Goal: Task Accomplishment & Management: Manage account settings

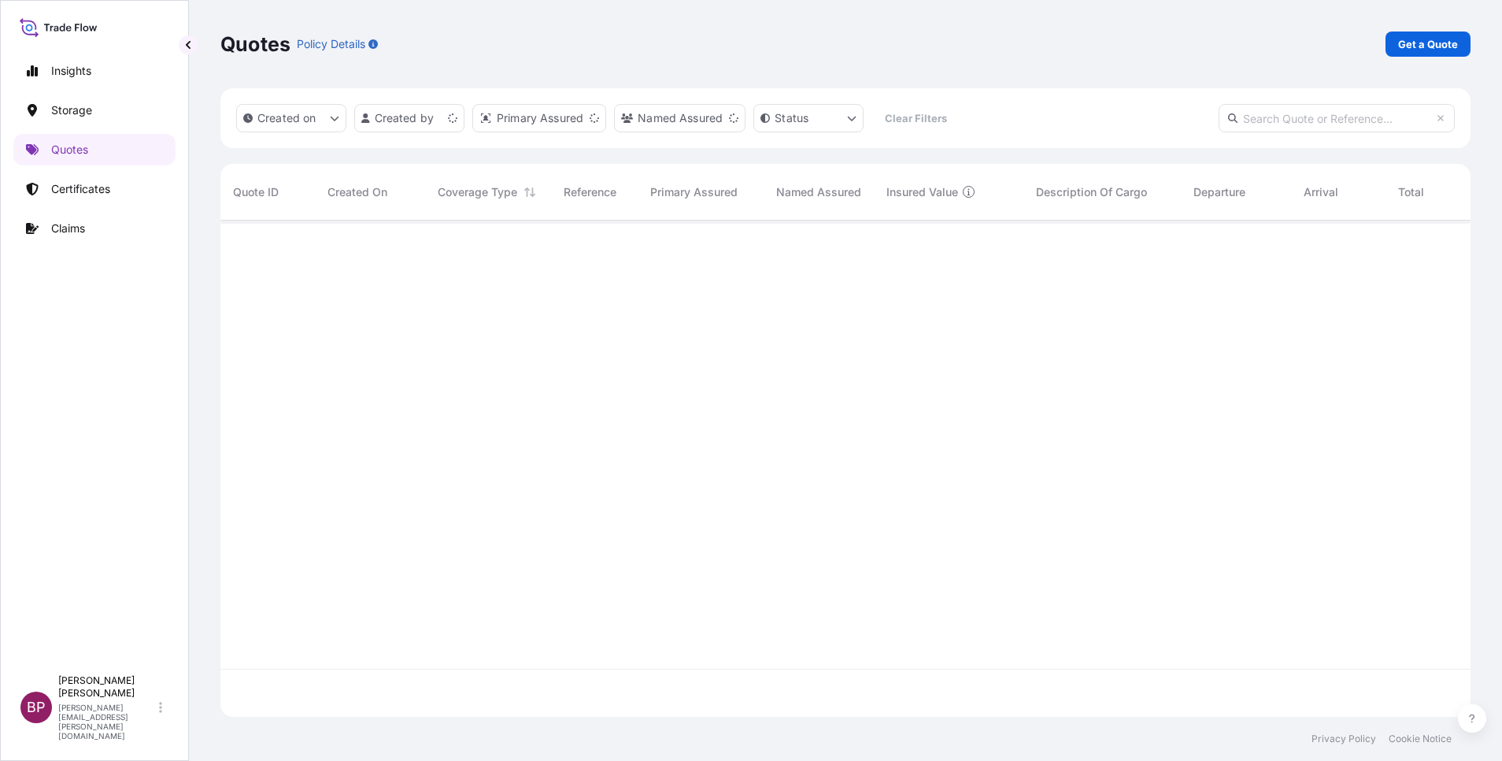
scroll to position [487, 1232]
click at [1416, 46] on p "Get a Quote" at bounding box center [1428, 44] width 60 height 16
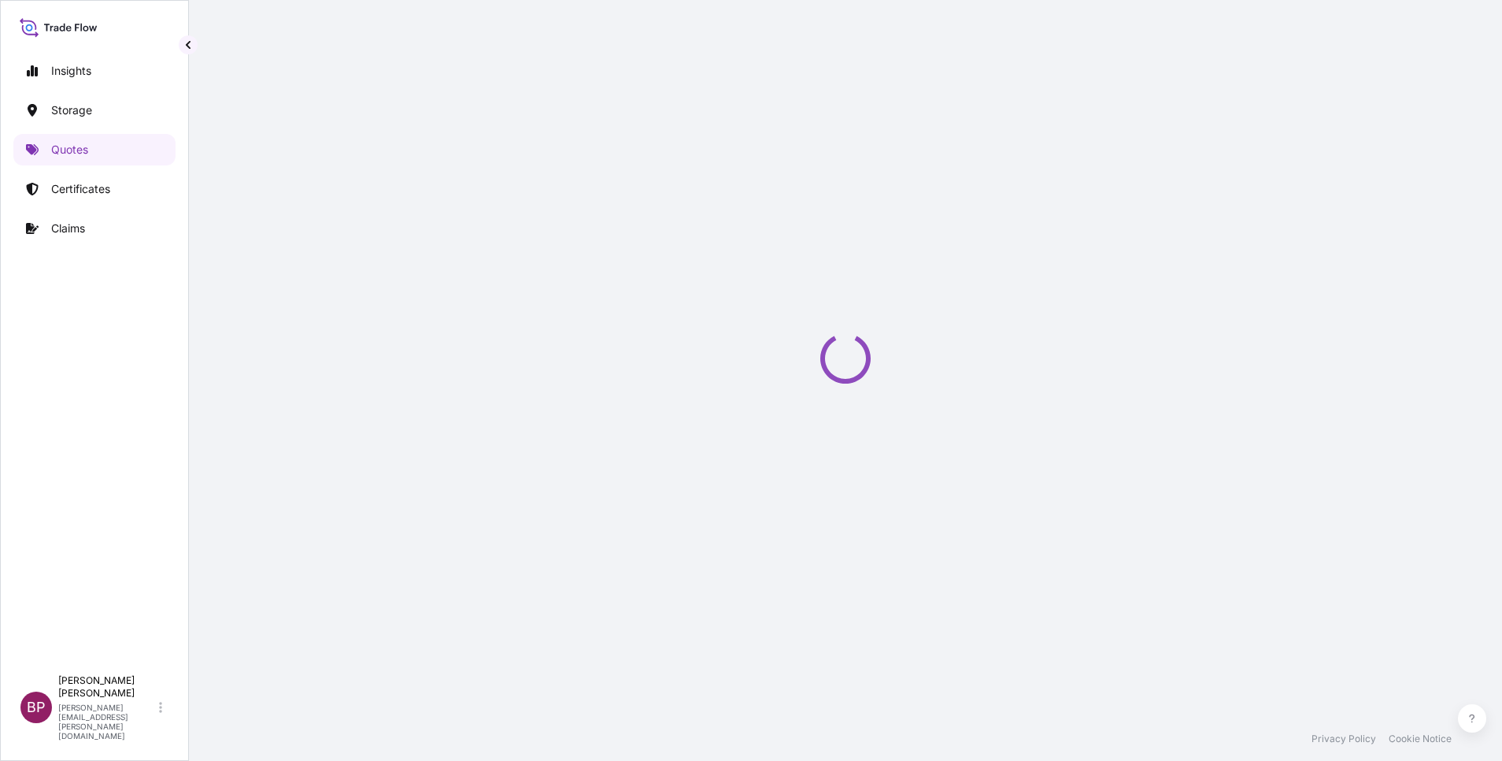
select select "Water"
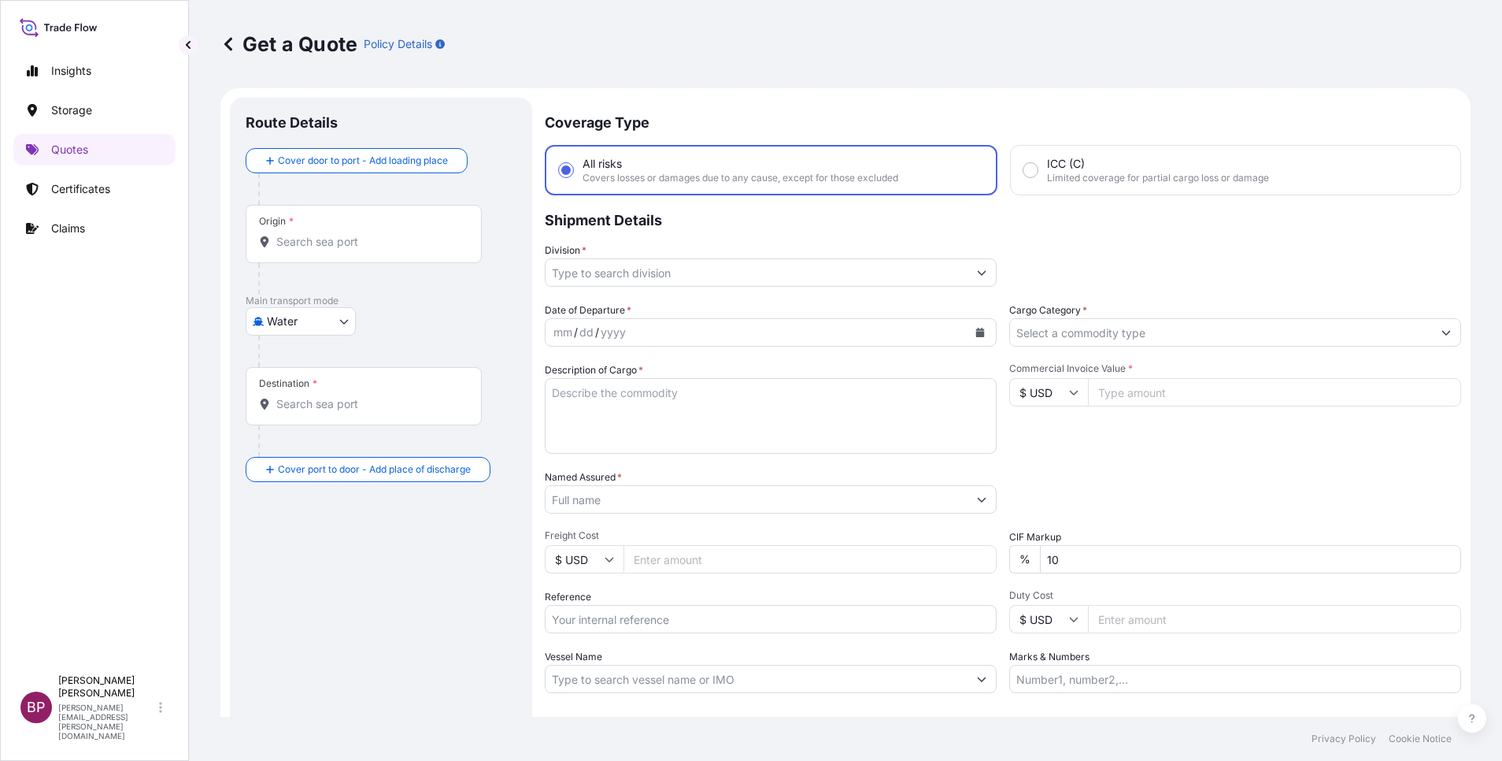
scroll to position [25, 0]
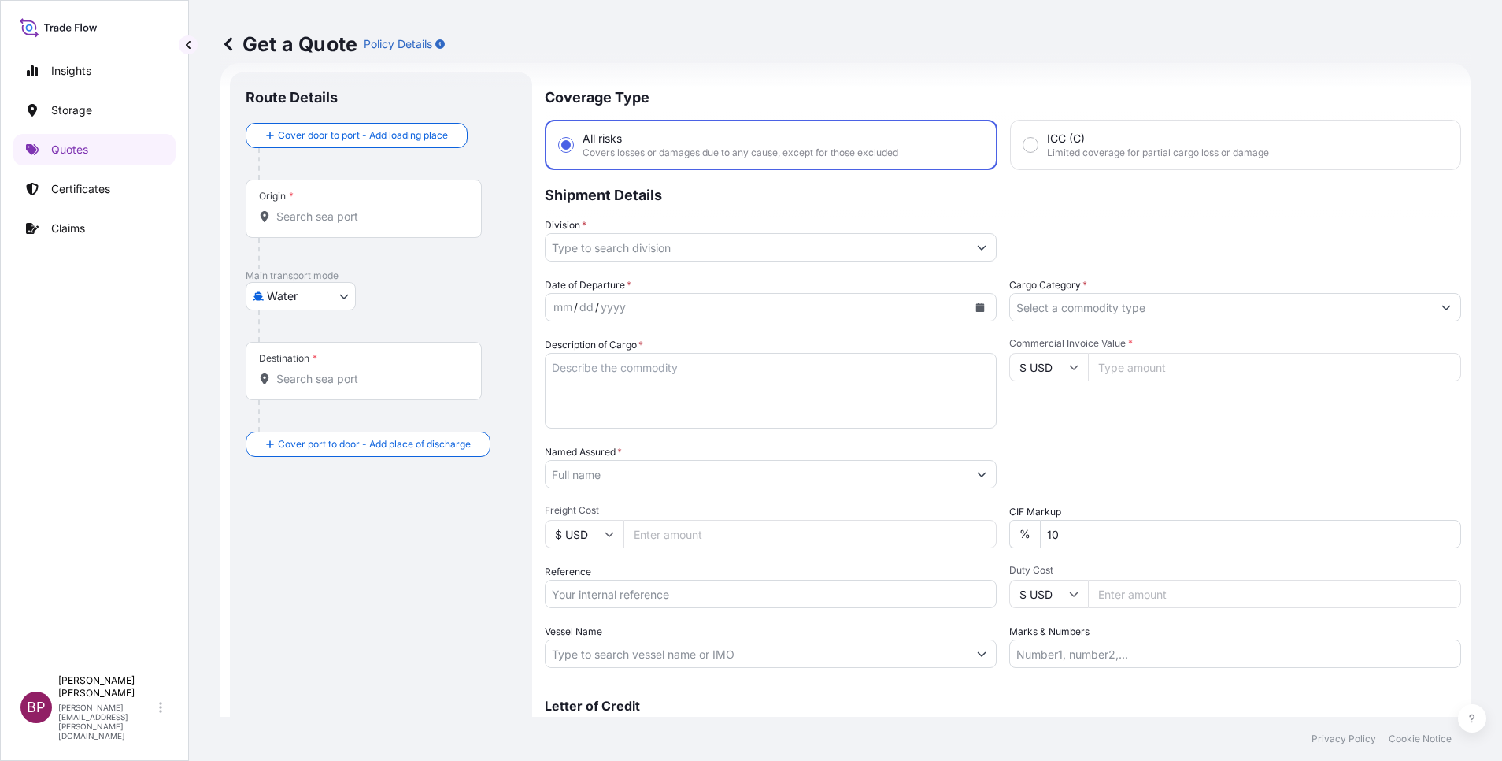
click at [1221, 311] on input "Cargo Category *" at bounding box center [1221, 307] width 422 height 28
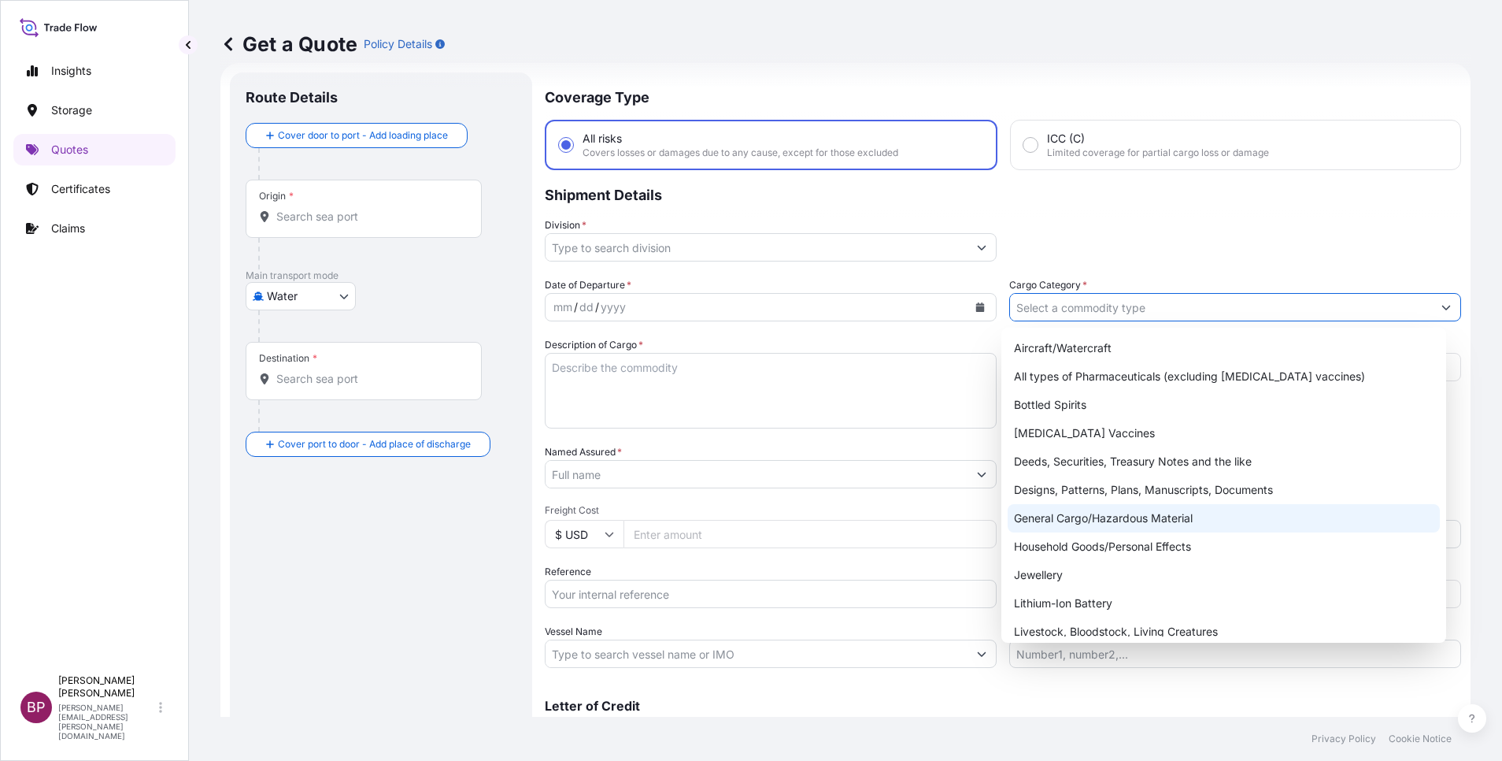
click at [1119, 517] on div "General Cargo/Hazardous Material" at bounding box center [1224, 518] width 432 height 28
type input "General Cargo/Hazardous Material"
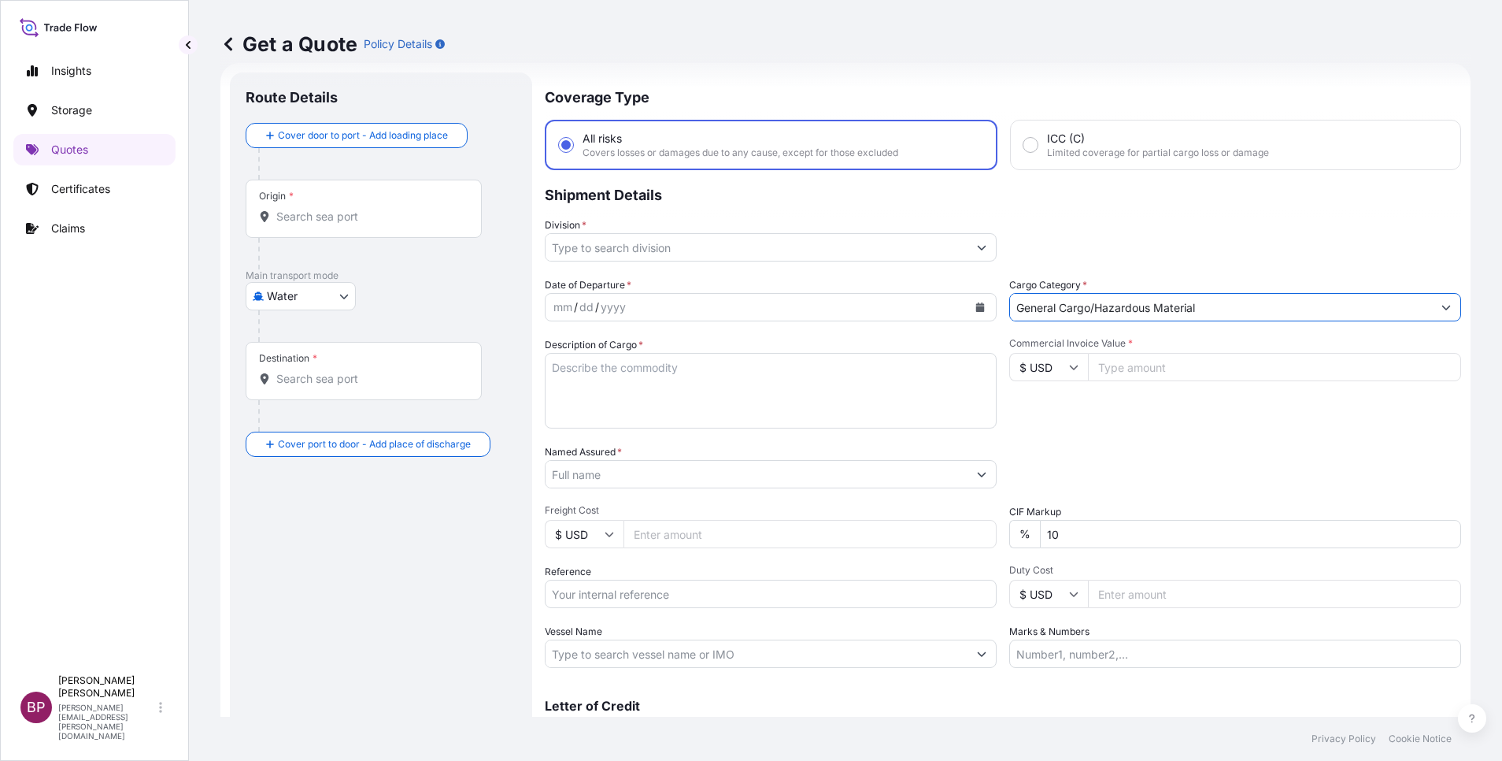
click at [977, 250] on icon "Show suggestions" at bounding box center [981, 247] width 9 height 9
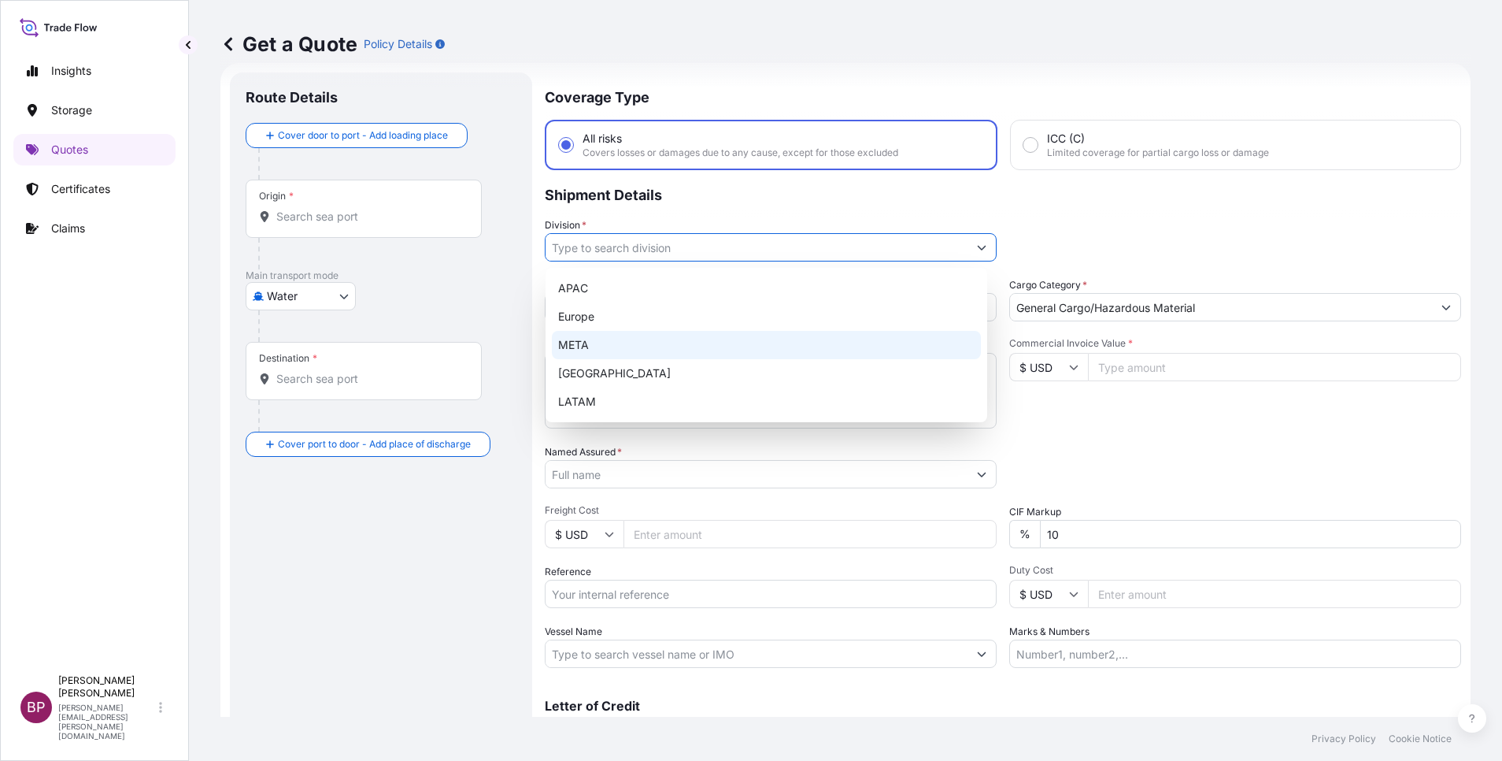
click at [666, 353] on div "META" at bounding box center [766, 345] width 429 height 28
type input "META"
click at [1133, 374] on input "Commercial Invoice Value *" at bounding box center [1274, 367] width 373 height 28
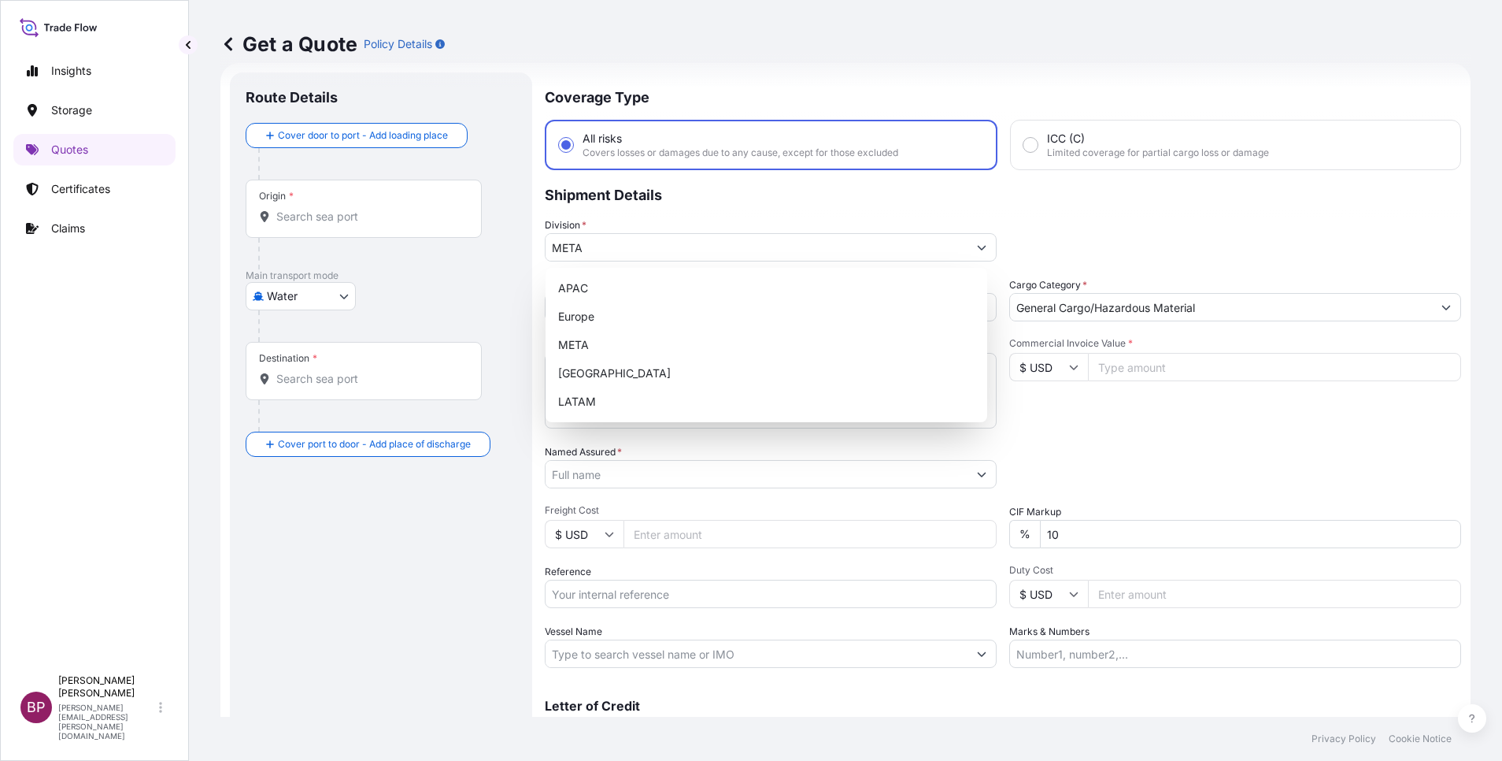
paste input "12000"
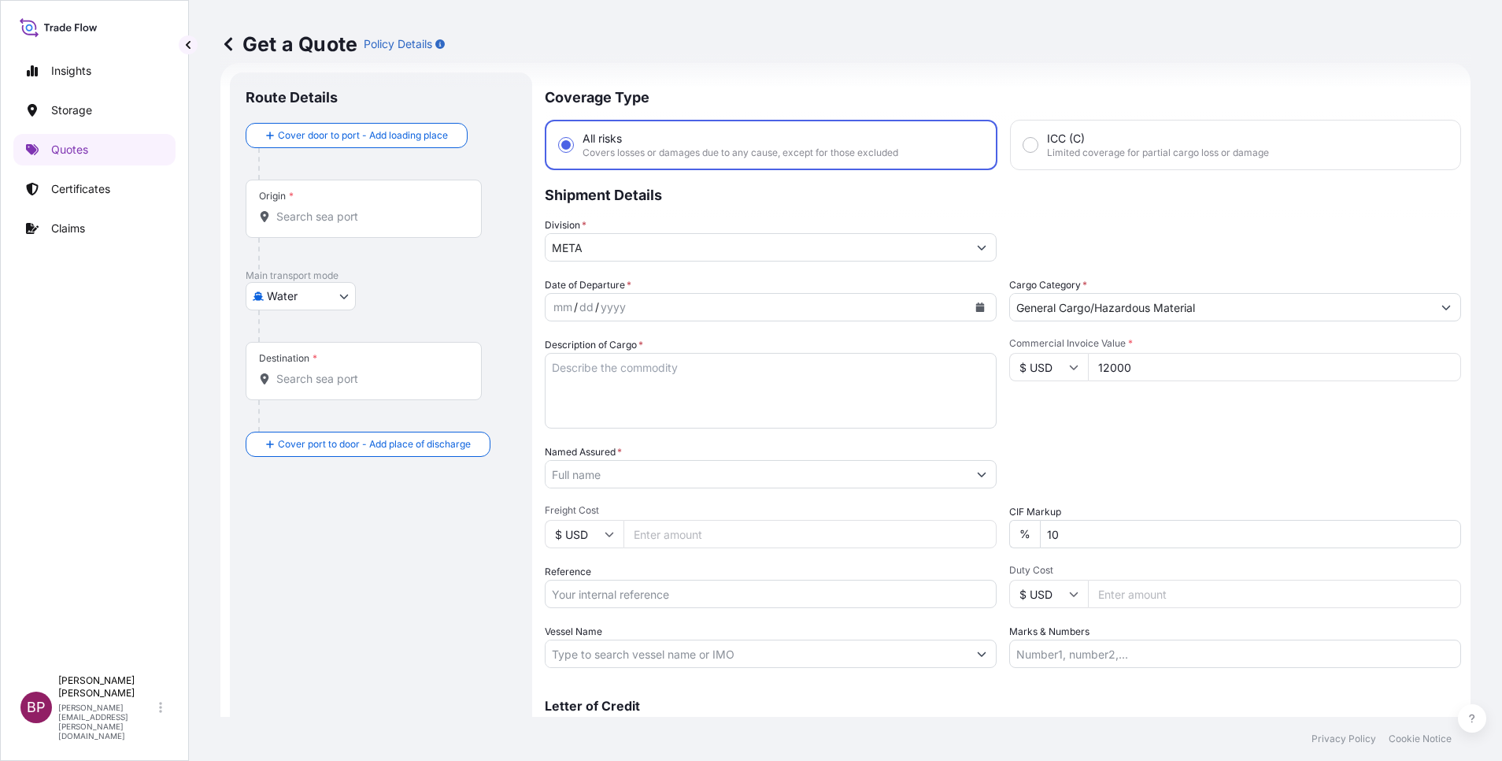
type input "12000"
drag, startPoint x: 1073, startPoint y: 529, endPoint x: 783, endPoint y: 514, distance: 290.1
click at [901, 524] on div "Date of Departure * mm / dd / yyyy Cargo Category * General Cargo/Hazardous Mat…" at bounding box center [1003, 472] width 917 height 391
type input "0"
click at [661, 402] on textarea "Description of Cargo *" at bounding box center [771, 391] width 452 height 76
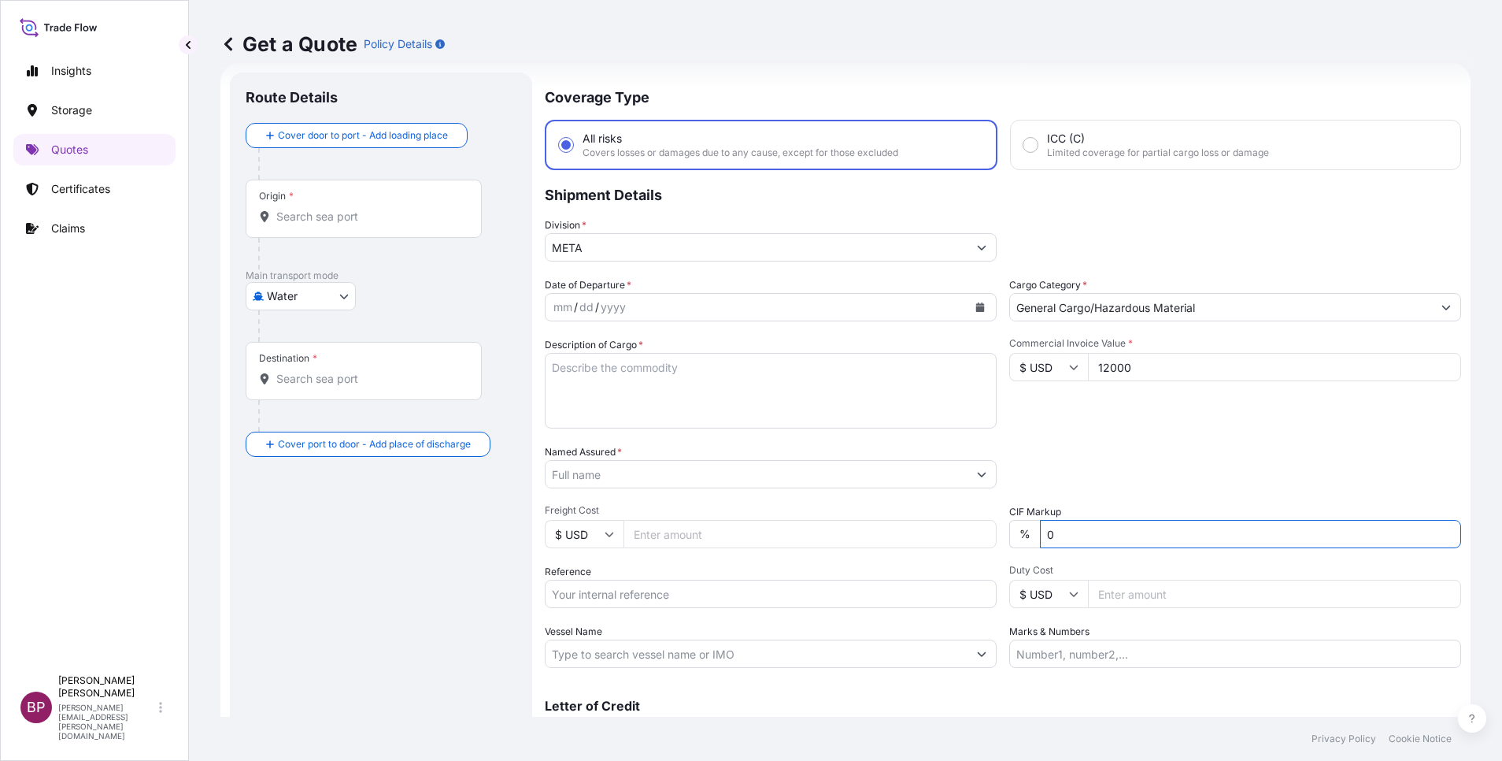
paste textarea "Digital temperature sensor"
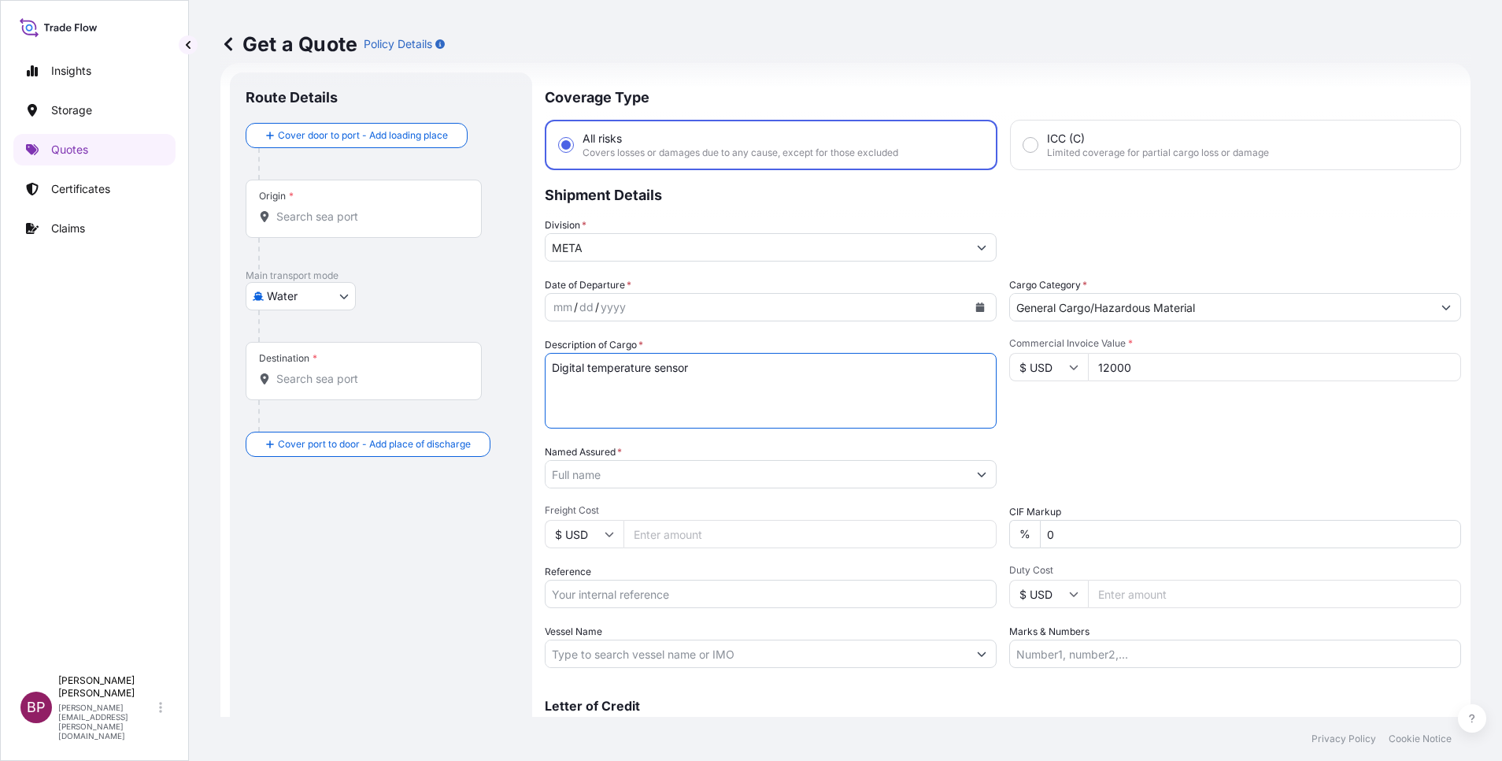
type textarea "Digital temperature sensor"
click at [655, 655] on input "Vessel Name" at bounding box center [757, 653] width 422 height 28
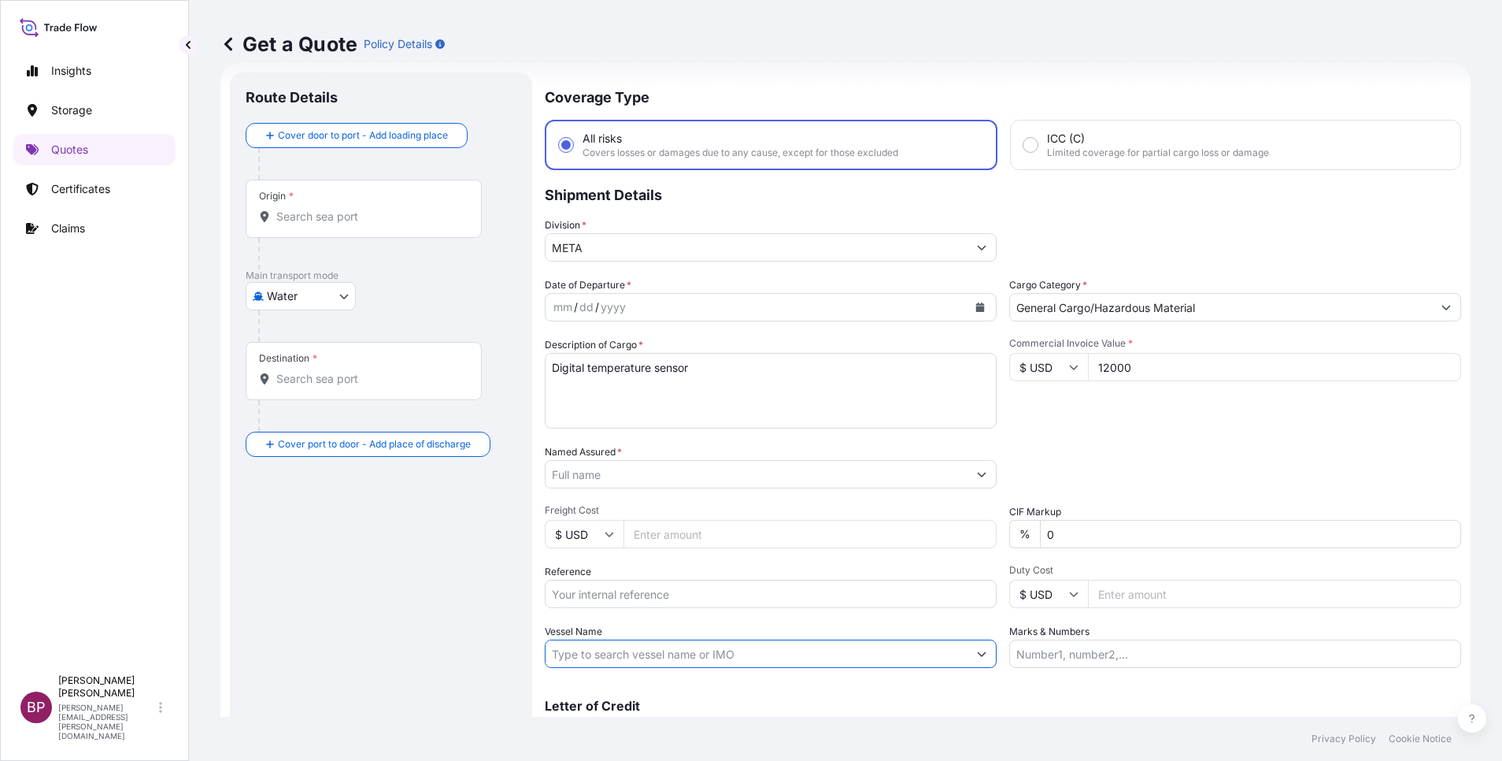
paste input "SSLS3018"
type input "SSLS3018"
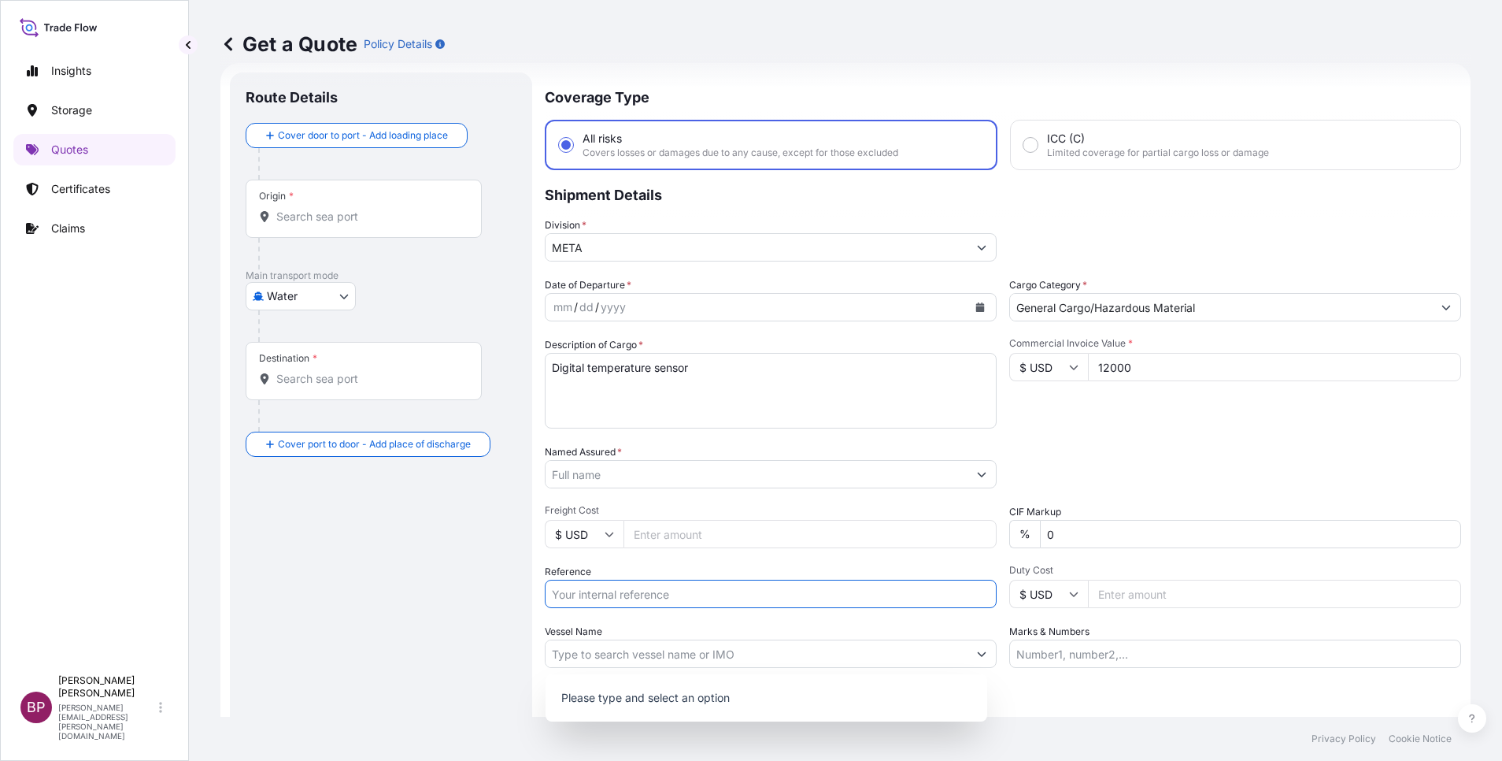
click at [663, 594] on input "Reference" at bounding box center [771, 594] width 452 height 28
paste input "SSLS3018"
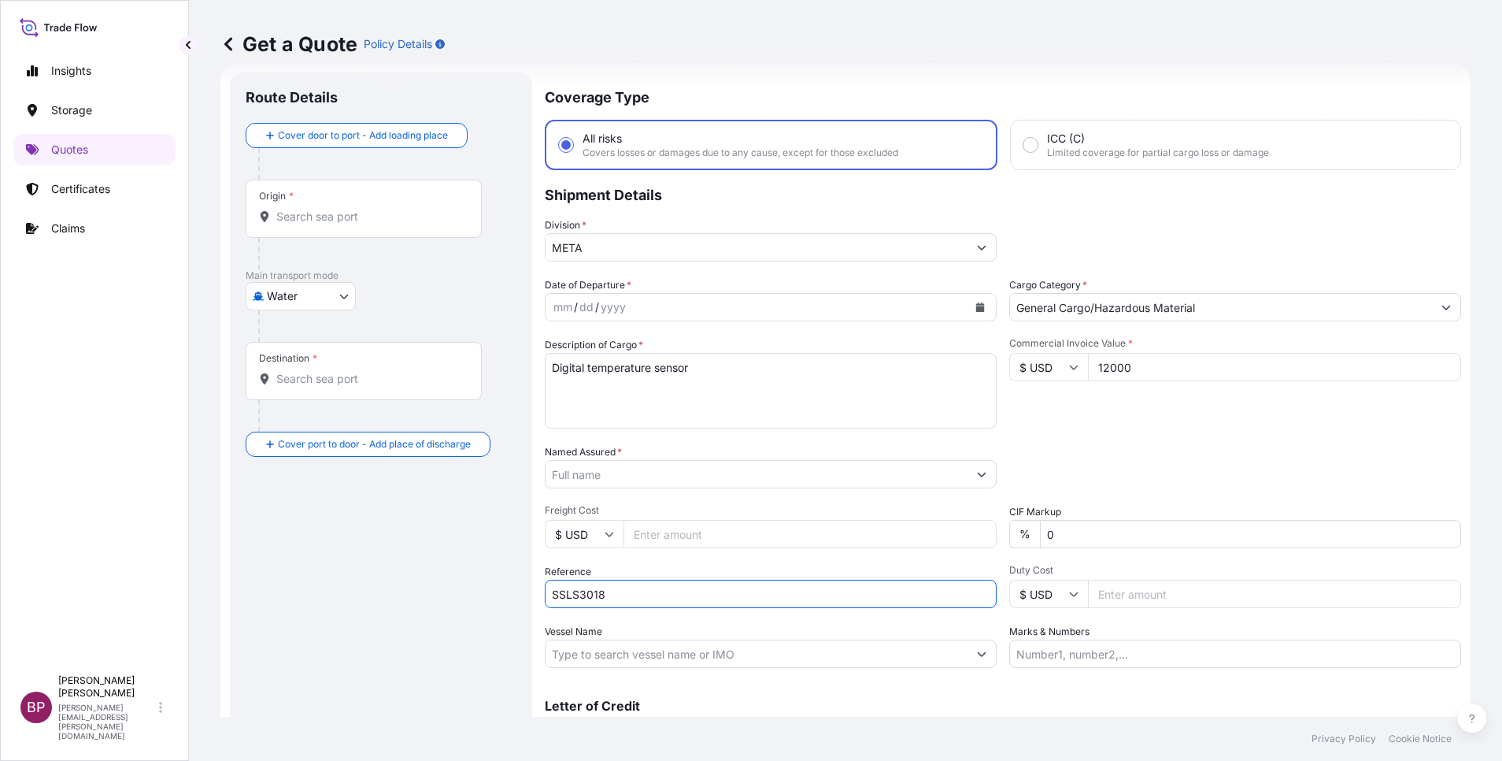
type input "SSLS3018"
click at [736, 472] on input "Named Assured *" at bounding box center [752, 474] width 413 height 28
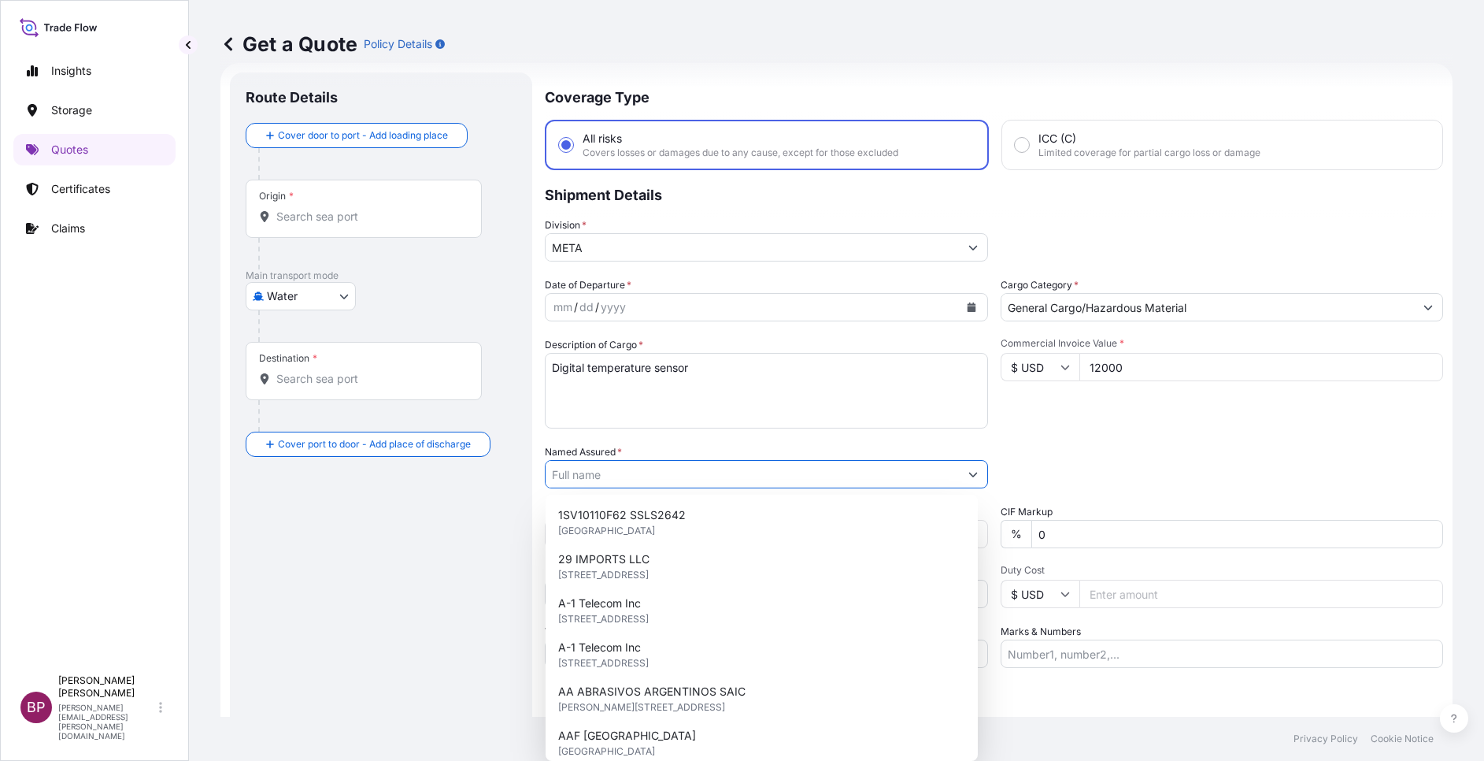
paste input "Al-Khiyoll Al-Thalatha Company"
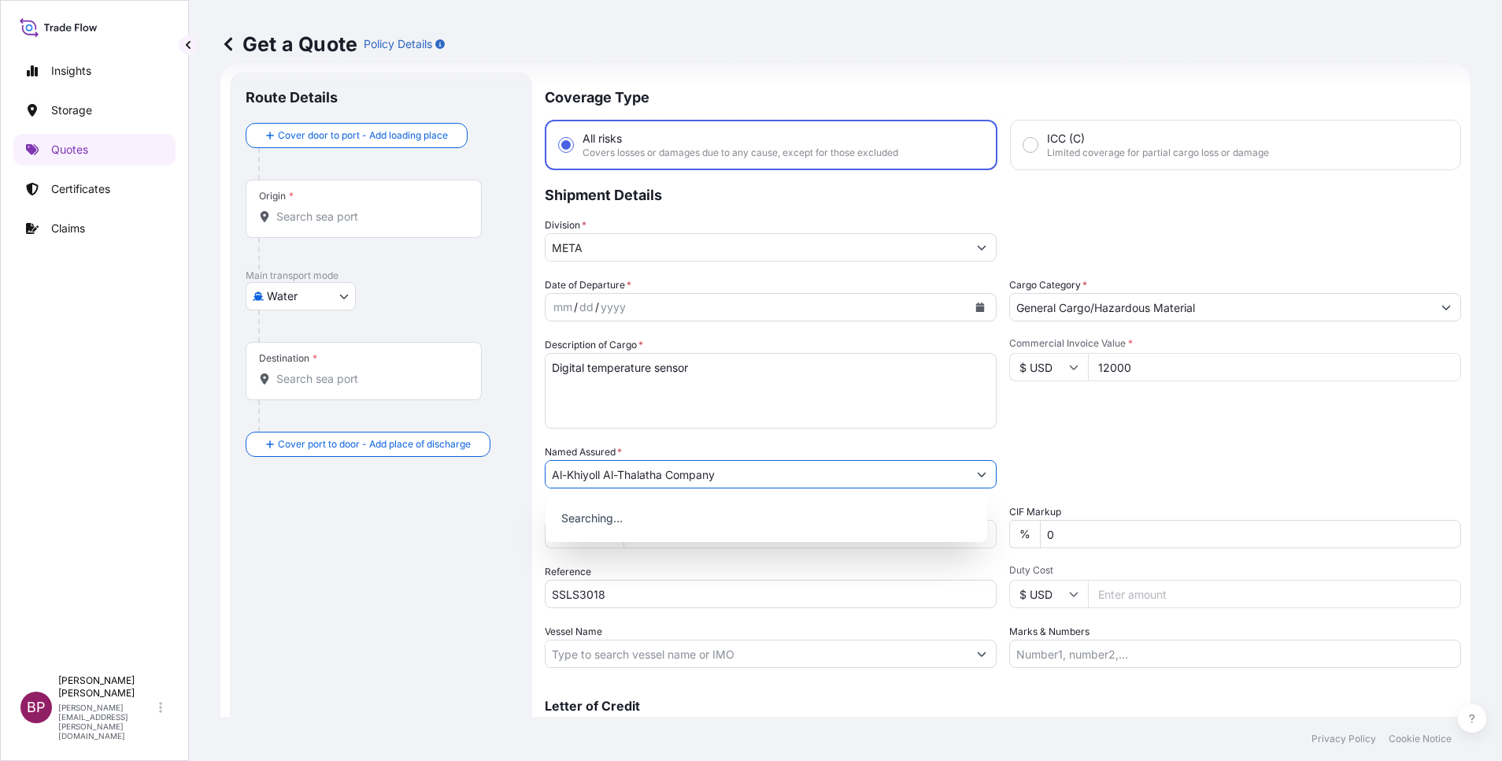
type input "Al-Khiyoll Al-Thalatha Company"
click at [976, 309] on button "Calendar" at bounding box center [980, 306] width 25 height 25
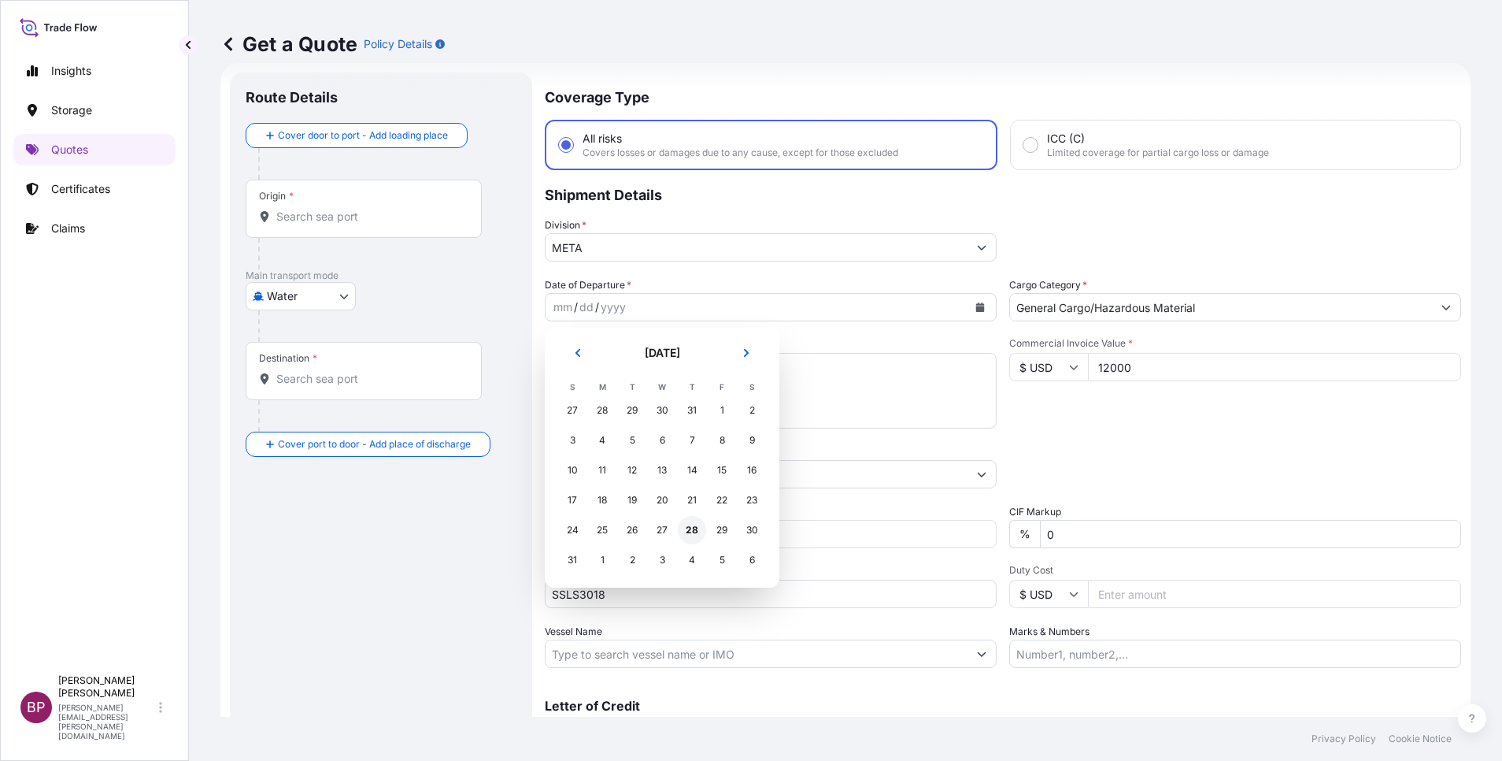
click at [699, 524] on div "28" at bounding box center [692, 530] width 28 height 28
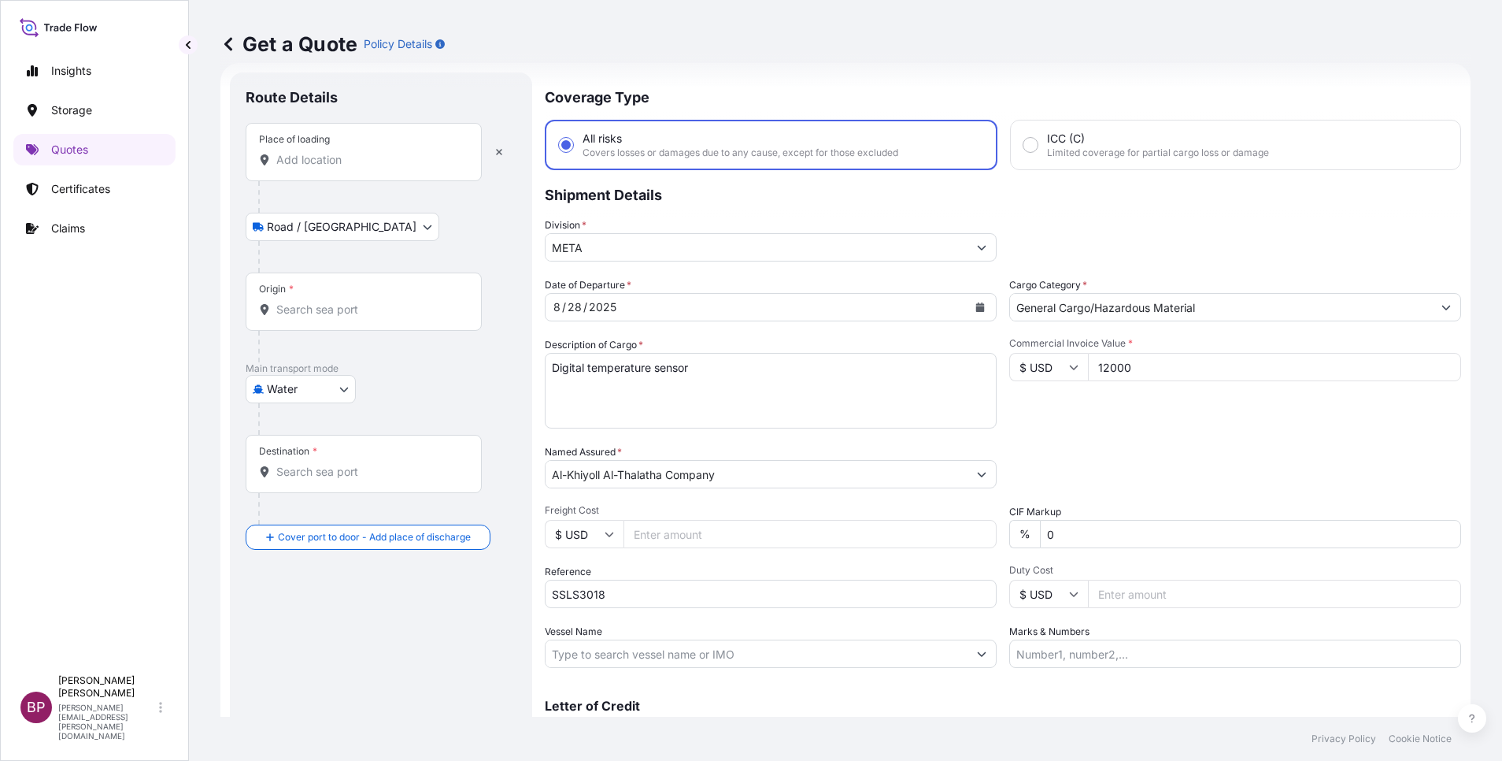
click at [365, 166] on input "Place of loading" at bounding box center [369, 160] width 186 height 16
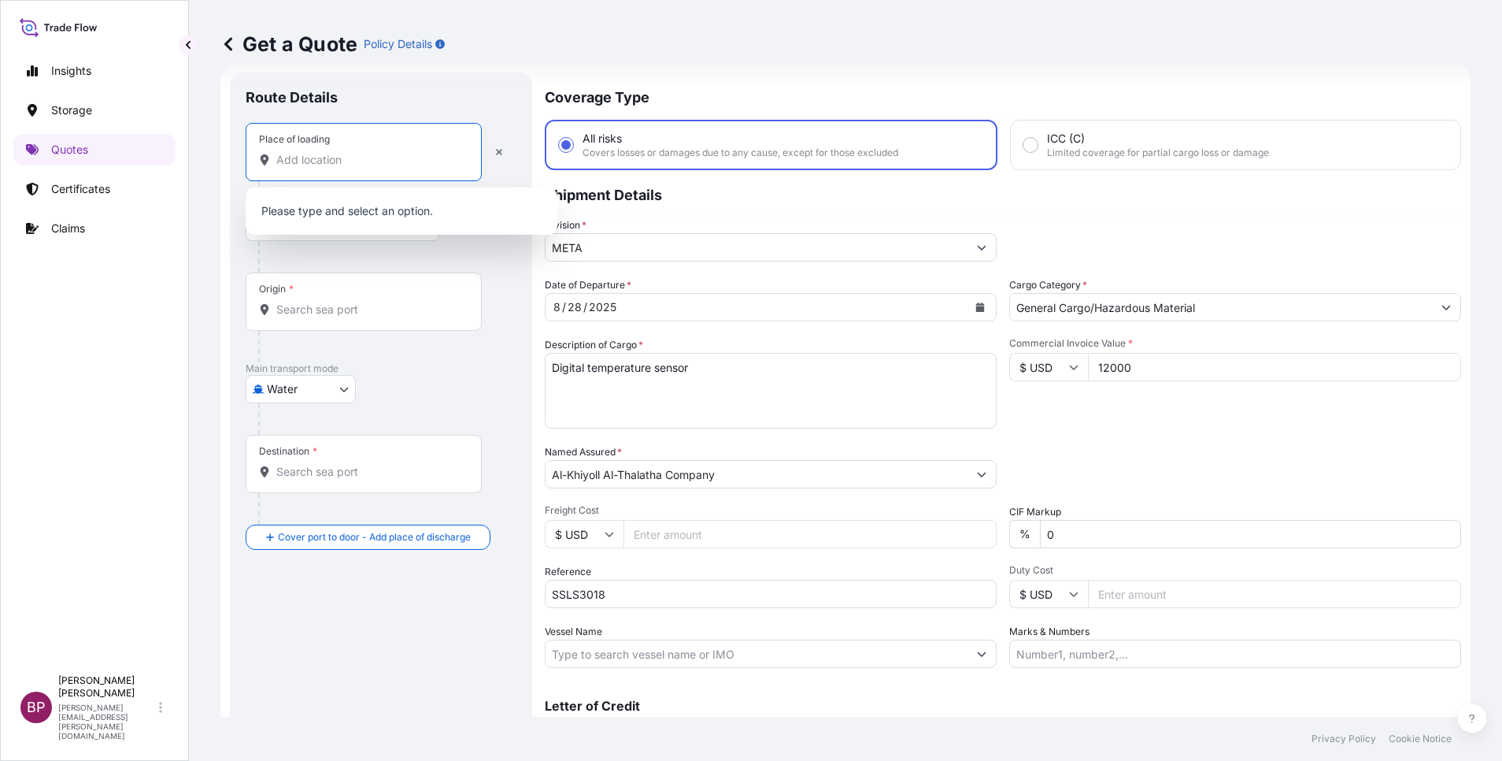
paste input "Incheon"
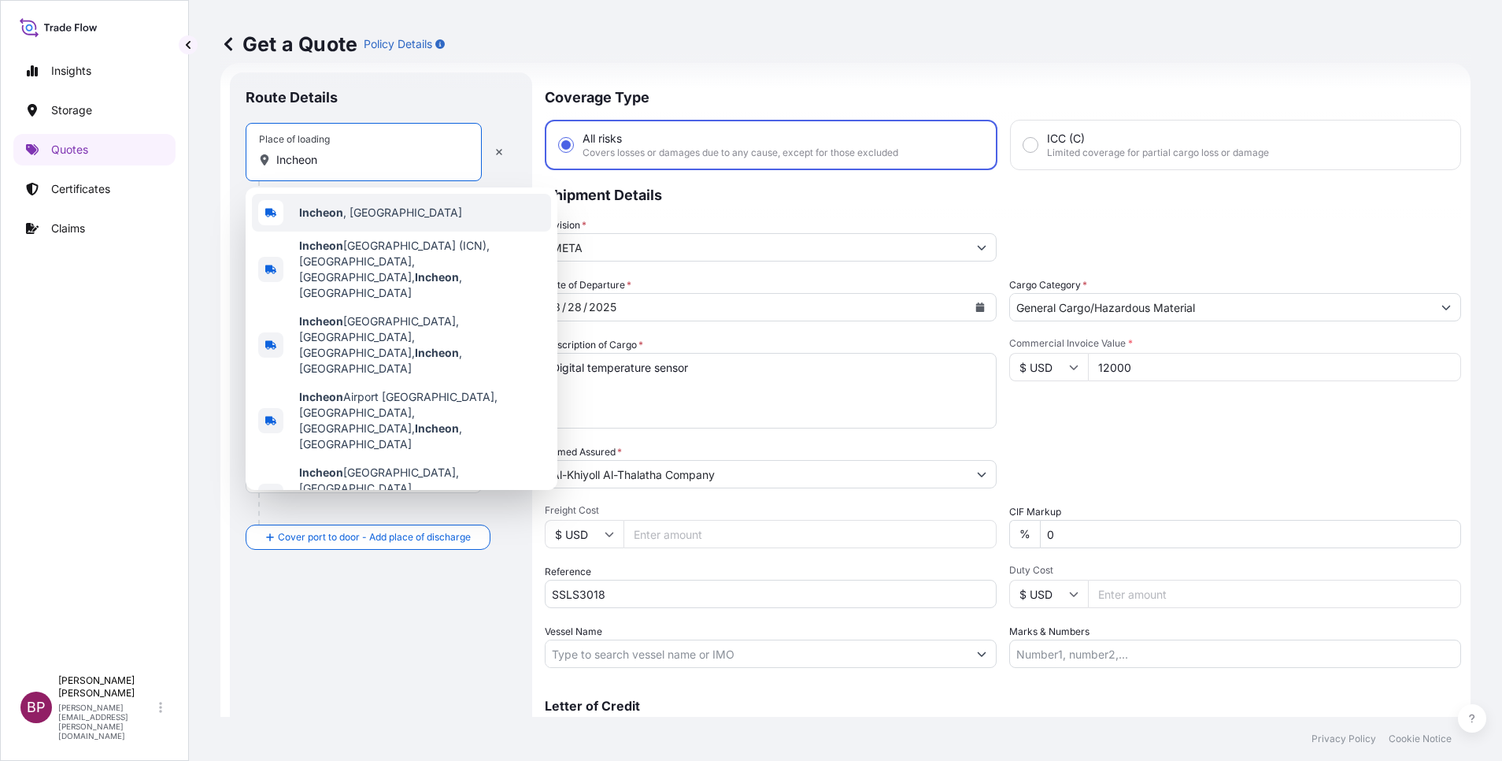
click at [435, 216] on div "[GEOGRAPHIC_DATA] , [GEOGRAPHIC_DATA]" at bounding box center [401, 213] width 299 height 38
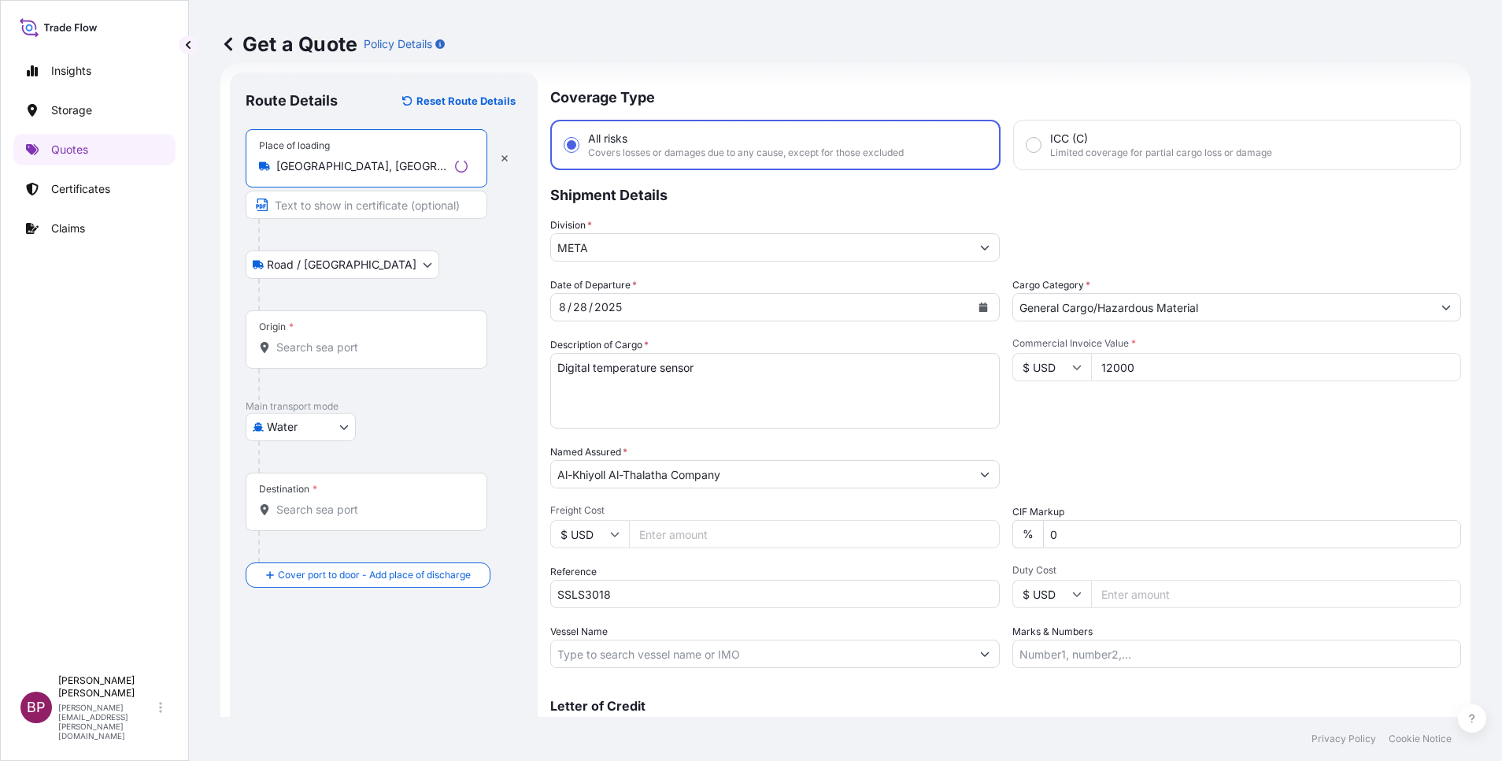
type input "[GEOGRAPHIC_DATA], [GEOGRAPHIC_DATA]"
click at [361, 342] on input "Origin *" at bounding box center [371, 347] width 191 height 16
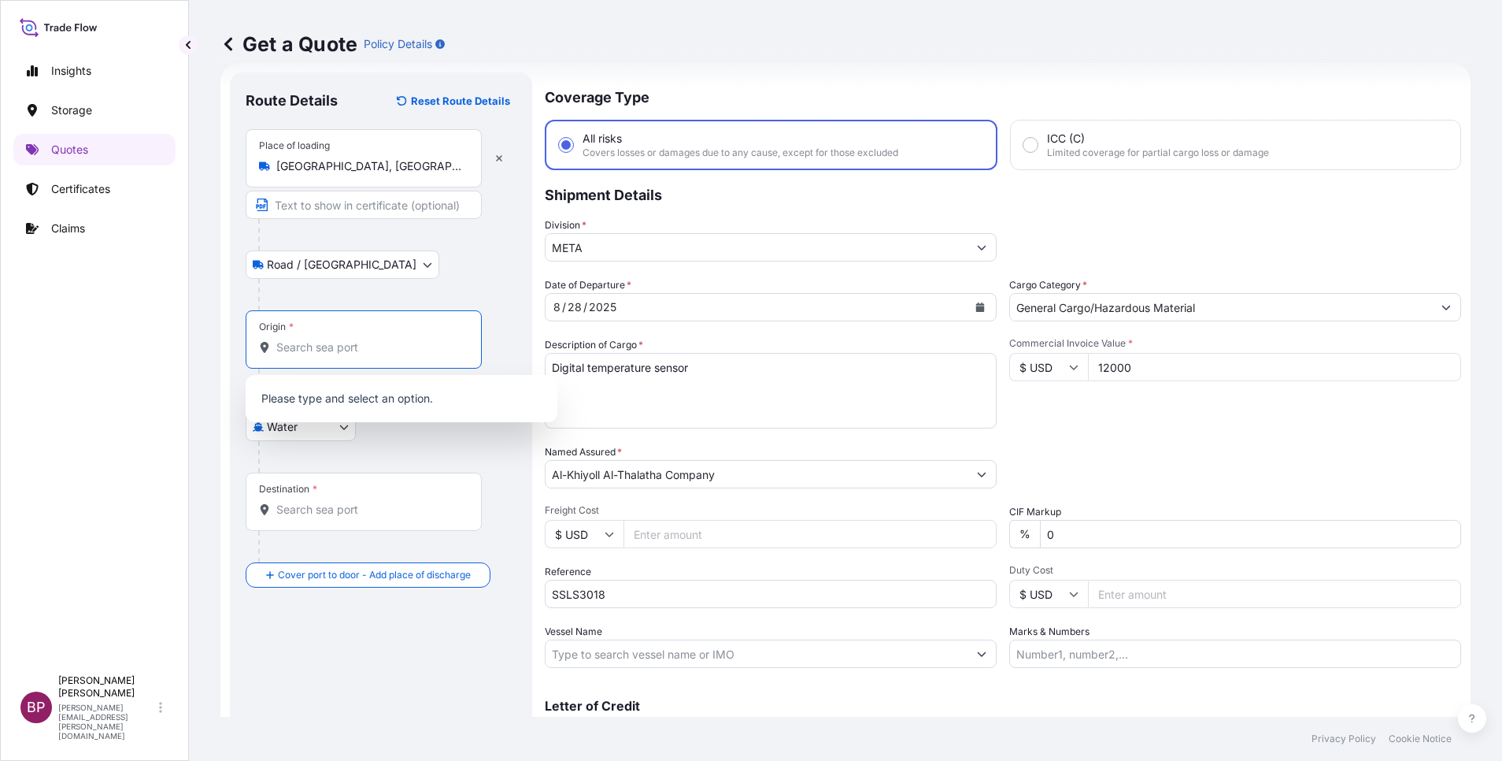
paste input "Incheon"
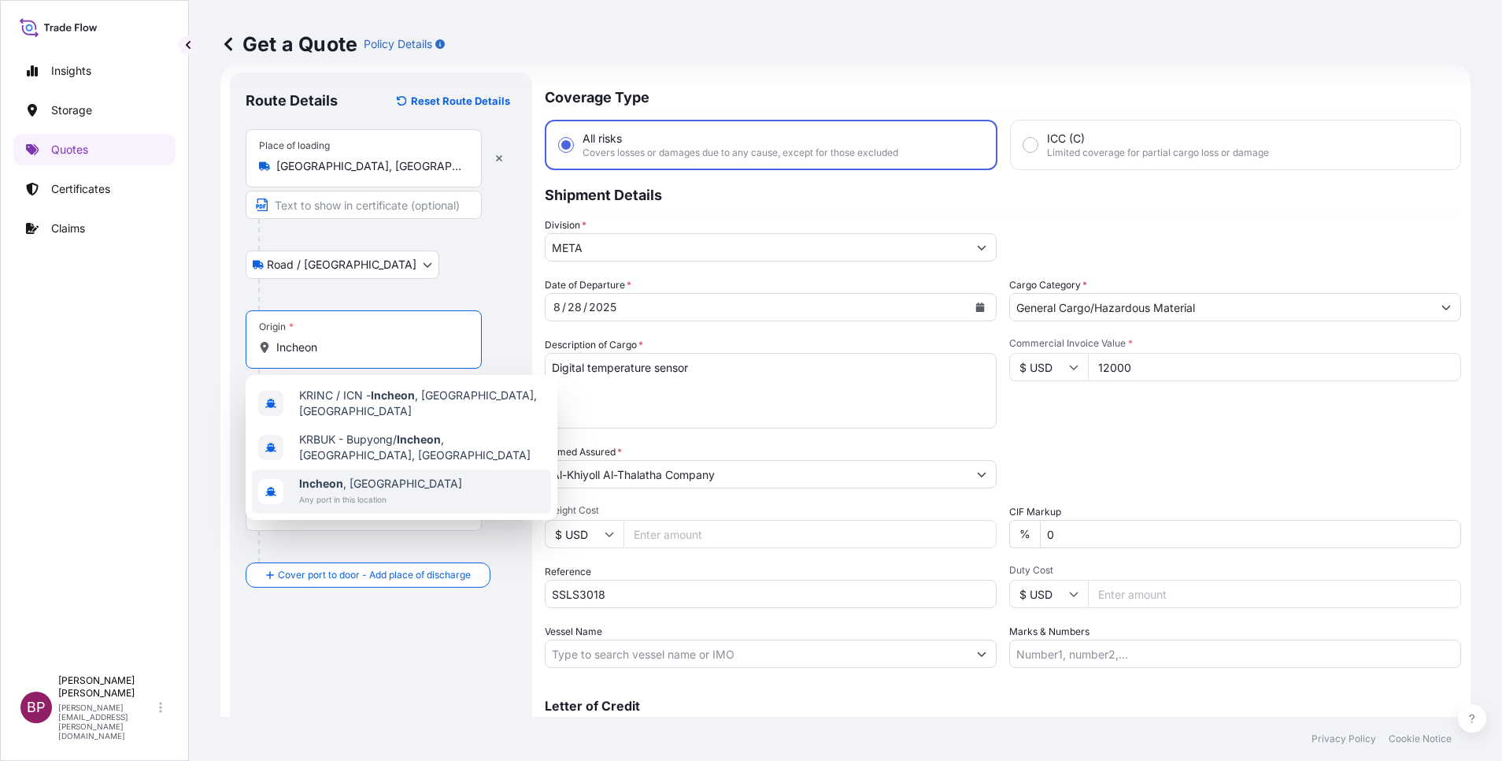
click at [406, 476] on span "[GEOGRAPHIC_DATA] , [GEOGRAPHIC_DATA]" at bounding box center [380, 484] width 163 height 16
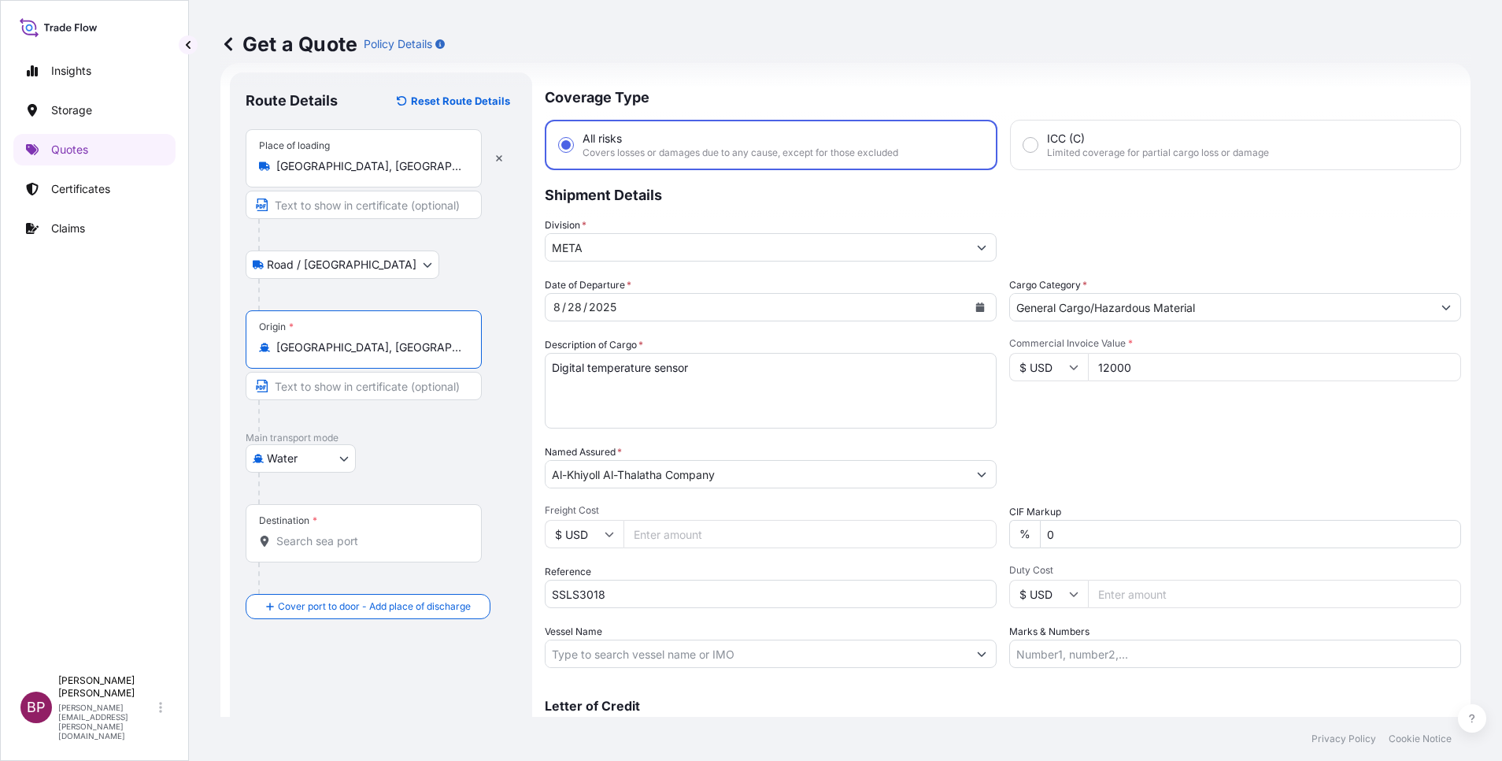
type input "[GEOGRAPHIC_DATA], [GEOGRAPHIC_DATA]"
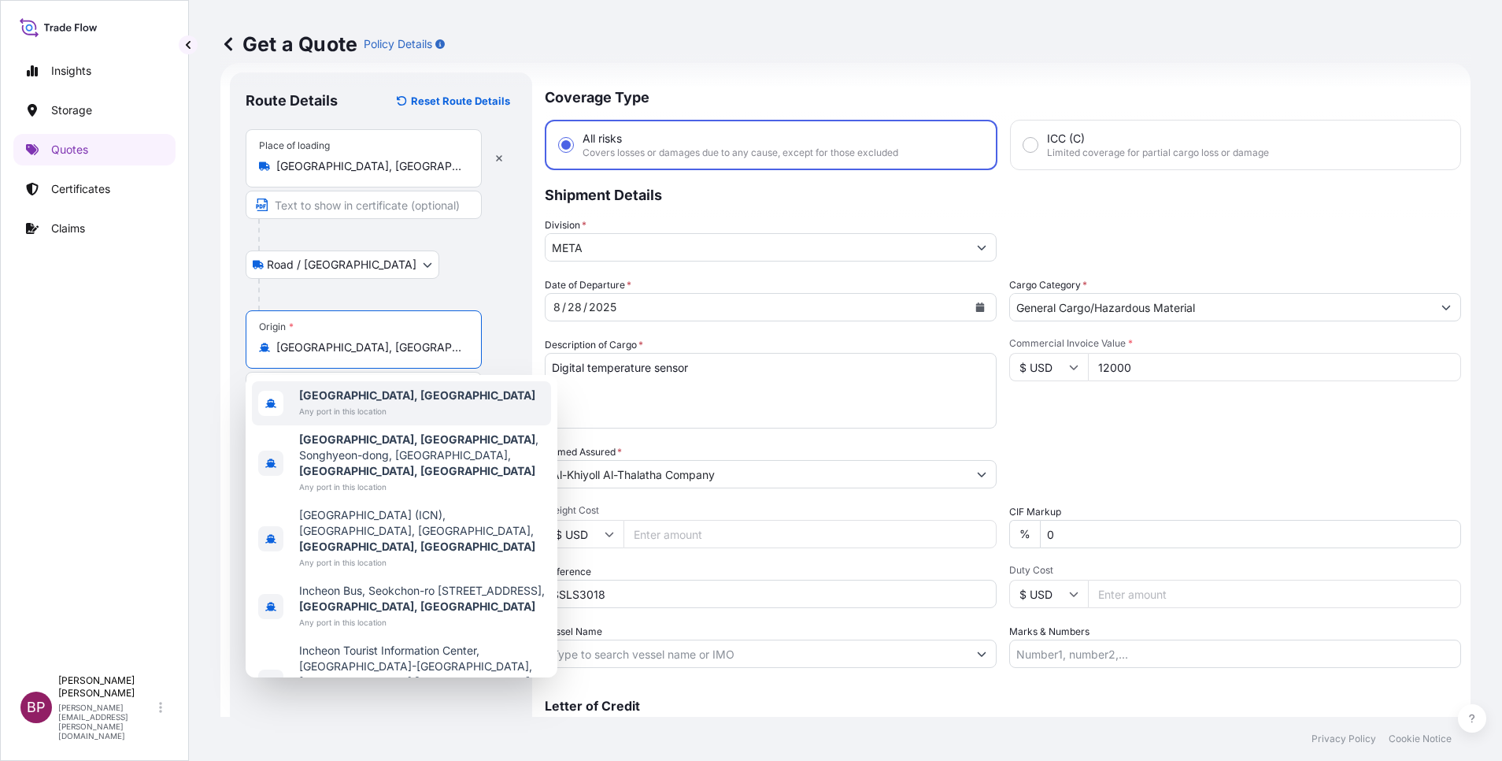
click at [476, 282] on div at bounding box center [387, 294] width 258 height 31
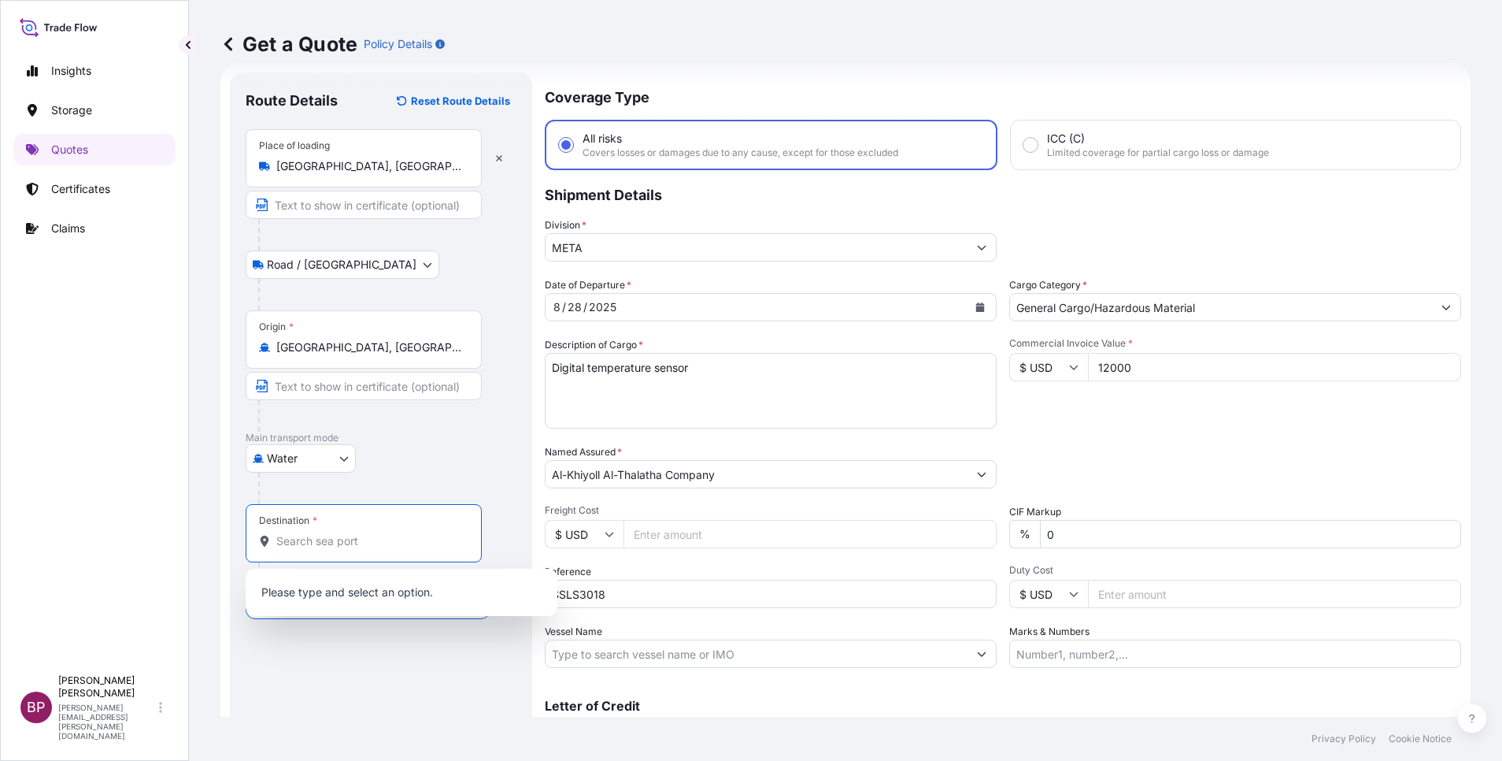
click at [347, 547] on input "Destination *" at bounding box center [369, 541] width 186 height 16
paste input "[GEOGRAPHIC_DATA]"
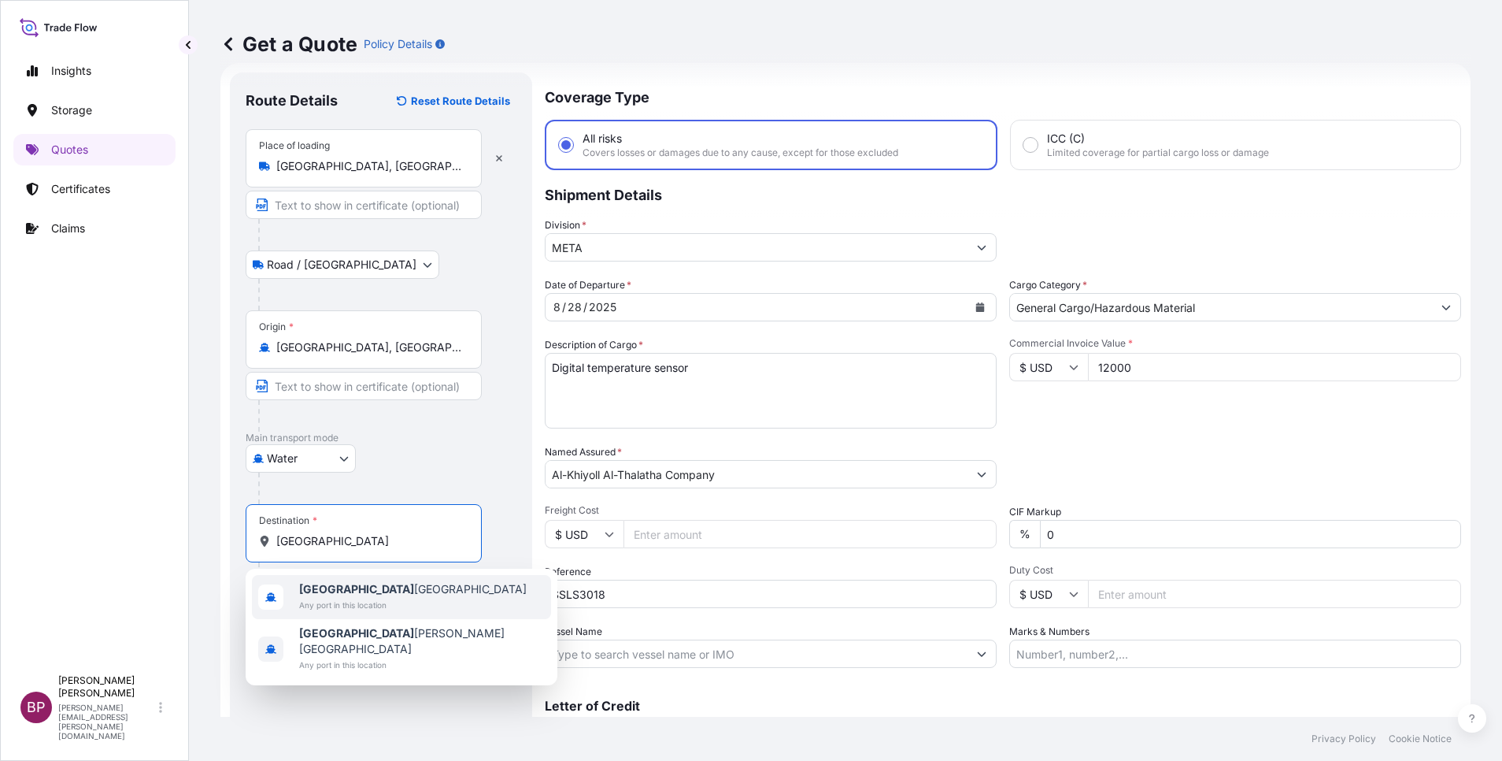
click at [379, 598] on span "Any port in this location" at bounding box center [413, 605] width 228 height 16
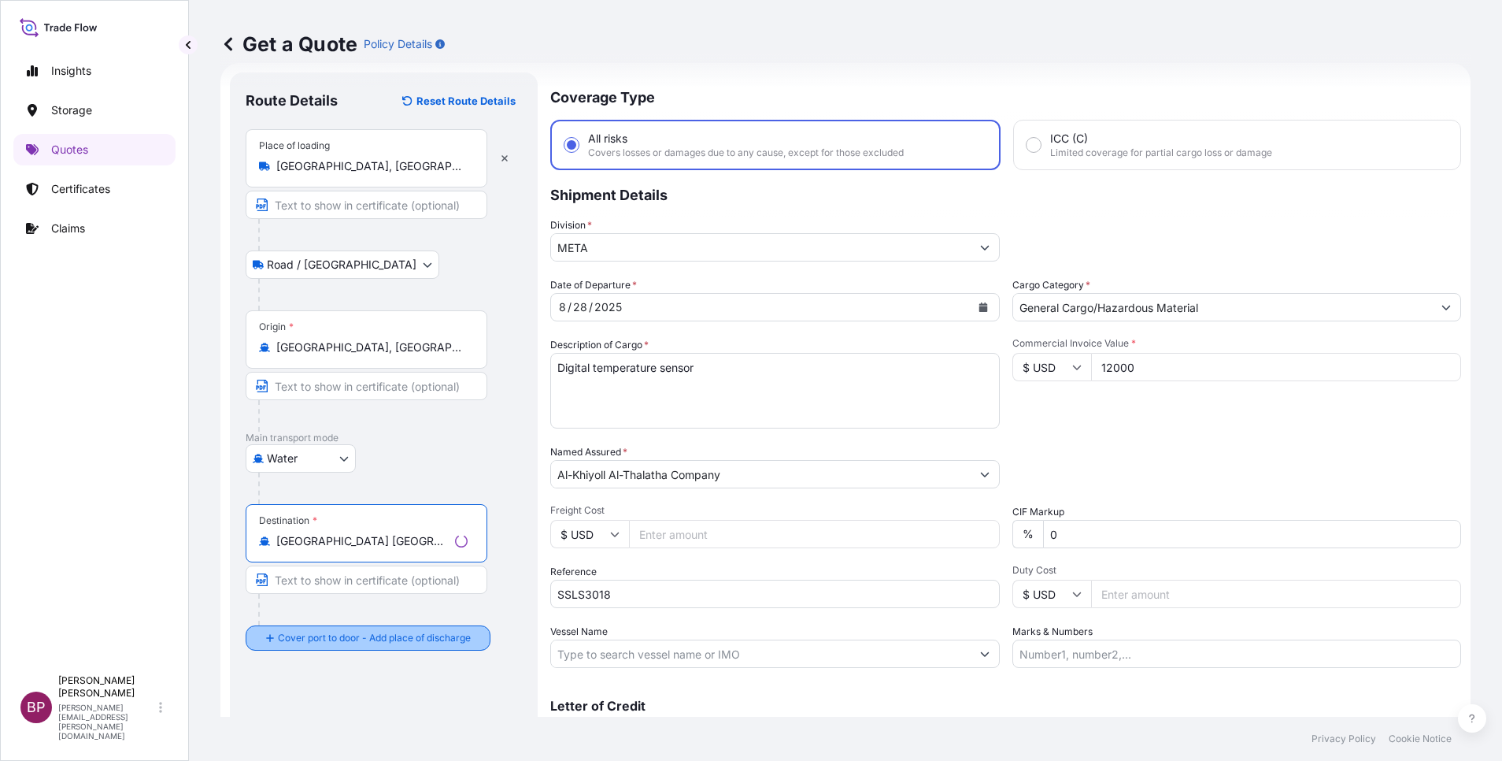
type input "[GEOGRAPHIC_DATA] [GEOGRAPHIC_DATA]"
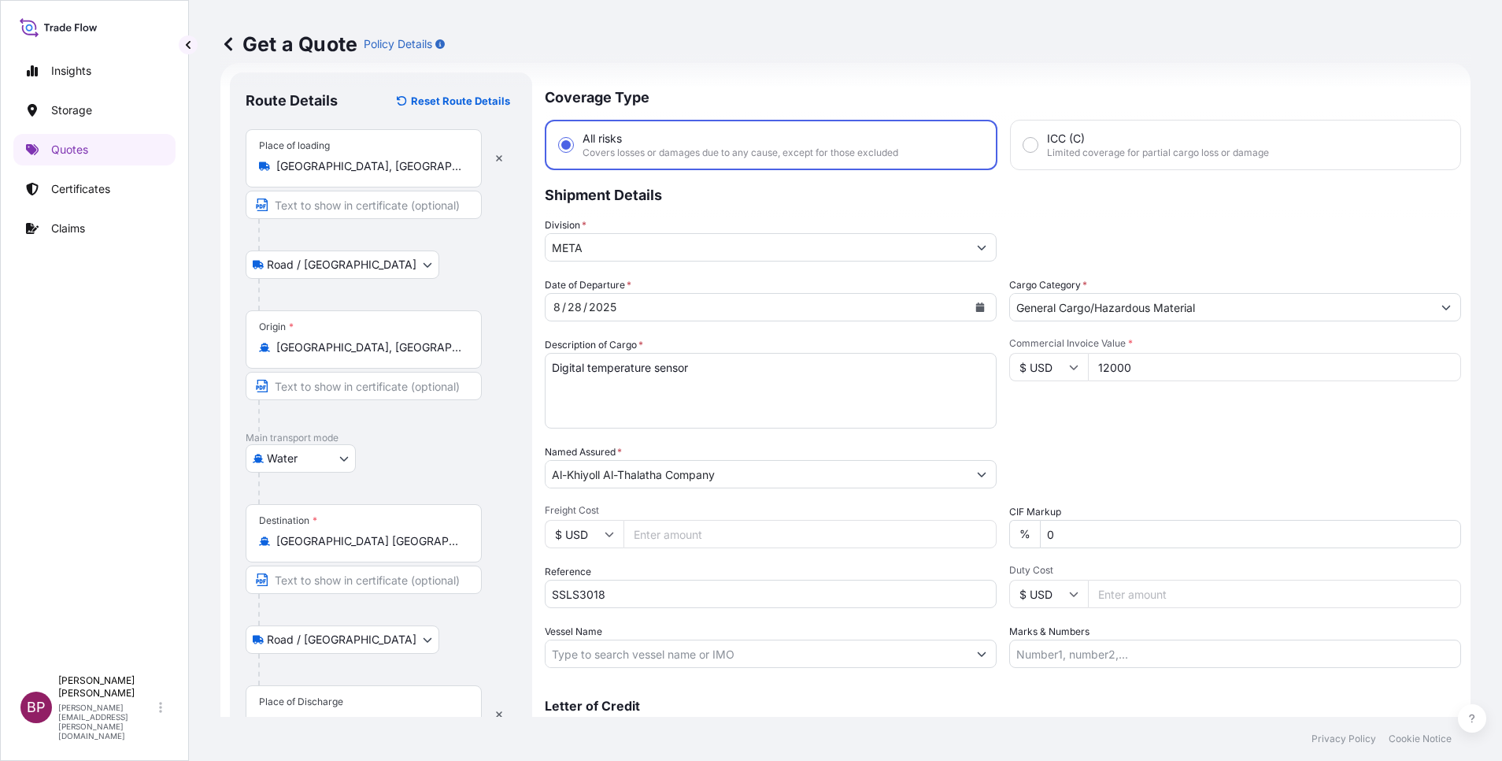
click at [347, 704] on div "Place of Discharge" at bounding box center [364, 714] width 236 height 58
click at [347, 714] on input "Place of Discharge" at bounding box center [369, 722] width 186 height 16
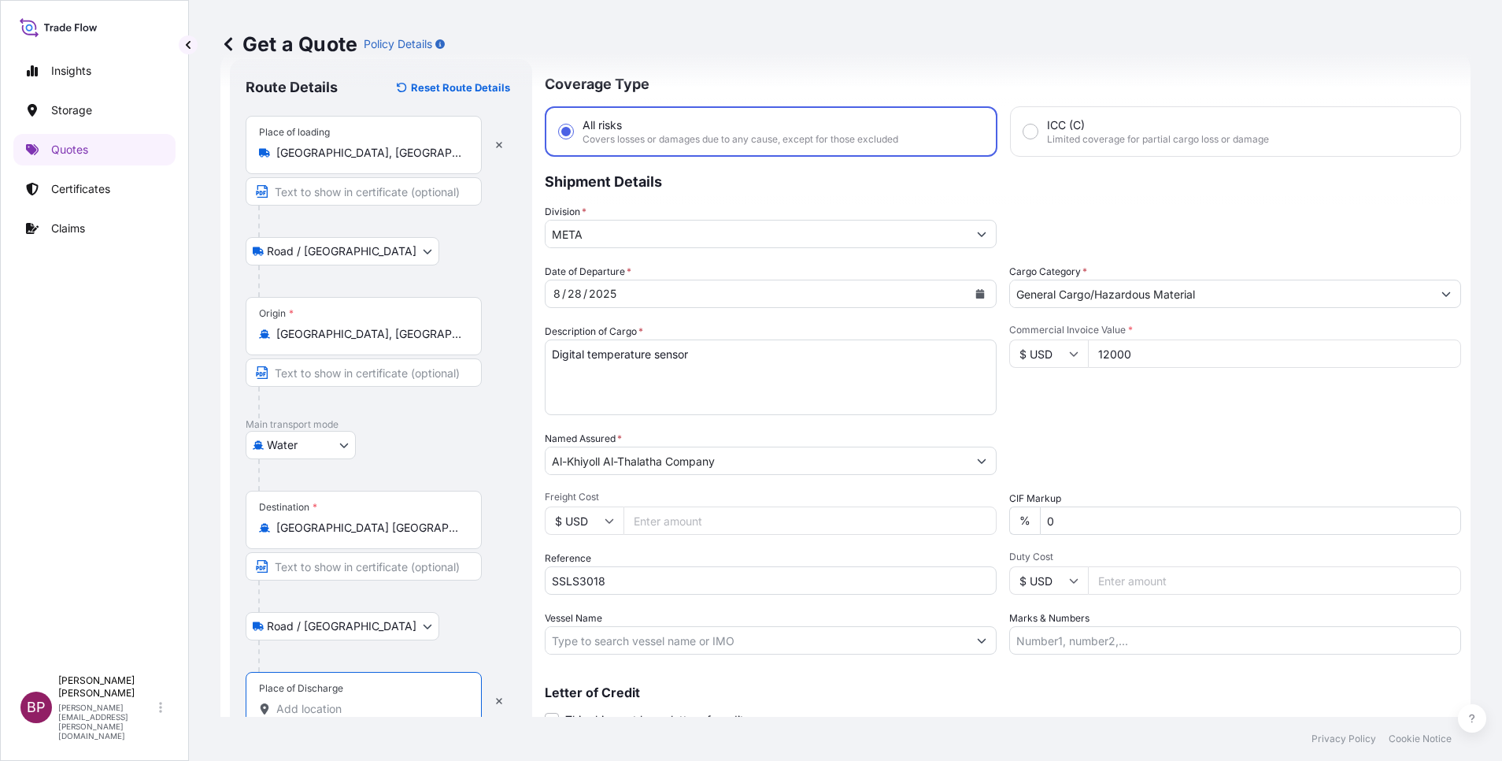
paste input "[GEOGRAPHIC_DATA]"
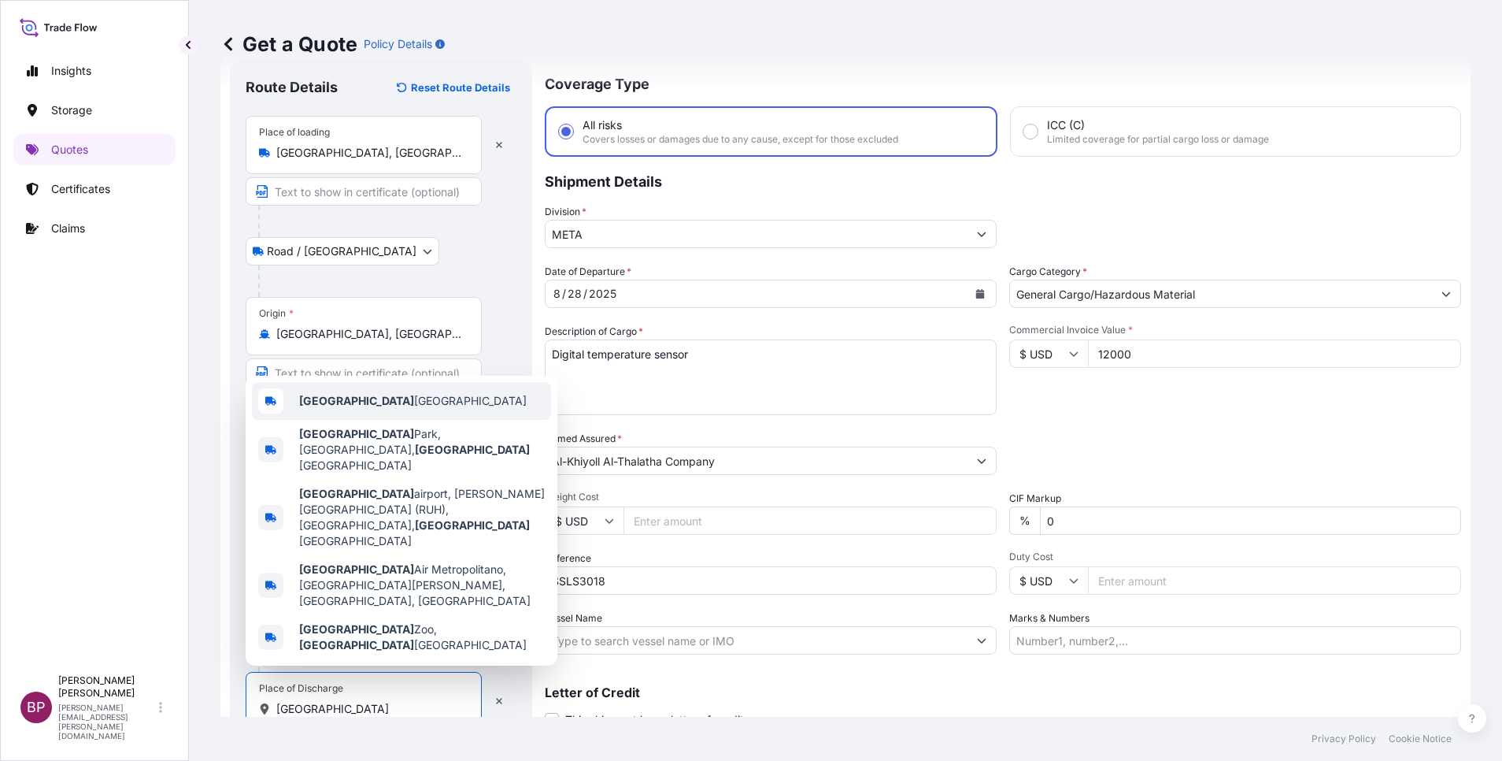
click at [408, 420] on div "[GEOGRAPHIC_DATA] [GEOGRAPHIC_DATA]" at bounding box center [401, 401] width 299 height 38
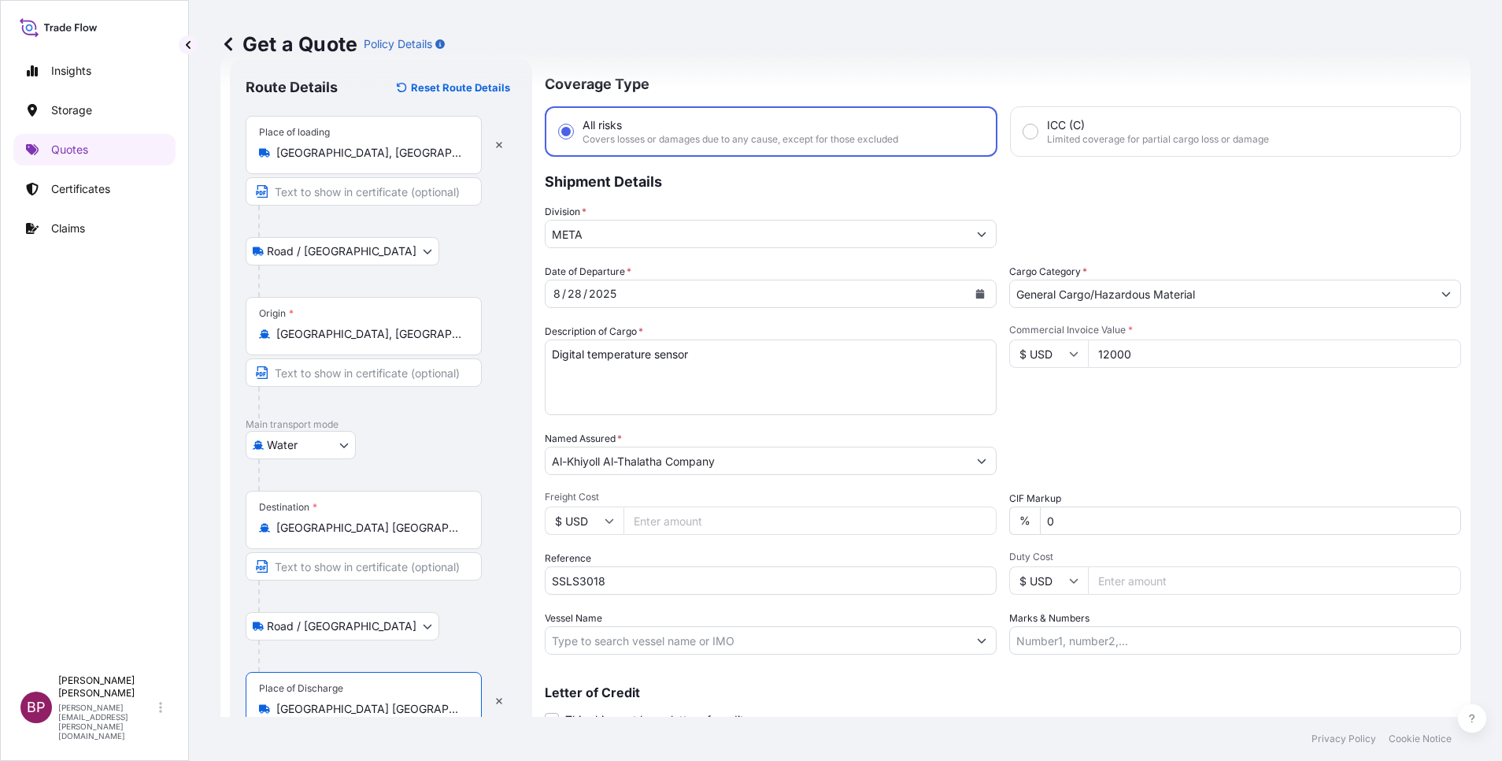
type input "[GEOGRAPHIC_DATA] [GEOGRAPHIC_DATA]"
click at [490, 459] on div at bounding box center [387, 474] width 258 height 31
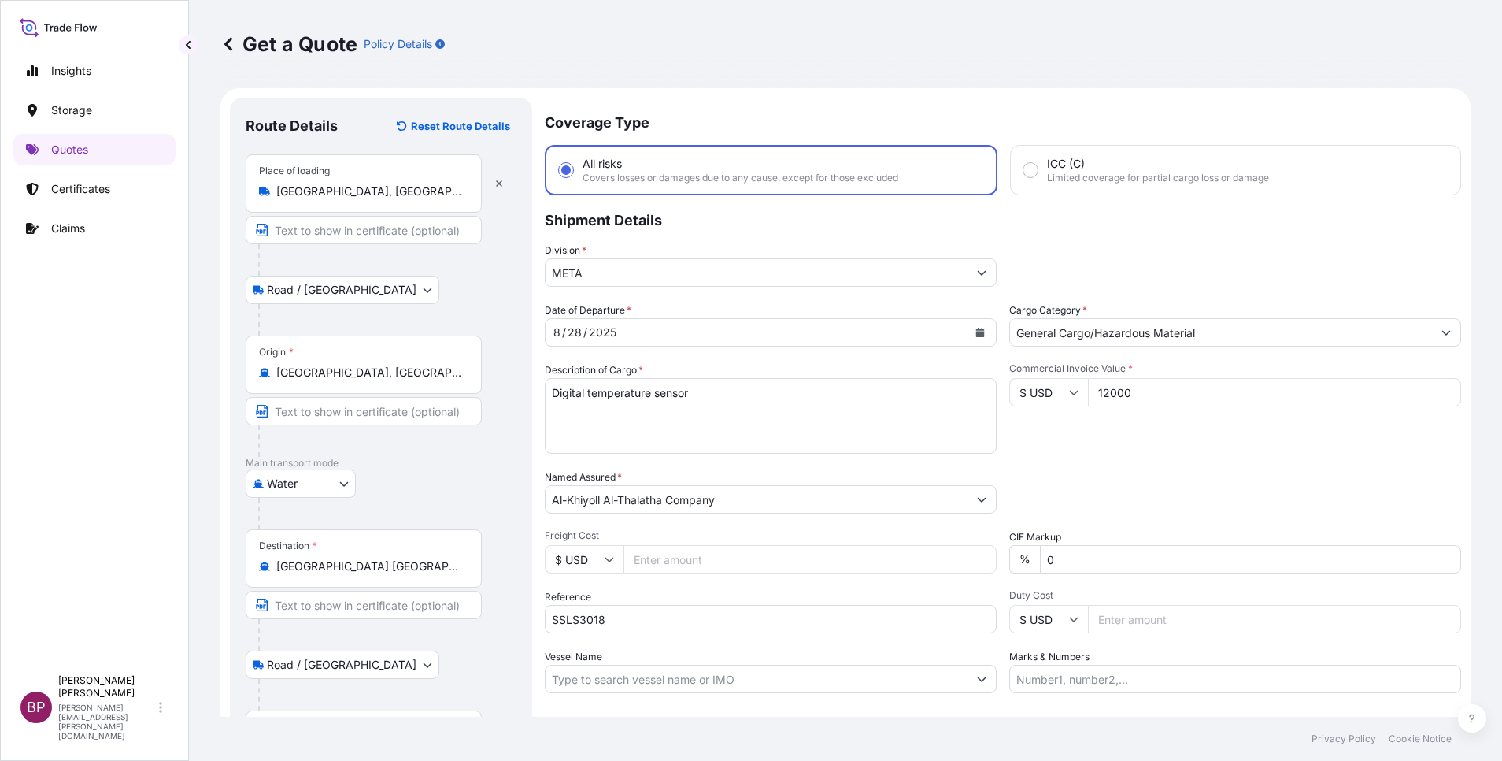
scroll to position [109, 0]
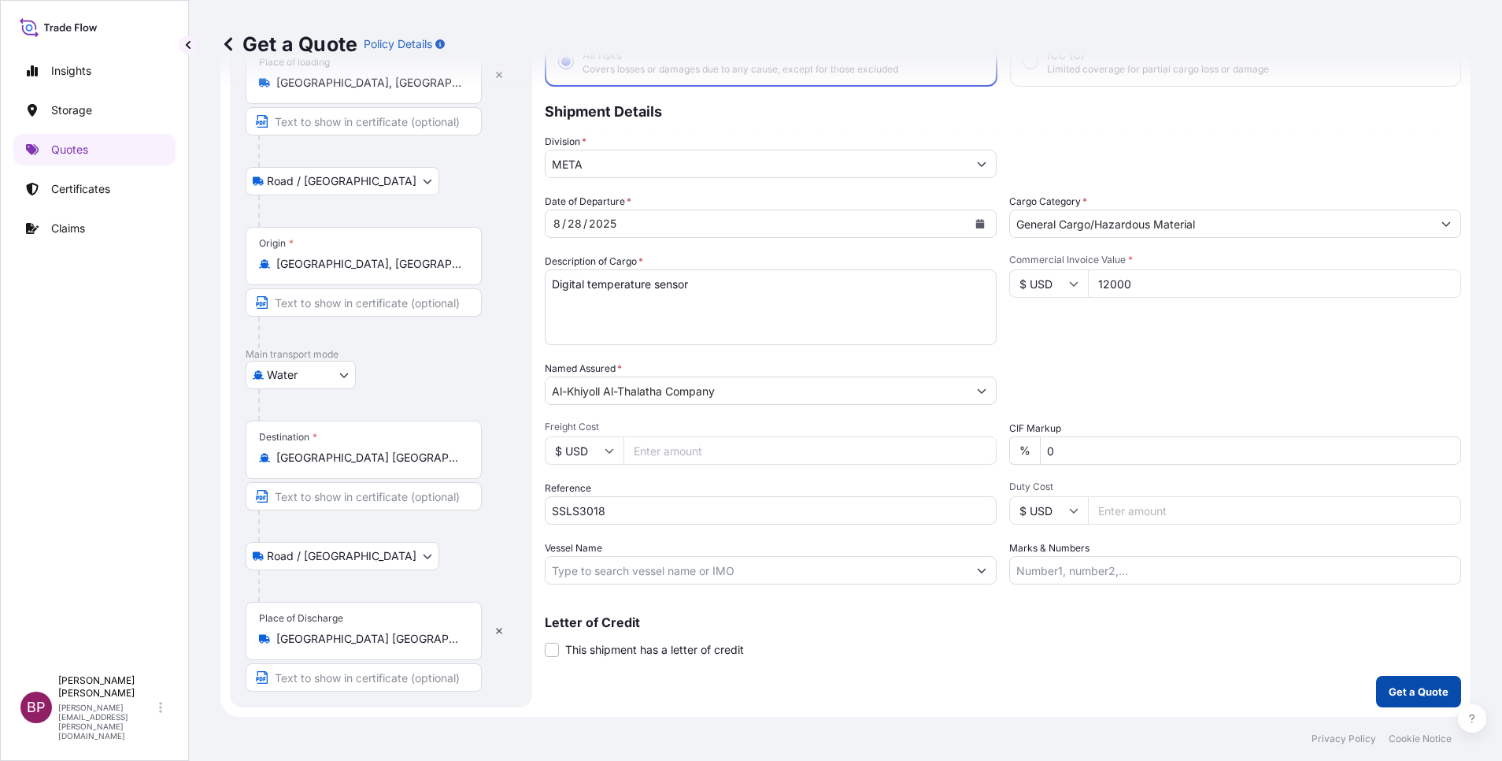
click at [1418, 688] on p "Get a Quote" at bounding box center [1419, 691] width 60 height 16
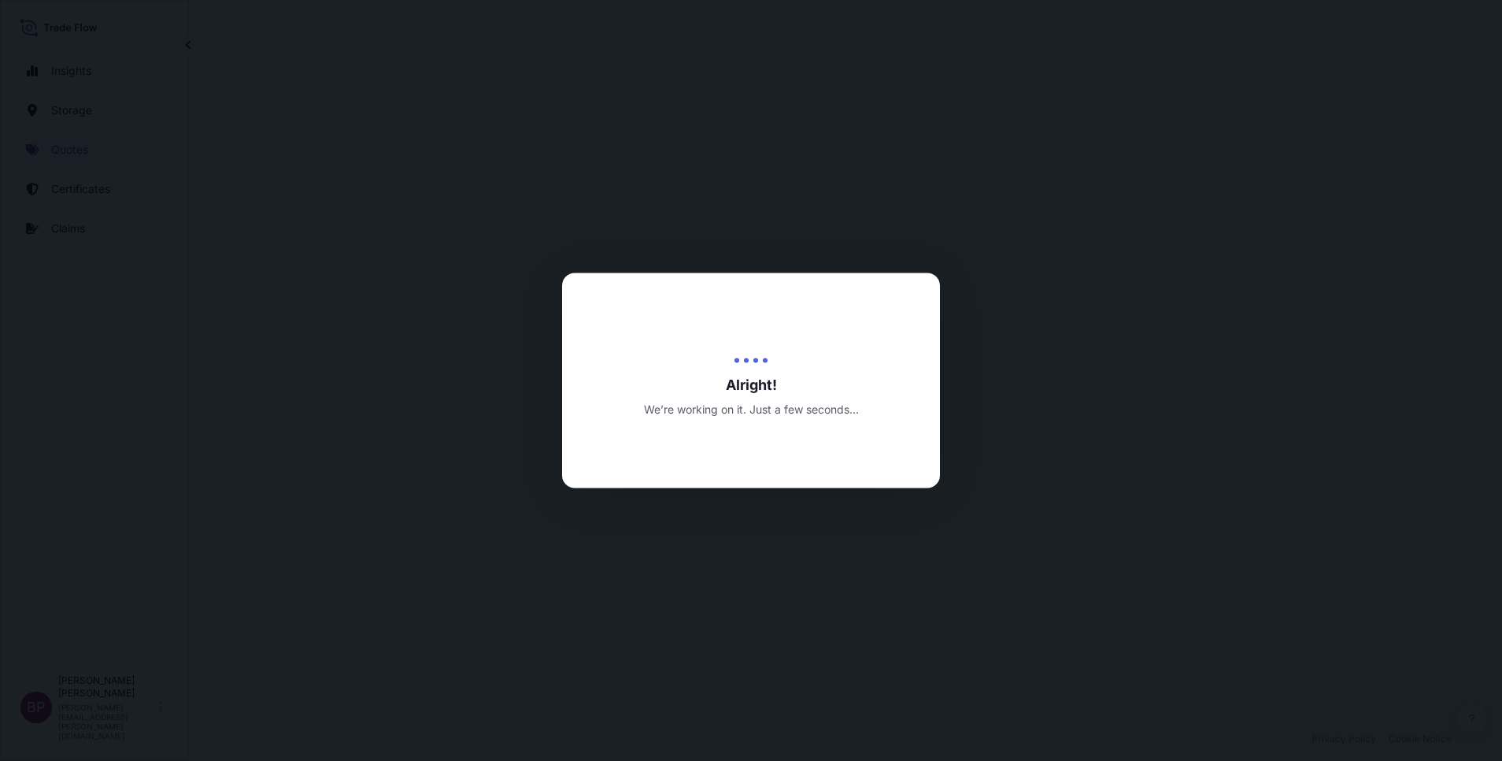
select select "Road / [GEOGRAPHIC_DATA]"
select select "Water"
select select "Road / [GEOGRAPHIC_DATA]"
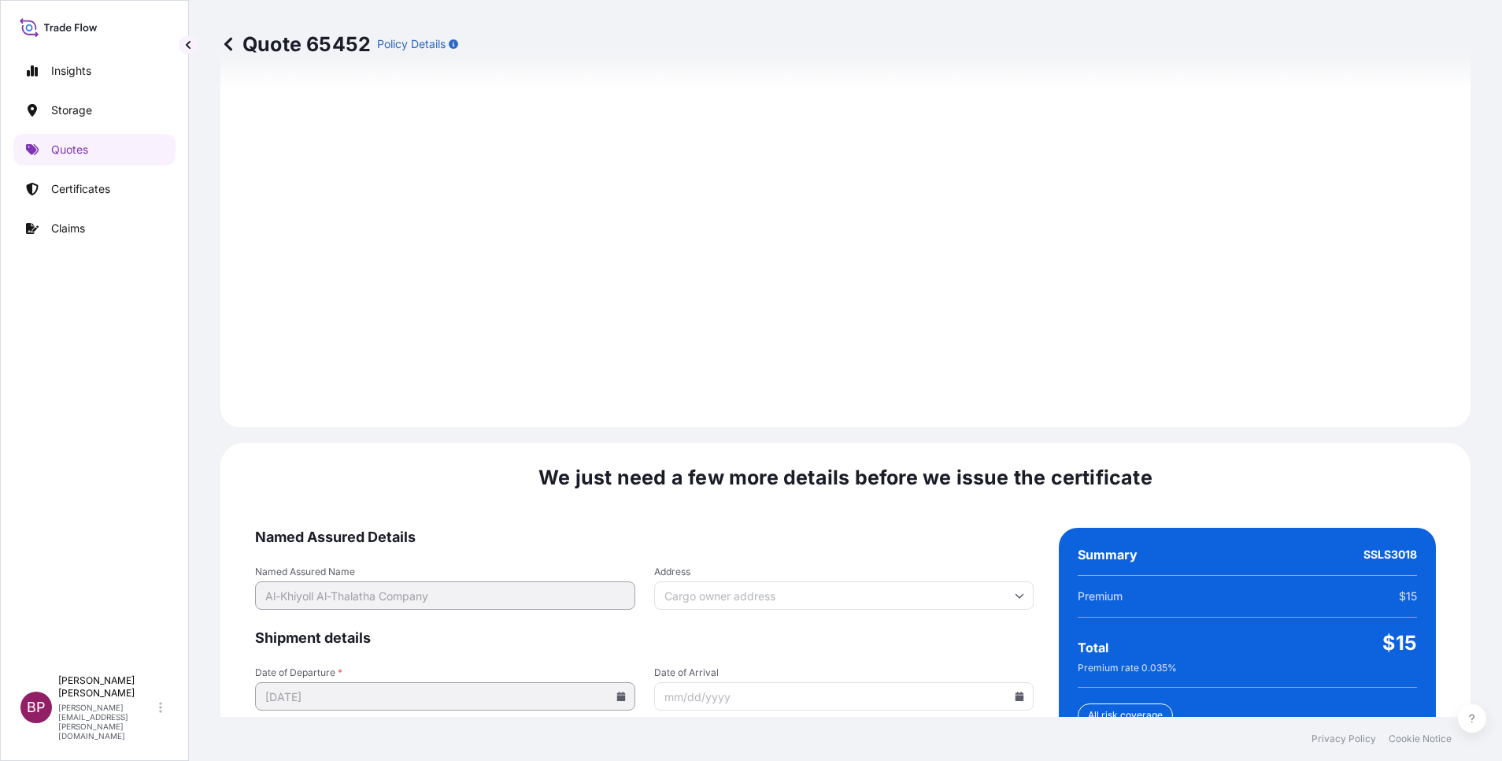
scroll to position [2334, 0]
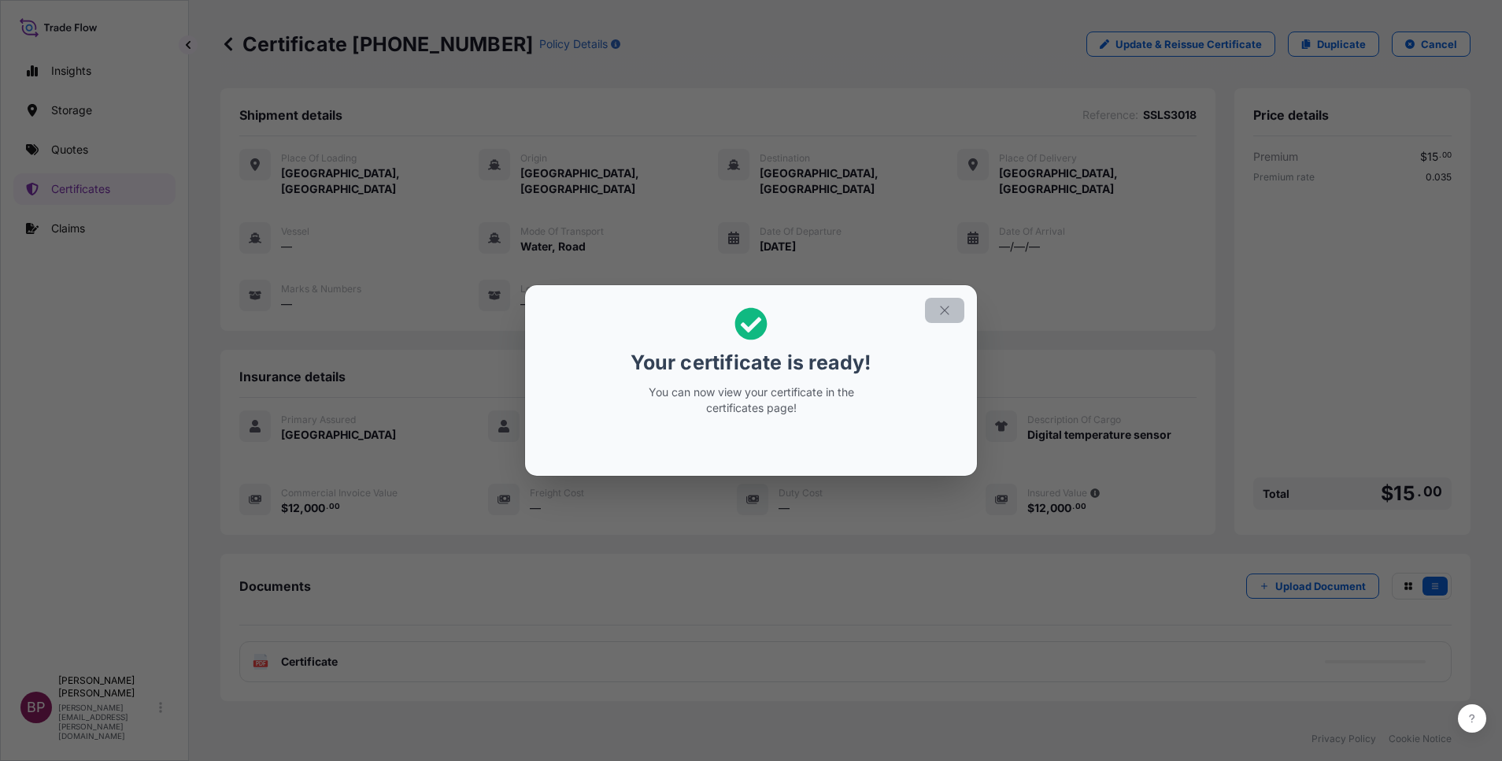
click at [936, 310] on button "button" at bounding box center [944, 310] width 39 height 25
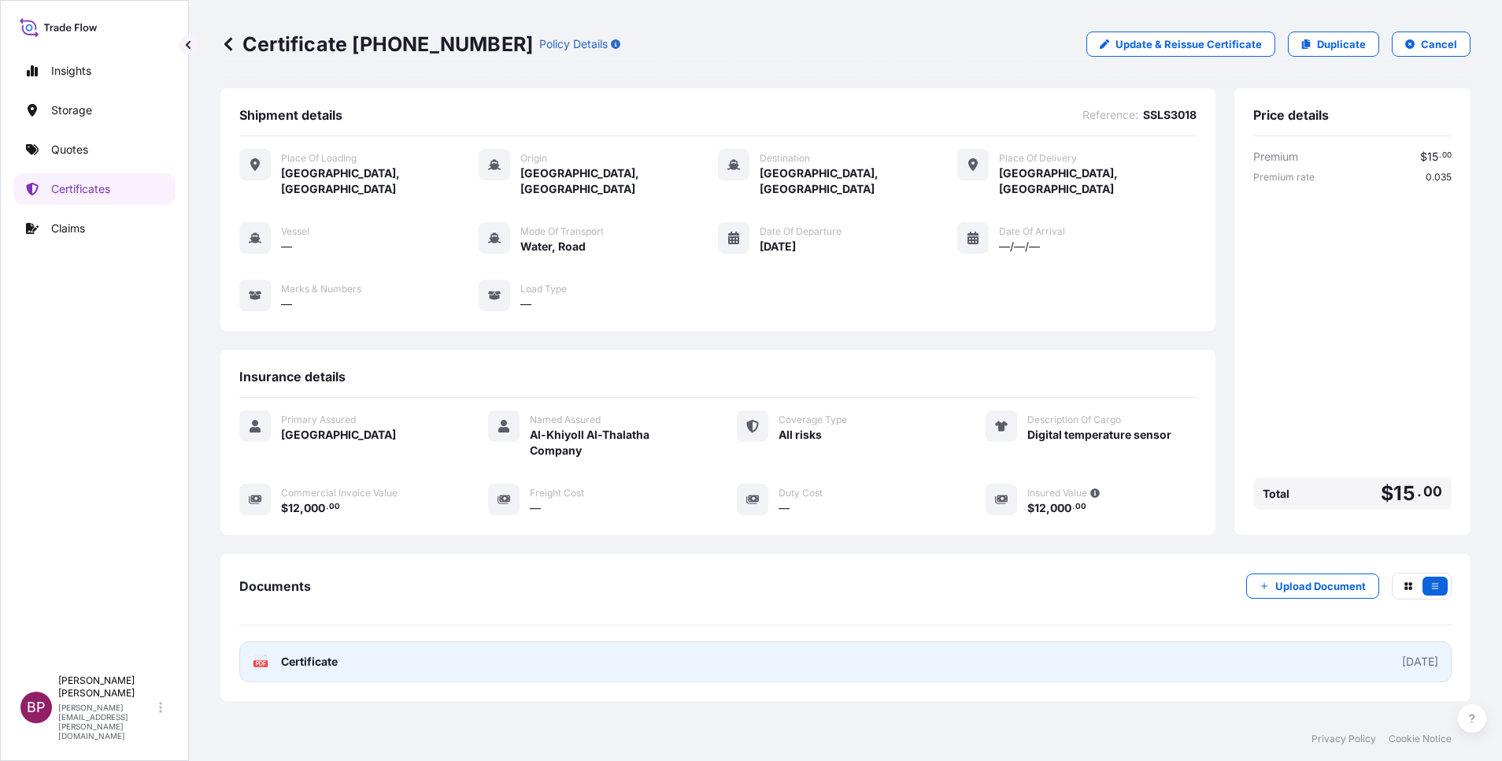
click at [317, 654] on span "Certificate" at bounding box center [309, 662] width 57 height 16
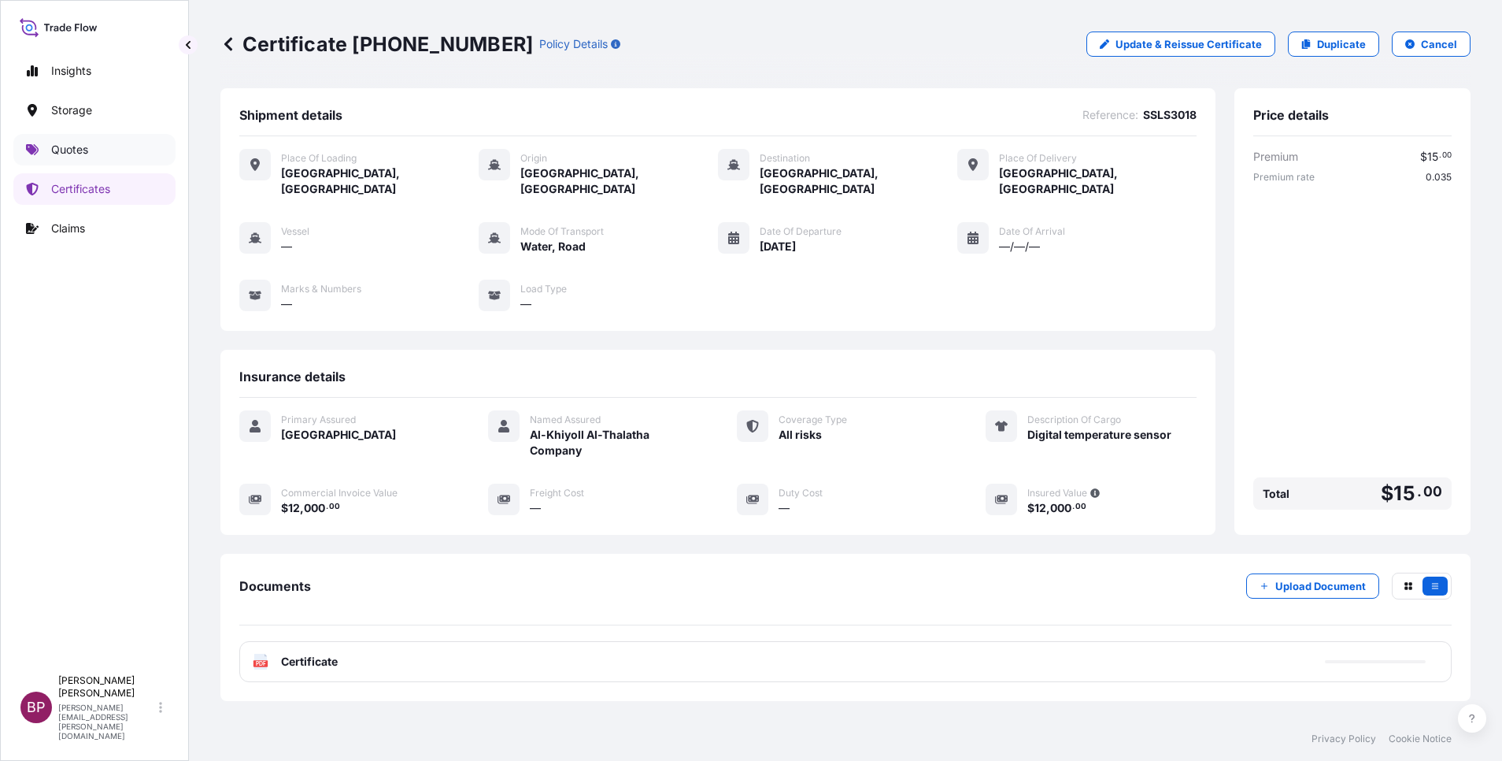
click at [65, 154] on p "Quotes" at bounding box center [69, 150] width 37 height 16
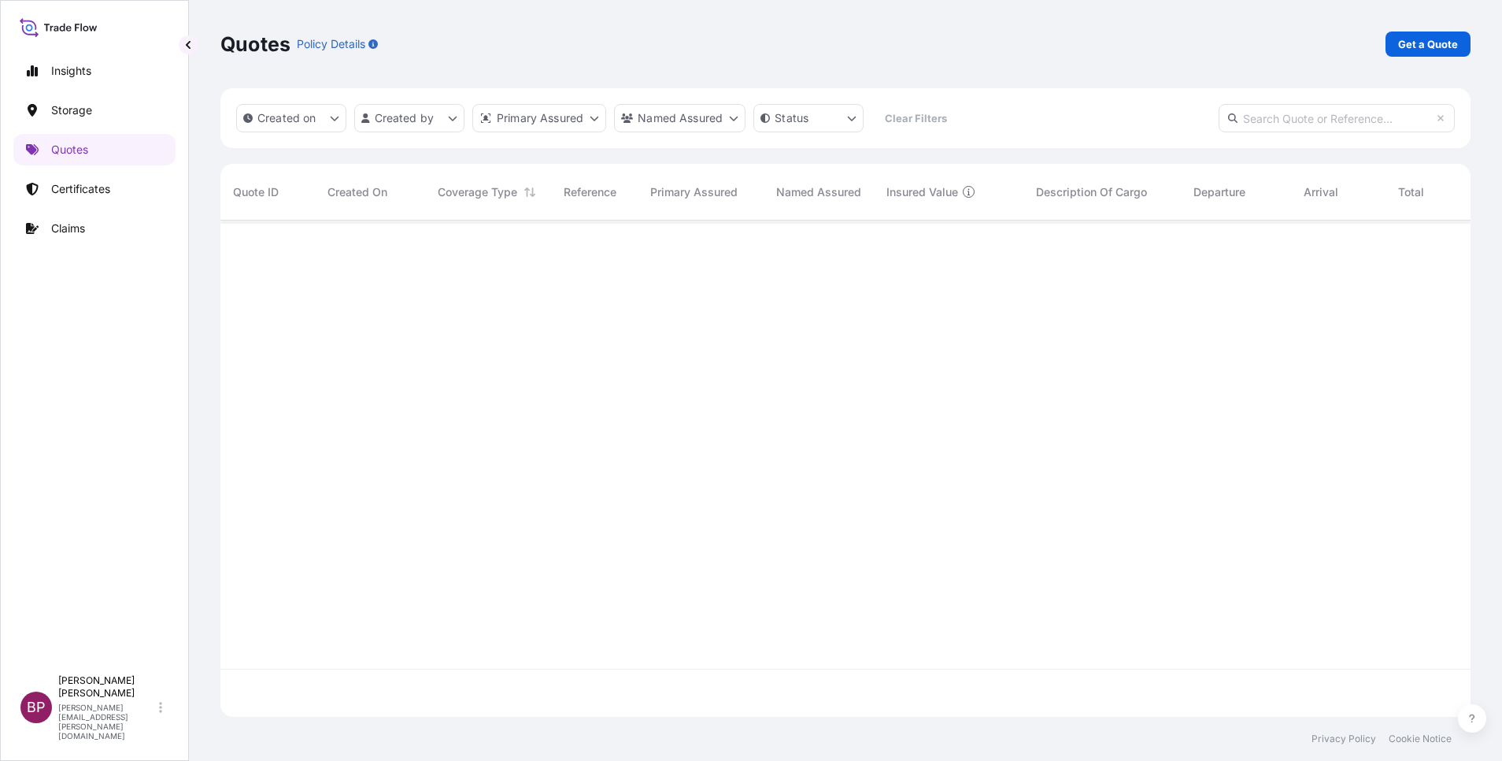
scroll to position [487, 1232]
click at [1401, 46] on p "Get a Quote" at bounding box center [1428, 44] width 60 height 16
select select "Water"
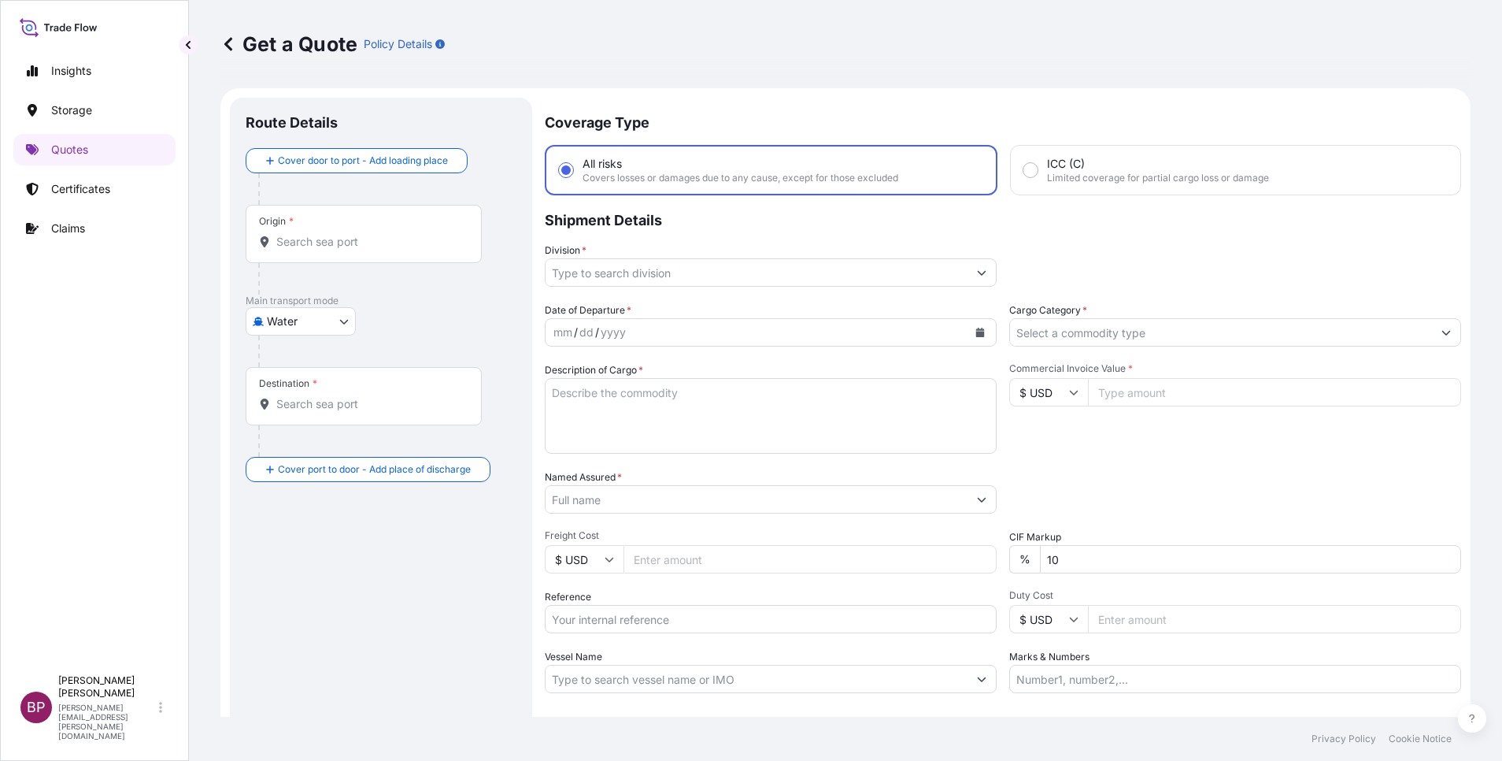
scroll to position [25, 0]
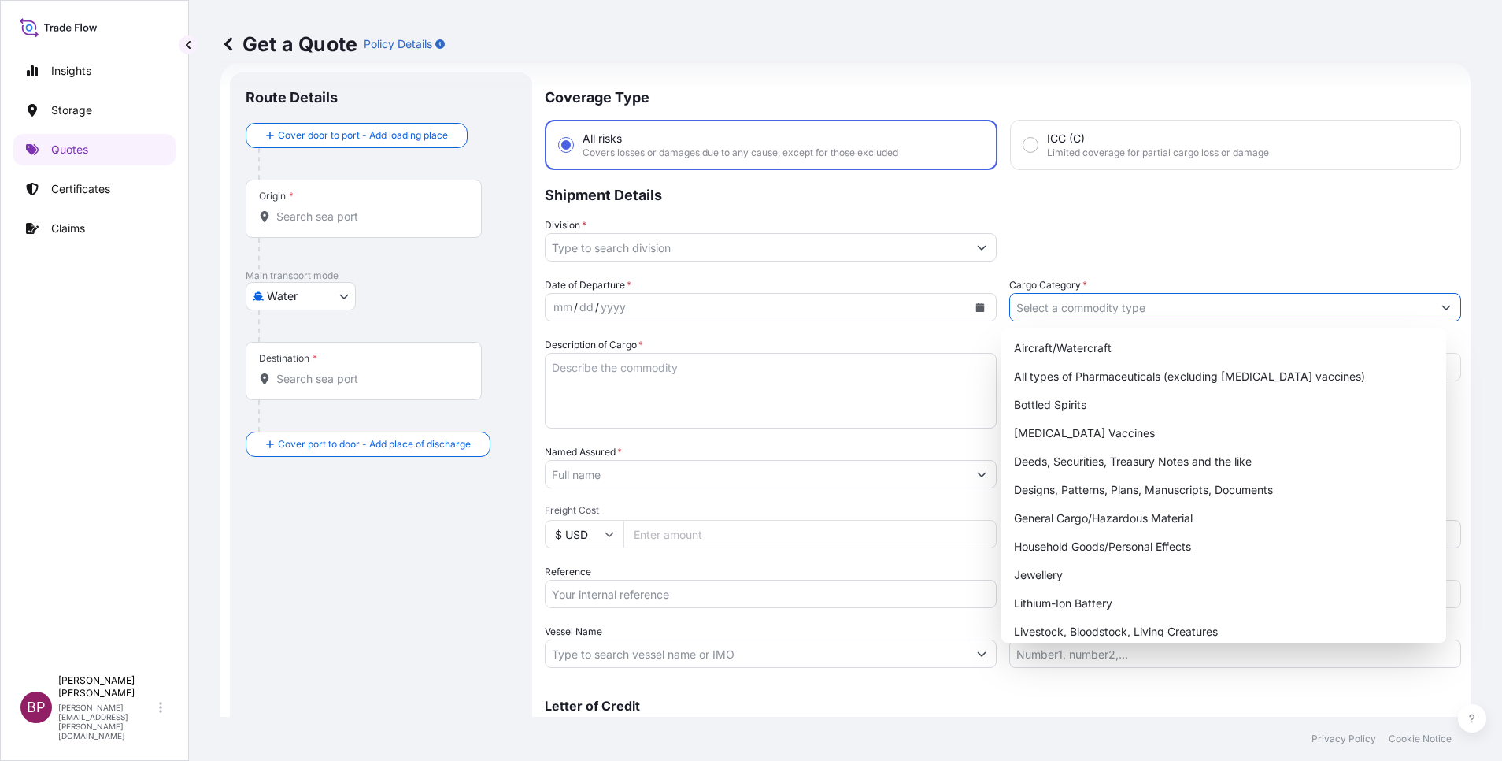
click at [1158, 305] on input "Cargo Category *" at bounding box center [1221, 307] width 422 height 28
click at [1080, 521] on div "General Cargo/Hazardous Material" at bounding box center [1224, 518] width 432 height 28
type input "General Cargo/Hazardous Material"
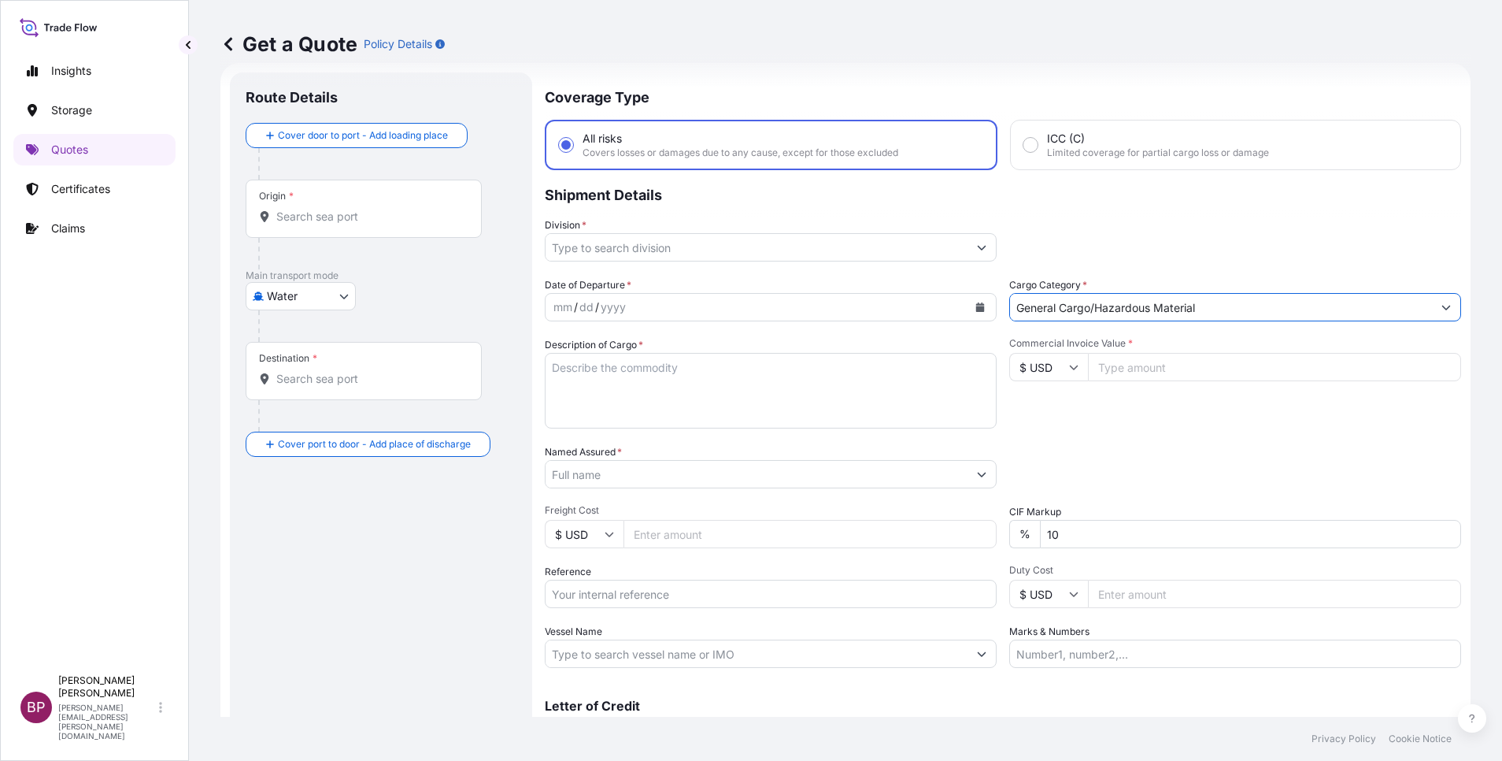
click at [968, 250] on button "Show suggestions" at bounding box center [982, 247] width 28 height 28
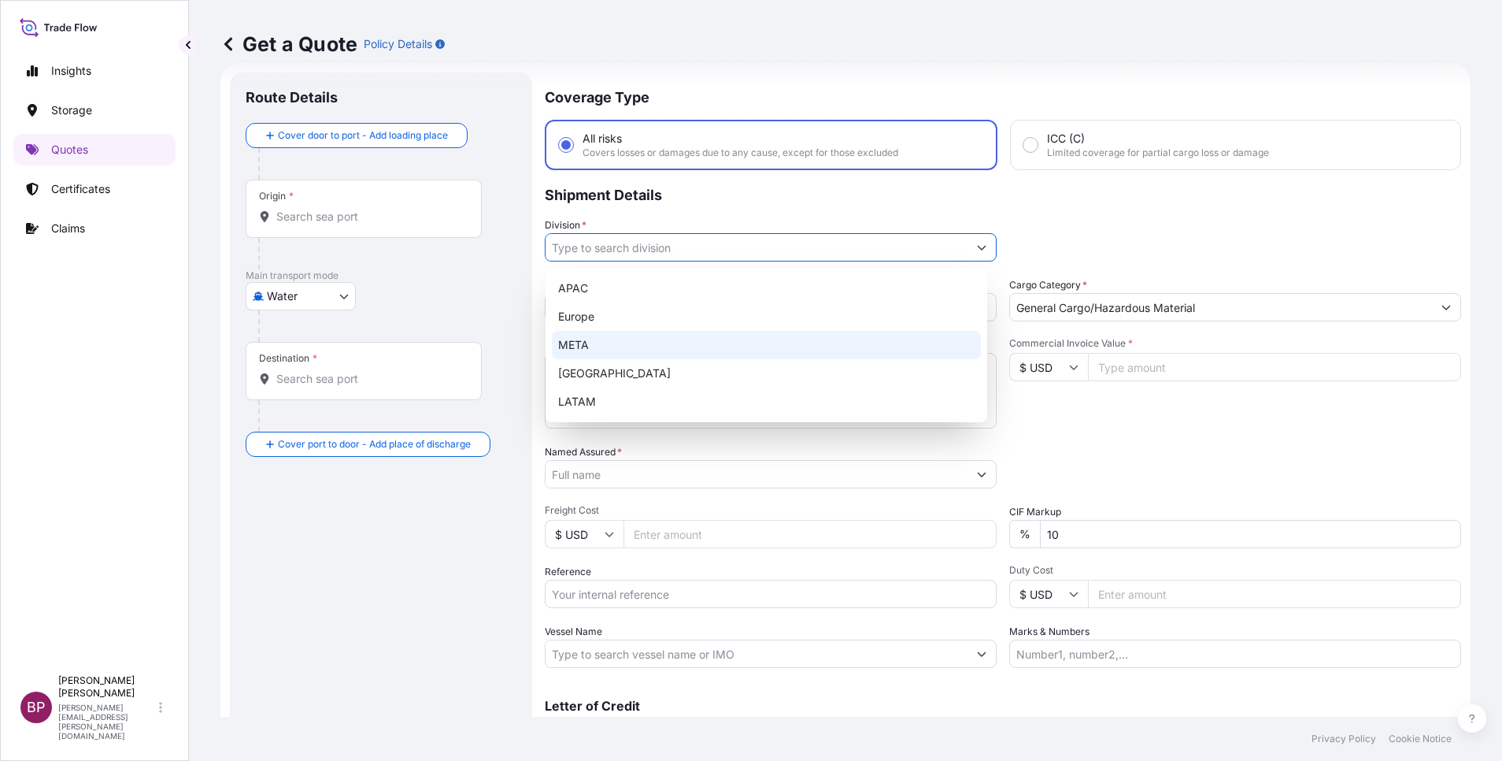
click at [668, 345] on div "META" at bounding box center [766, 345] width 429 height 28
type input "META"
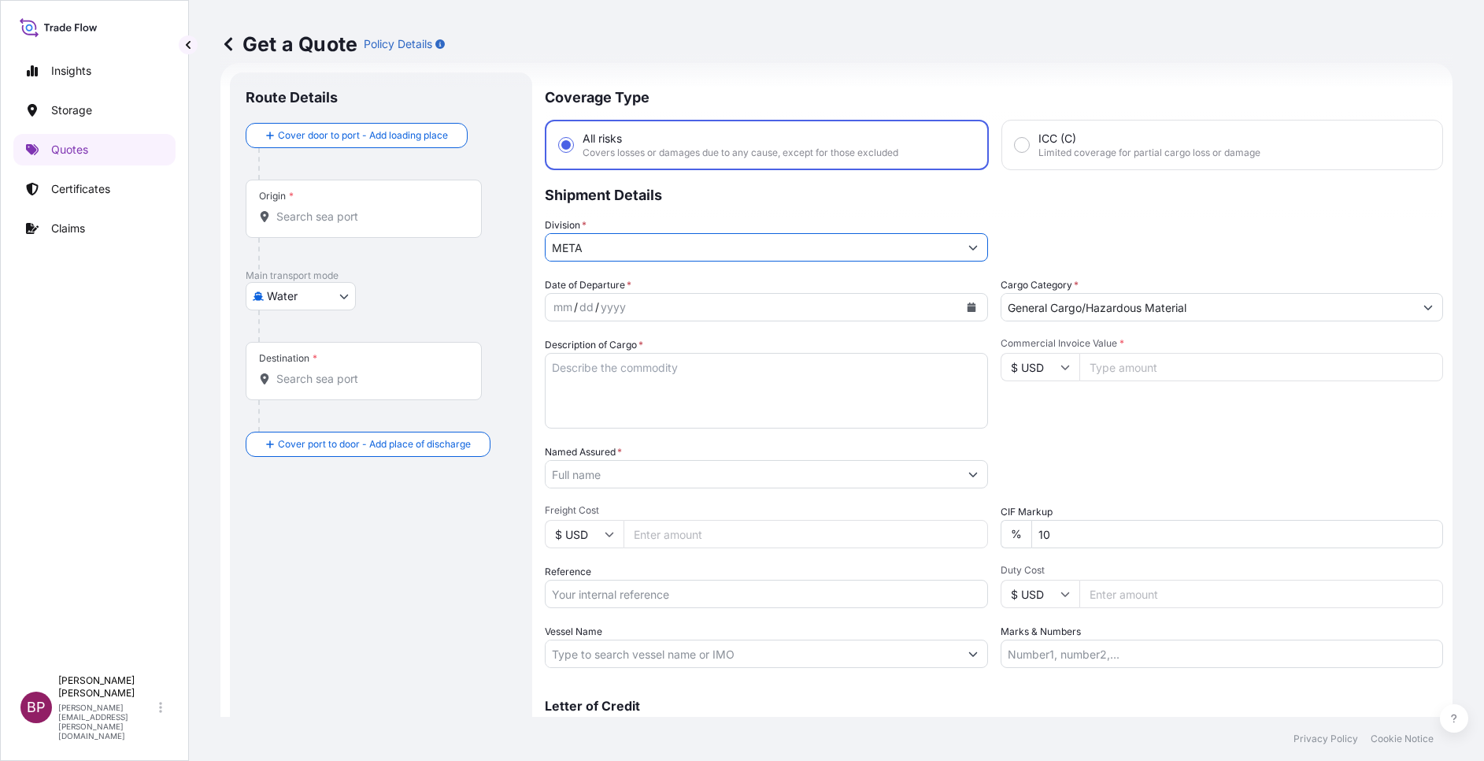
click at [664, 470] on input "Named Assured *" at bounding box center [752, 474] width 413 height 28
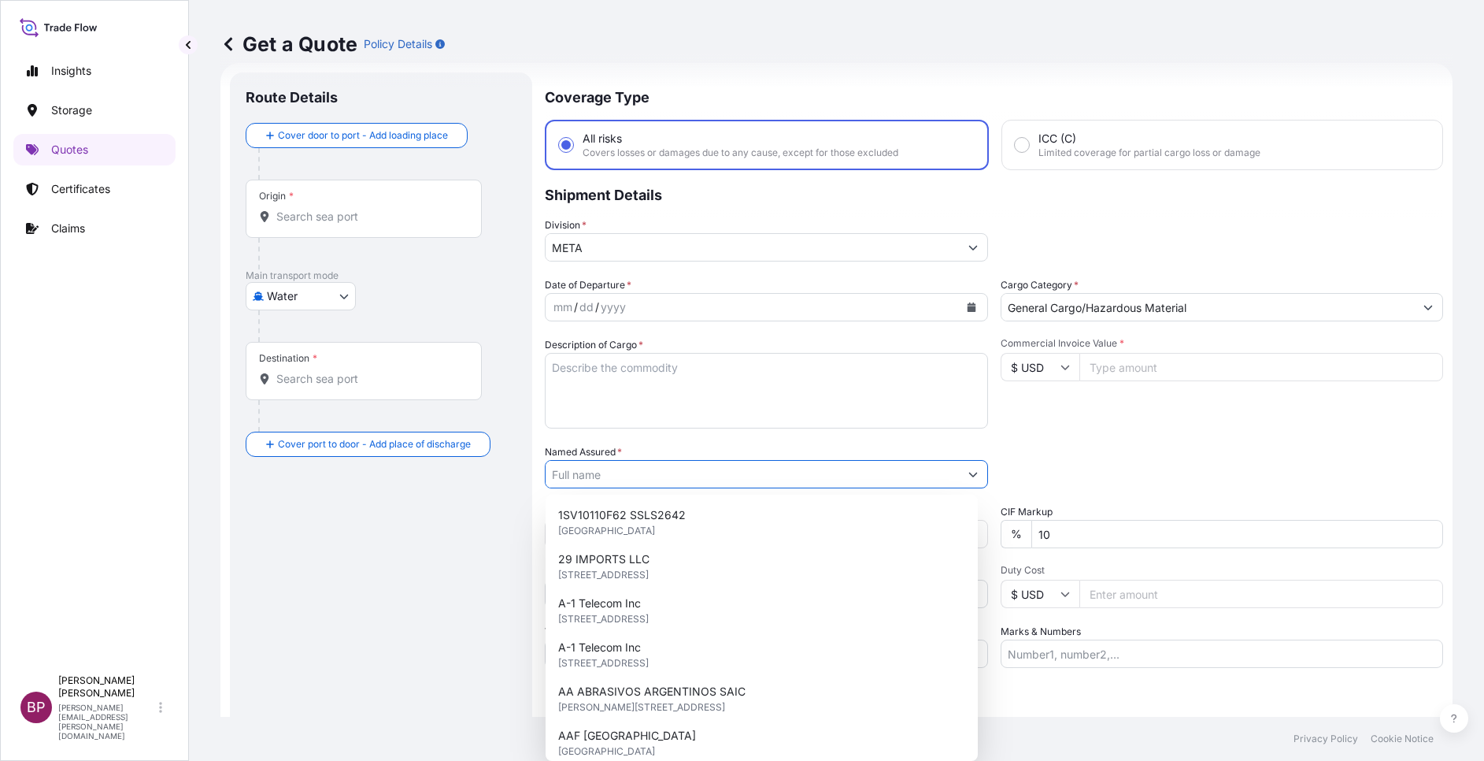
paste input "UNIVERSAL COLORANTS"
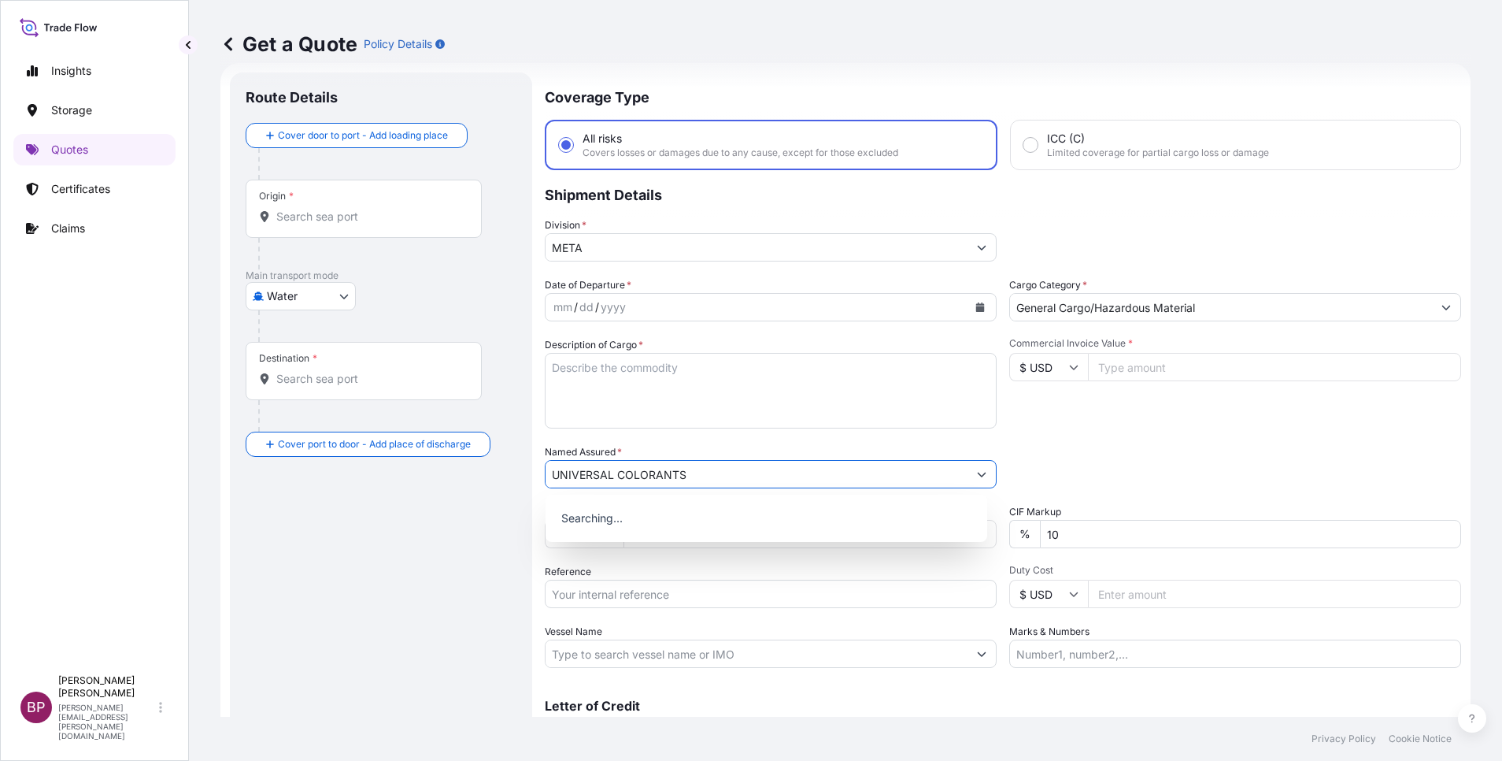
type input "UNIVERSAL COLORANTS"
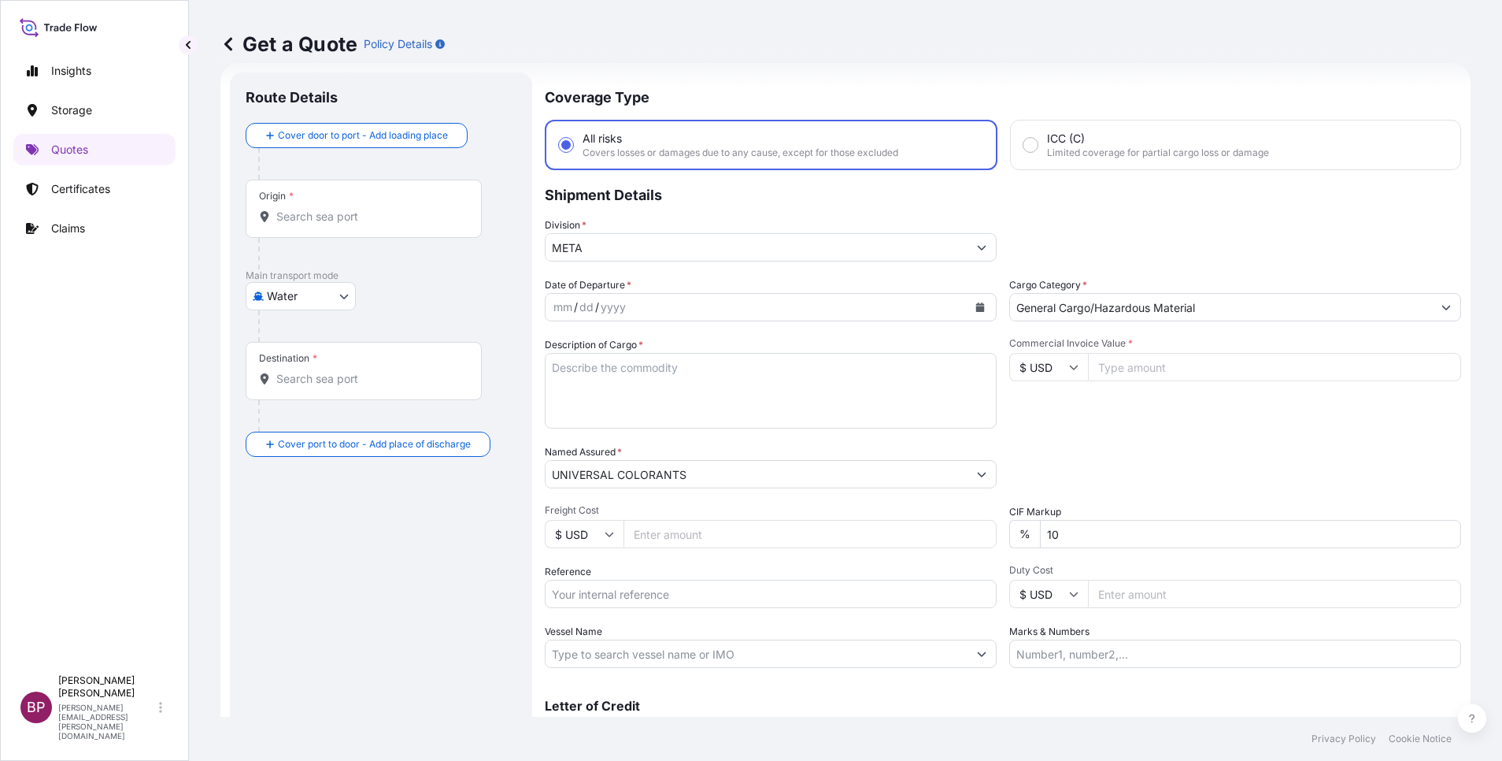
drag, startPoint x: 1135, startPoint y: 365, endPoint x: 1132, endPoint y: 376, distance: 10.7
click at [1133, 365] on input "Commercial Invoice Value *" at bounding box center [1274, 367] width 373 height 28
paste input "77130.50"
type input "77130.50"
drag, startPoint x: 1054, startPoint y: 537, endPoint x: 750, endPoint y: 531, distance: 304.0
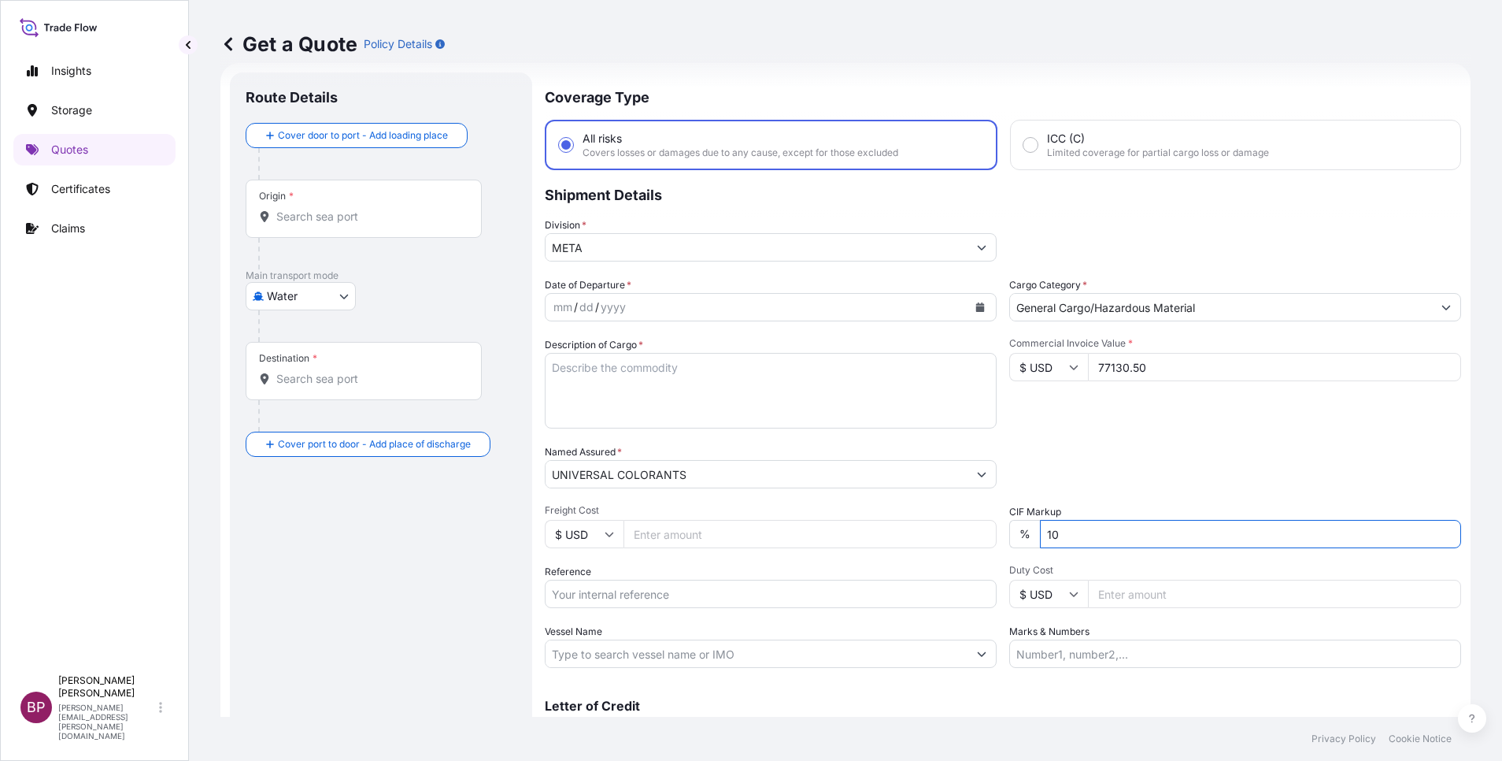
click at [777, 533] on div "Date of Departure * mm / dd / yyyy Cargo Category * General Cargo/Hazardous Mat…" at bounding box center [1003, 472] width 917 height 391
type input "0"
click at [1232, 451] on div "Packing Category Type to search a container mode Please select a primary mode o…" at bounding box center [1235, 466] width 452 height 44
drag, startPoint x: 437, startPoint y: 487, endPoint x: 339, endPoint y: 488, distance: 97.6
click at [339, 488] on form "Route Details Cover door to port - Add loading place Place of loading Road / In…" at bounding box center [845, 428] width 1250 height 731
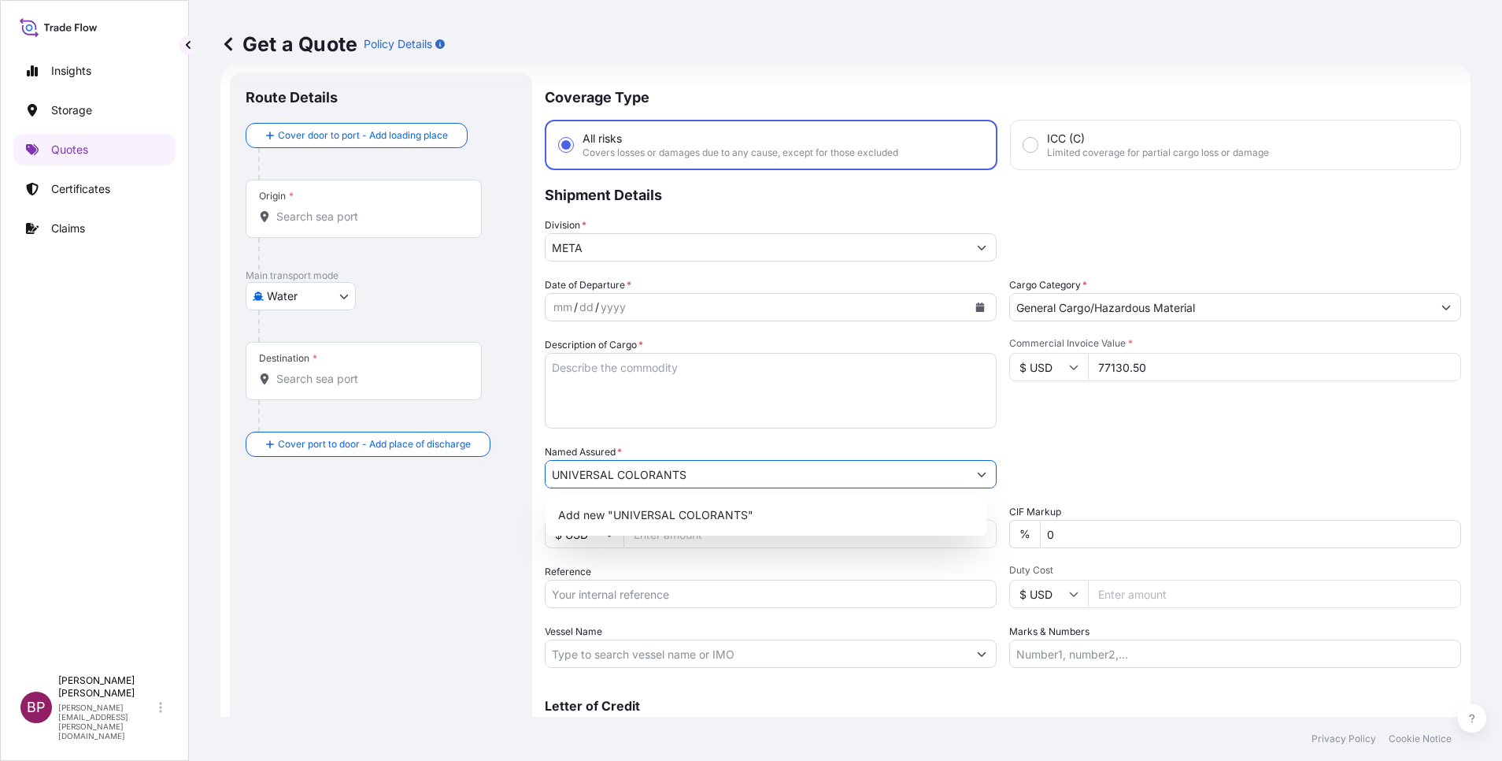
paste input "Tinting Systems Company"
type input "Tinting Systems Company"
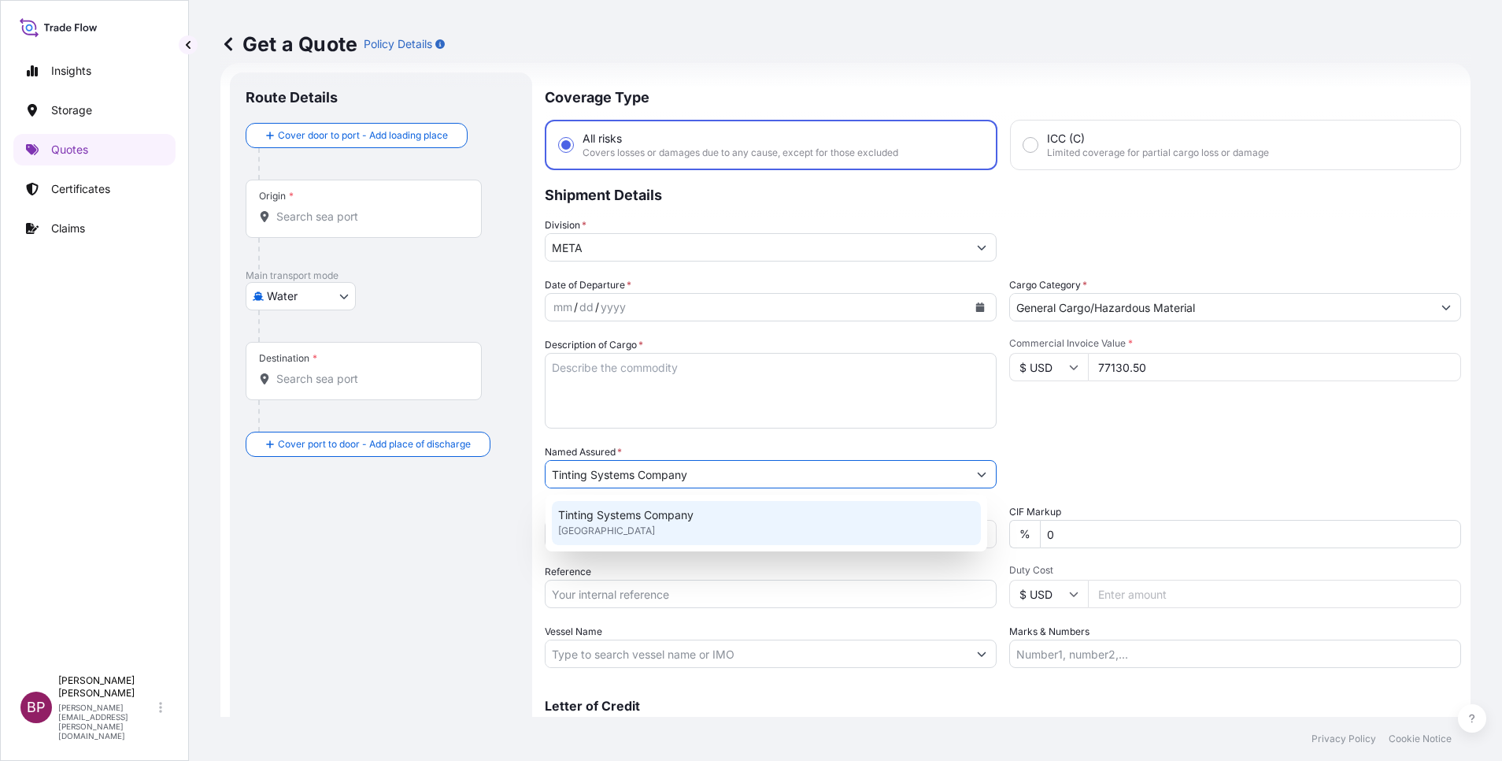
click at [698, 402] on textarea "Description of Cargo *" at bounding box center [771, 391] width 452 height 76
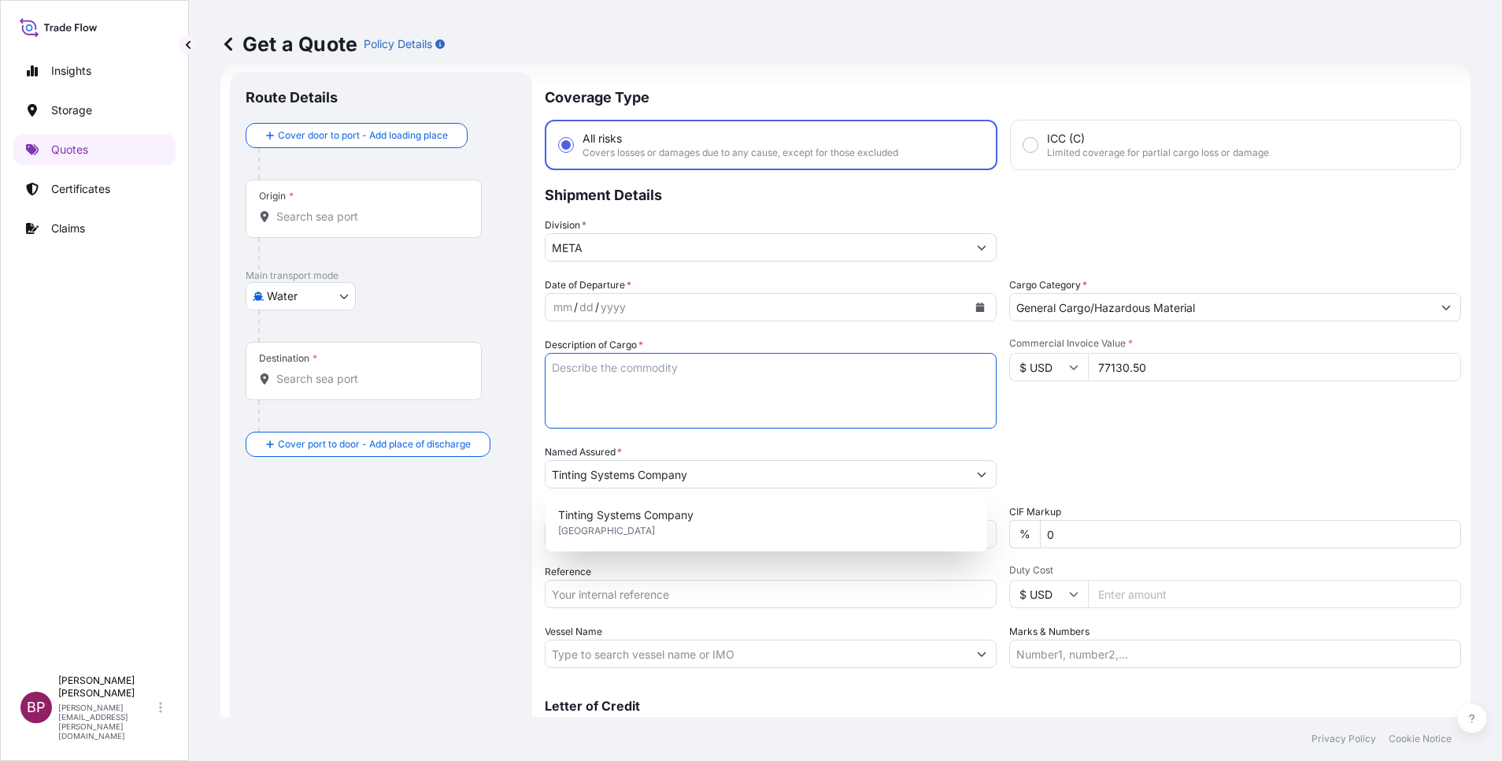
paste textarea "UNIVERSAL COLORANTS"
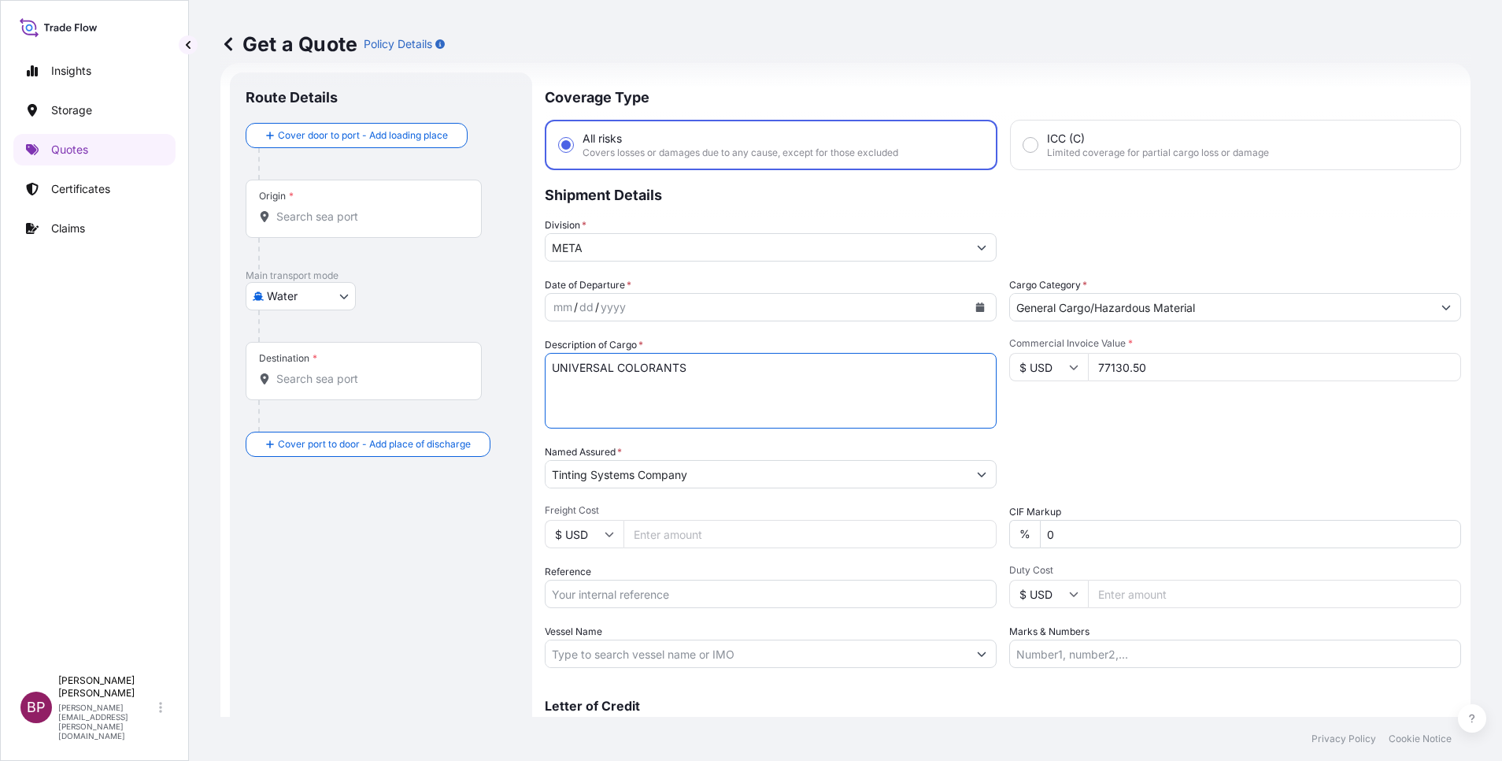
type textarea "UNIVERSAL COLORANTS"
click at [976, 302] on icon "Calendar" at bounding box center [980, 306] width 9 height 9
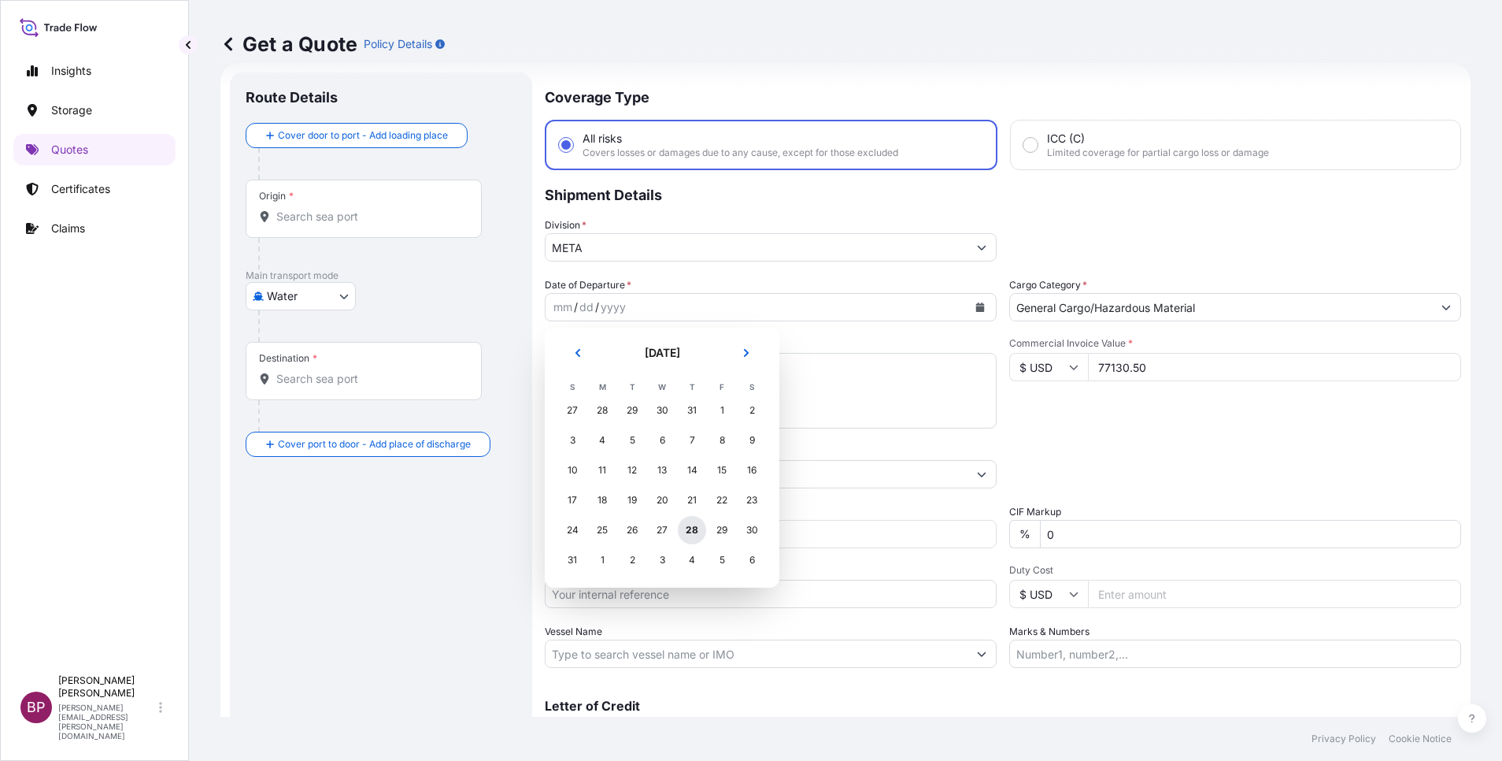
click at [694, 532] on div "28" at bounding box center [692, 530] width 28 height 28
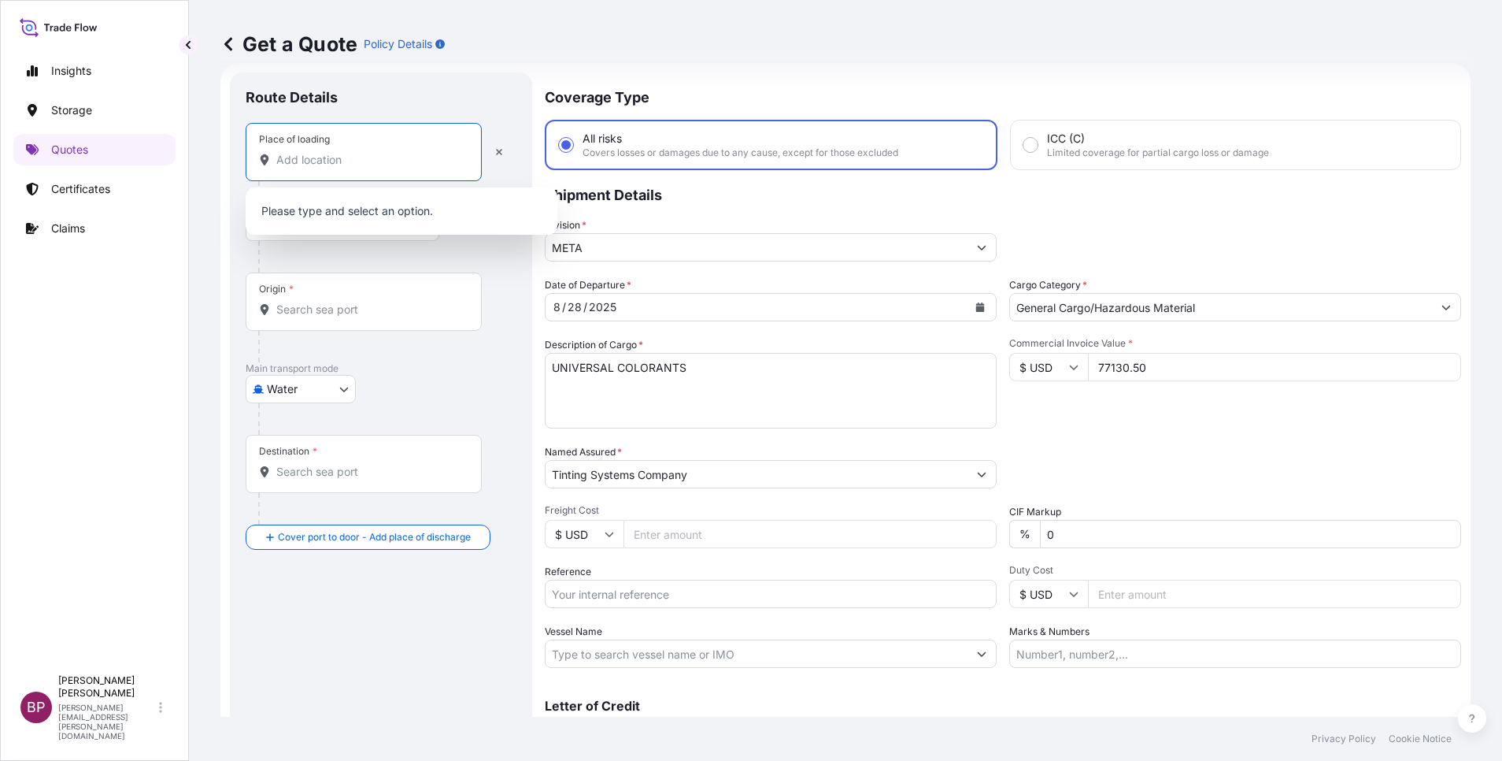
click at [344, 154] on input "Place of loading" at bounding box center [369, 160] width 186 height 16
paste input "Sokhna"
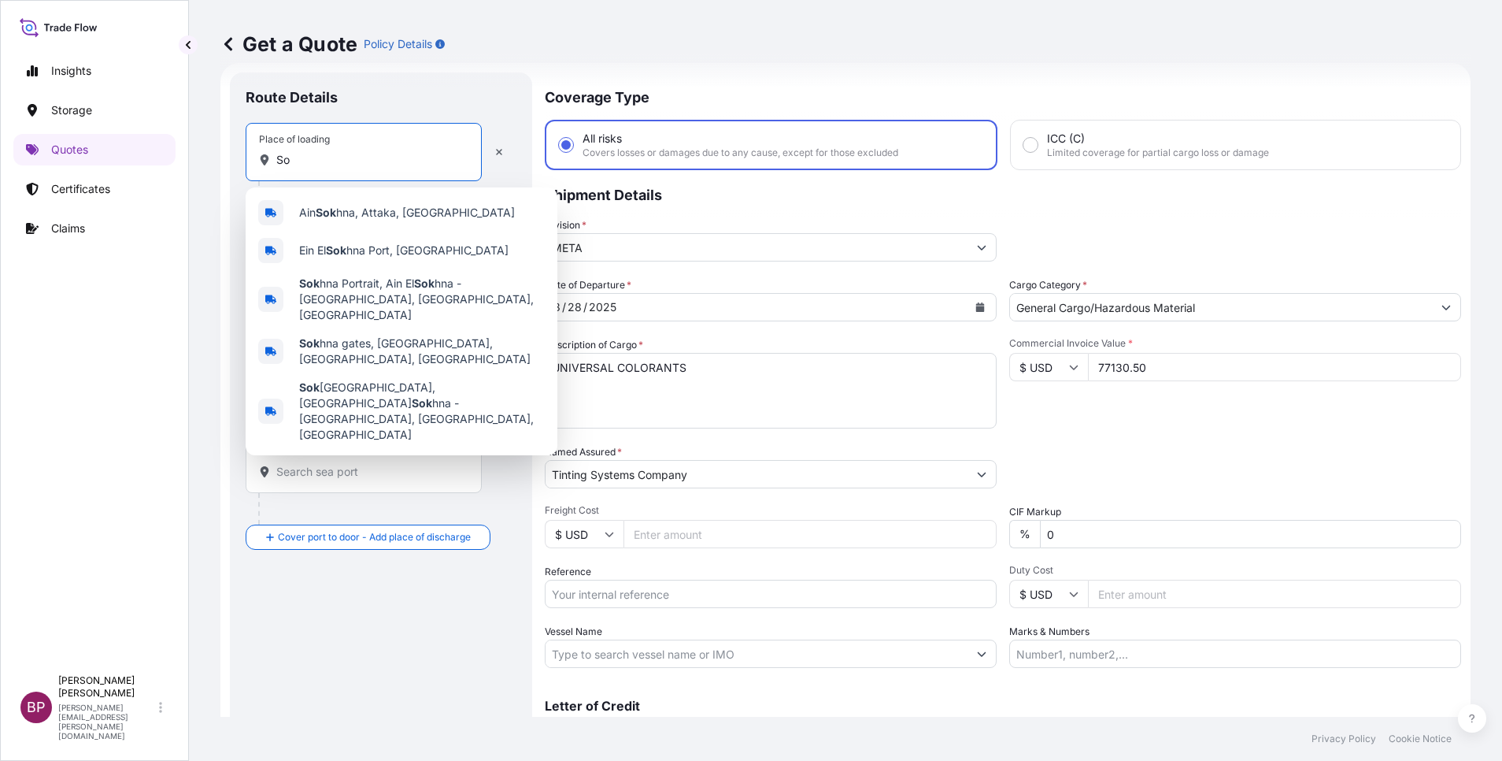
type input "S"
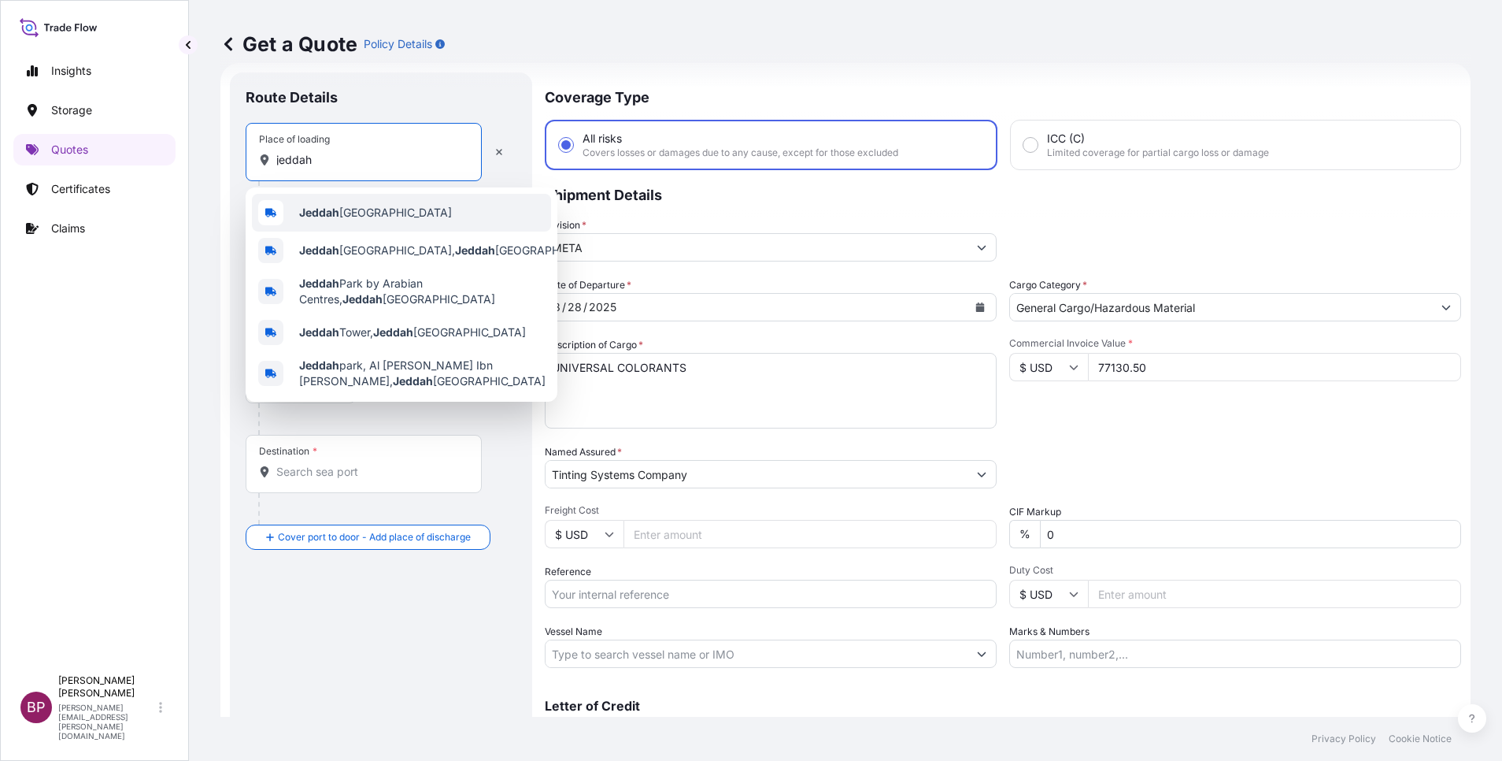
click at [421, 202] on div "Jeddah [GEOGRAPHIC_DATA]" at bounding box center [401, 213] width 299 height 38
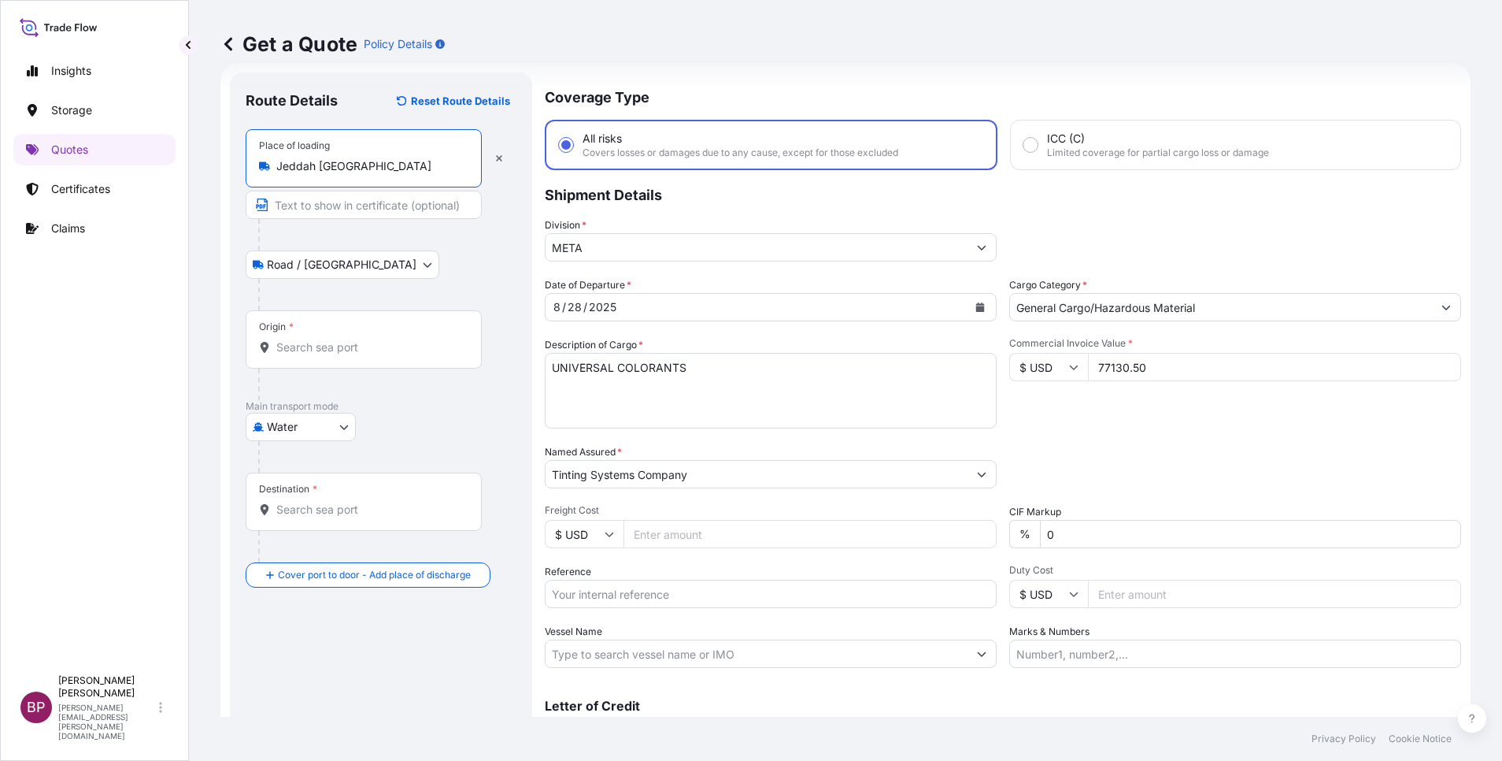
type input "Jeddah [GEOGRAPHIC_DATA]"
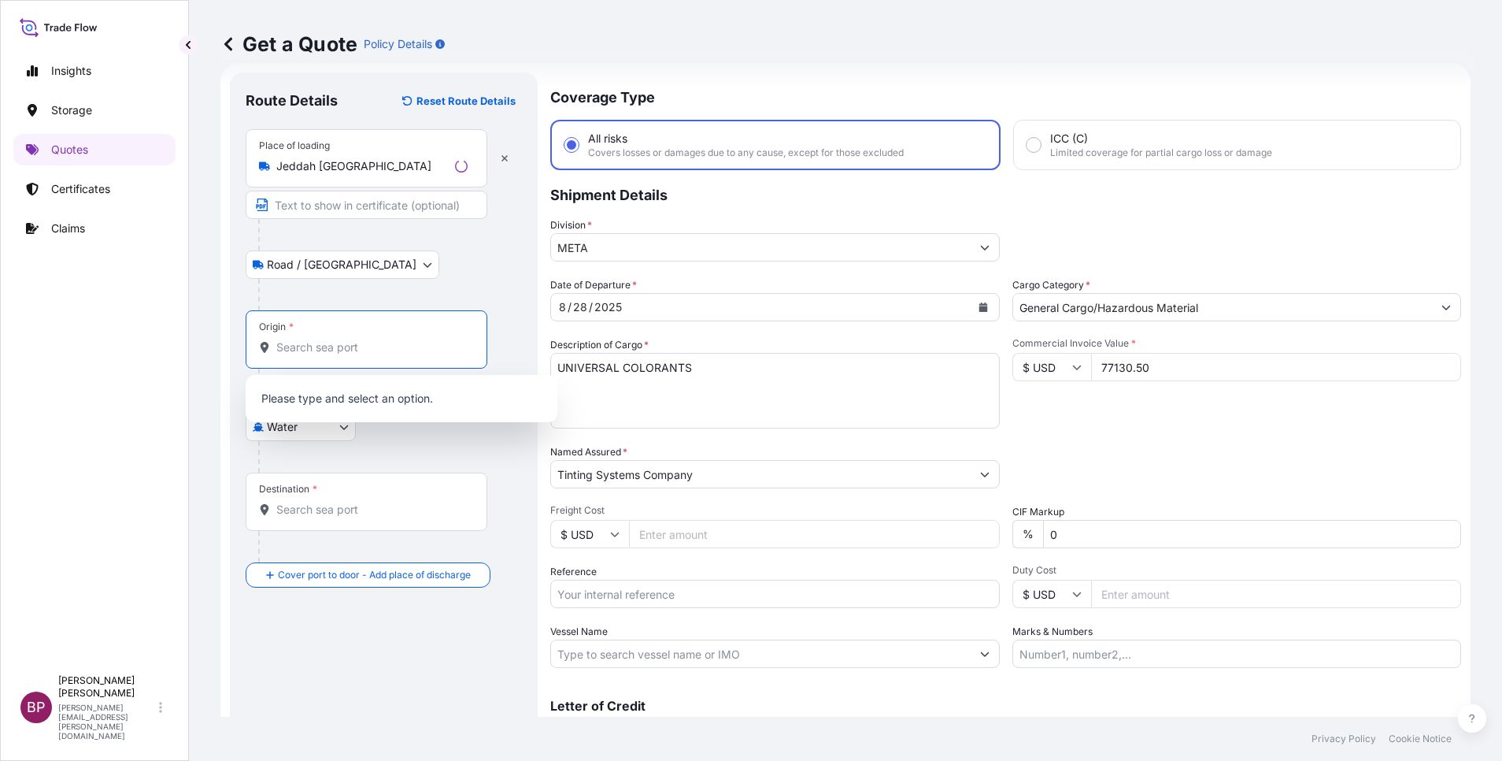
click at [381, 340] on input "Origin *" at bounding box center [371, 347] width 191 height 16
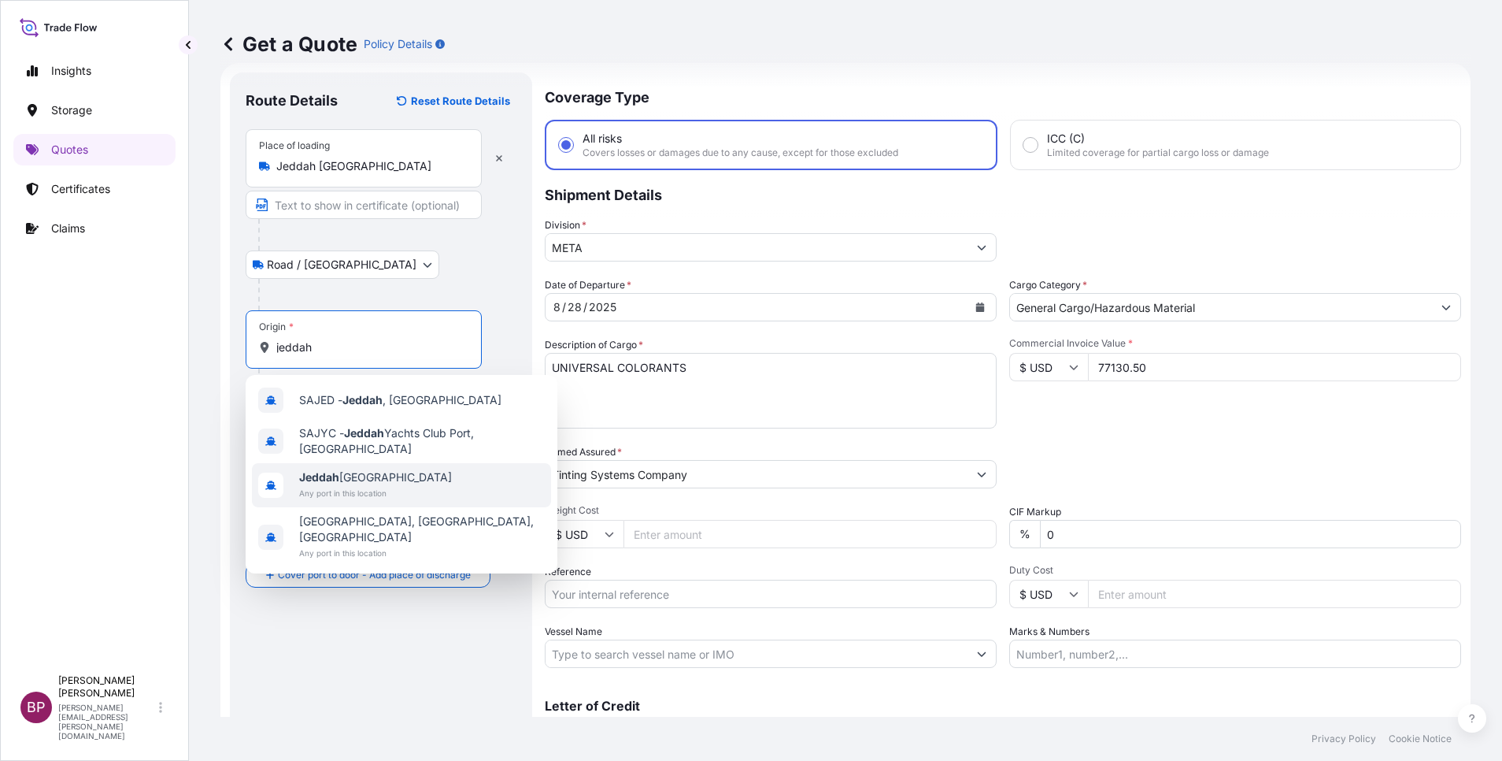
click at [406, 487] on span "Any port in this location" at bounding box center [375, 493] width 153 height 16
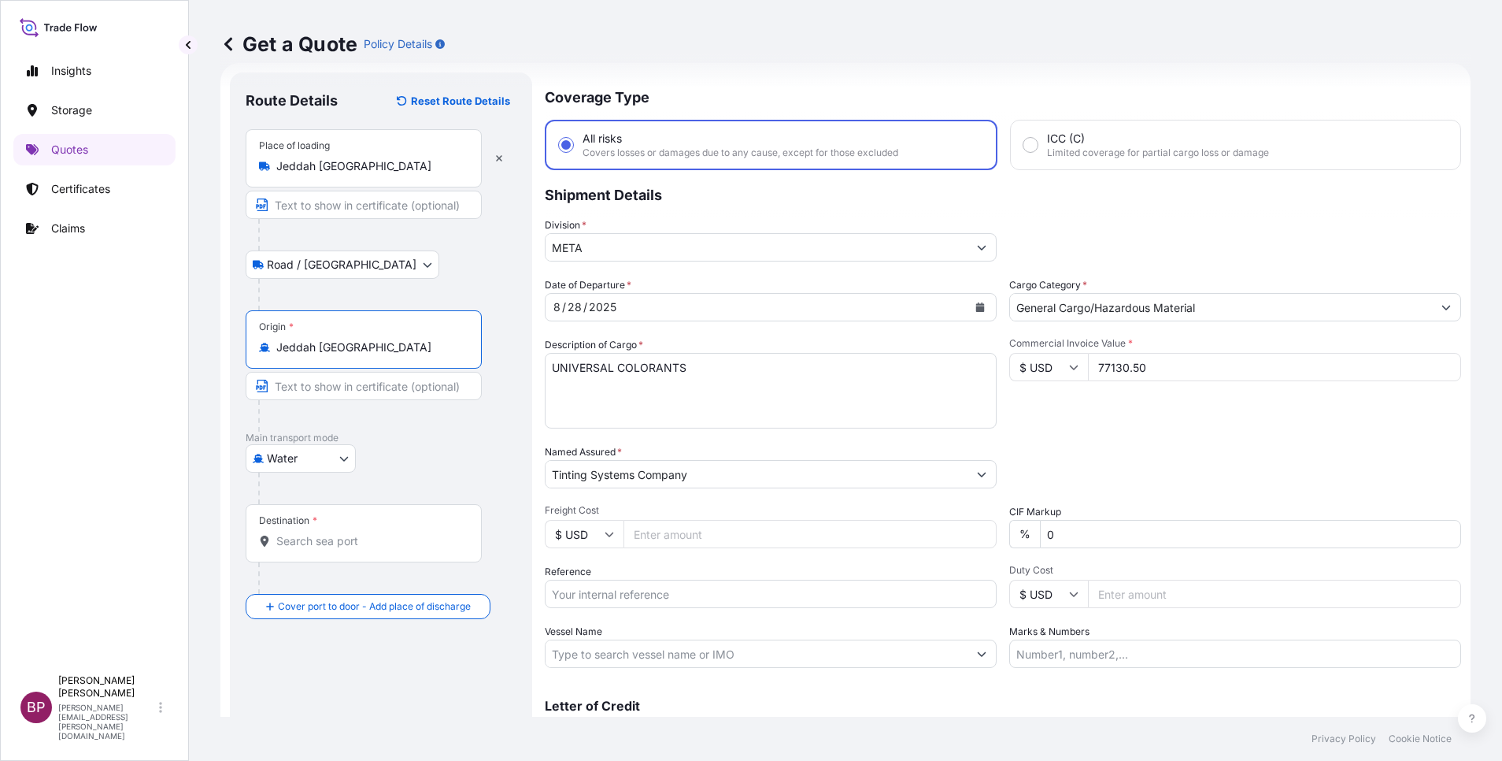
type input "Jeddah [GEOGRAPHIC_DATA]"
click at [389, 545] on input "Destination *" at bounding box center [369, 541] width 186 height 16
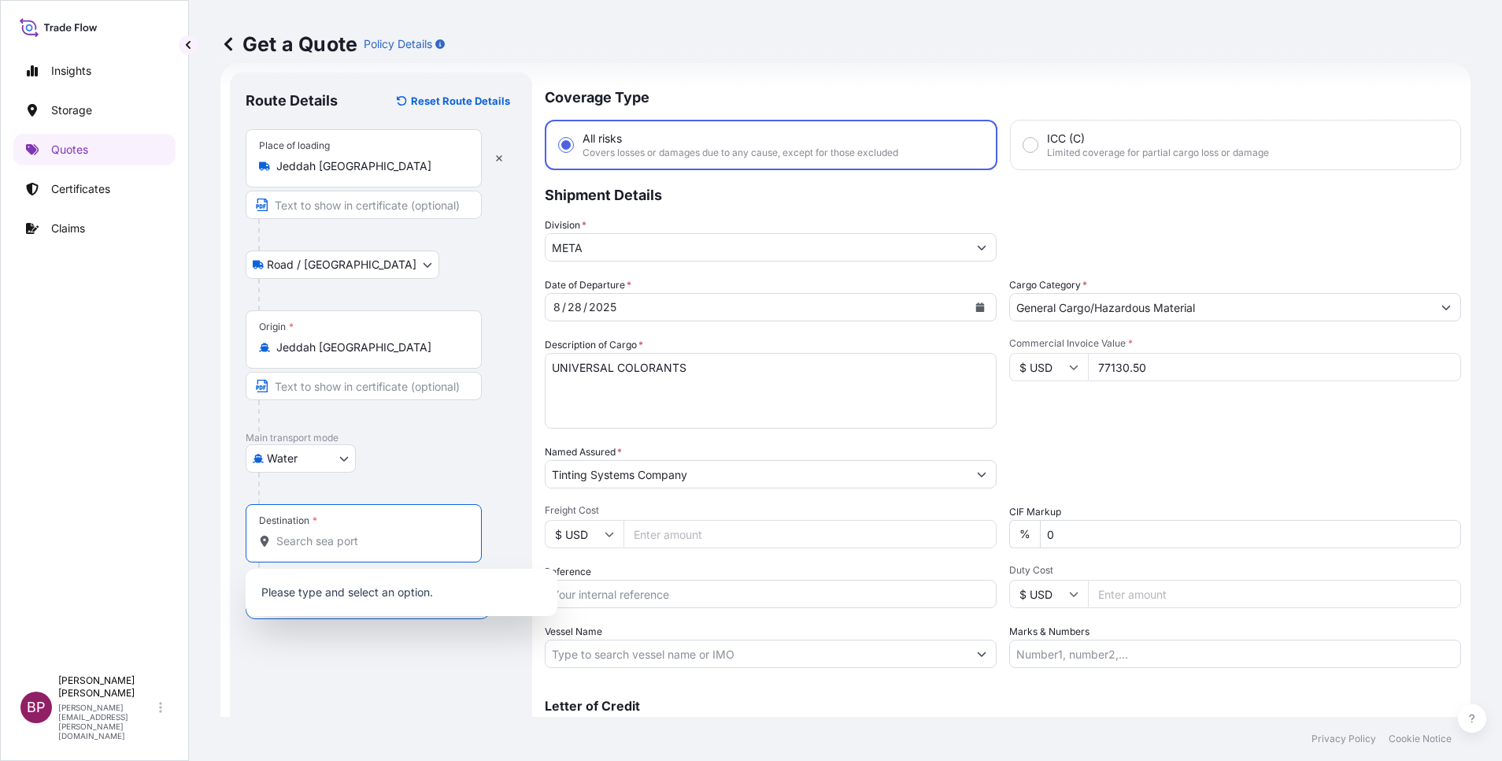
paste input "Sokhna"
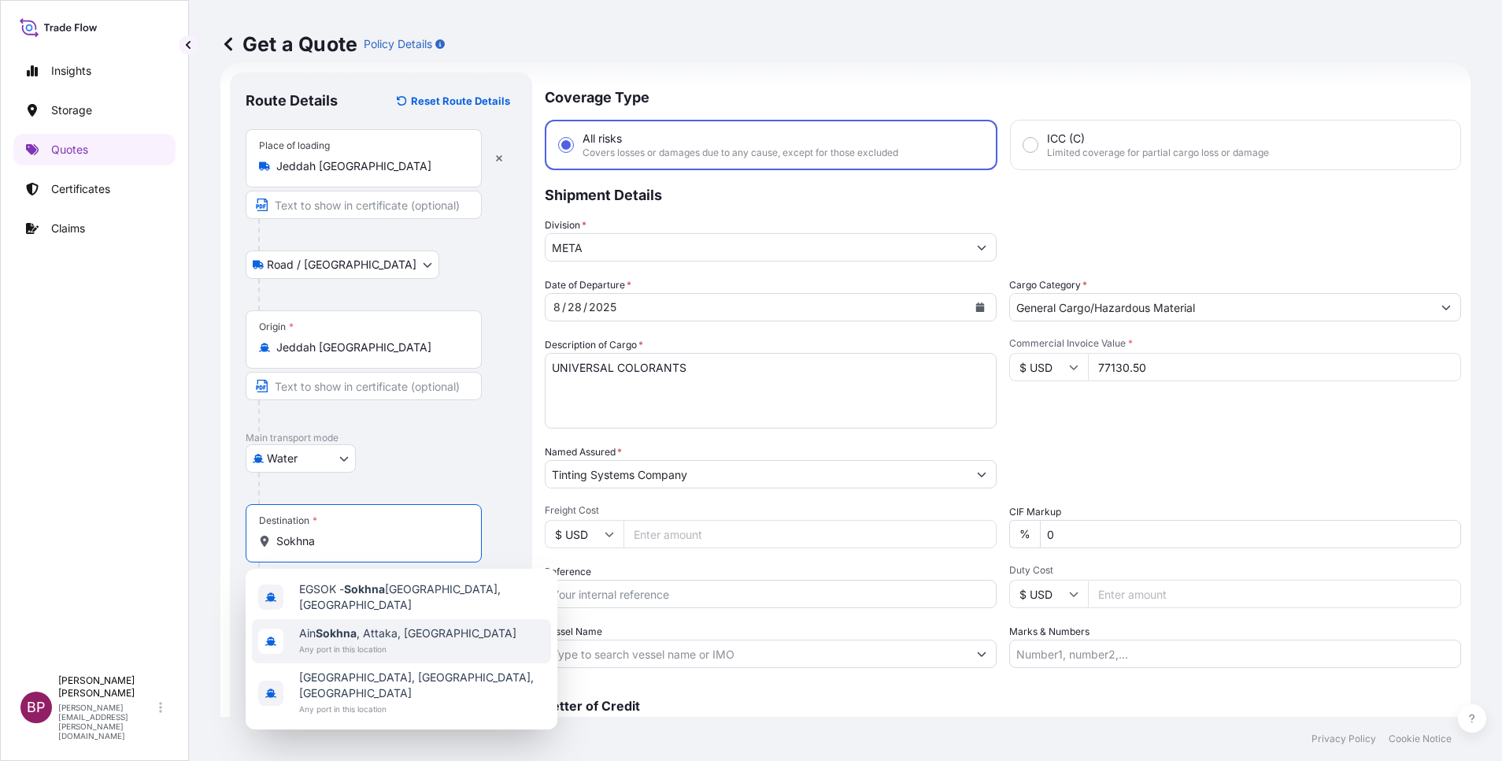
click at [429, 641] on span "Any port in this location" at bounding box center [407, 649] width 217 height 16
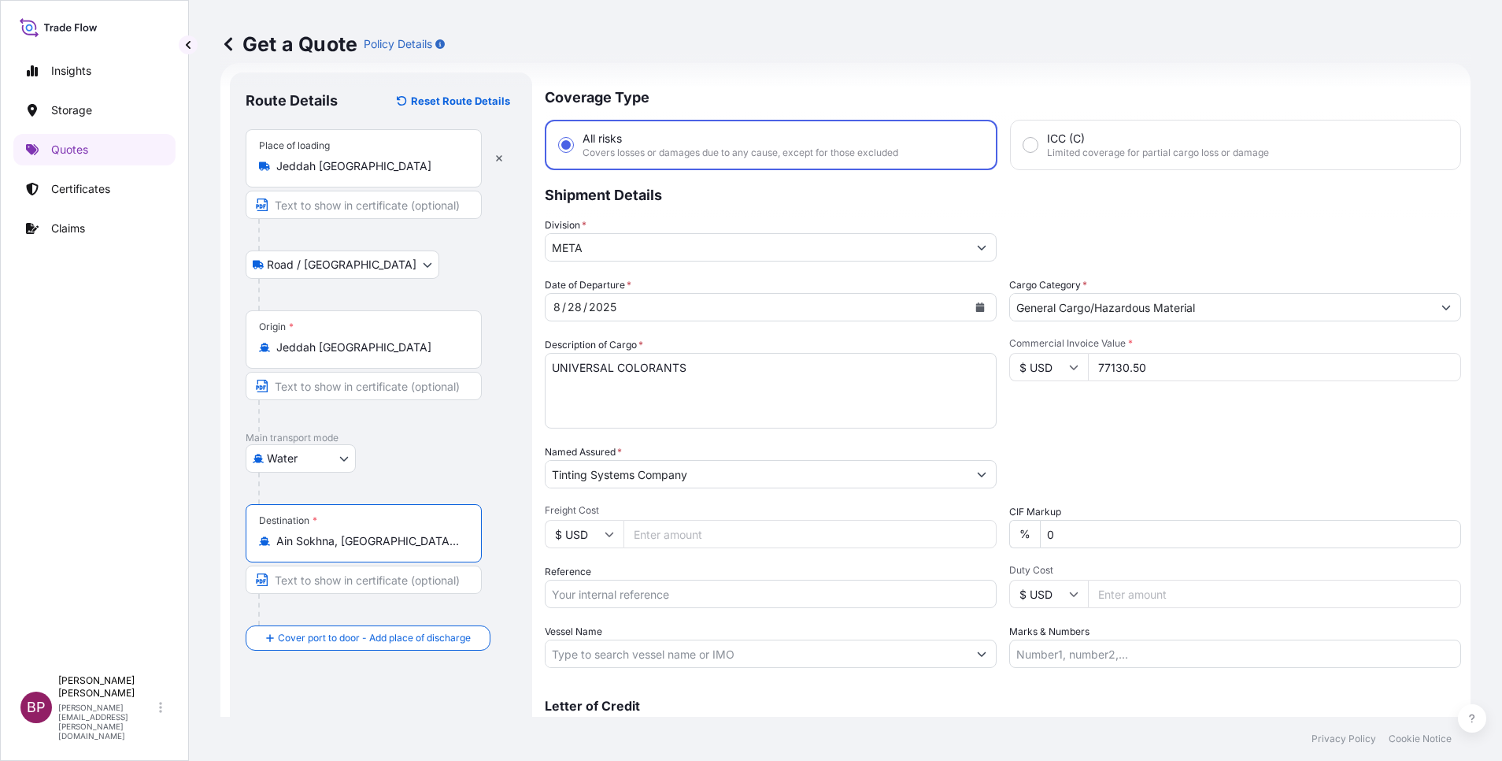
scroll to position [103, 0]
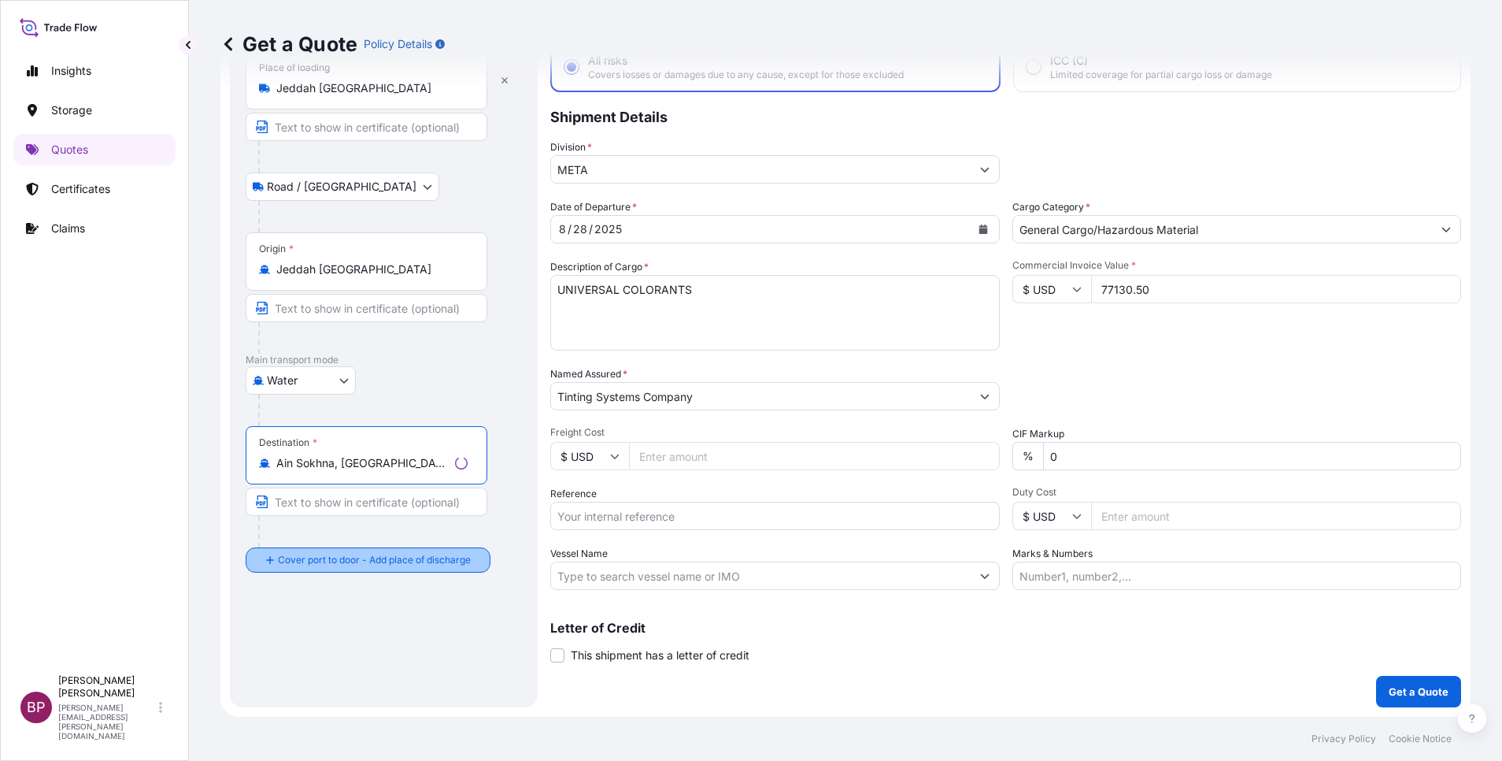
type input "Ain Sokhna, [GEOGRAPHIC_DATA], [GEOGRAPHIC_DATA]"
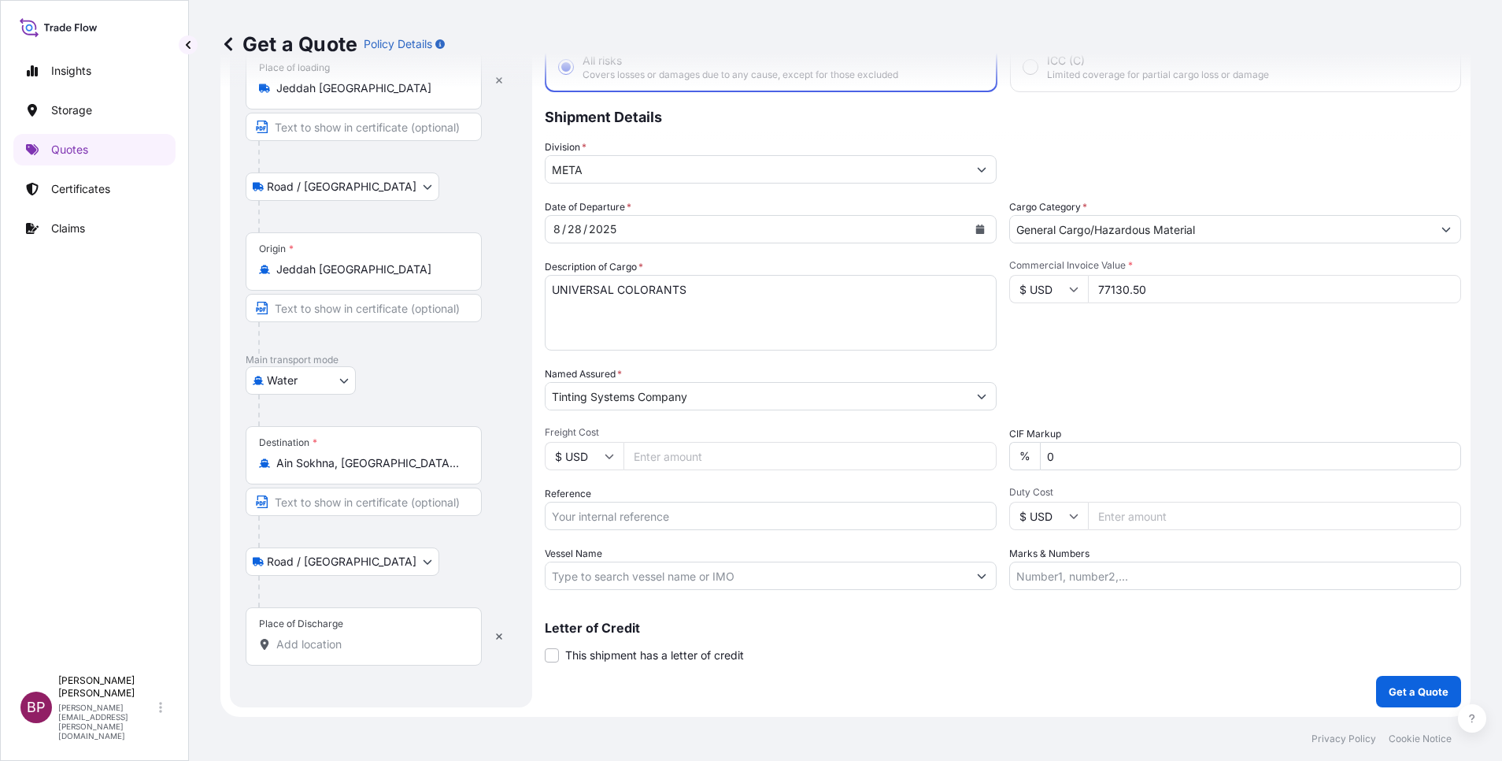
click at [338, 643] on input "Place of Discharge" at bounding box center [369, 644] width 186 height 16
paste input "Sokhna"
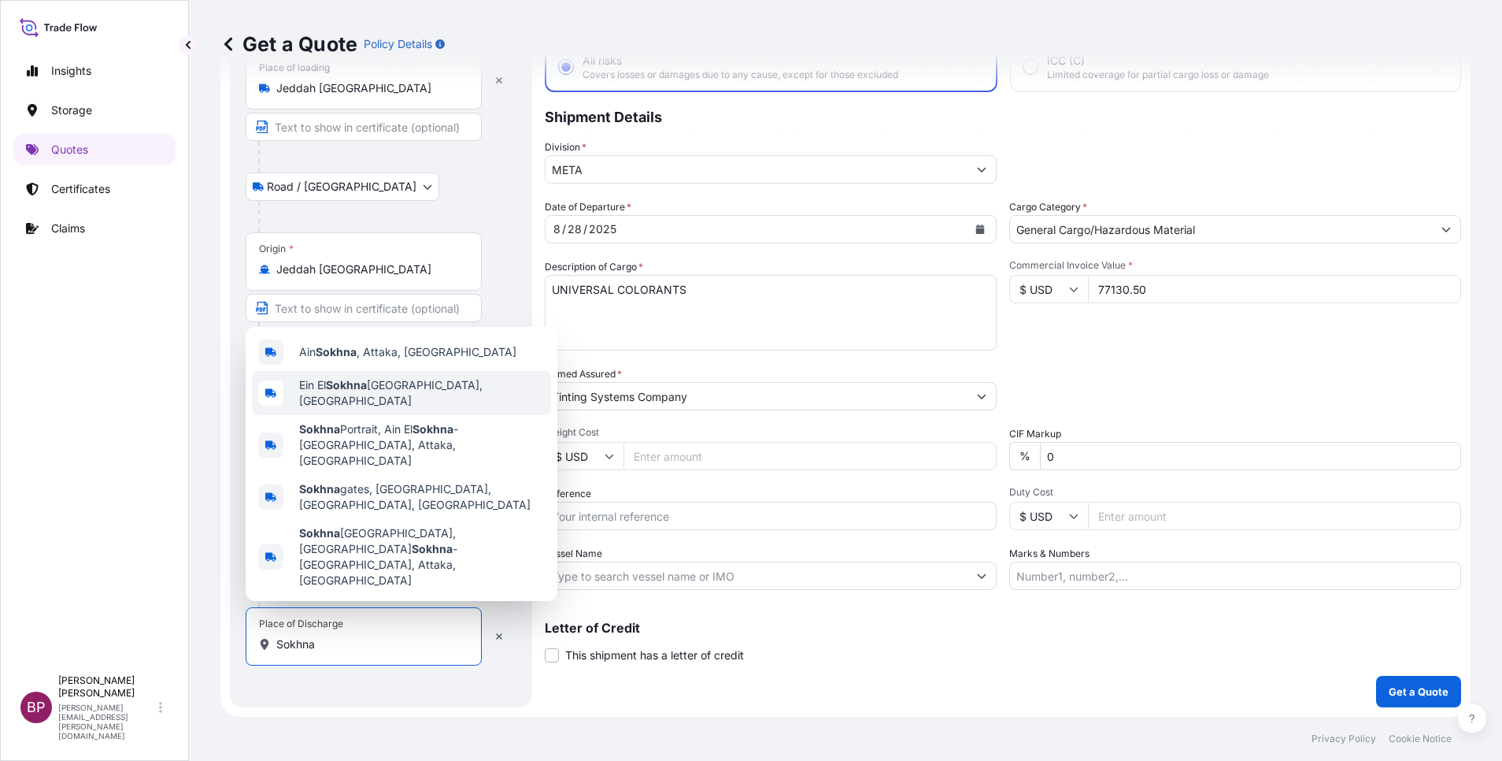
click at [414, 409] on span "Ein El Sokhna Port, [GEOGRAPHIC_DATA]" at bounding box center [422, 392] width 246 height 31
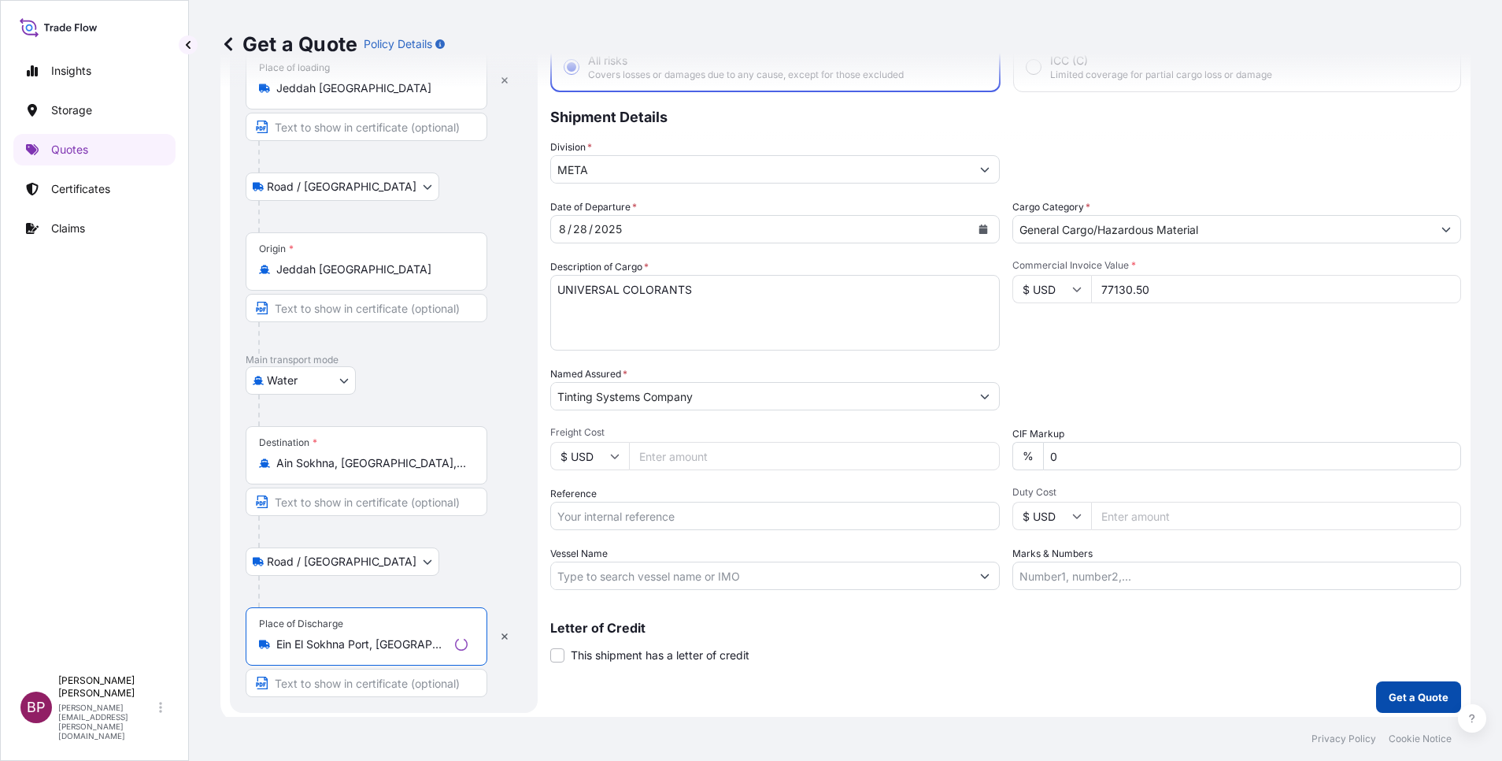
type input "Ein El Sokhna Port, [GEOGRAPHIC_DATA]"
click at [1410, 694] on p "Get a Quote" at bounding box center [1419, 697] width 60 height 16
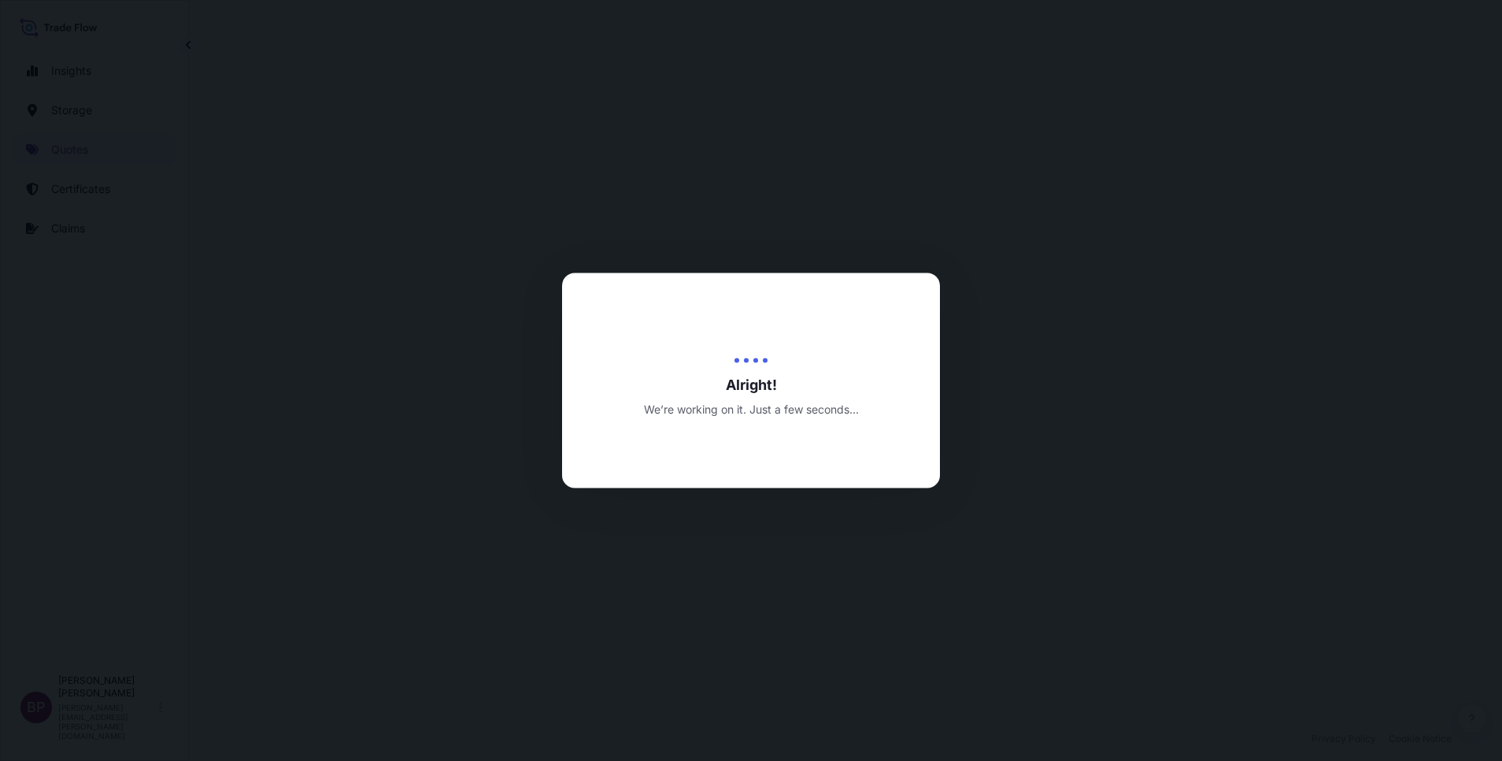
select select "Road / [GEOGRAPHIC_DATA]"
select select "Water"
select select "Road / [GEOGRAPHIC_DATA]"
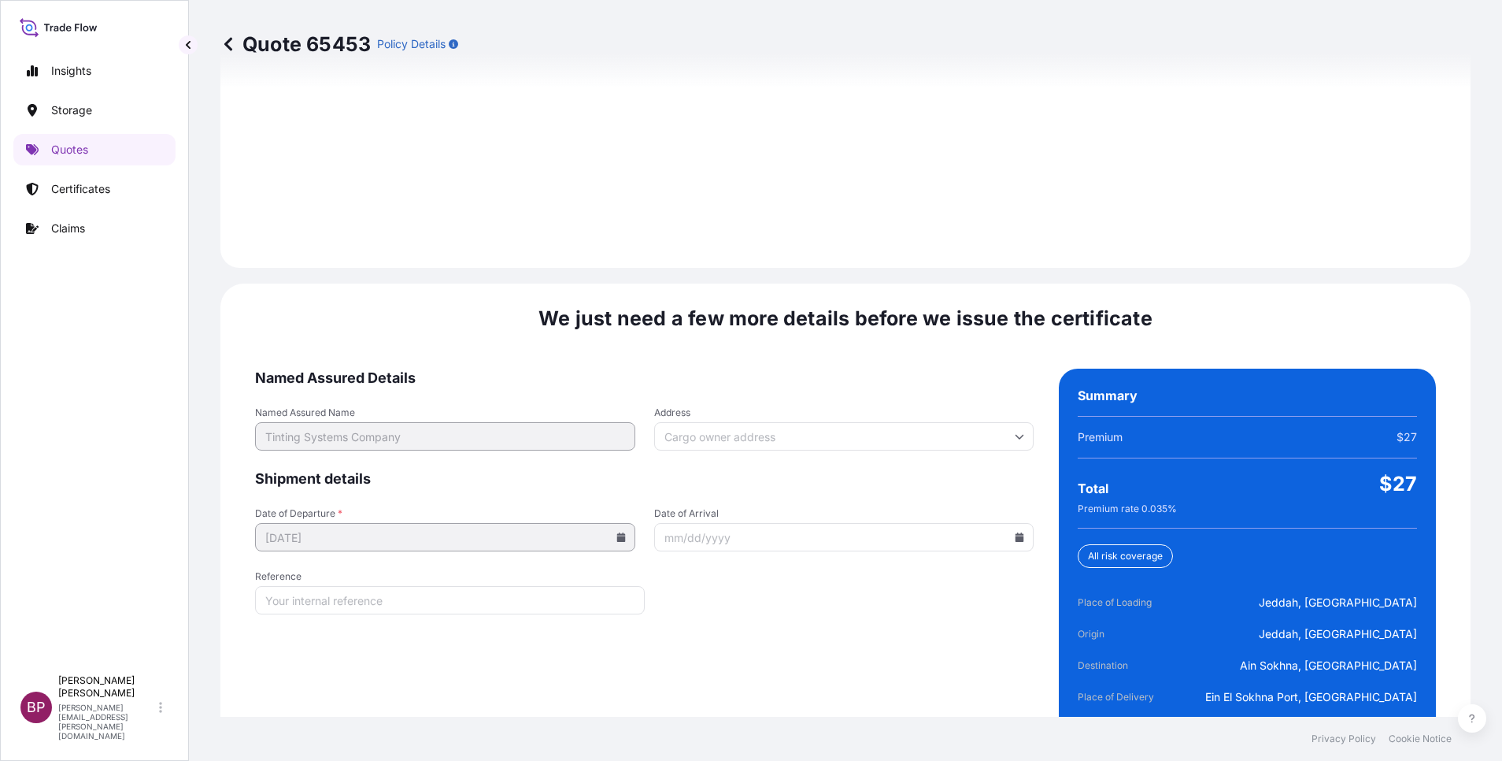
scroll to position [2334, 0]
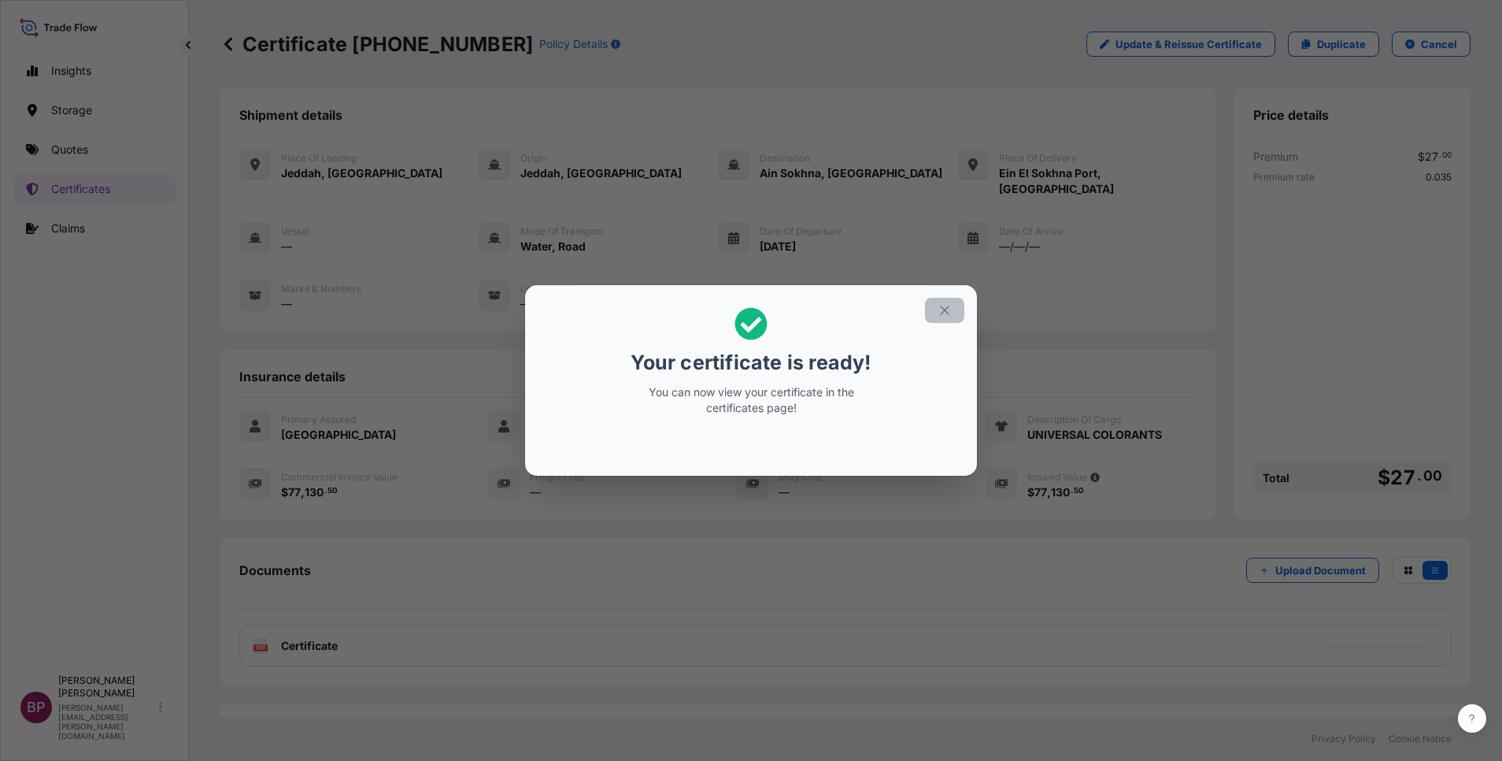
click at [936, 315] on button "button" at bounding box center [944, 310] width 39 height 25
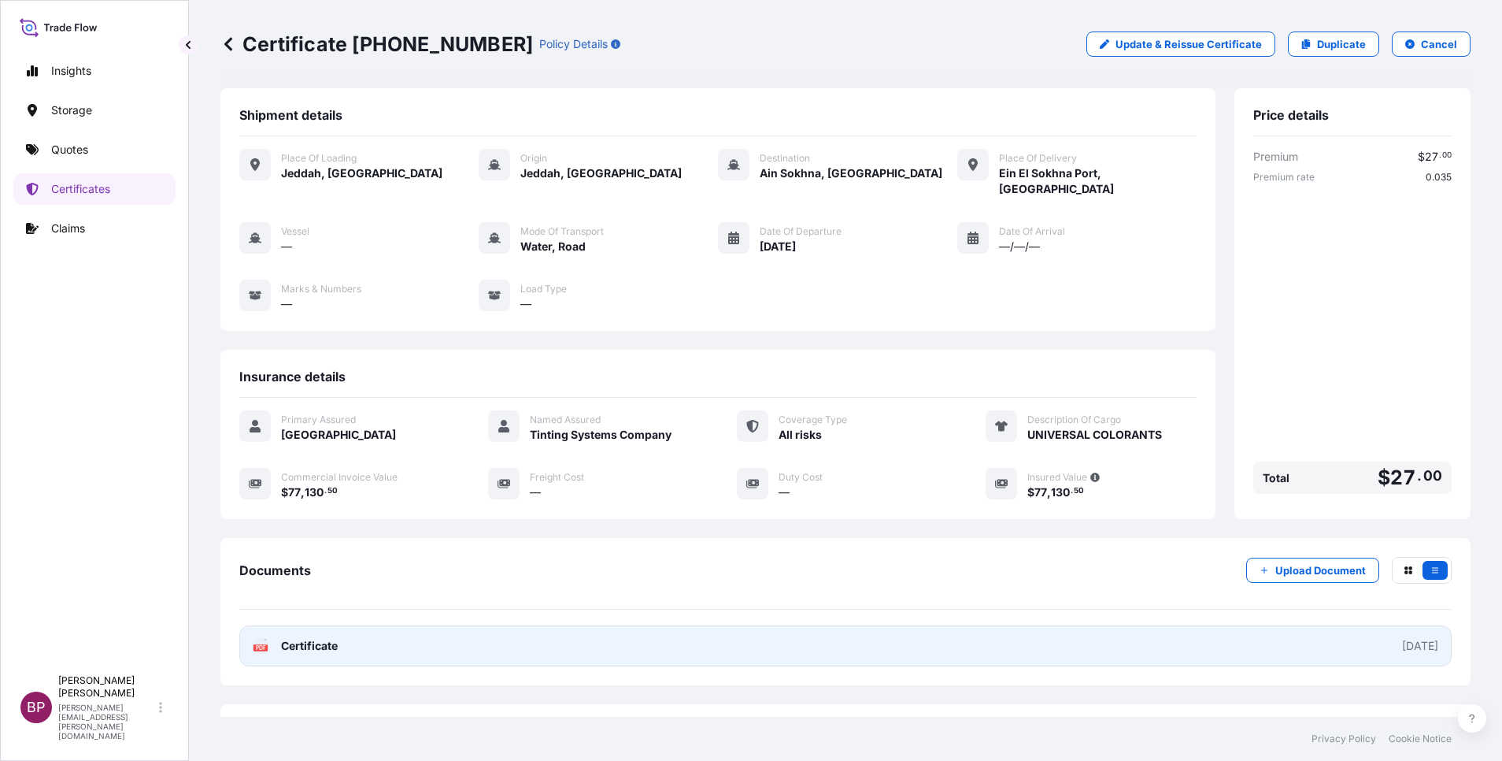
click at [324, 638] on span "Certificate" at bounding box center [309, 646] width 57 height 16
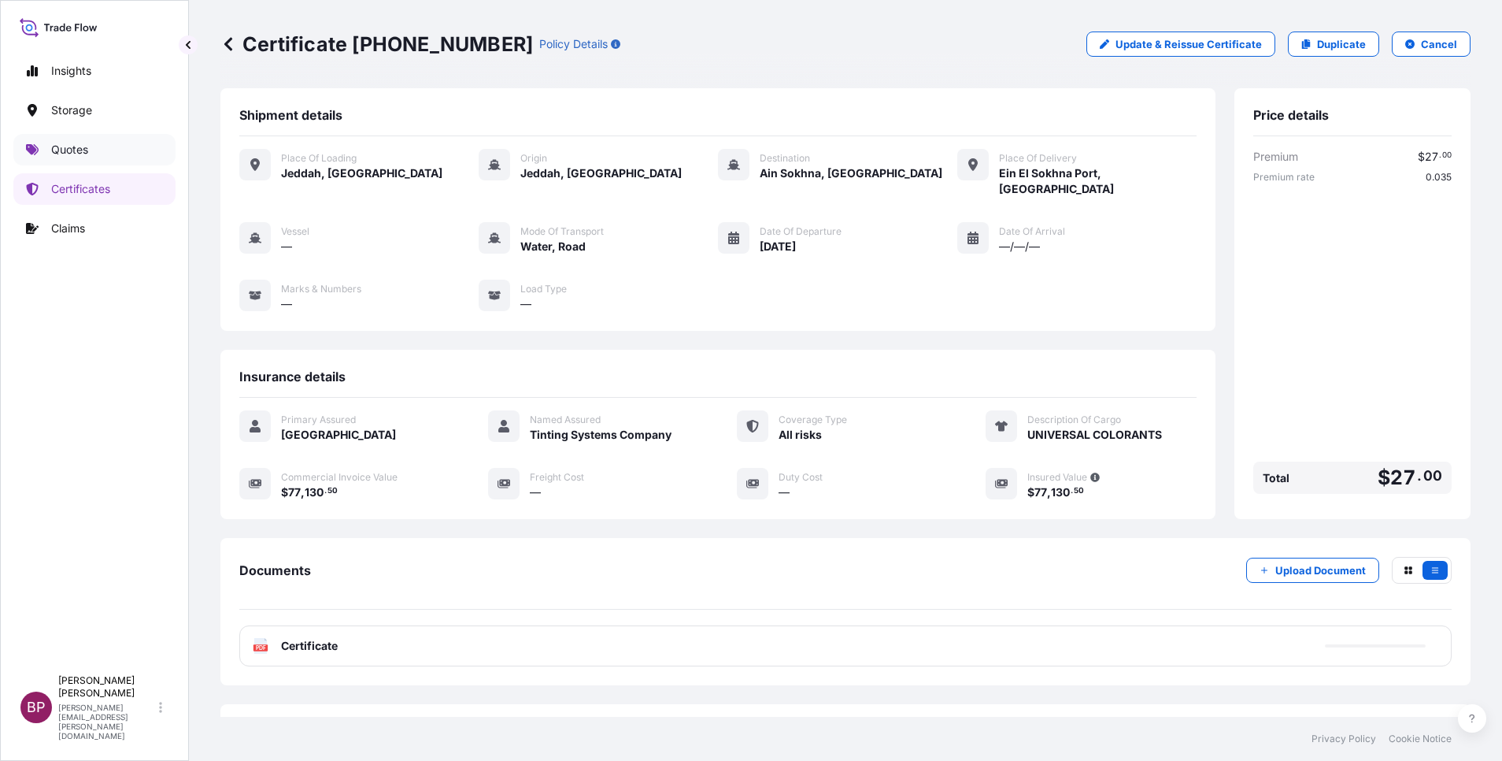
click at [76, 154] on p "Quotes" at bounding box center [69, 150] width 37 height 16
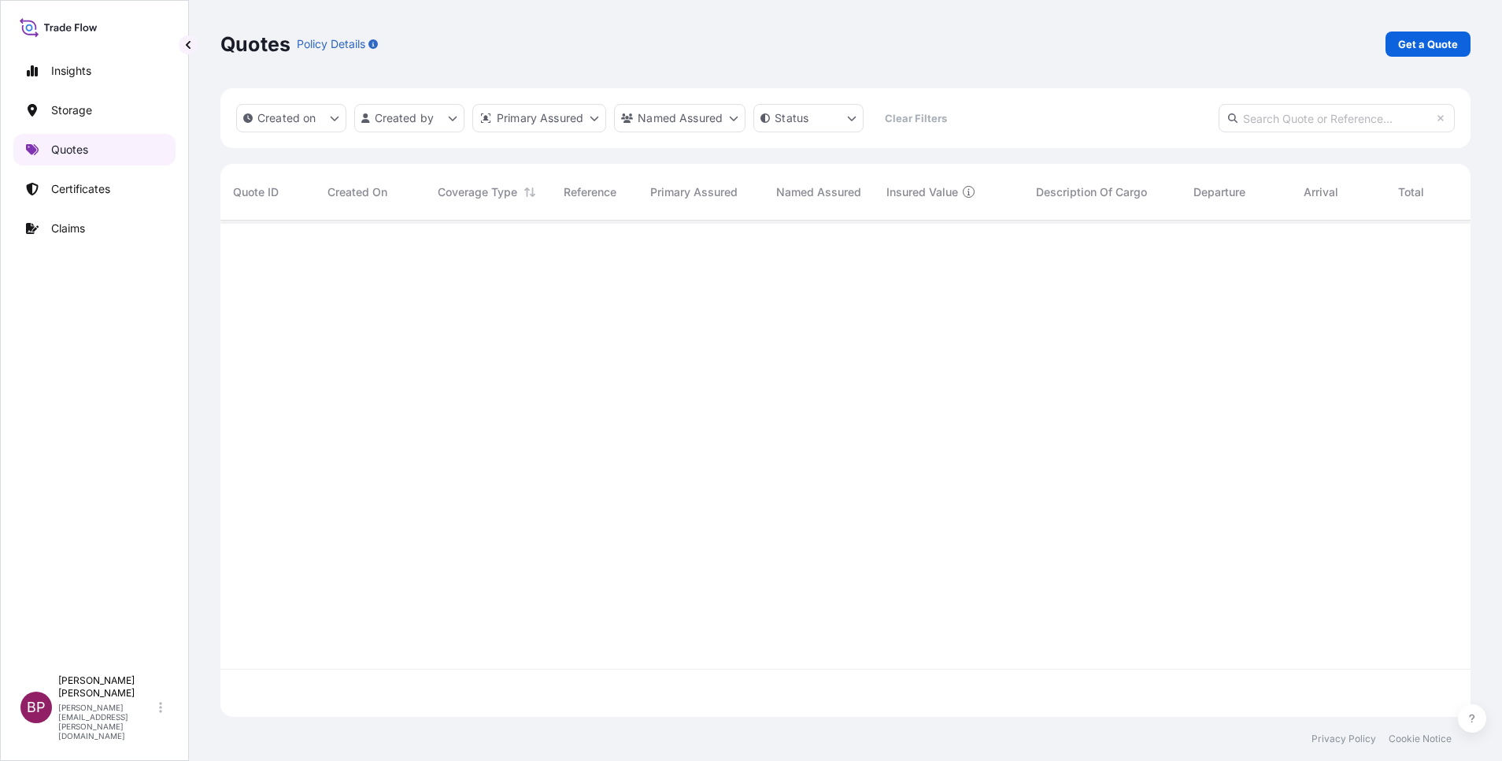
scroll to position [487, 1232]
click at [1405, 43] on p "Get a Quote" at bounding box center [1428, 44] width 60 height 16
select select "Water"
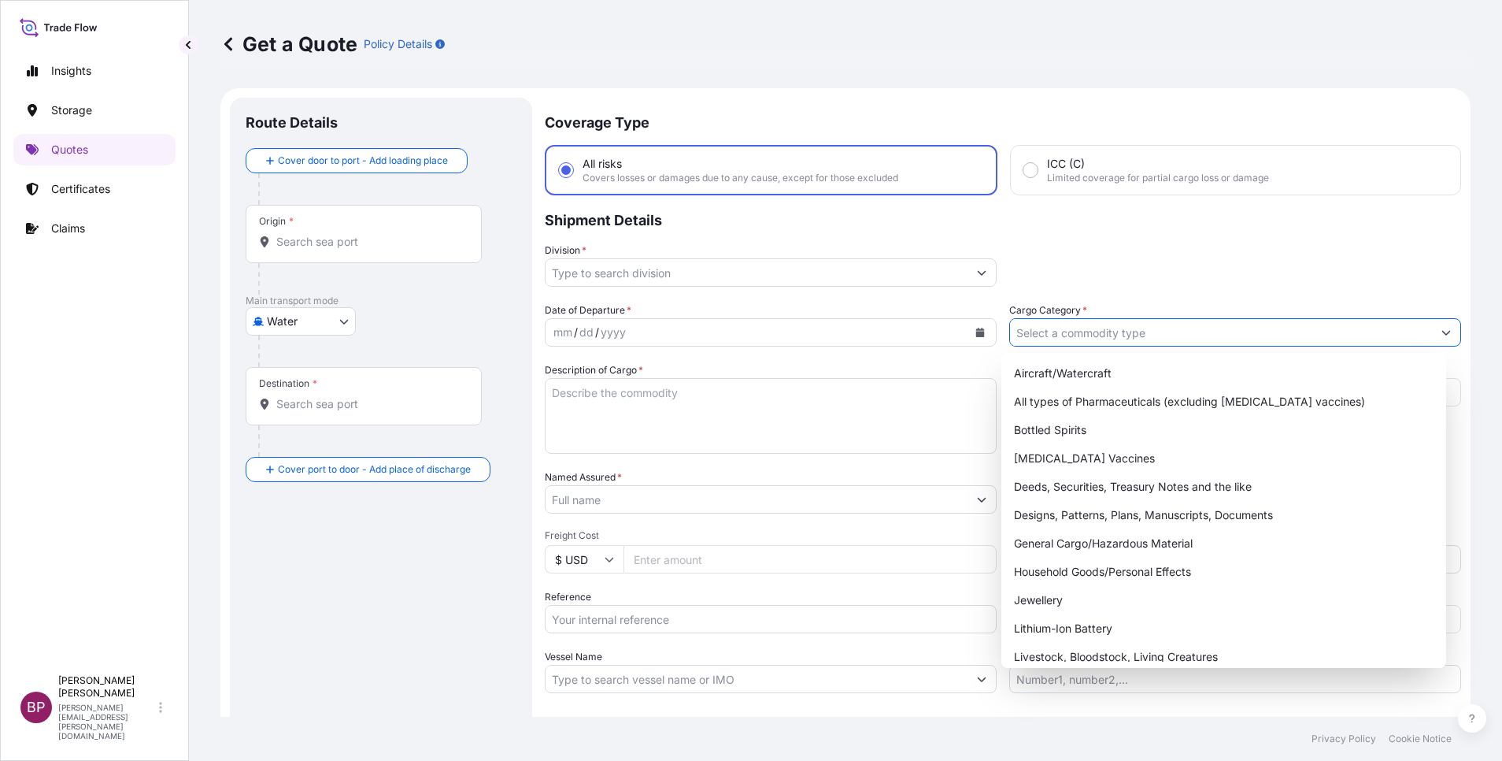
click at [1432, 335] on button "Show suggestions" at bounding box center [1446, 332] width 28 height 28
click at [1139, 535] on div "General Cargo/Hazardous Material" at bounding box center [1224, 543] width 432 height 28
type input "General Cargo/Hazardous Material"
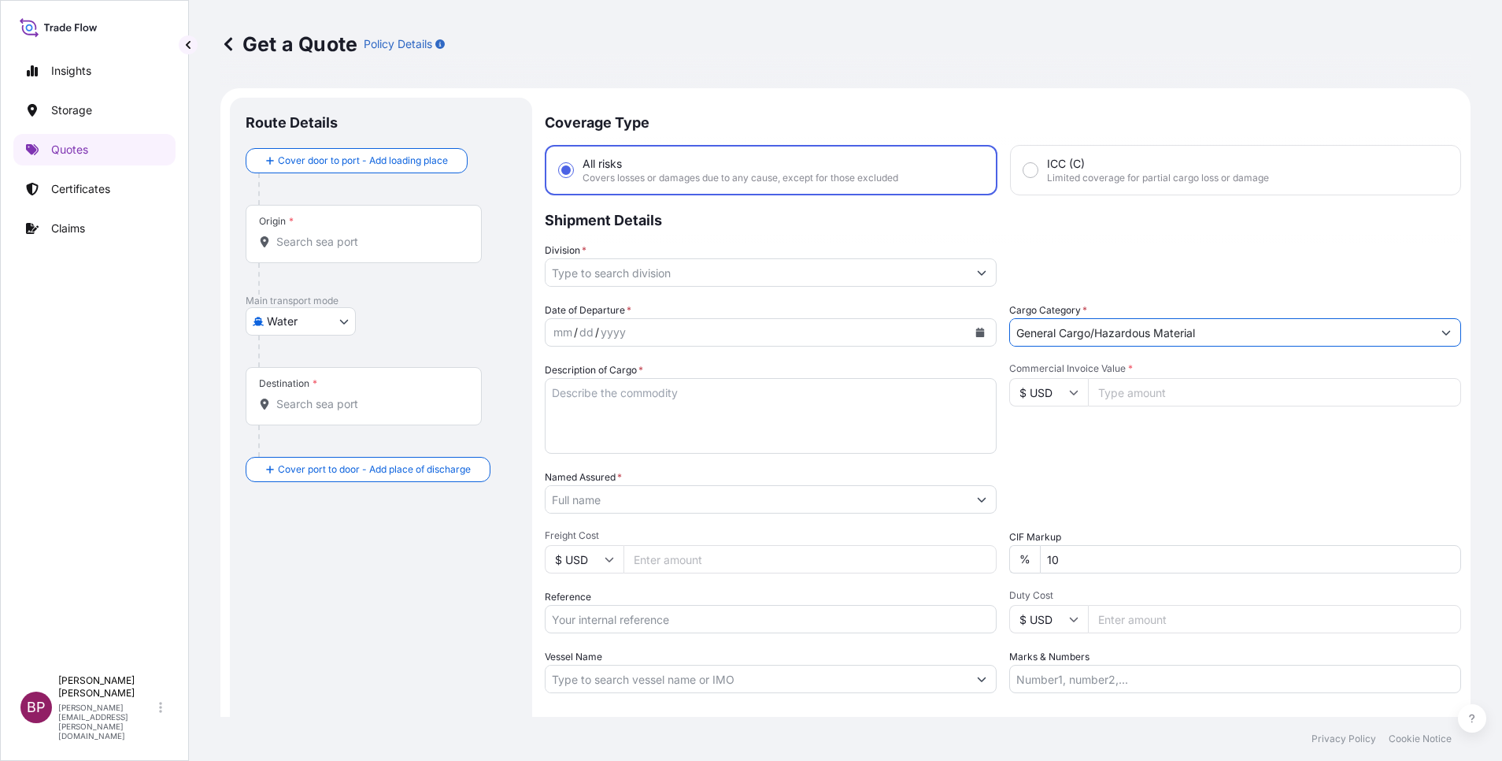
click at [968, 273] on button "Show suggestions" at bounding box center [982, 272] width 28 height 28
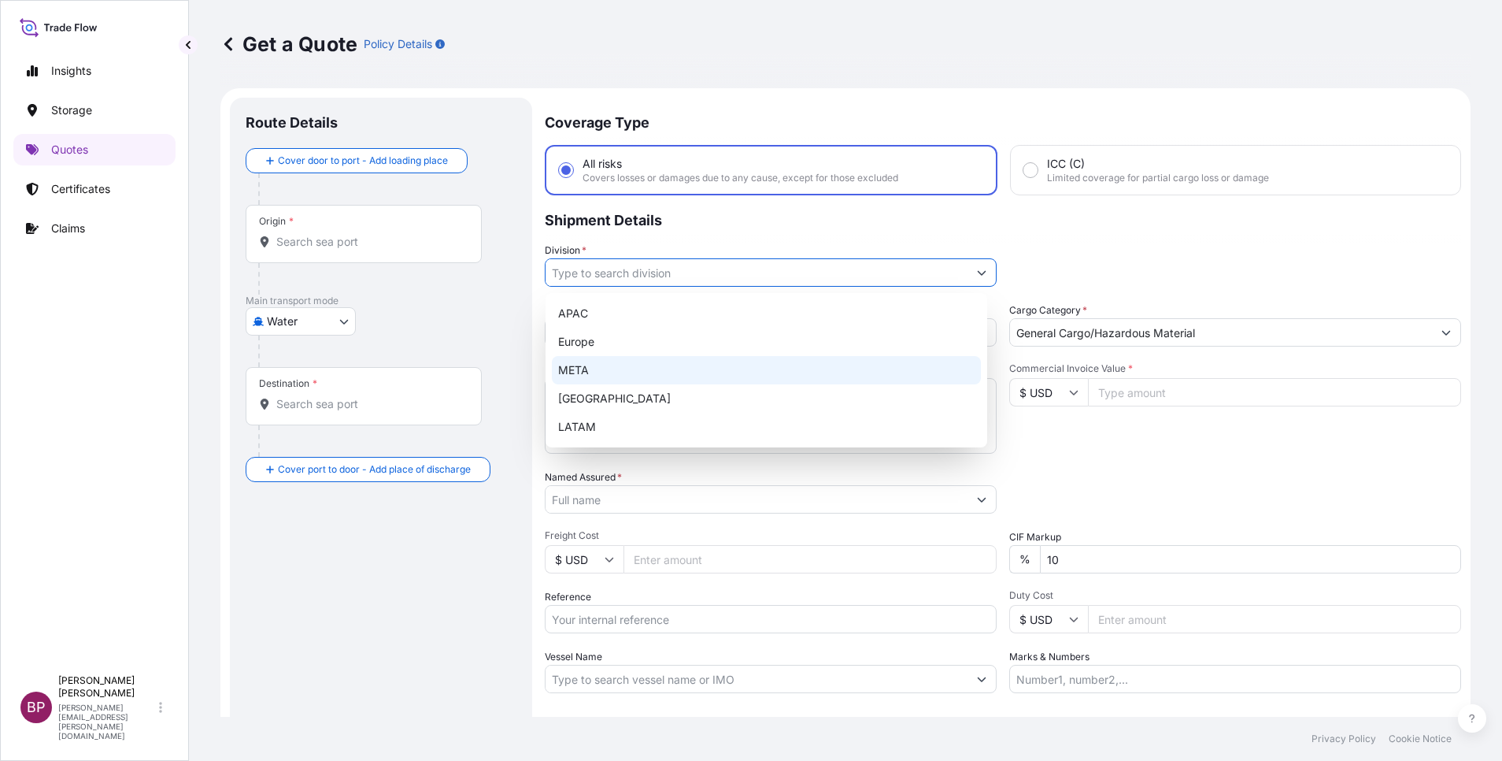
click at [632, 380] on div "META" at bounding box center [766, 370] width 429 height 28
type input "META"
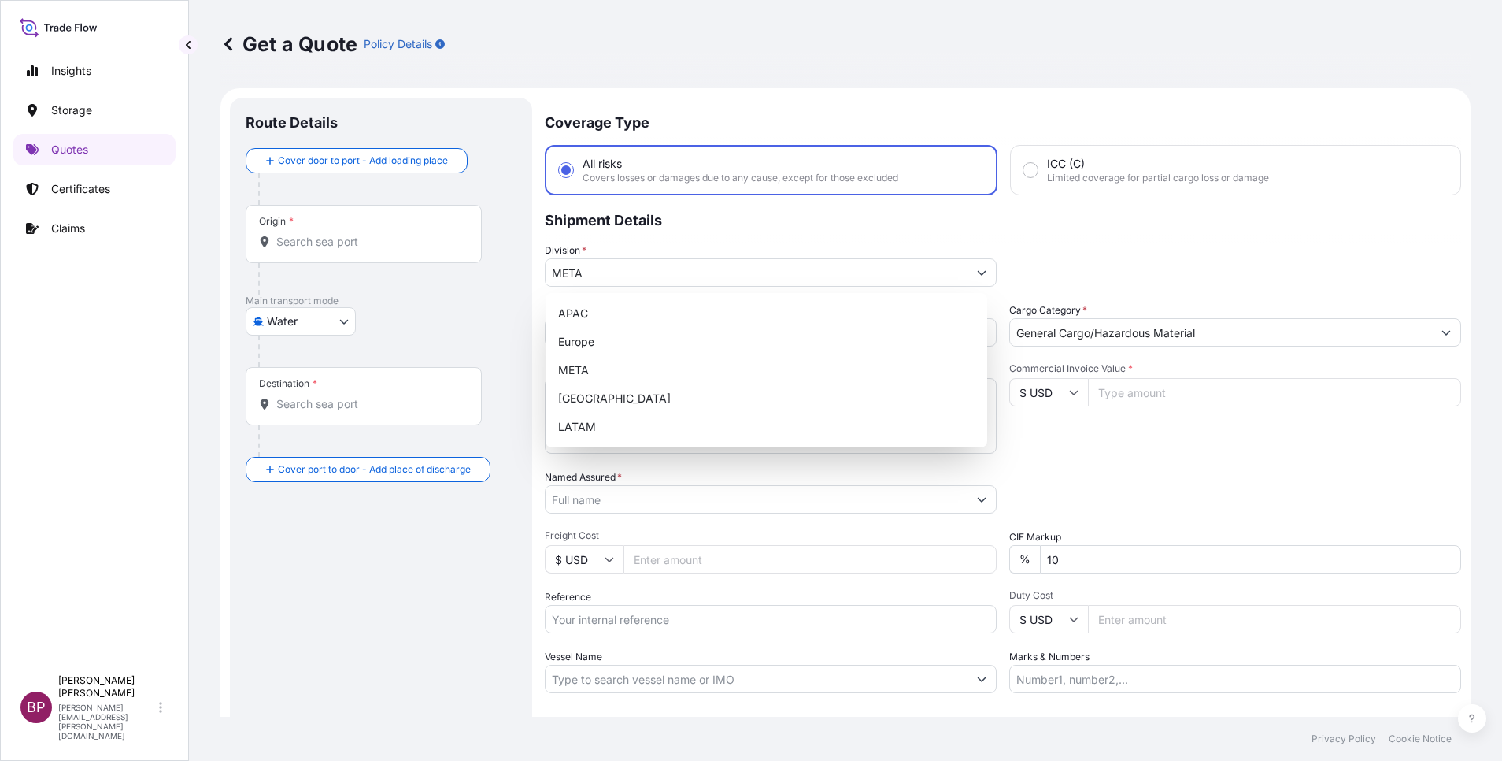
click at [1135, 257] on div "Division * META" at bounding box center [1003, 265] width 917 height 44
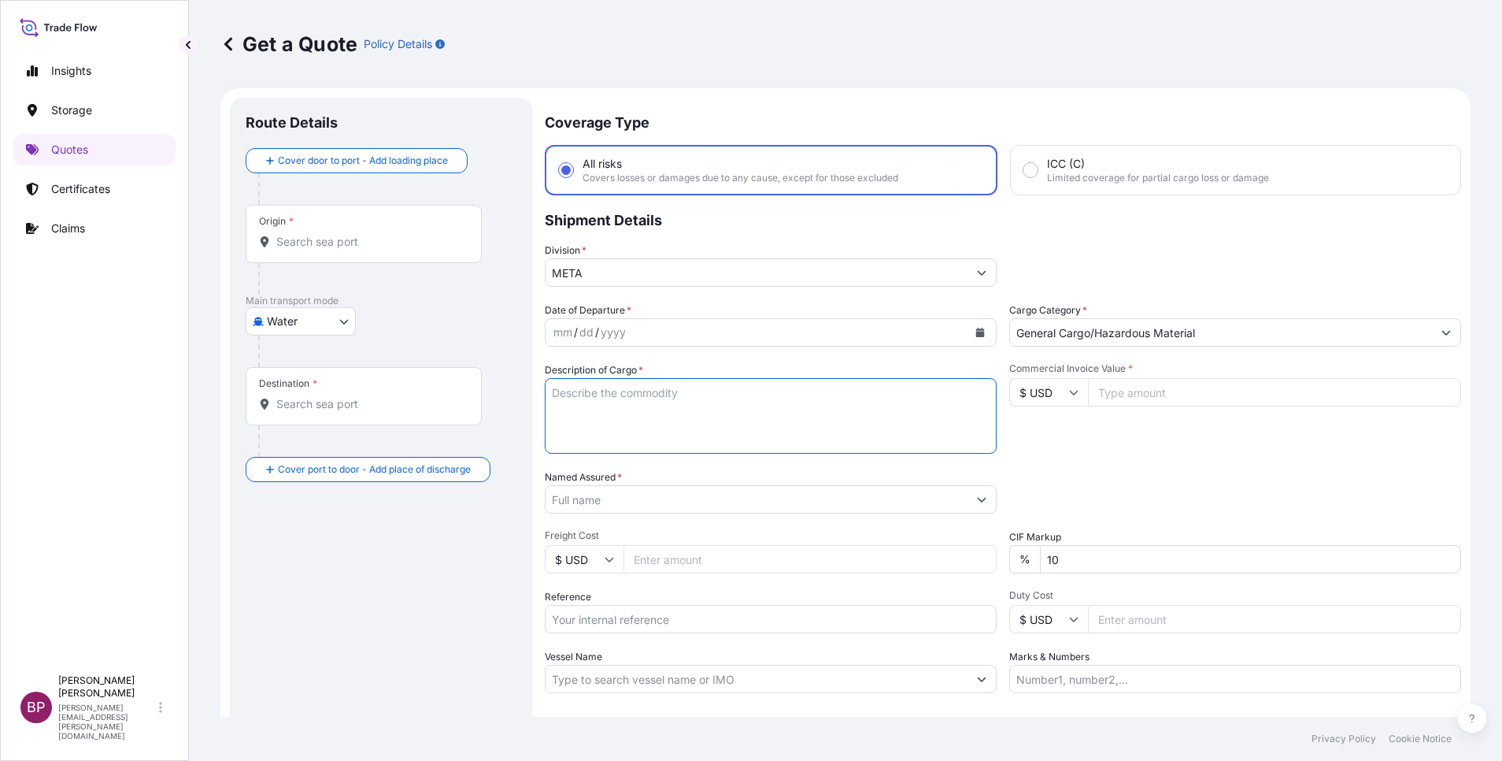
click at [779, 424] on textarea "Description of Cargo *" at bounding box center [771, 416] width 452 height 76
paste textarea "PE WAX 102"
type textarea "PE WAX 102"
drag, startPoint x: 1130, startPoint y: 404, endPoint x: 1120, endPoint y: 422, distance: 20.4
click at [1129, 406] on input "Commercial Invoice Value *" at bounding box center [1274, 392] width 373 height 28
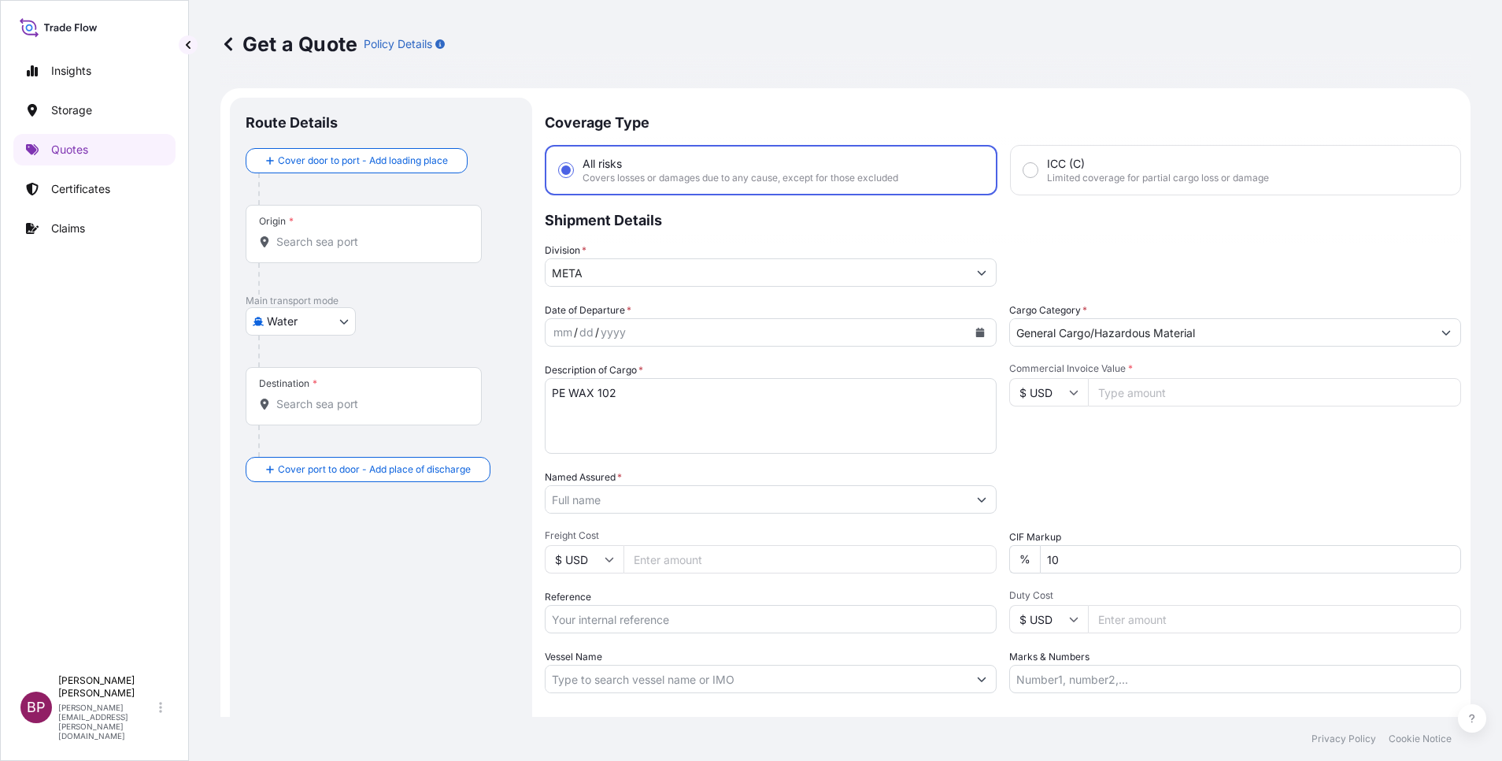
paste input "51306.00"
type input "51306.00"
drag, startPoint x: 939, startPoint y: 543, endPoint x: 868, endPoint y: 539, distance: 71.0
click at [879, 539] on div "Date of Departure * mm / dd / yyyy Cargo Category * General Cargo/Hazardous Mat…" at bounding box center [1003, 497] width 917 height 391
type input "0"
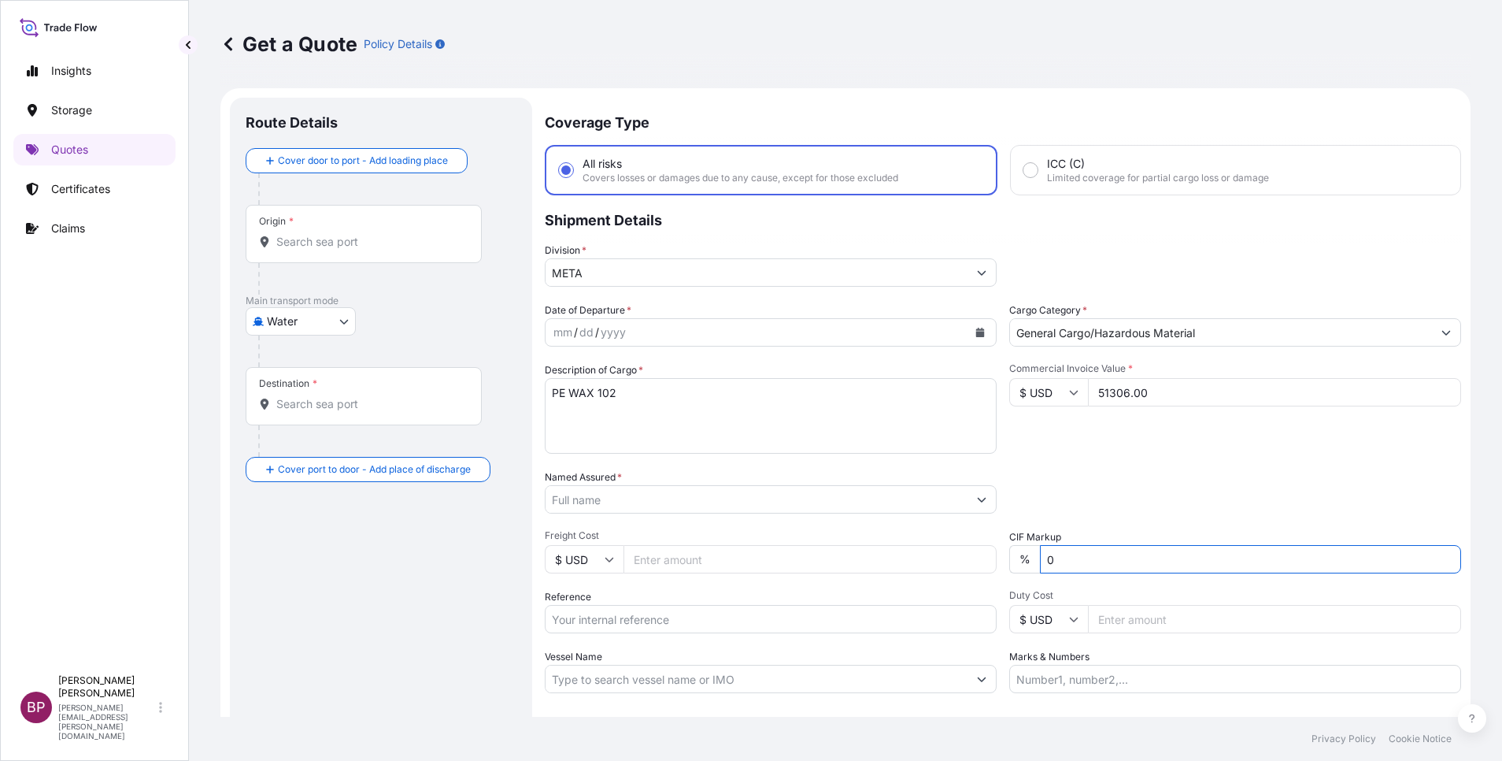
click at [1184, 468] on div "Date of Departure * mm / dd / yyyy Cargo Category * General Cargo/Hazardous Mat…" at bounding box center [1003, 497] width 917 height 391
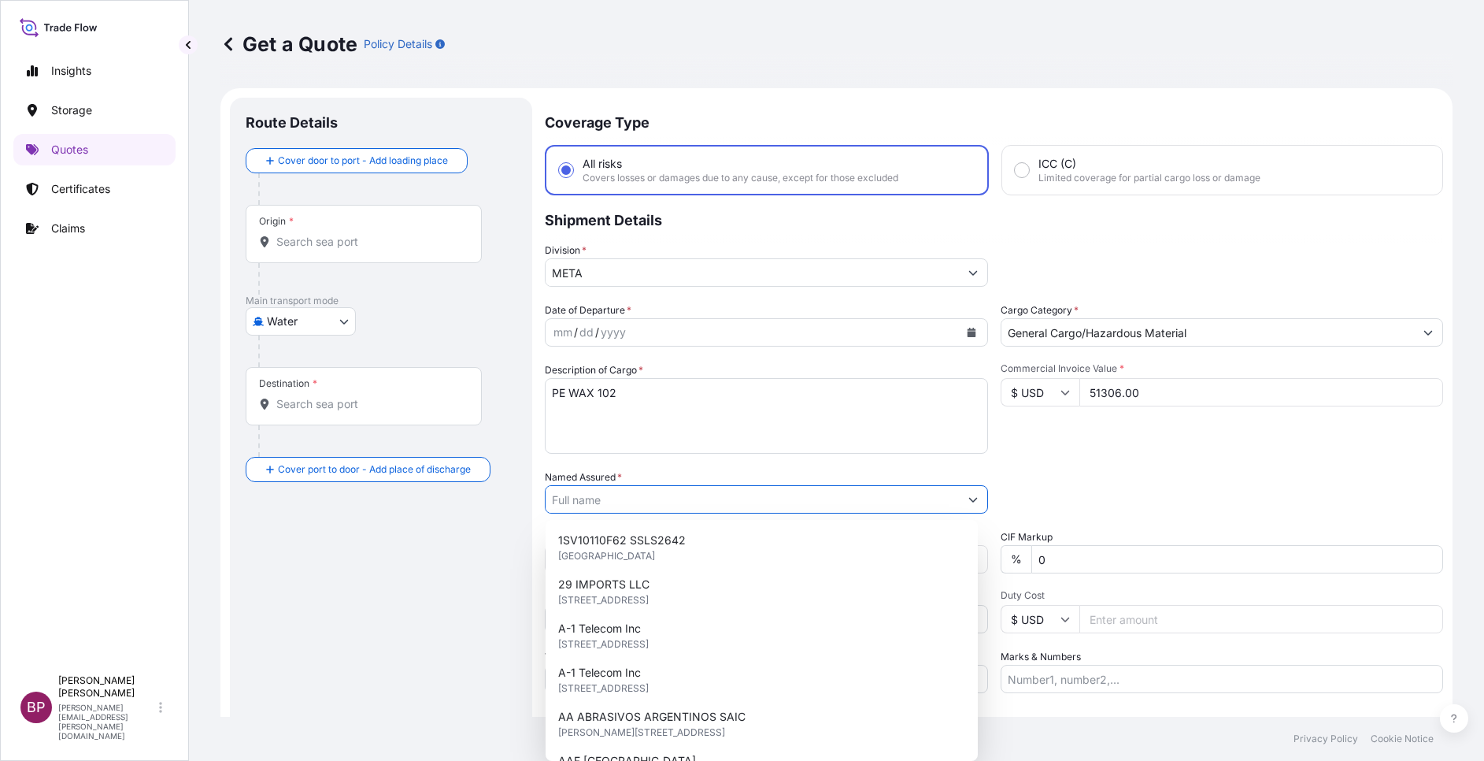
click at [707, 498] on input "Named Assured *" at bounding box center [752, 499] width 413 height 28
paste input "GUPTA MOTOR STORE JAKHAL ROAD PATRAN(DISTT PATIALA) CTC:[PERSON_NAME] MOB:91-80…"
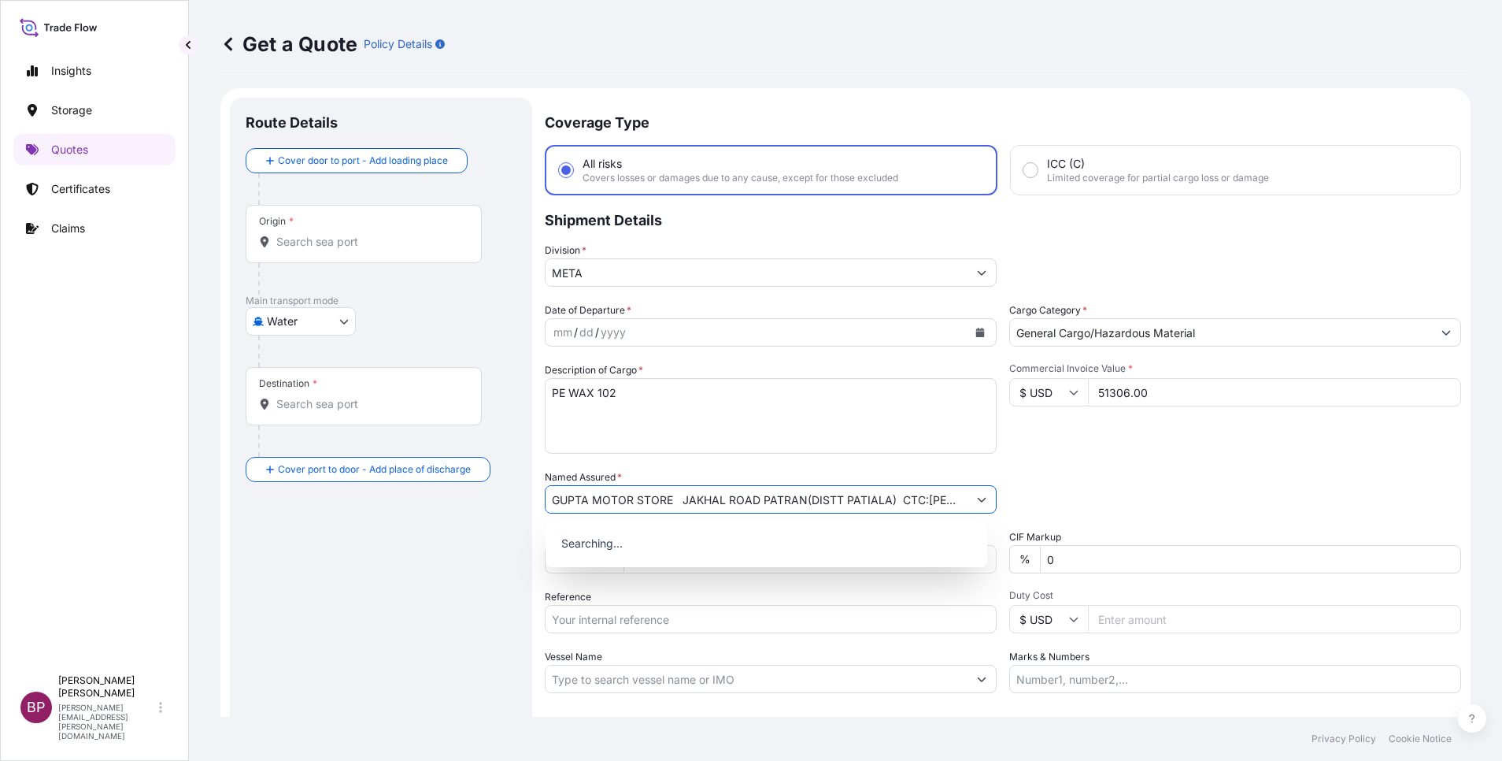
scroll to position [0, 539]
type input "GUPTA MOTOR STORE JAKHAL ROAD PATRAN(DISTT PATIALA) CTC:[PERSON_NAME] MOB:91-80…"
click at [1129, 432] on div "Commercial Invoice Value * $ USD 51306.00" at bounding box center [1235, 407] width 452 height 91
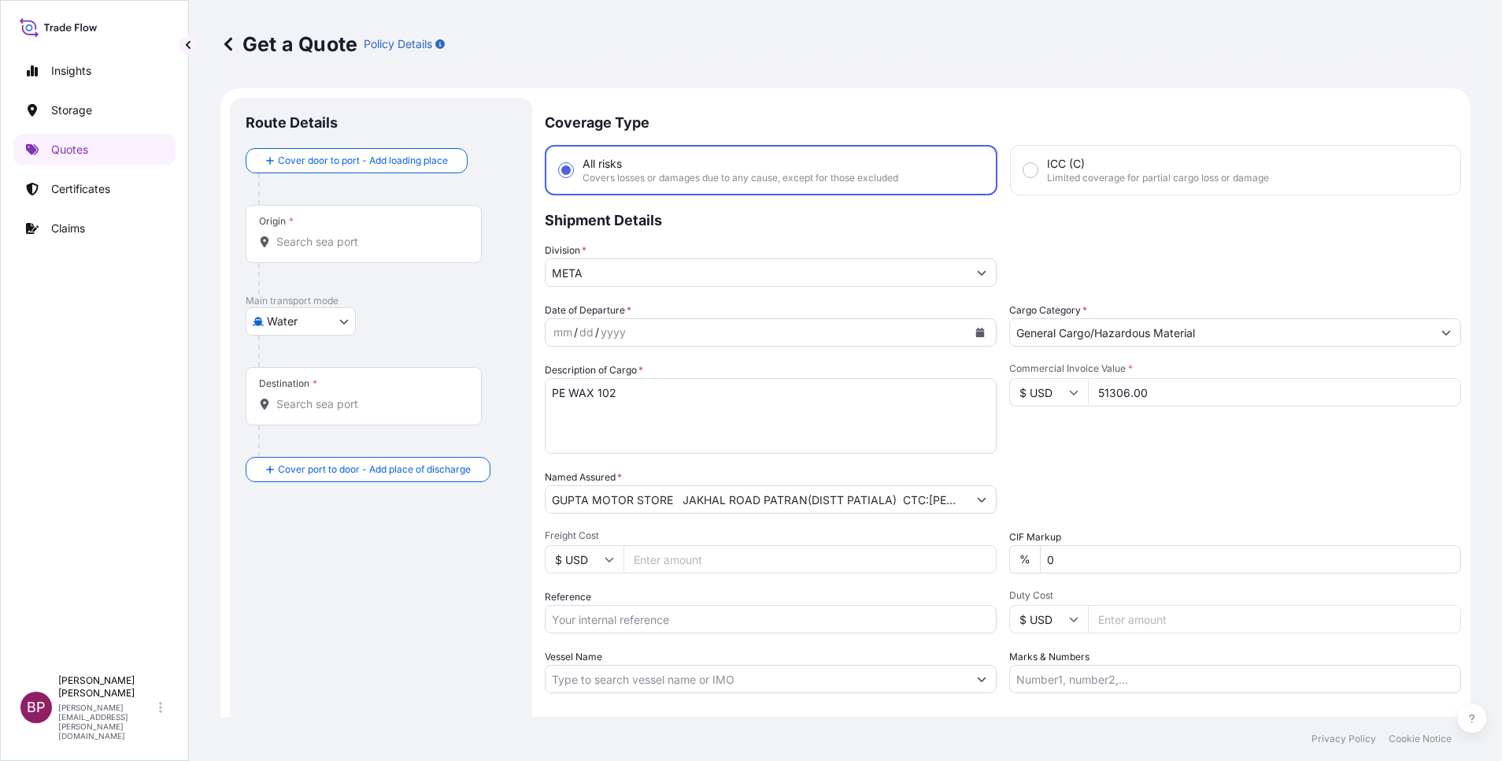
click at [976, 332] on icon "Calendar" at bounding box center [980, 332] width 9 height 9
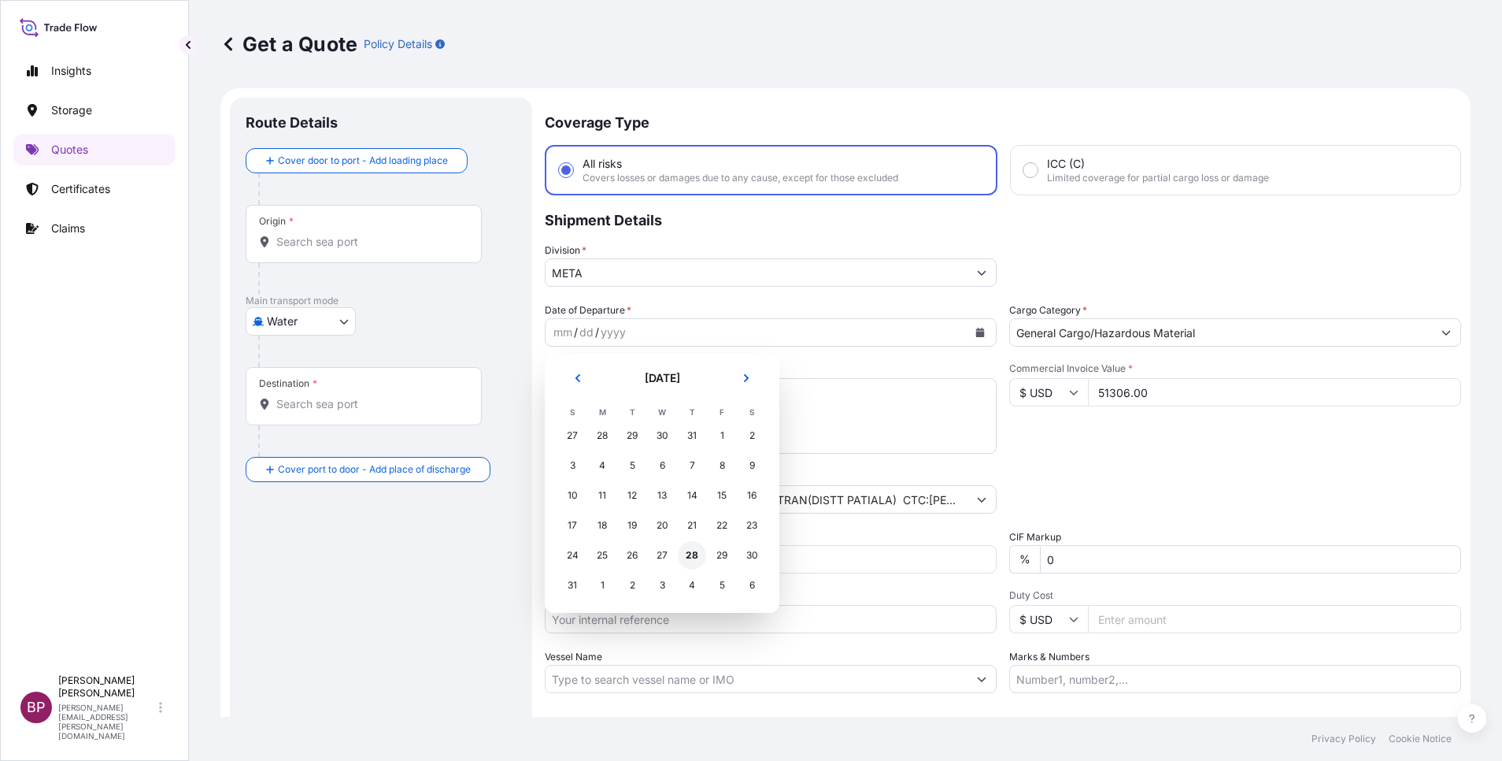
click at [692, 553] on div "28" at bounding box center [692, 555] width 28 height 28
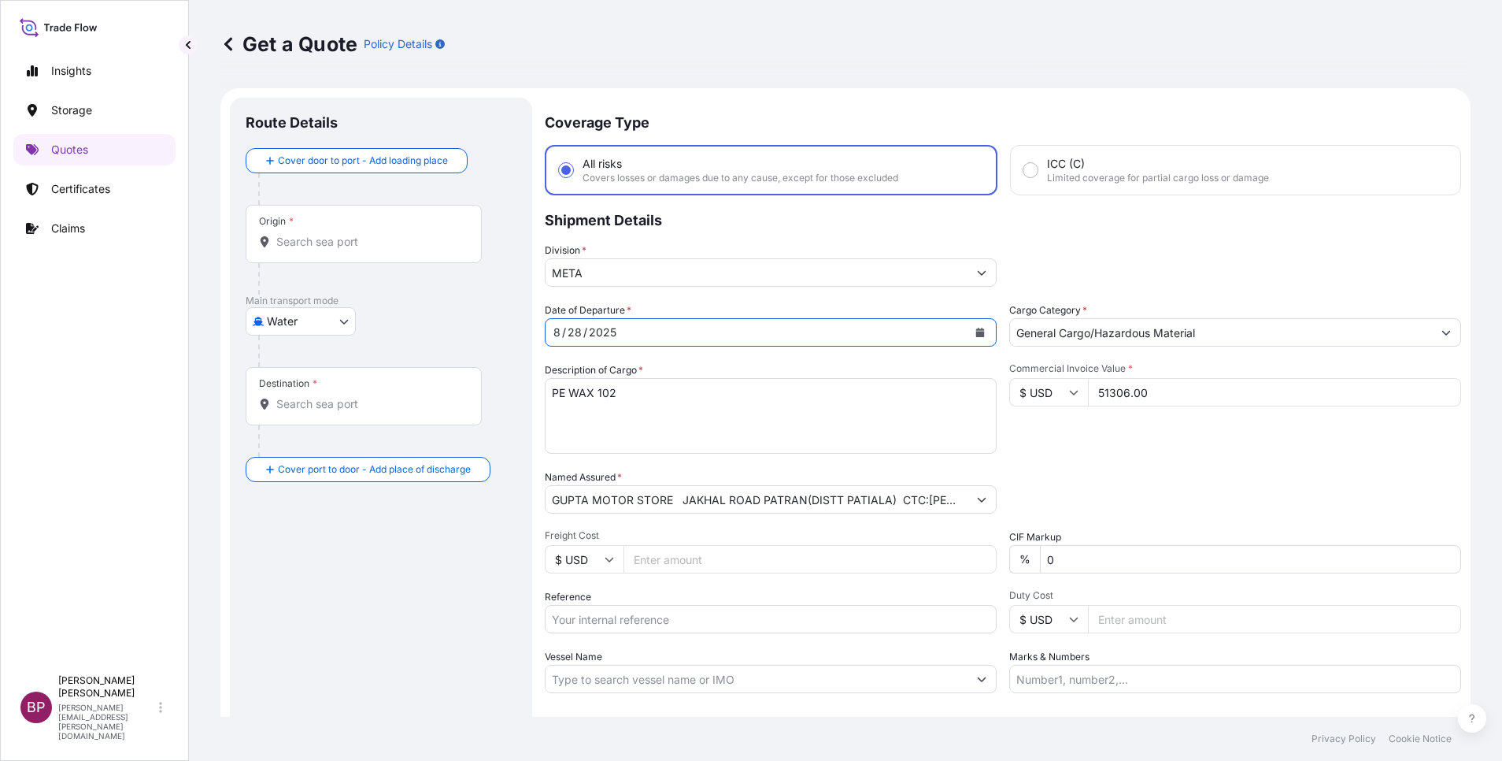
click at [1095, 461] on div "Date of Departure * [DATE] Cargo Category * General Cargo/Hazardous Material De…" at bounding box center [1003, 497] width 917 height 391
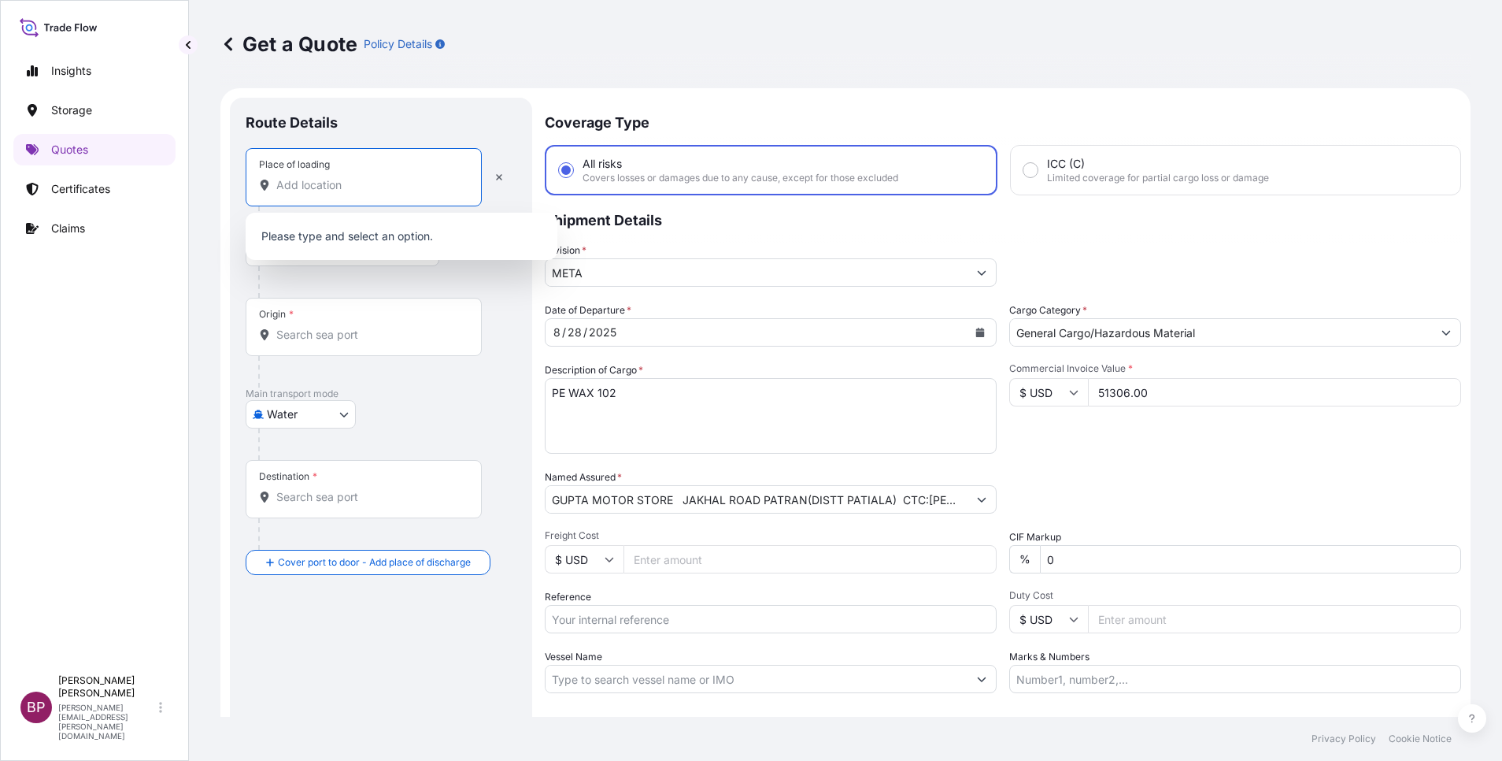
click at [387, 182] on input "Place of loading" at bounding box center [369, 185] width 186 height 16
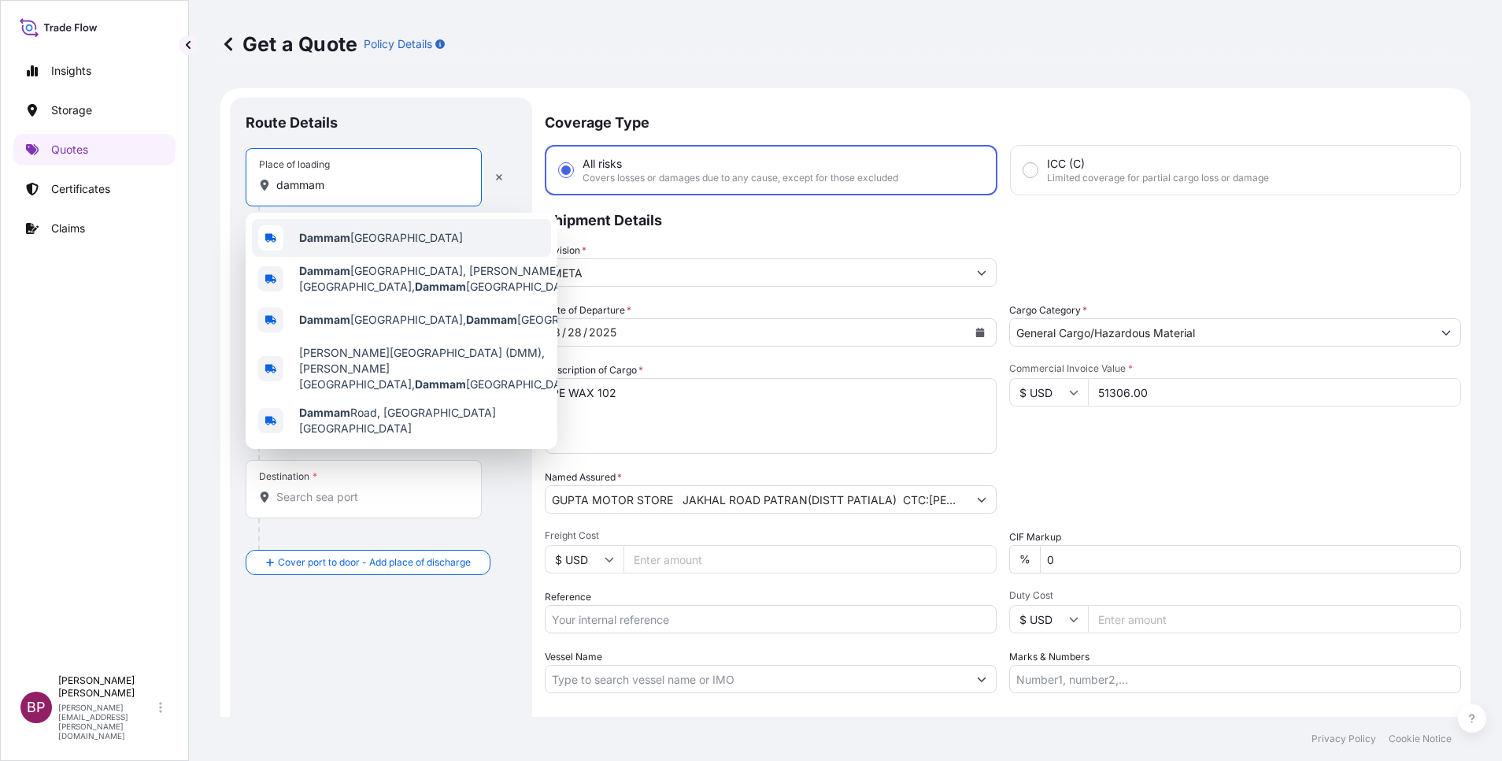
click at [417, 235] on span "Dammam [GEOGRAPHIC_DATA]" at bounding box center [381, 238] width 164 height 16
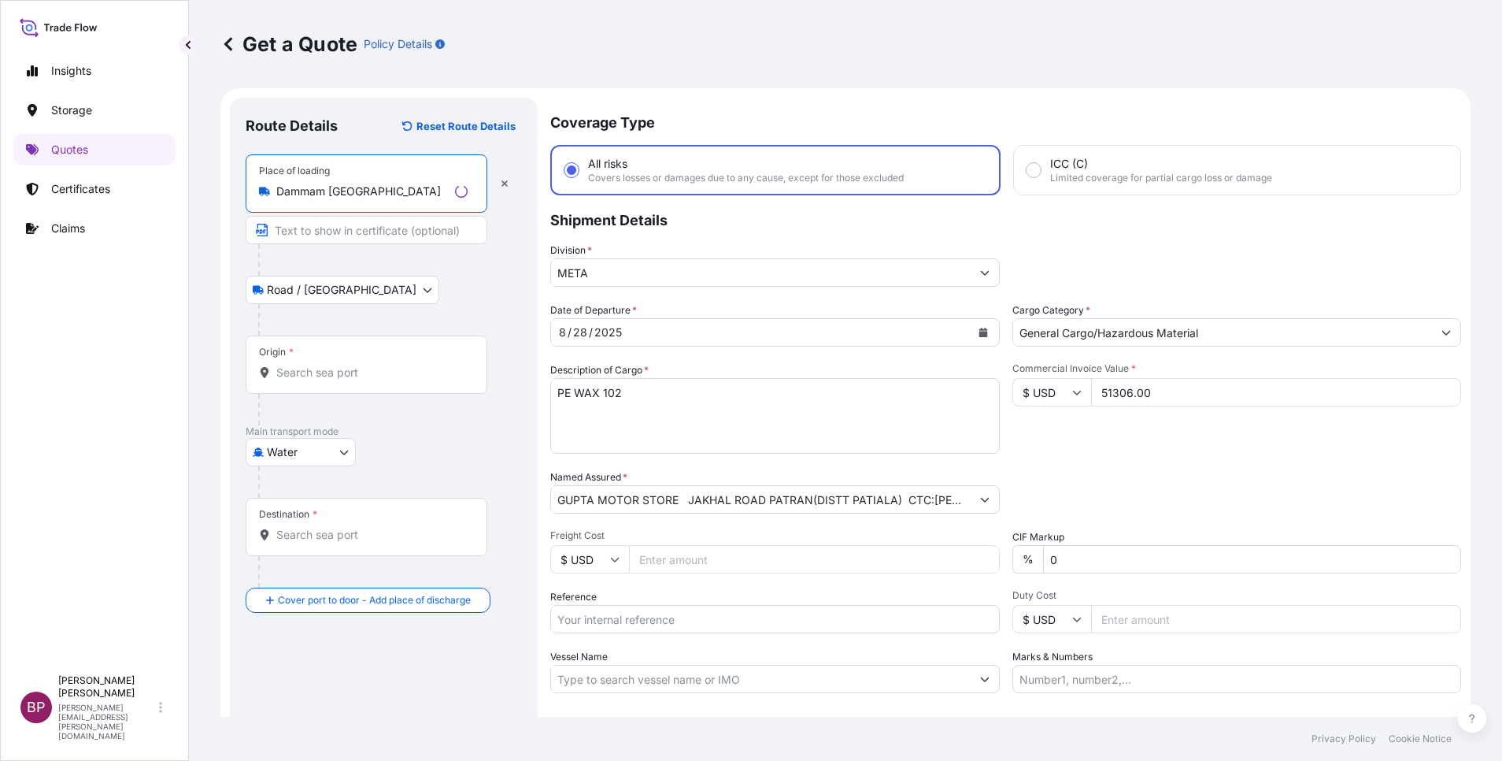
type input "Dammam [GEOGRAPHIC_DATA]"
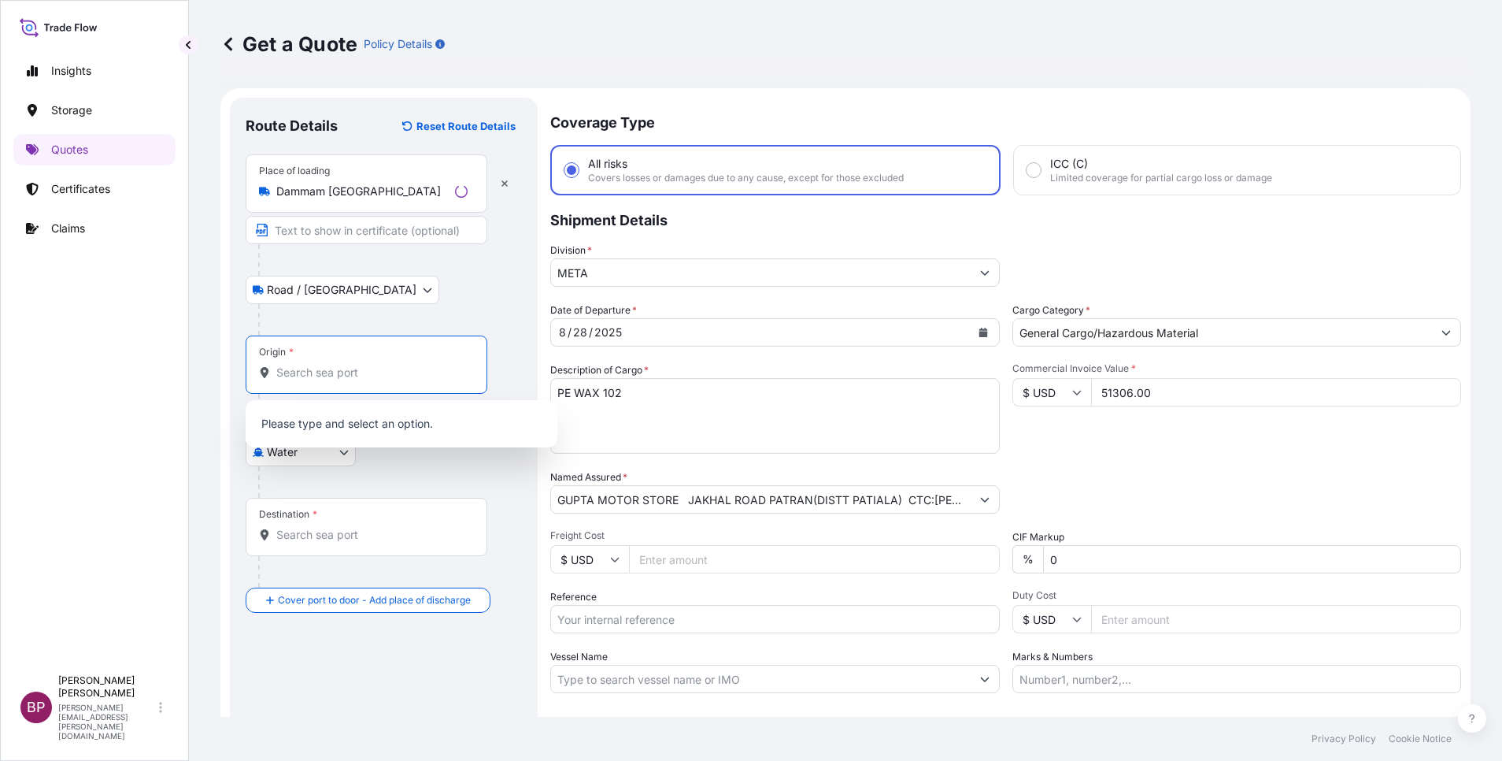
click at [329, 377] on input "Origin *" at bounding box center [371, 373] width 191 height 16
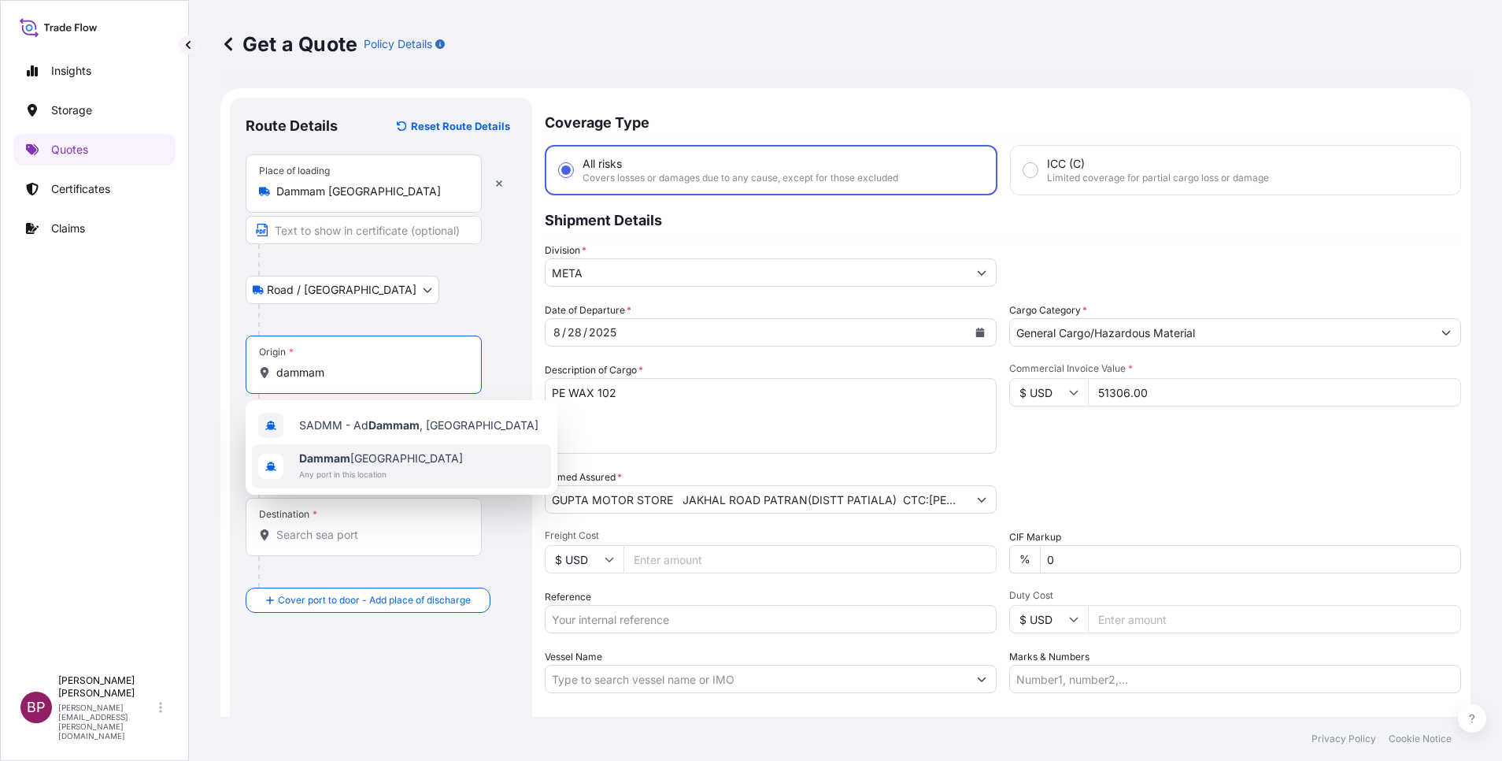
click at [389, 468] on span "Any port in this location" at bounding box center [381, 474] width 164 height 16
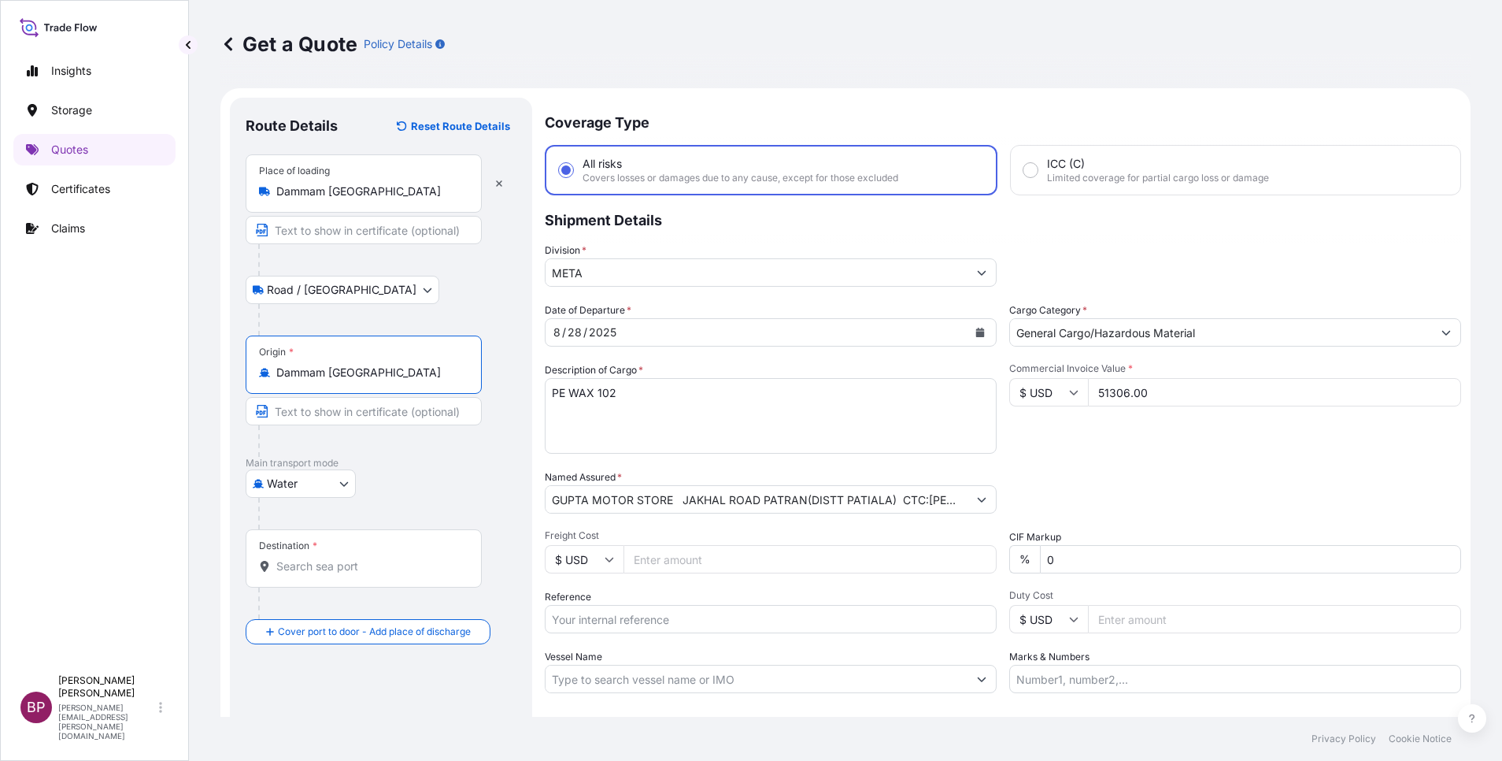
type input "Dammam [GEOGRAPHIC_DATA]"
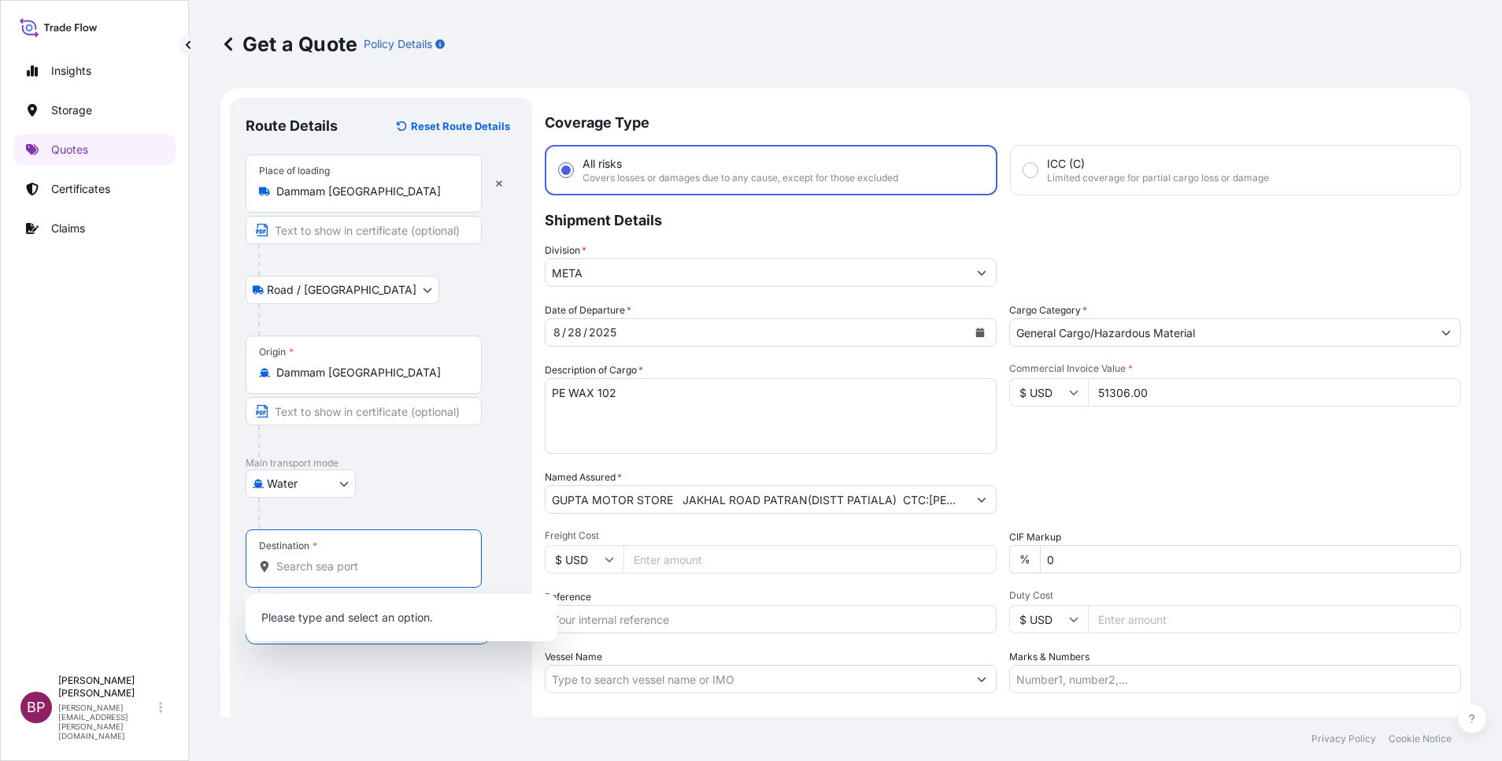
click at [367, 565] on input "Destination *" at bounding box center [369, 566] width 186 height 16
paste input "MUNDRA"
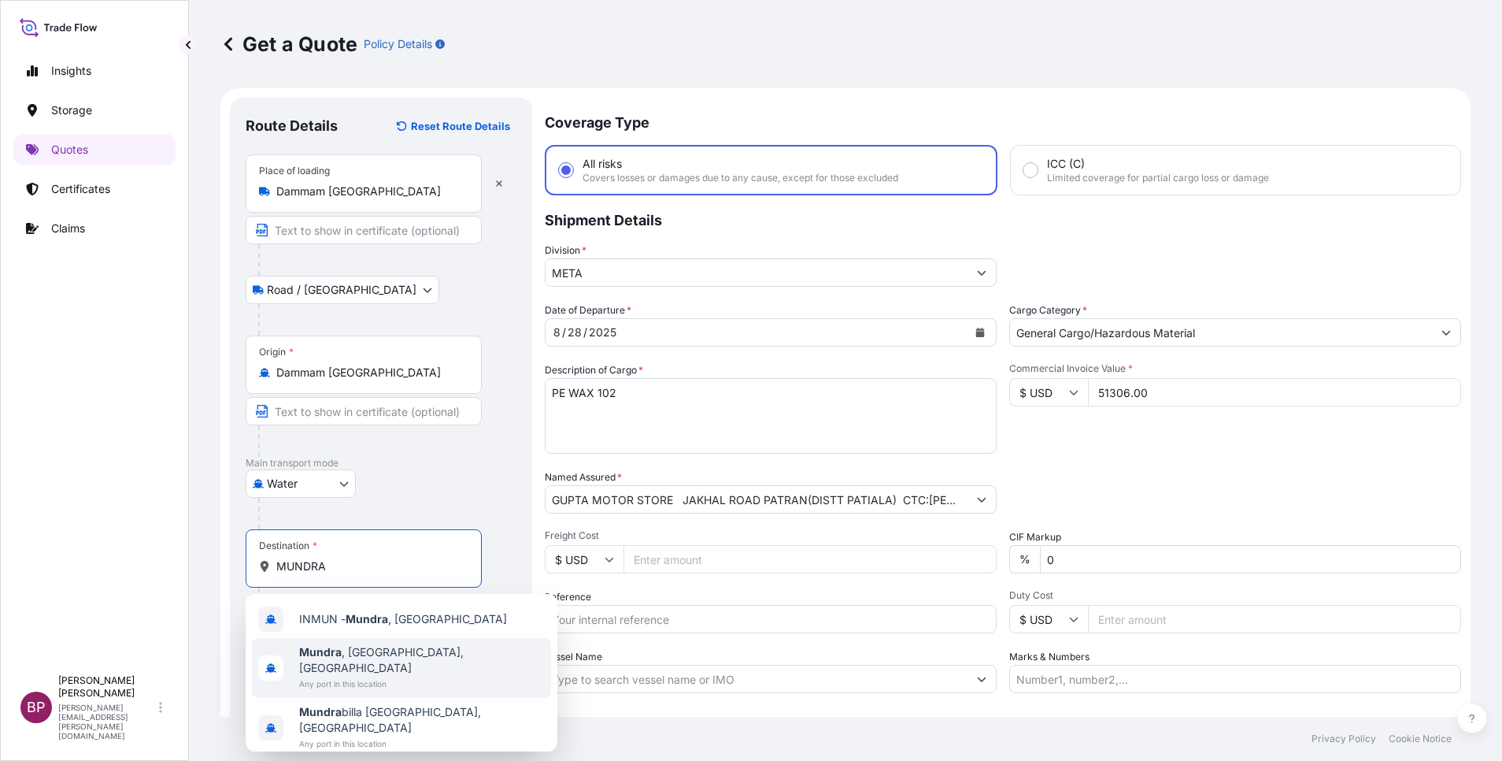
click at [377, 655] on span "[GEOGRAPHIC_DATA] , [GEOGRAPHIC_DATA], [GEOGRAPHIC_DATA]" at bounding box center [422, 659] width 246 height 31
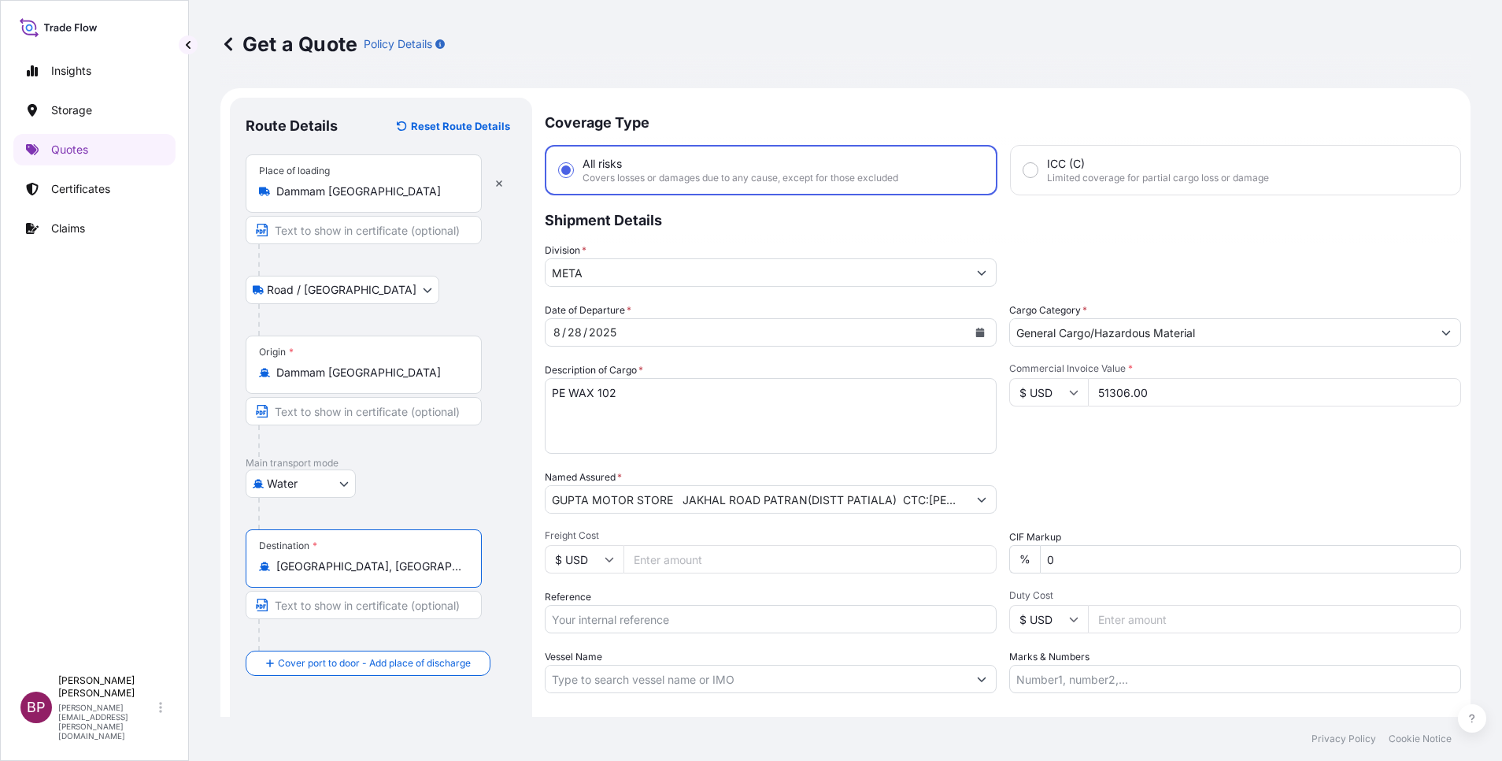
type input "[GEOGRAPHIC_DATA], [GEOGRAPHIC_DATA], [GEOGRAPHIC_DATA]"
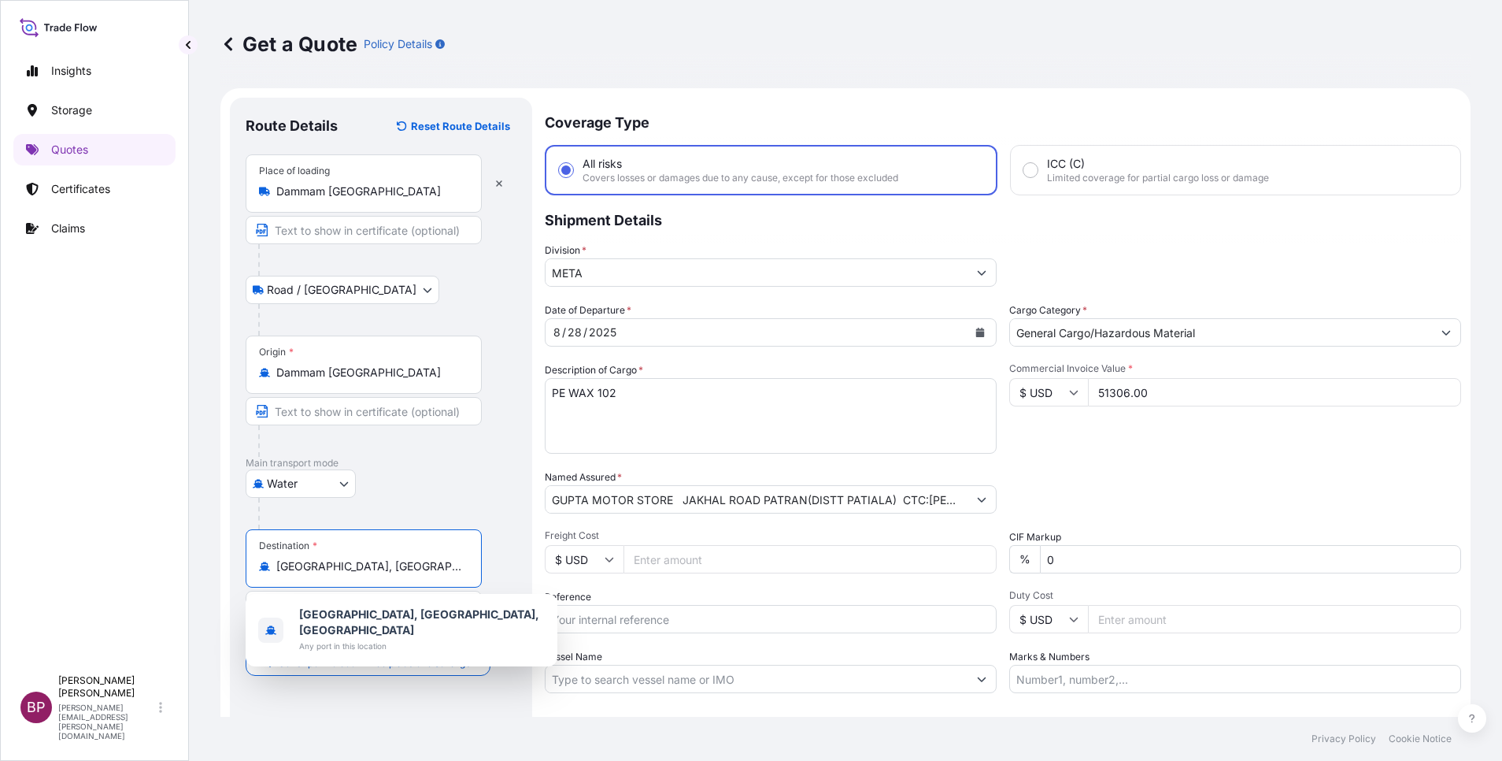
click at [490, 471] on div "Water Air Water Inland" at bounding box center [381, 483] width 271 height 28
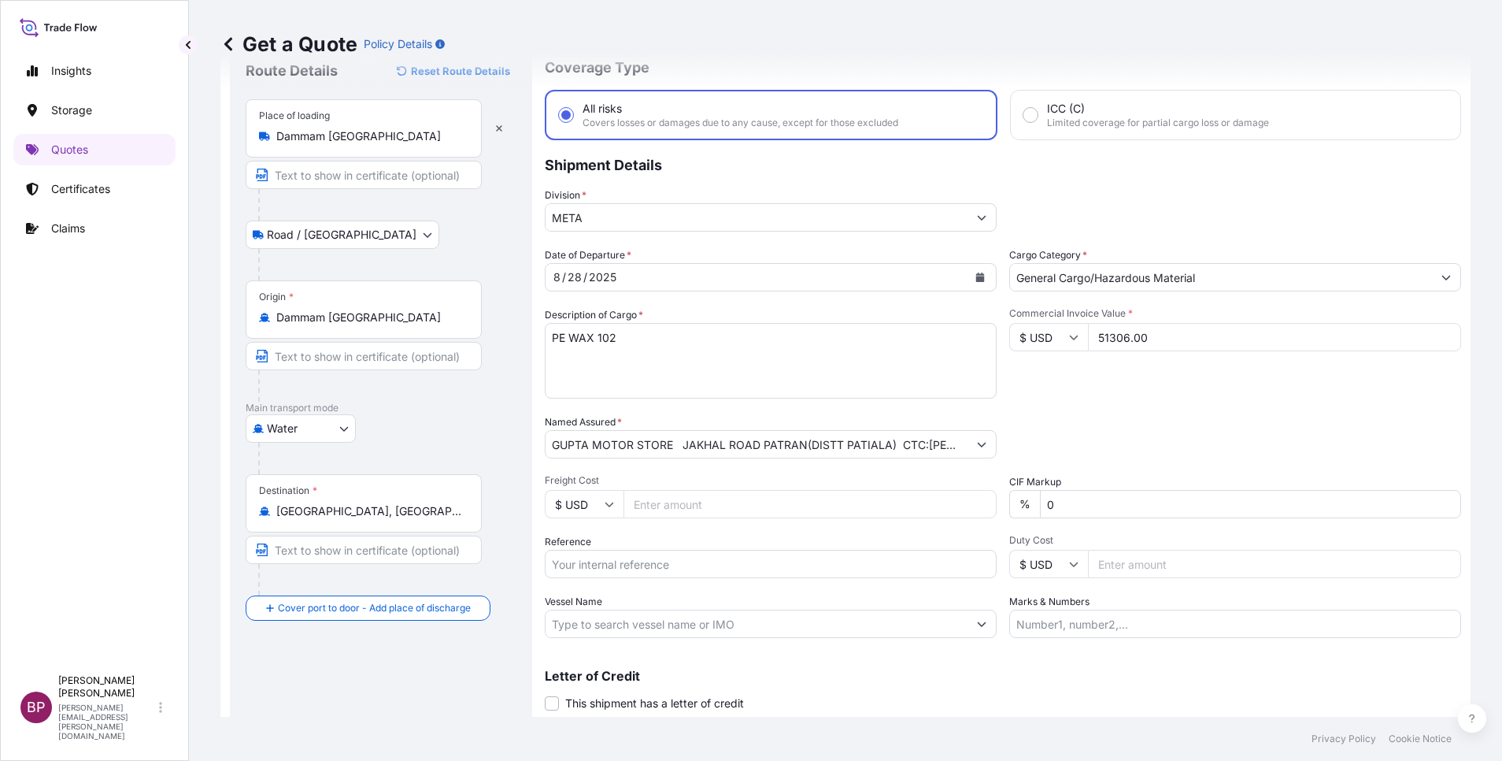
scroll to position [103, 0]
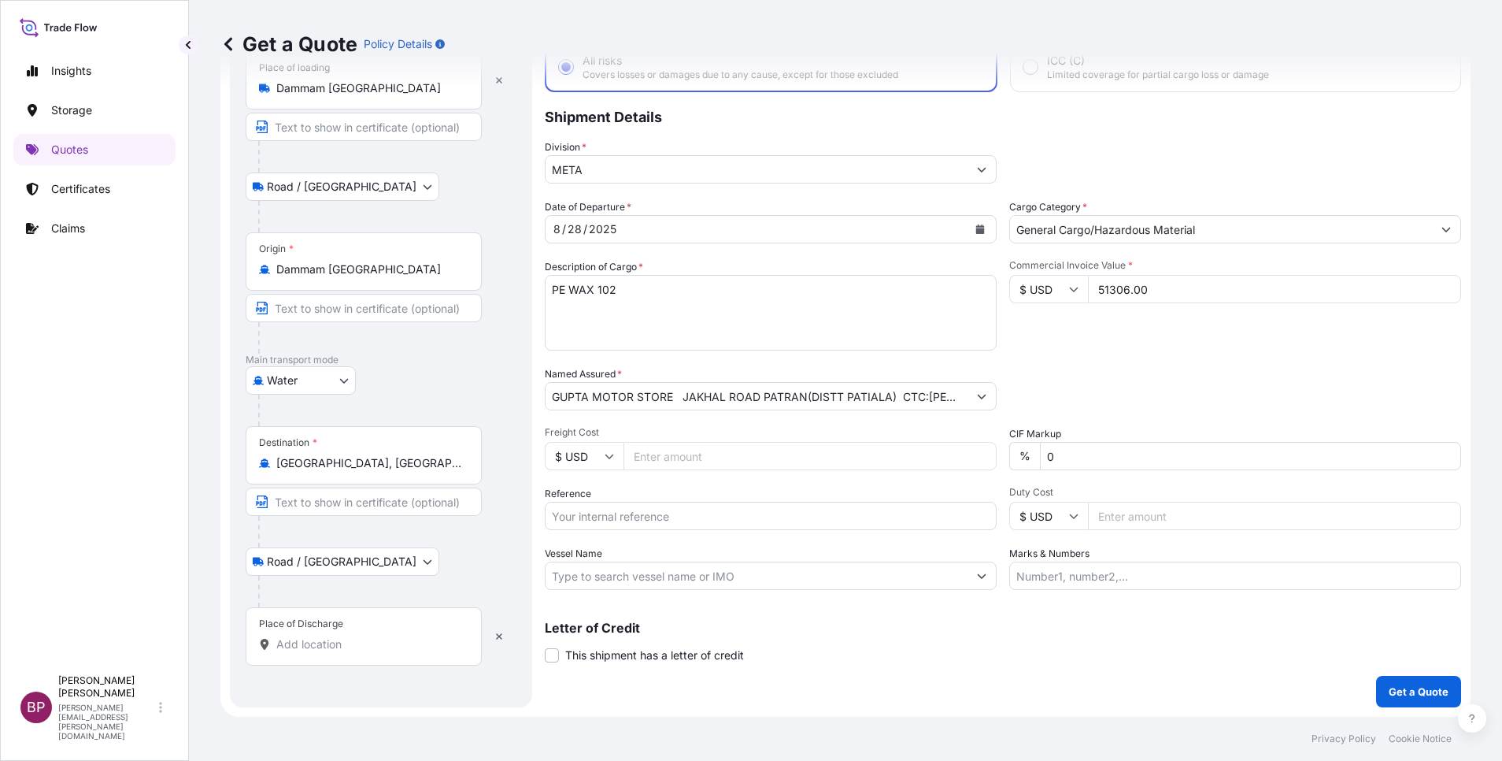
click at [360, 642] on input "Place of Discharge" at bounding box center [369, 644] width 186 height 16
paste input "MUNDRA"
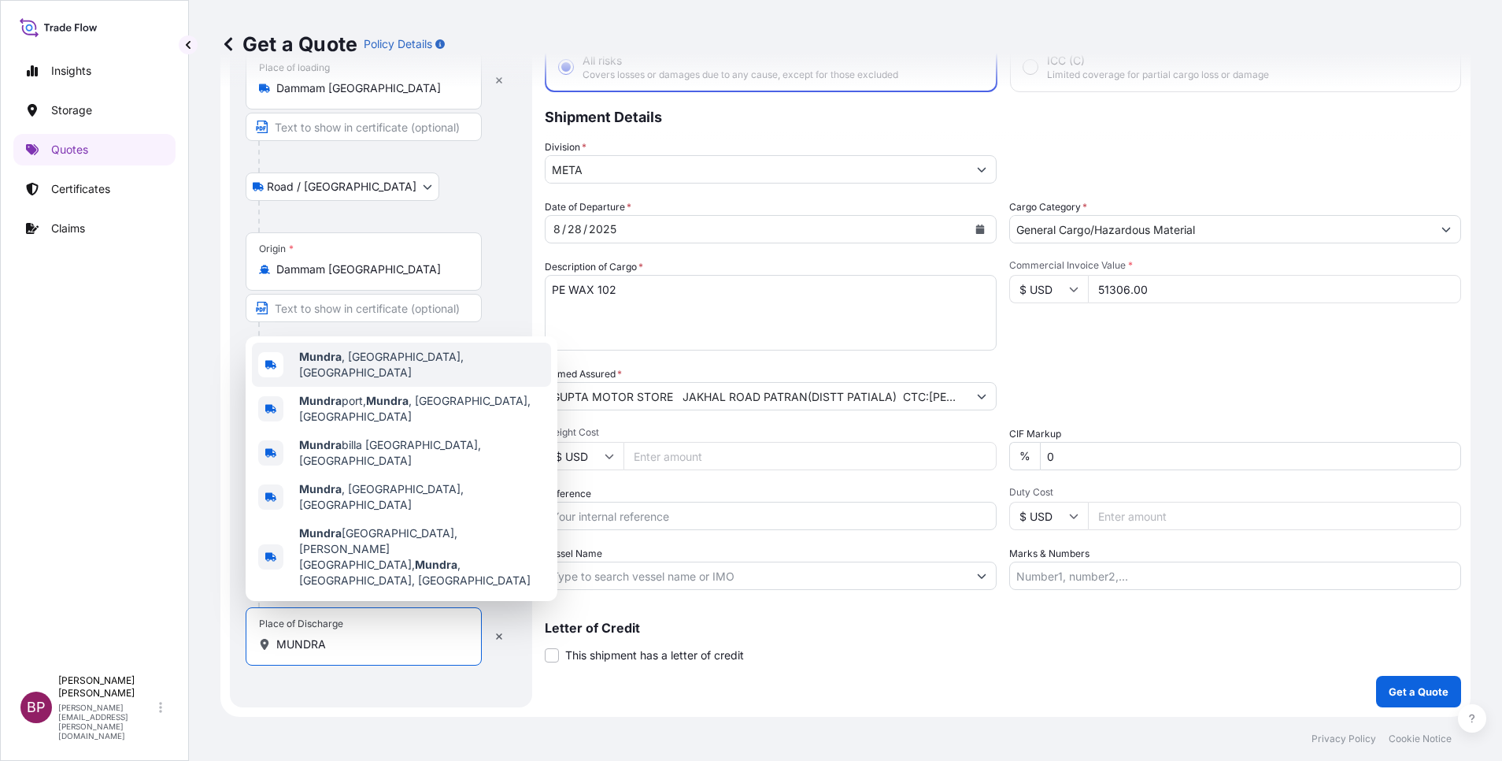
click at [428, 387] on div "[GEOGRAPHIC_DATA] , [GEOGRAPHIC_DATA], [GEOGRAPHIC_DATA]" at bounding box center [401, 365] width 299 height 44
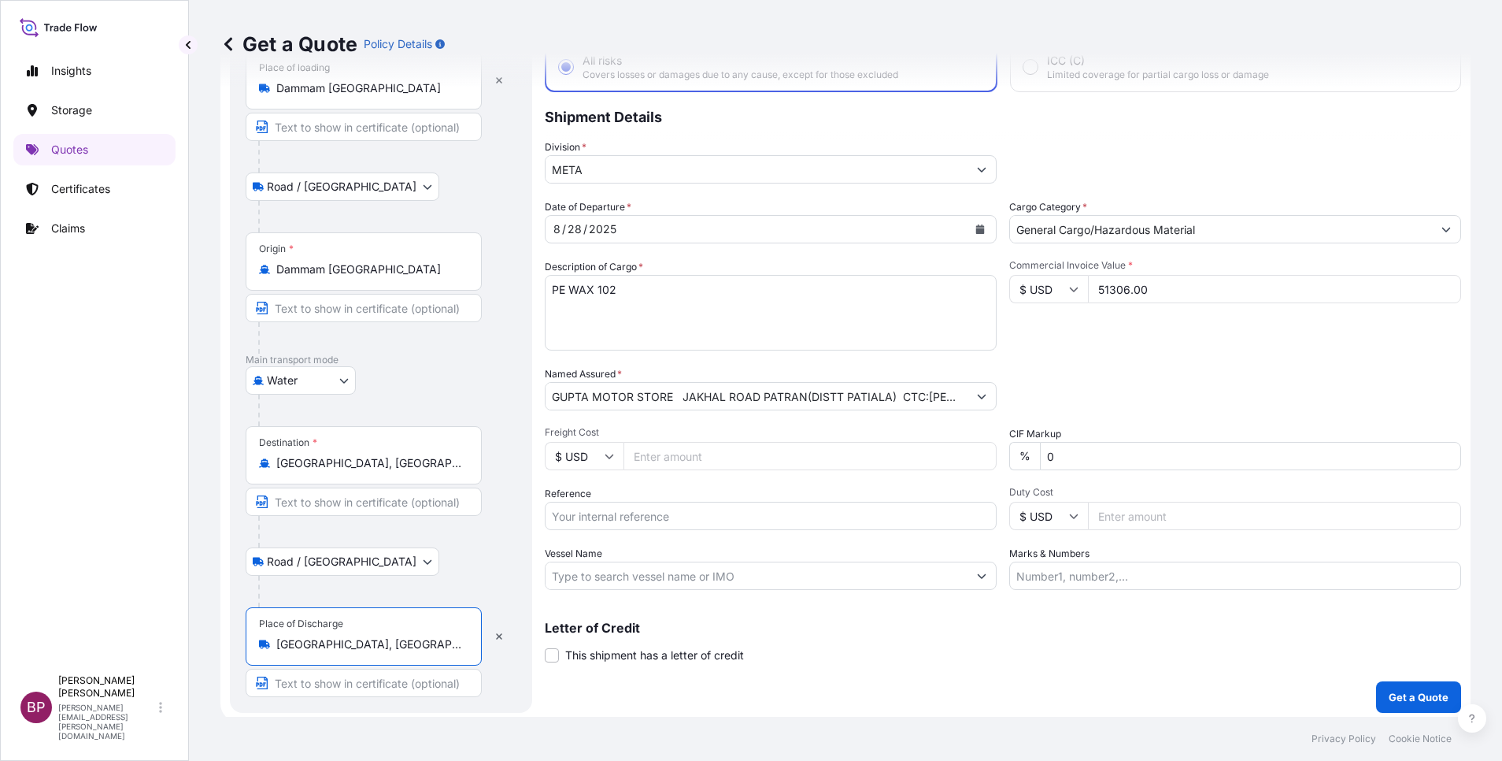
type input "[GEOGRAPHIC_DATA], [GEOGRAPHIC_DATA], [GEOGRAPHIC_DATA]"
click at [498, 383] on div "Water Air Water Inland" at bounding box center [381, 380] width 271 height 28
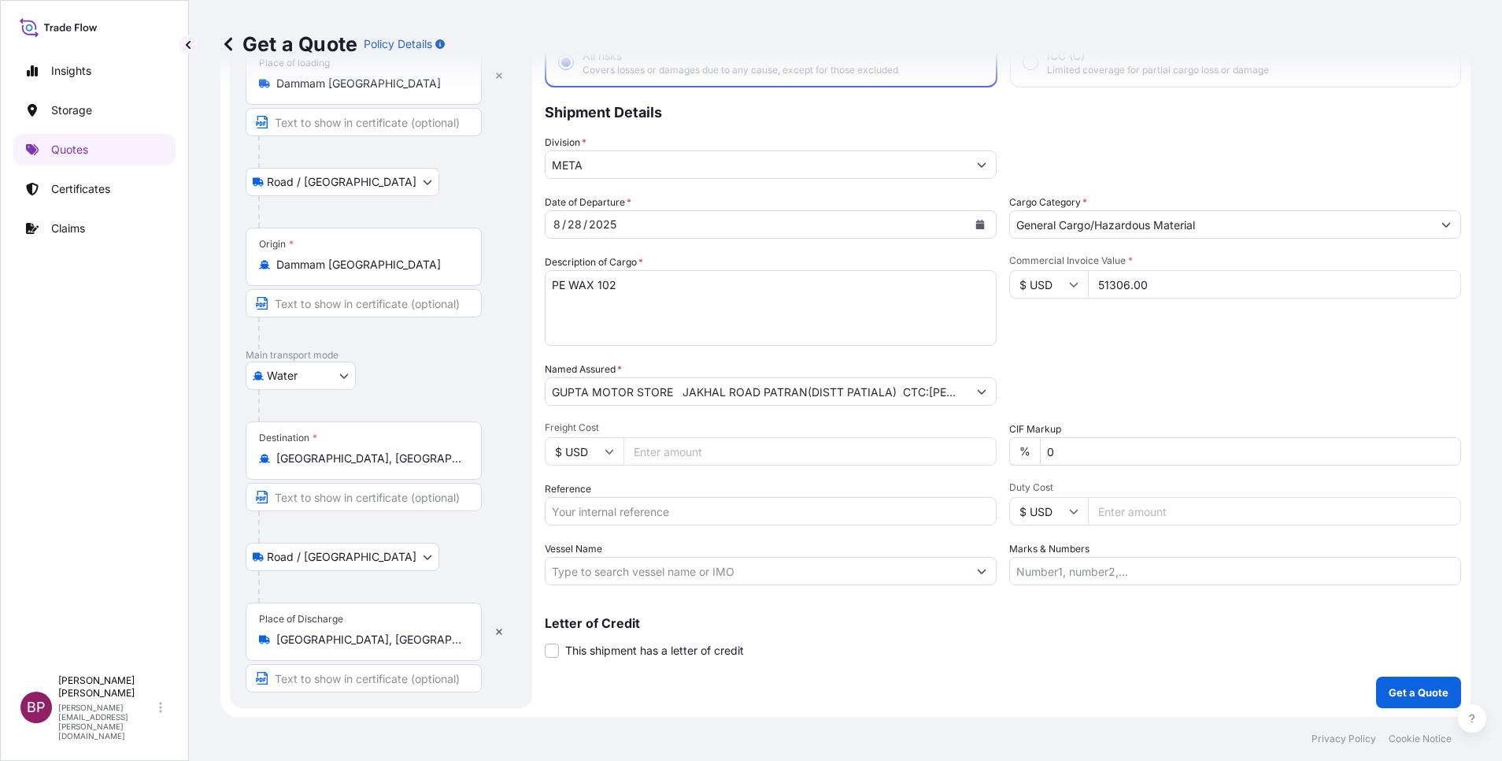
scroll to position [109, 0]
click at [1403, 691] on p "Get a Quote" at bounding box center [1419, 691] width 60 height 16
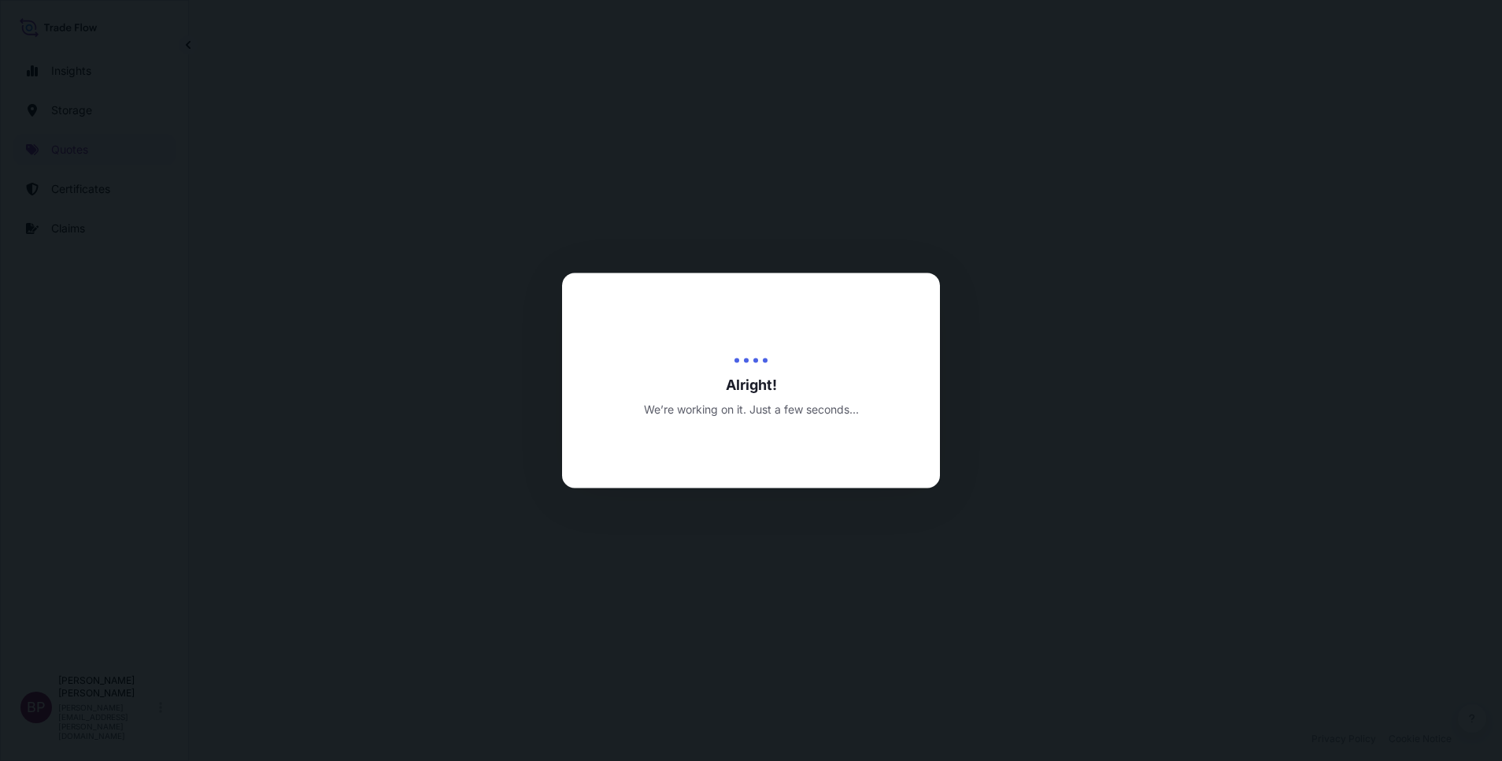
select select "Road / [GEOGRAPHIC_DATA]"
select select "Water"
select select "Road / [GEOGRAPHIC_DATA]"
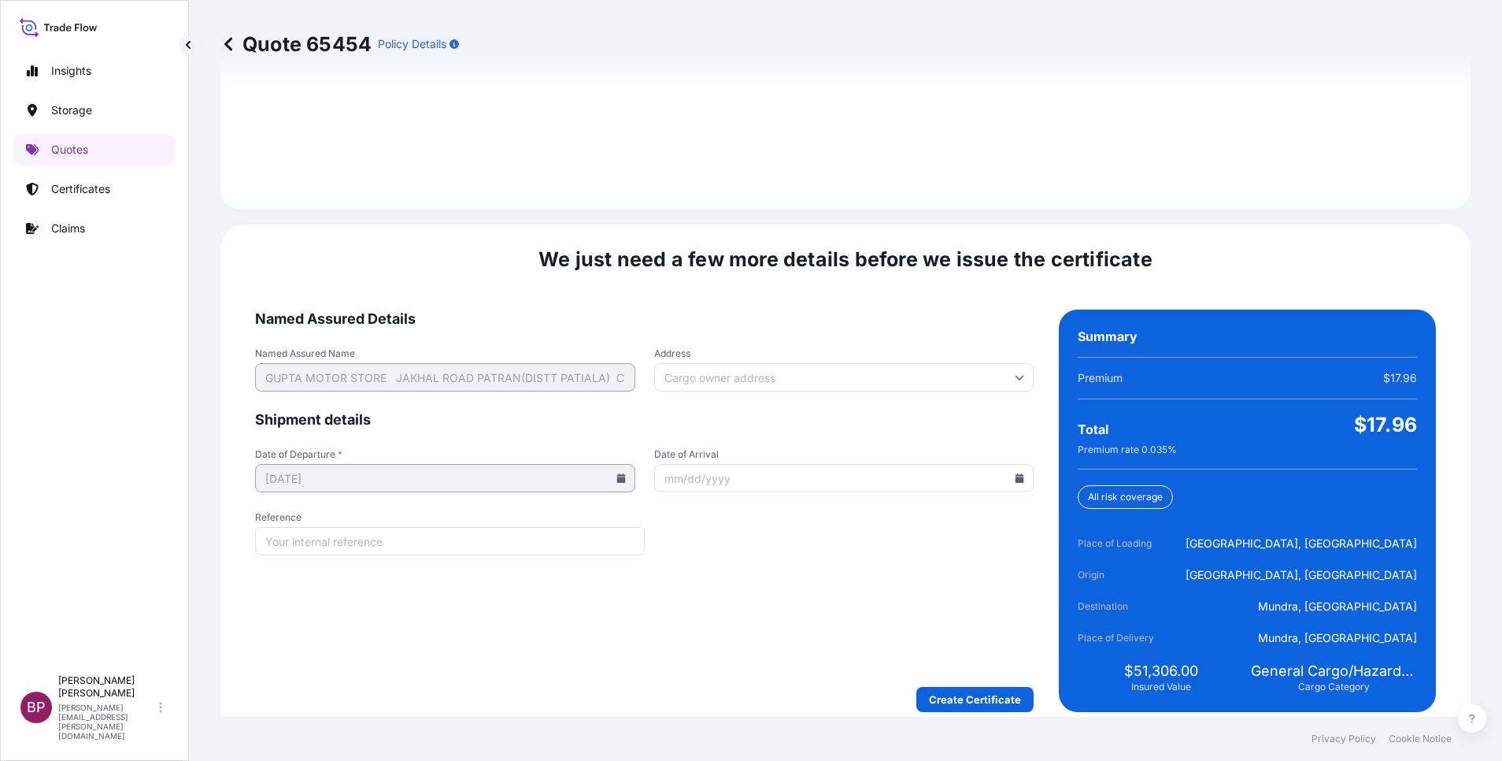
scroll to position [2356, 0]
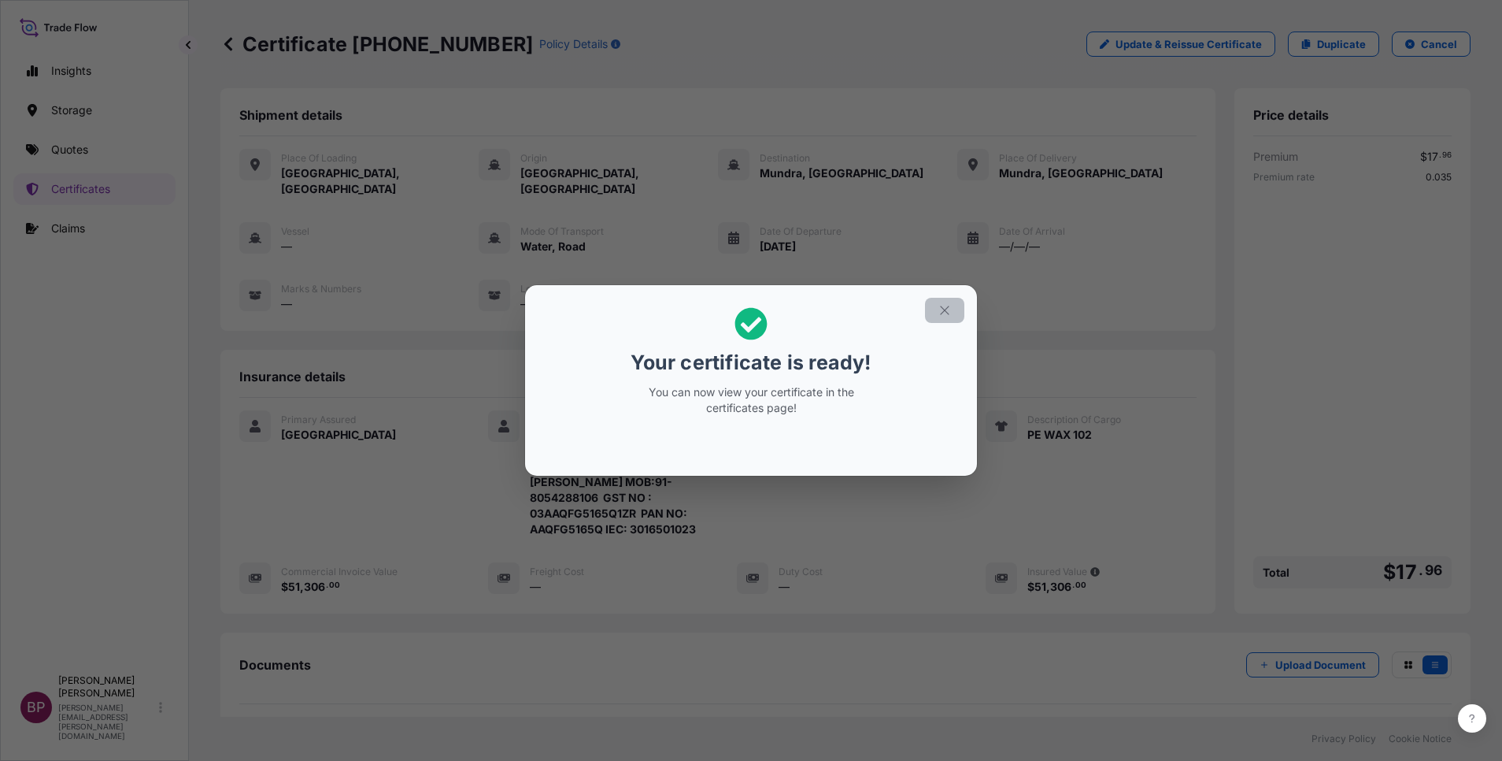
click at [941, 313] on icon "button" at bounding box center [945, 310] width 14 height 14
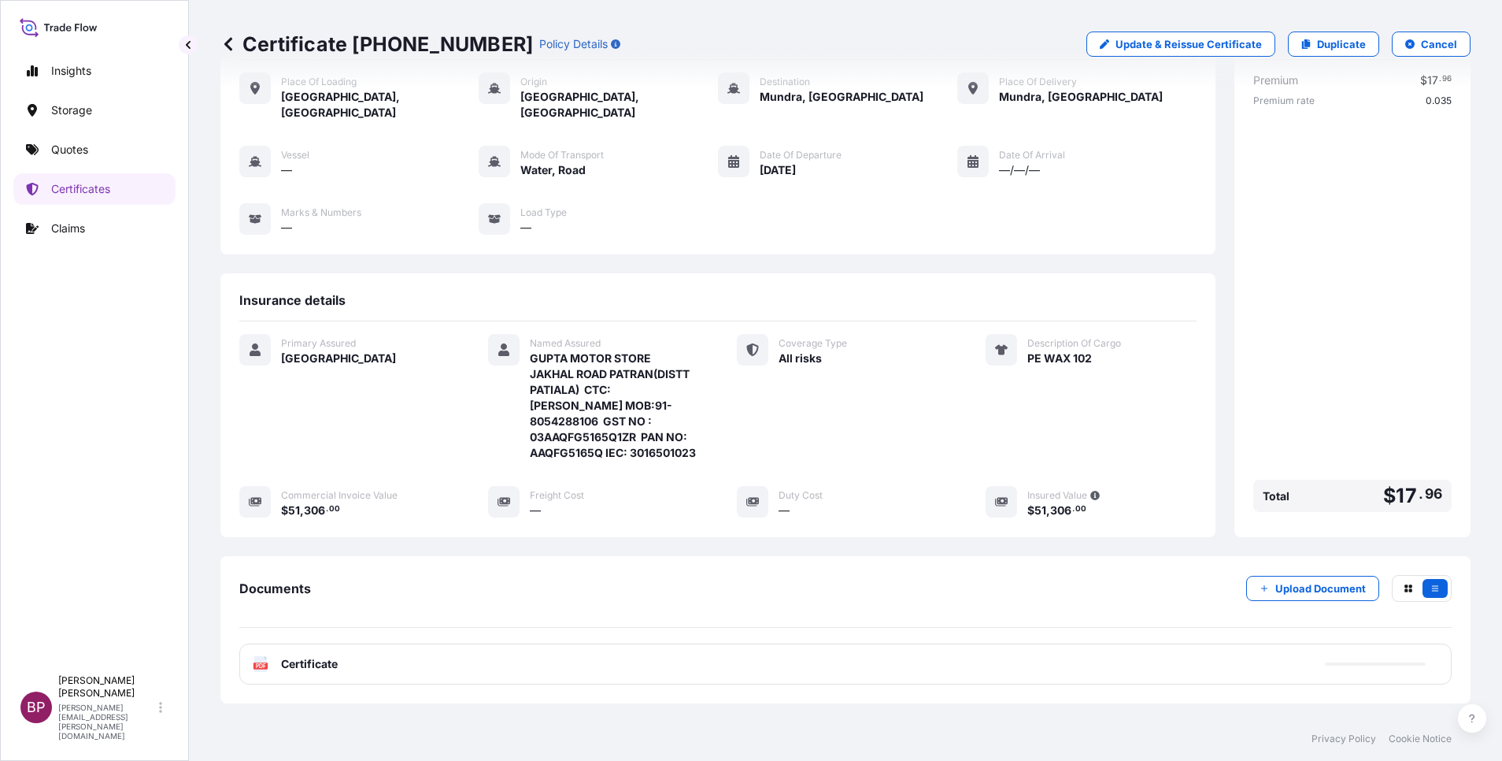
scroll to position [146, 0]
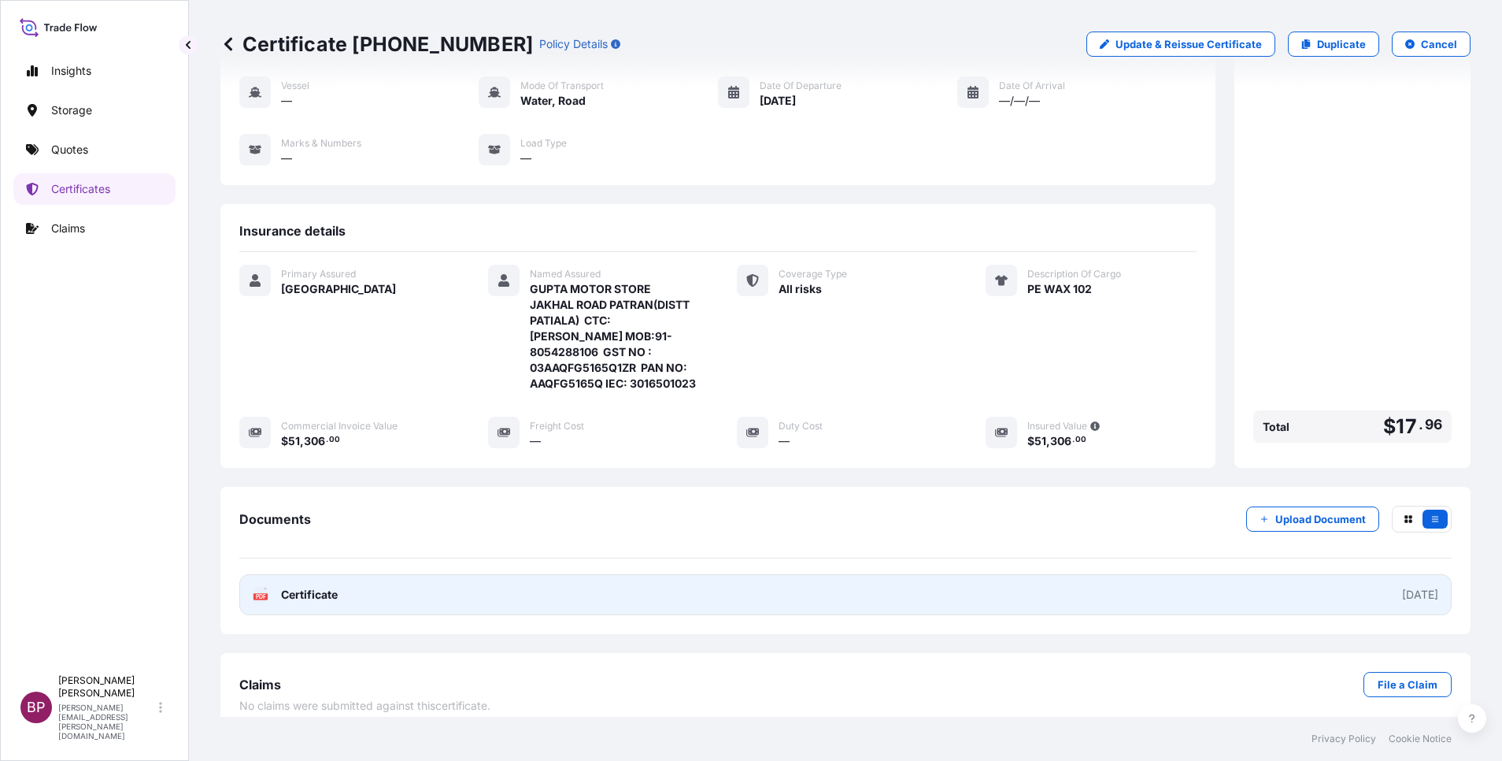
click at [332, 587] on link "PDF Certificate [DATE]" at bounding box center [845, 594] width 1213 height 41
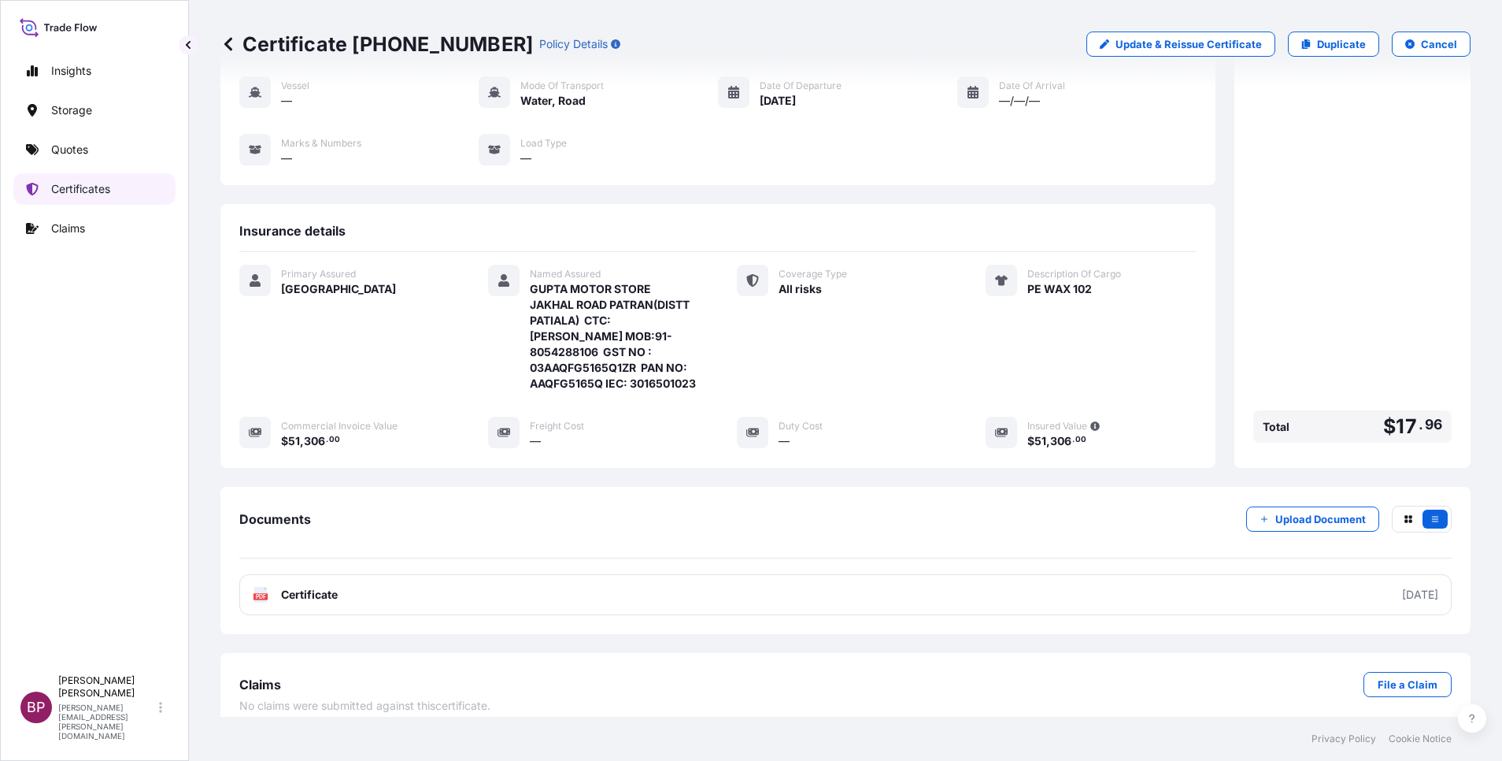
click at [93, 189] on p "Certificates" at bounding box center [80, 189] width 59 height 16
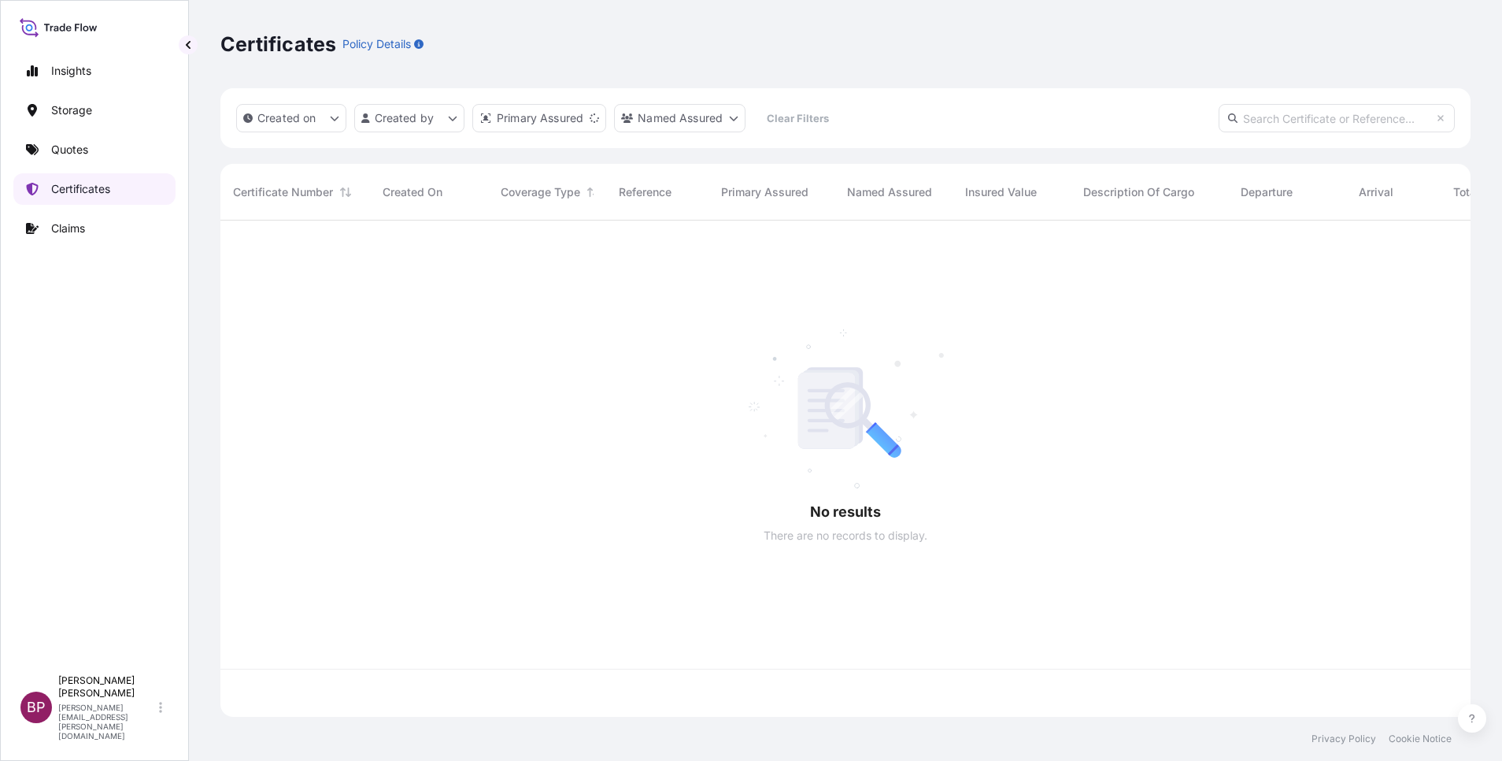
scroll to position [487, 1232]
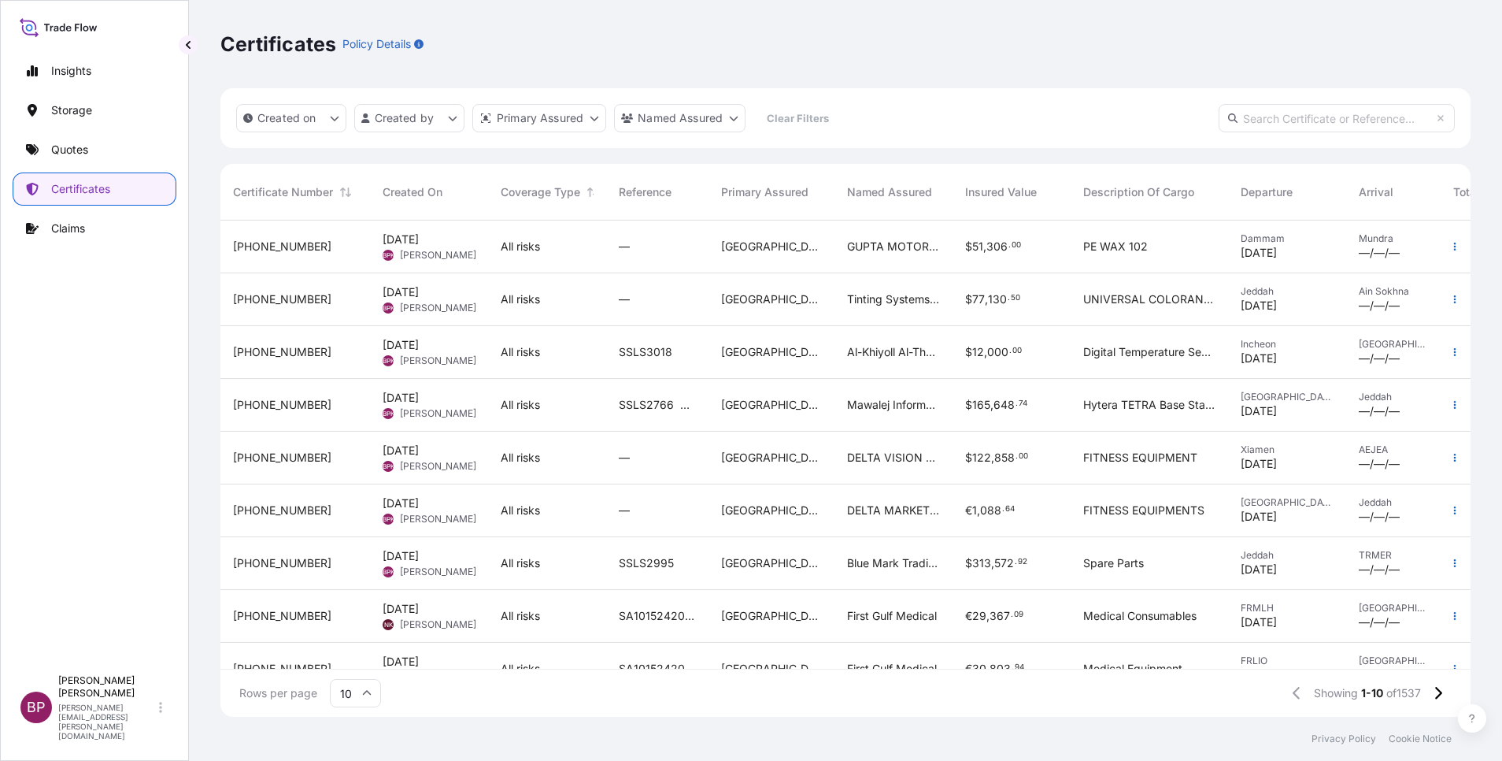
click at [822, 575] on div "[GEOGRAPHIC_DATA]" at bounding box center [772, 563] width 126 height 53
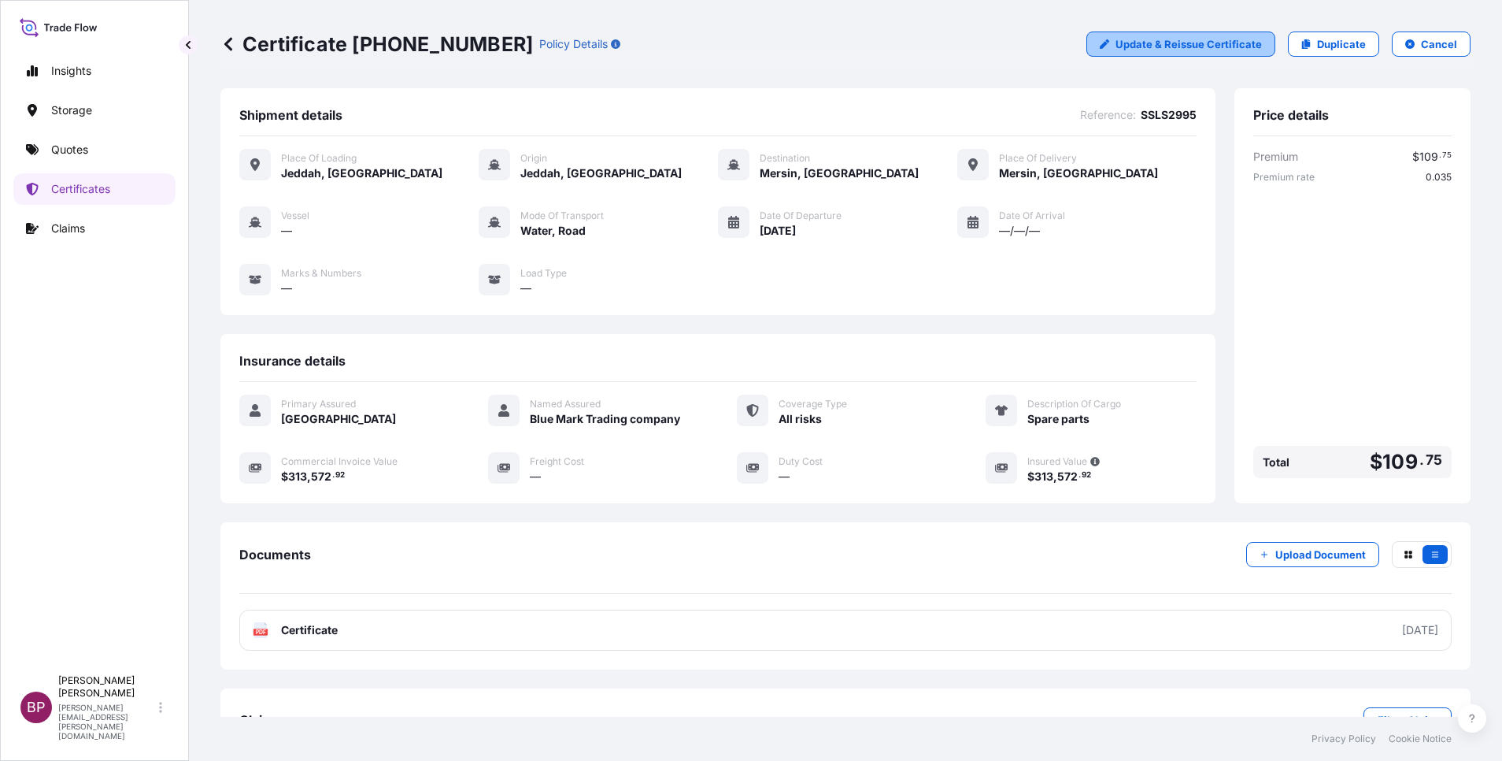
click at [1186, 45] on p "Update & Reissue Certificate" at bounding box center [1189, 44] width 146 height 16
select select "Road / [GEOGRAPHIC_DATA]"
select select "Water"
select select "Road / [GEOGRAPHIC_DATA]"
select select "31614"
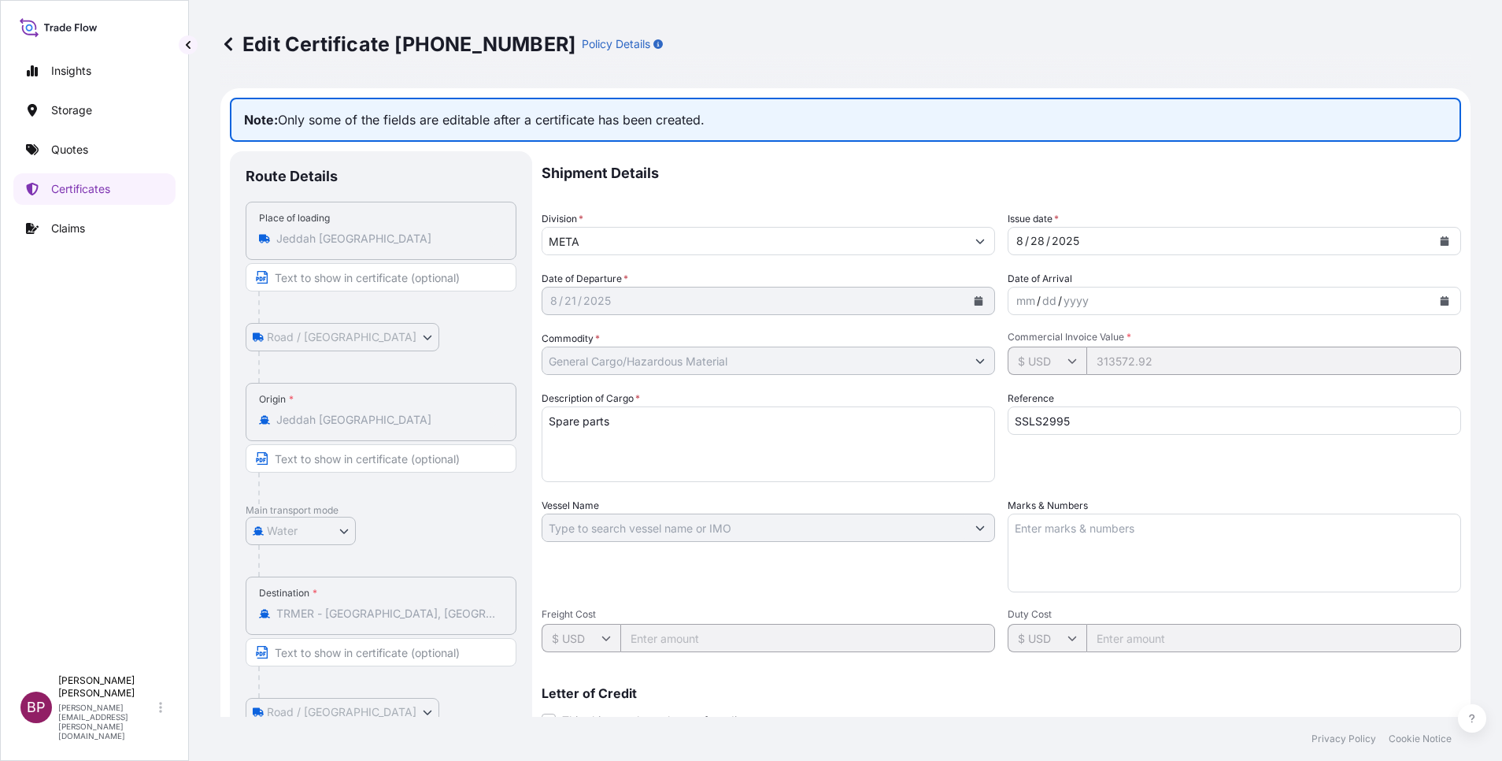
click at [1113, 417] on input "SSLS2995" at bounding box center [1235, 420] width 454 height 28
paste input "HBL No:AWSL297632 MBL:MAEU258091236"
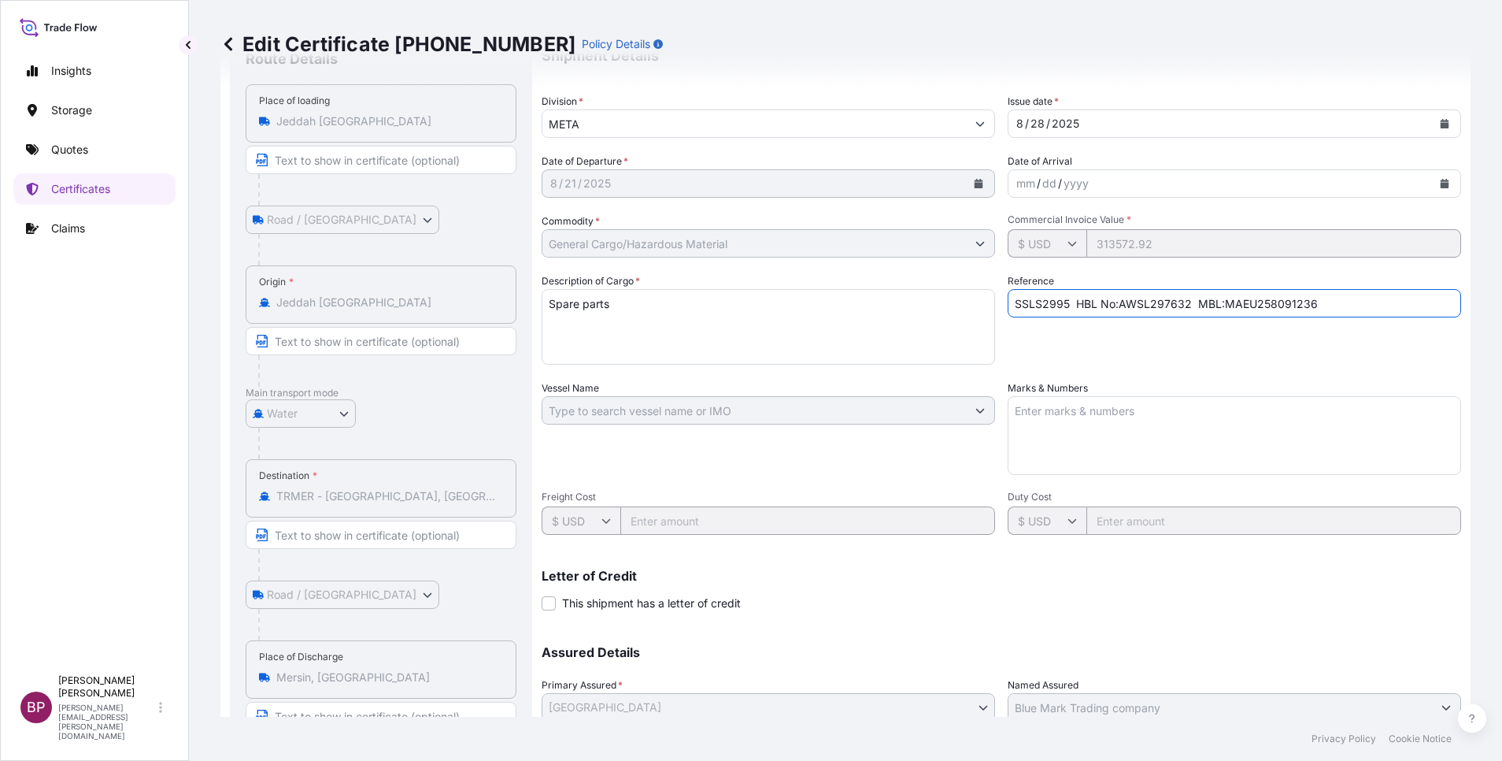
scroll to position [239, 0]
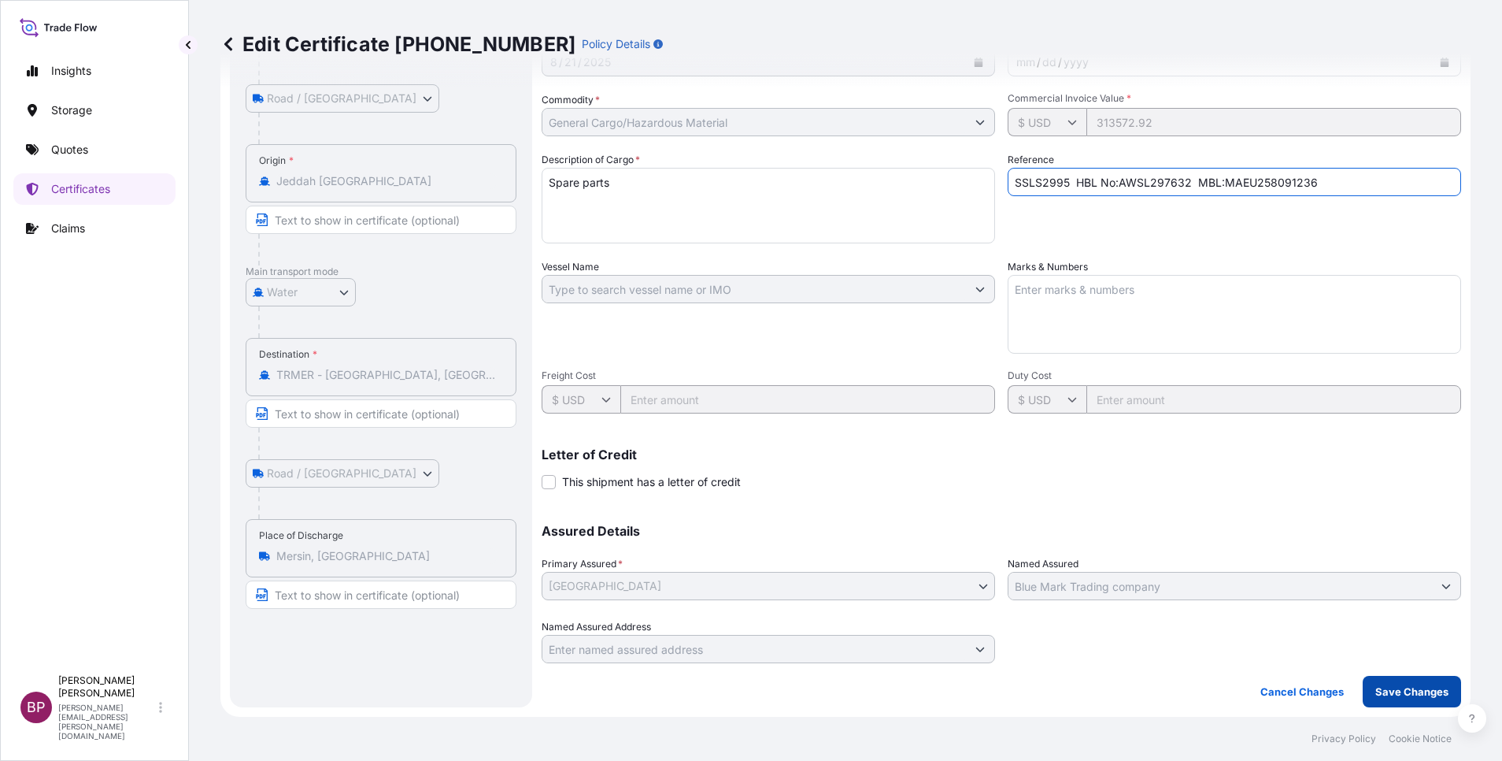
type input "SSLS2995 HBL No:AWSL297632 MBL:MAEU258091236"
click at [1413, 691] on p "Save Changes" at bounding box center [1412, 691] width 73 height 16
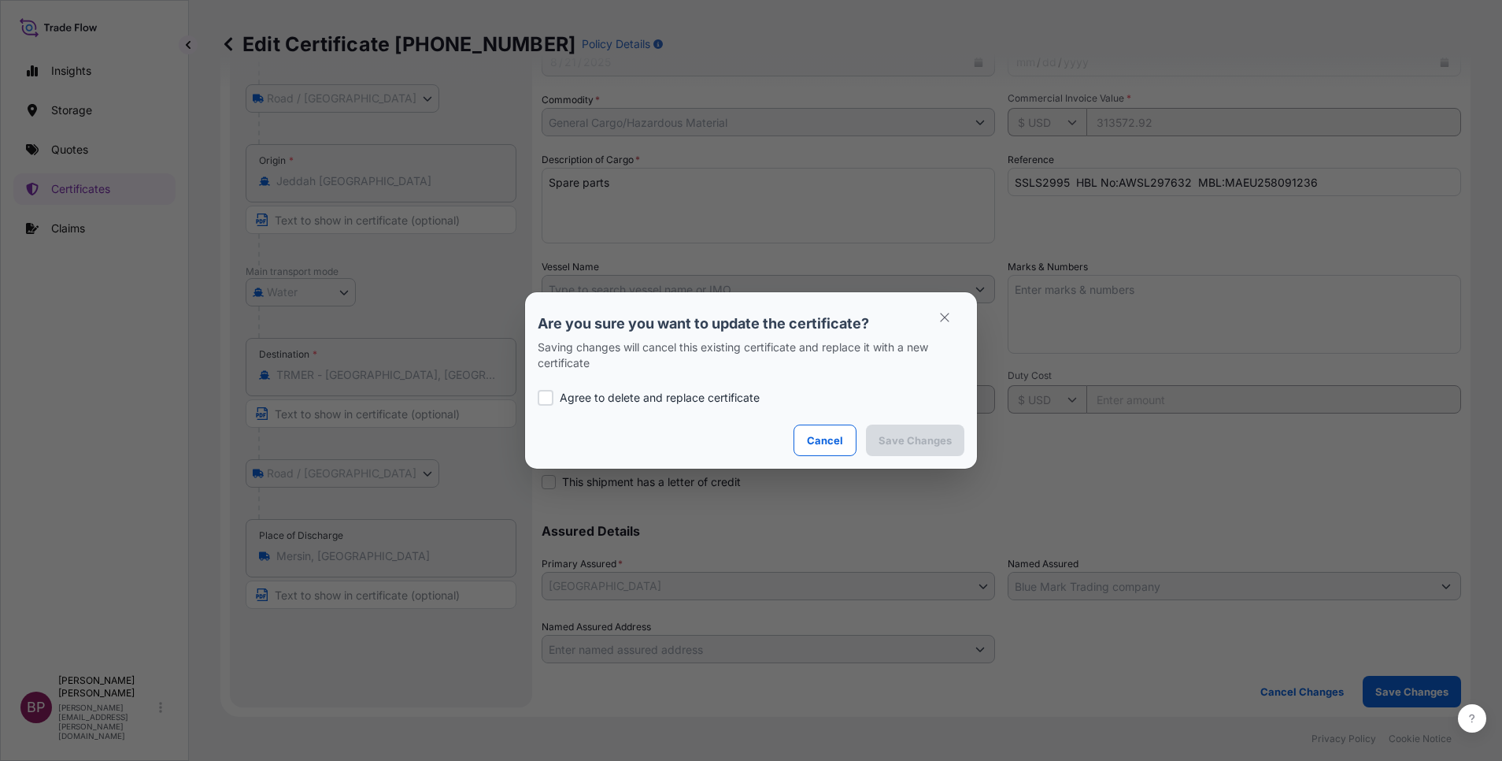
click at [579, 402] on p "Agree to delete and replace certificate" at bounding box center [660, 398] width 200 height 16
checkbox input "true"
click at [917, 440] on p "Save Changes" at bounding box center [915, 440] width 73 height 16
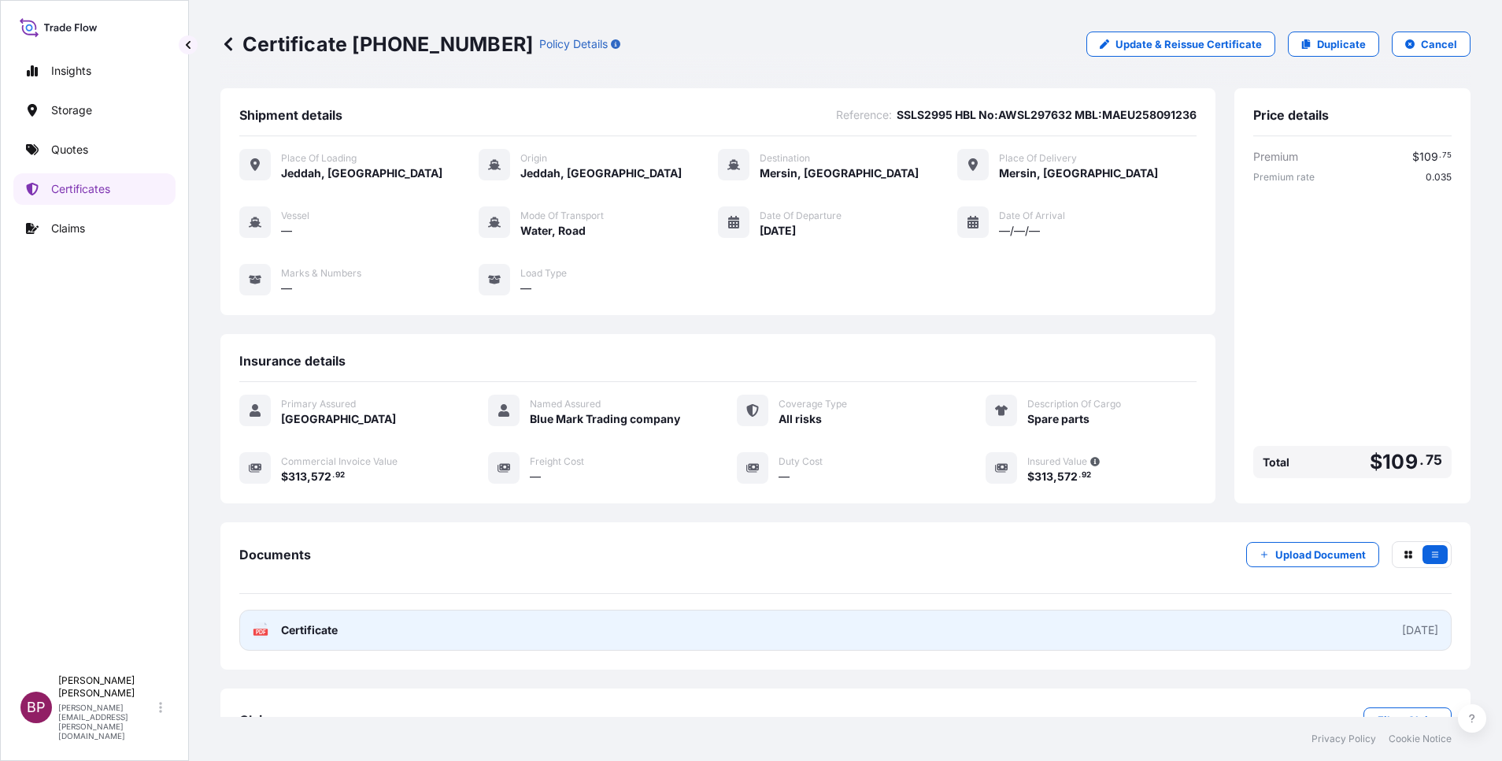
click at [329, 626] on span "Certificate" at bounding box center [309, 630] width 57 height 16
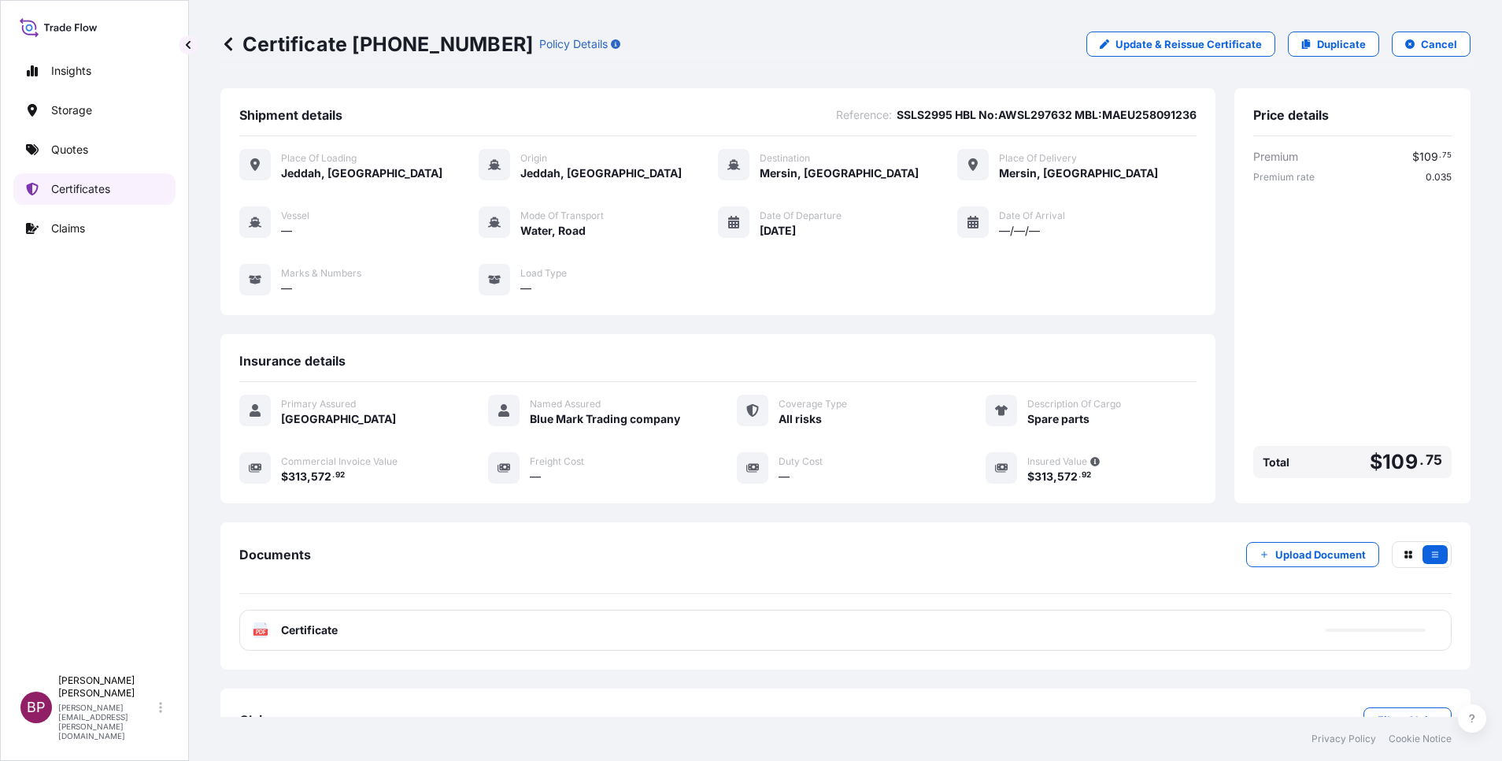
click at [102, 184] on p "Certificates" at bounding box center [80, 189] width 59 height 16
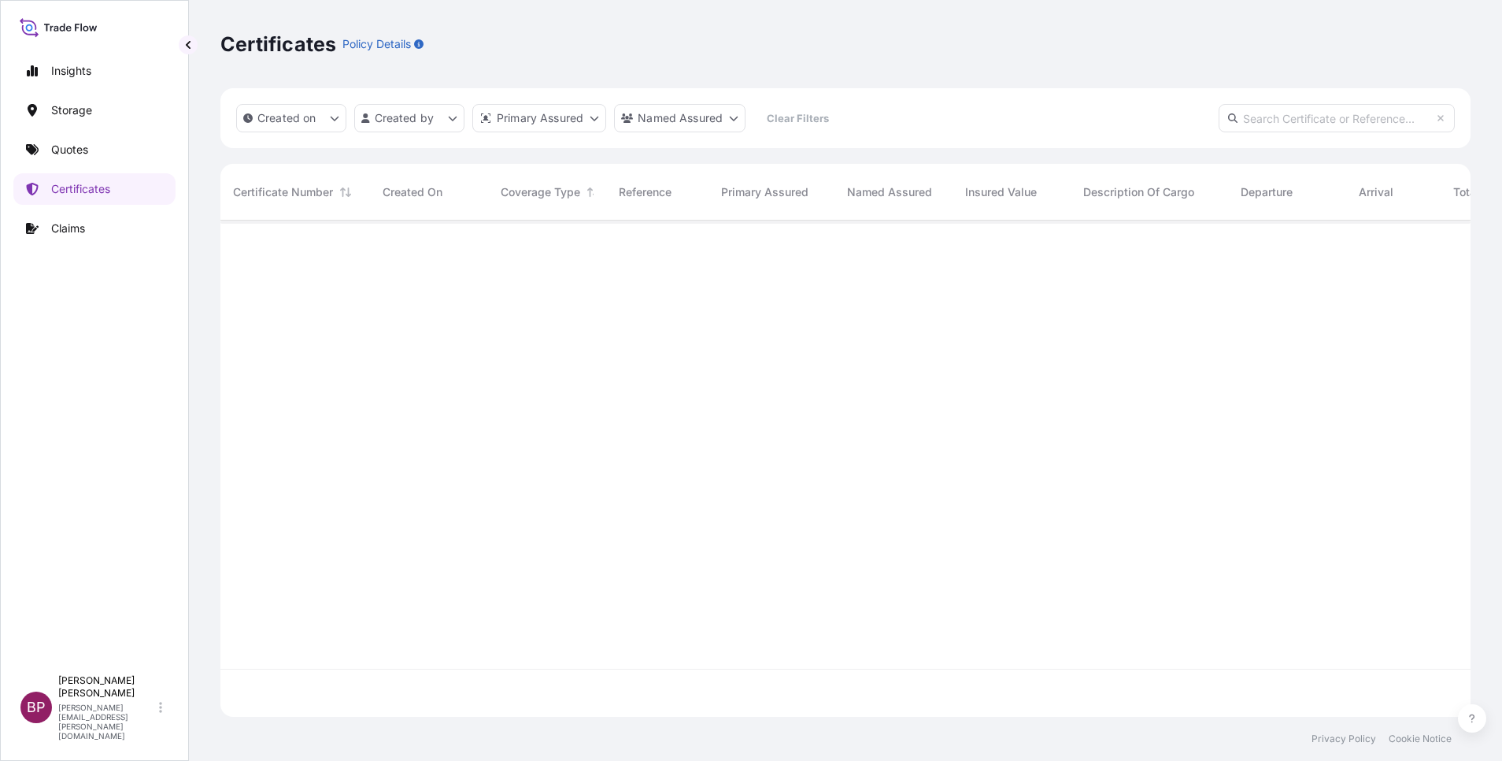
scroll to position [487, 1232]
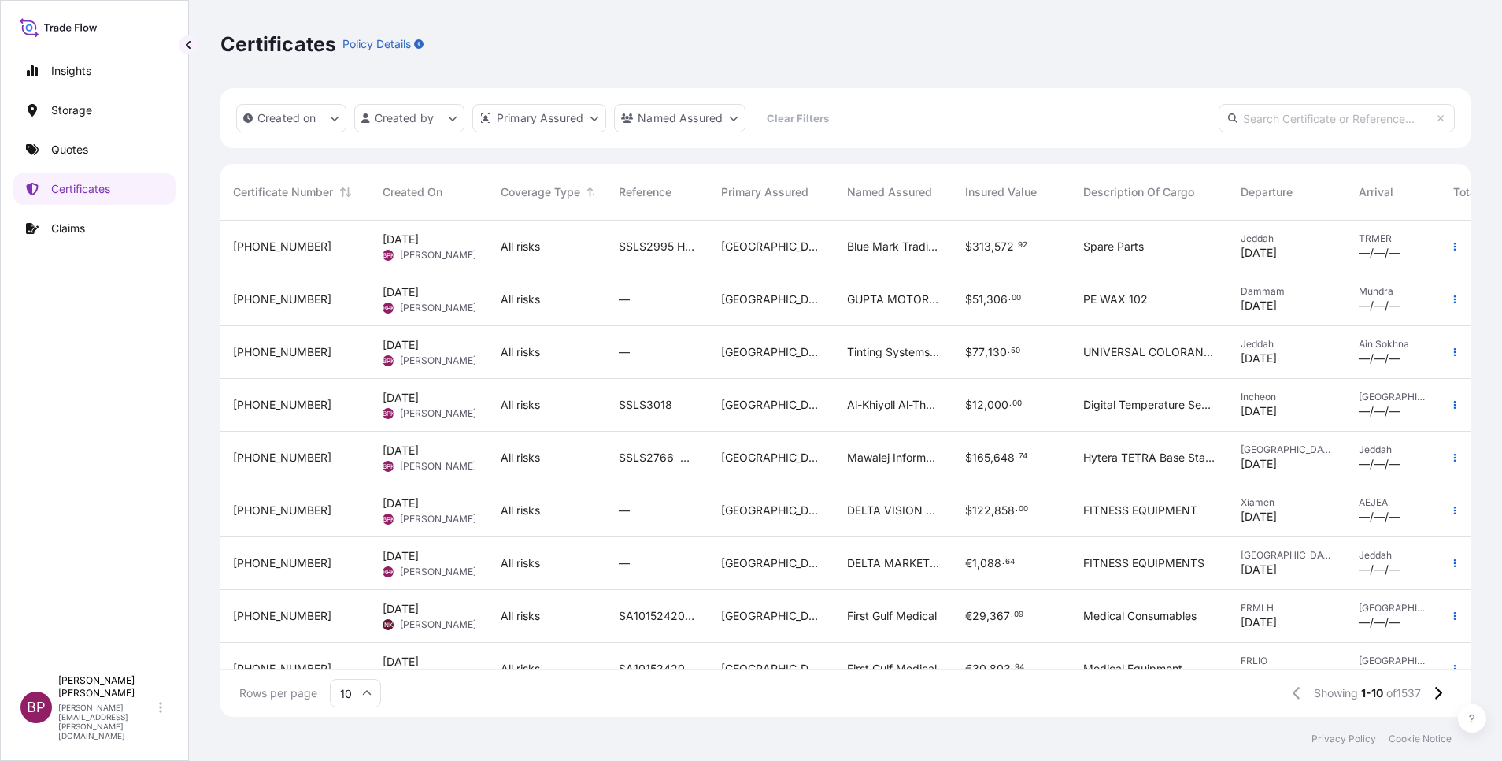
click at [749, 420] on div "[GEOGRAPHIC_DATA]" at bounding box center [772, 405] width 126 height 53
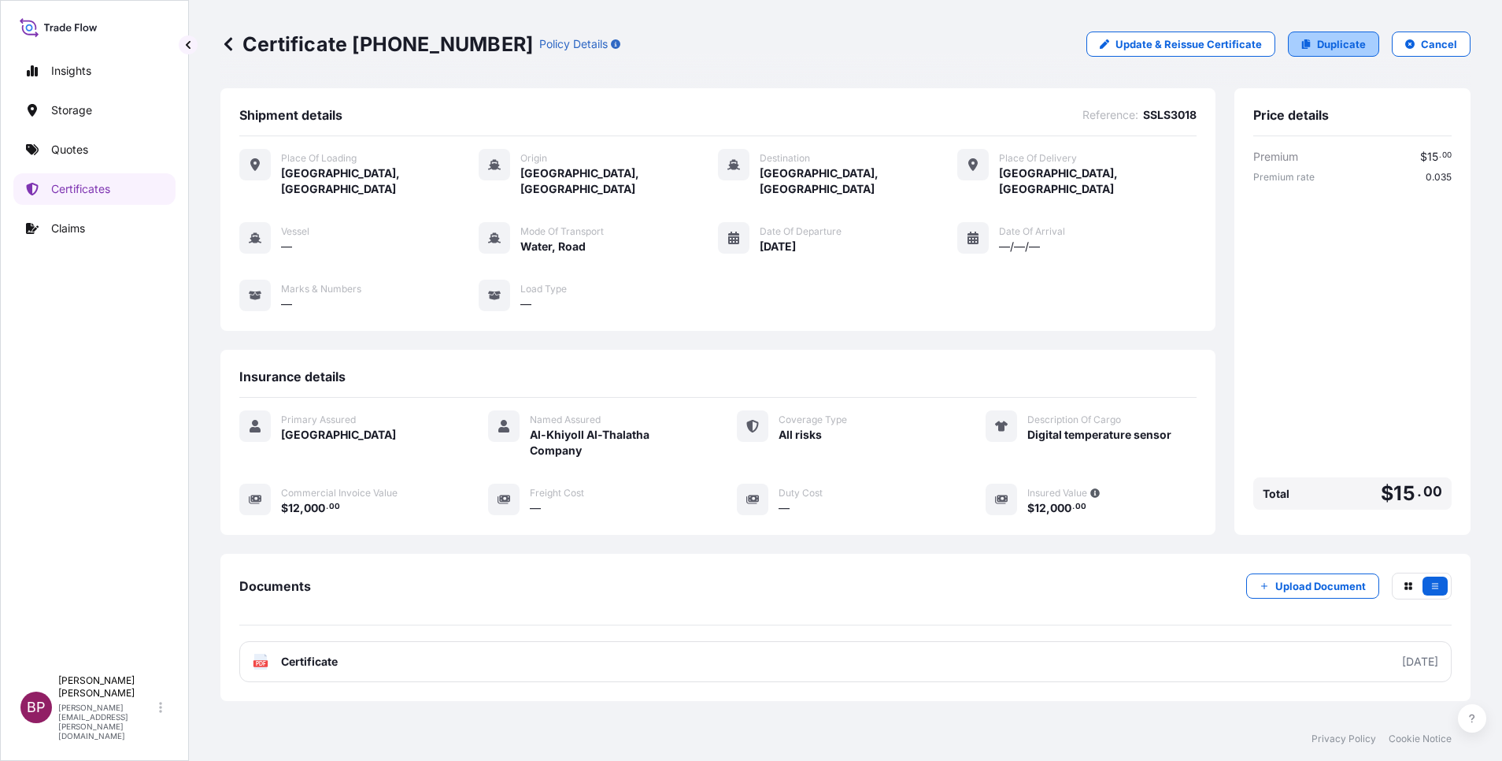
click at [1324, 46] on p "Duplicate" at bounding box center [1341, 44] width 49 height 16
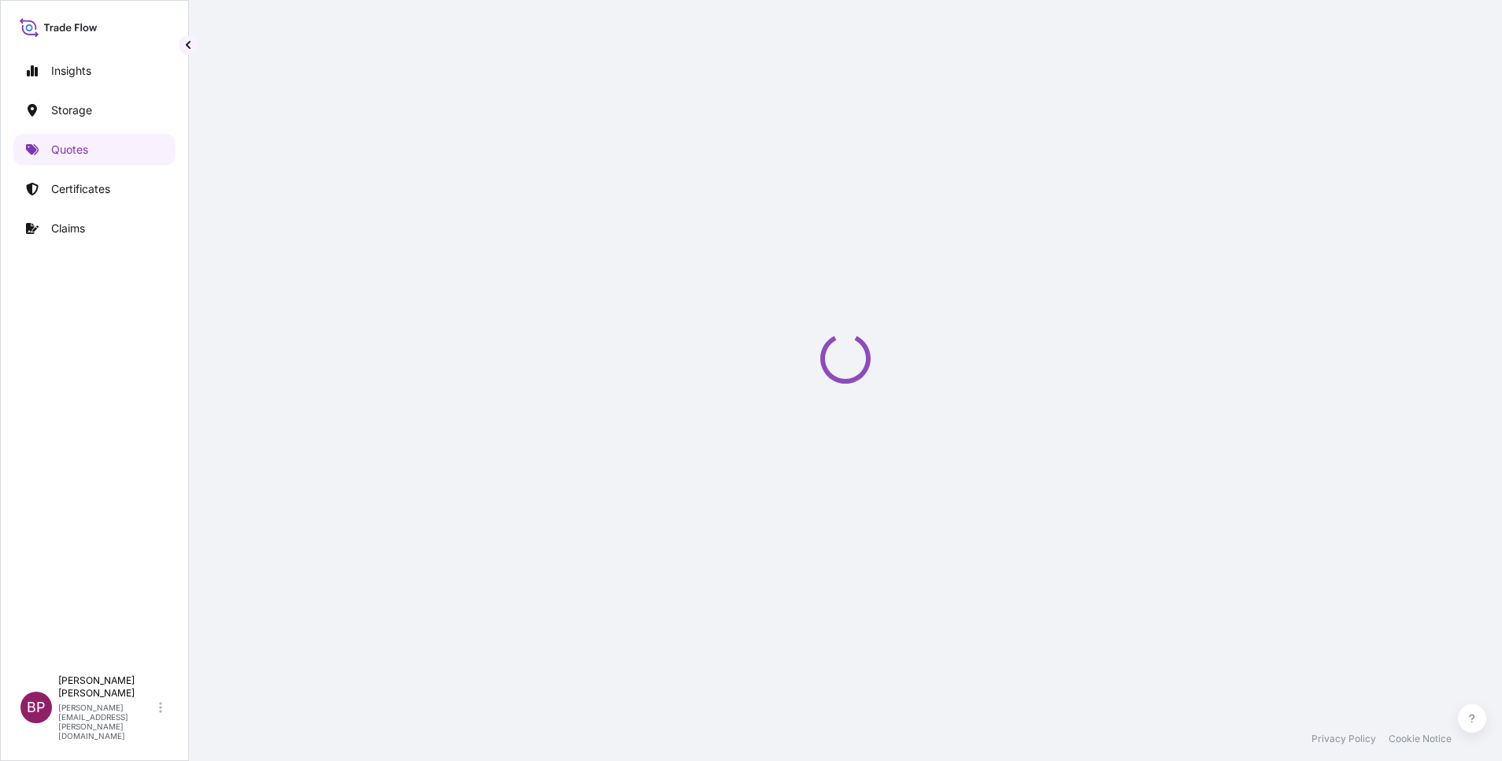
select select "Road / [GEOGRAPHIC_DATA]"
select select "Water"
select select "Road / [GEOGRAPHIC_DATA]"
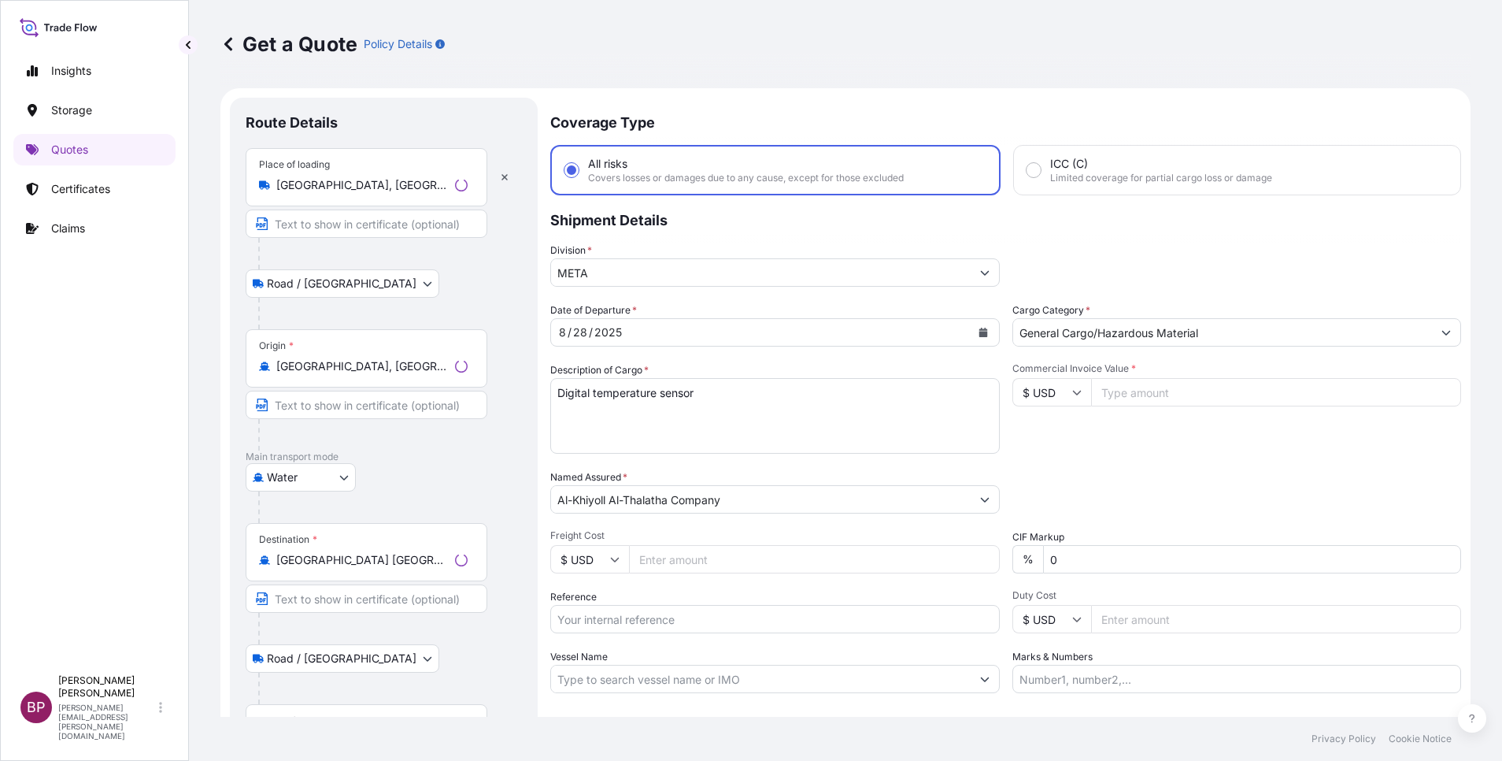
scroll to position [25, 0]
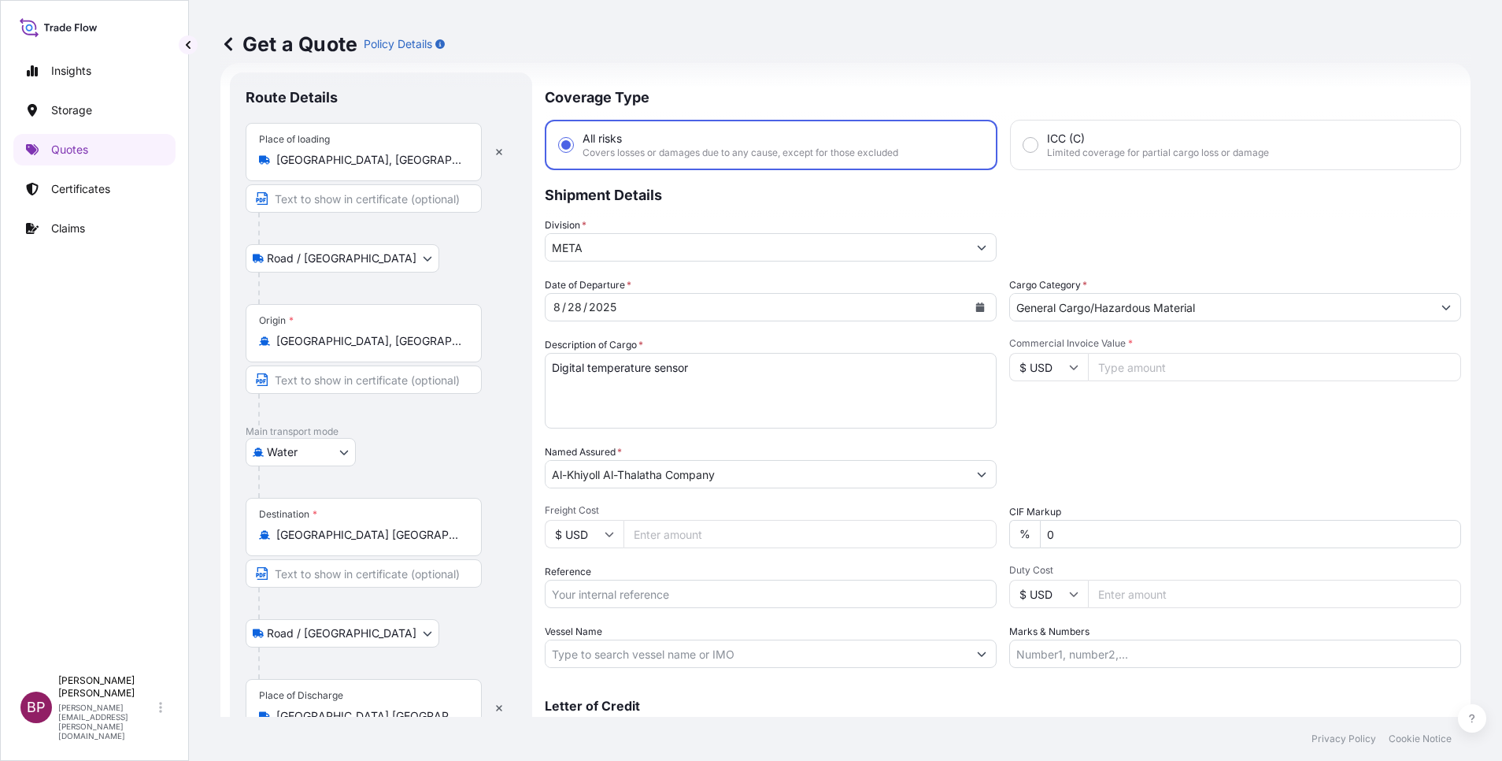
drag, startPoint x: 320, startPoint y: 166, endPoint x: 169, endPoint y: 170, distance: 150.4
click at [172, 170] on div "Insights Storage Quotes Certificates Claims BP [PERSON_NAME] Kurian [EMAIL_ADDR…" at bounding box center [751, 380] width 1502 height 761
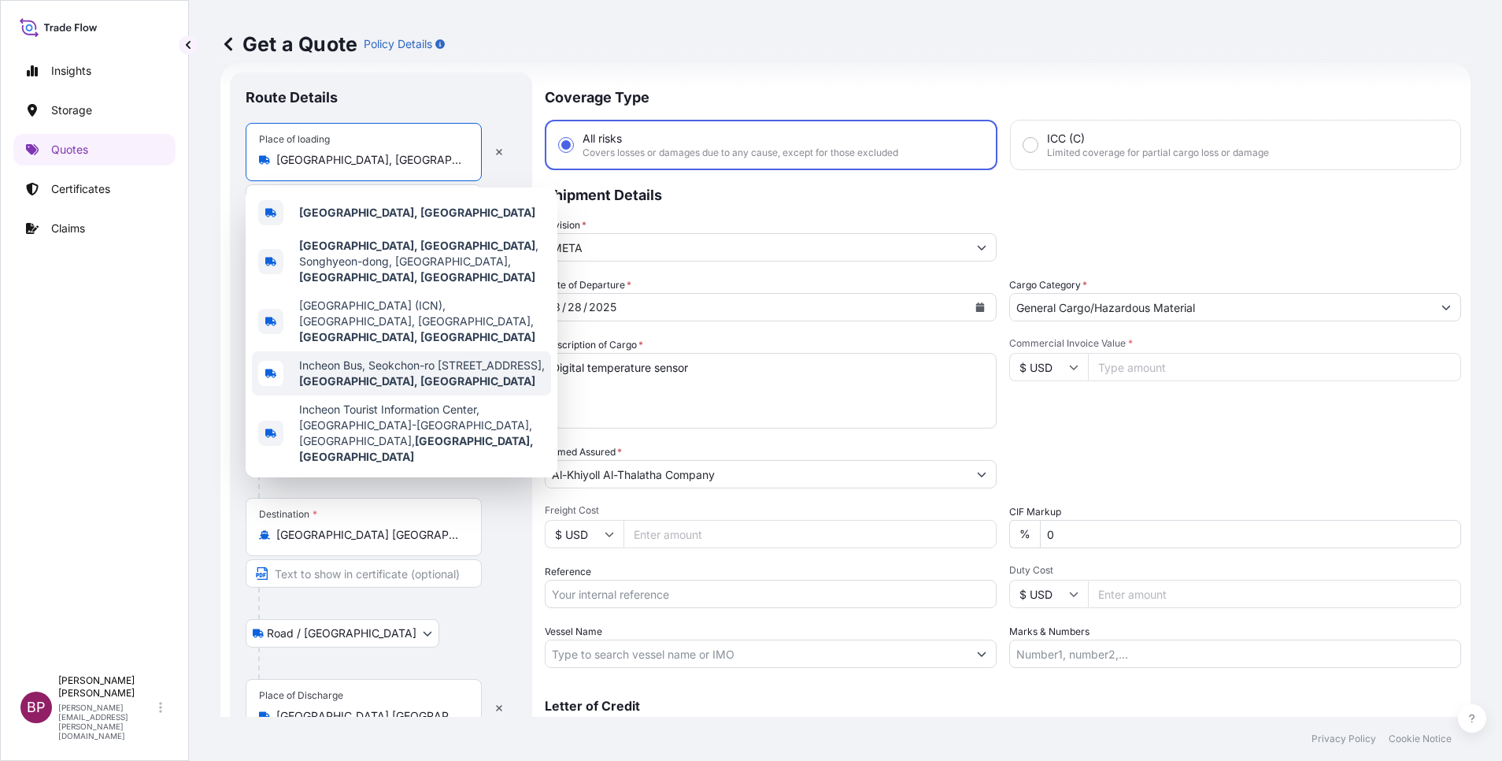
click at [134, 368] on div "Insights Storage Quotes Certificates Claims" at bounding box center [94, 354] width 162 height 626
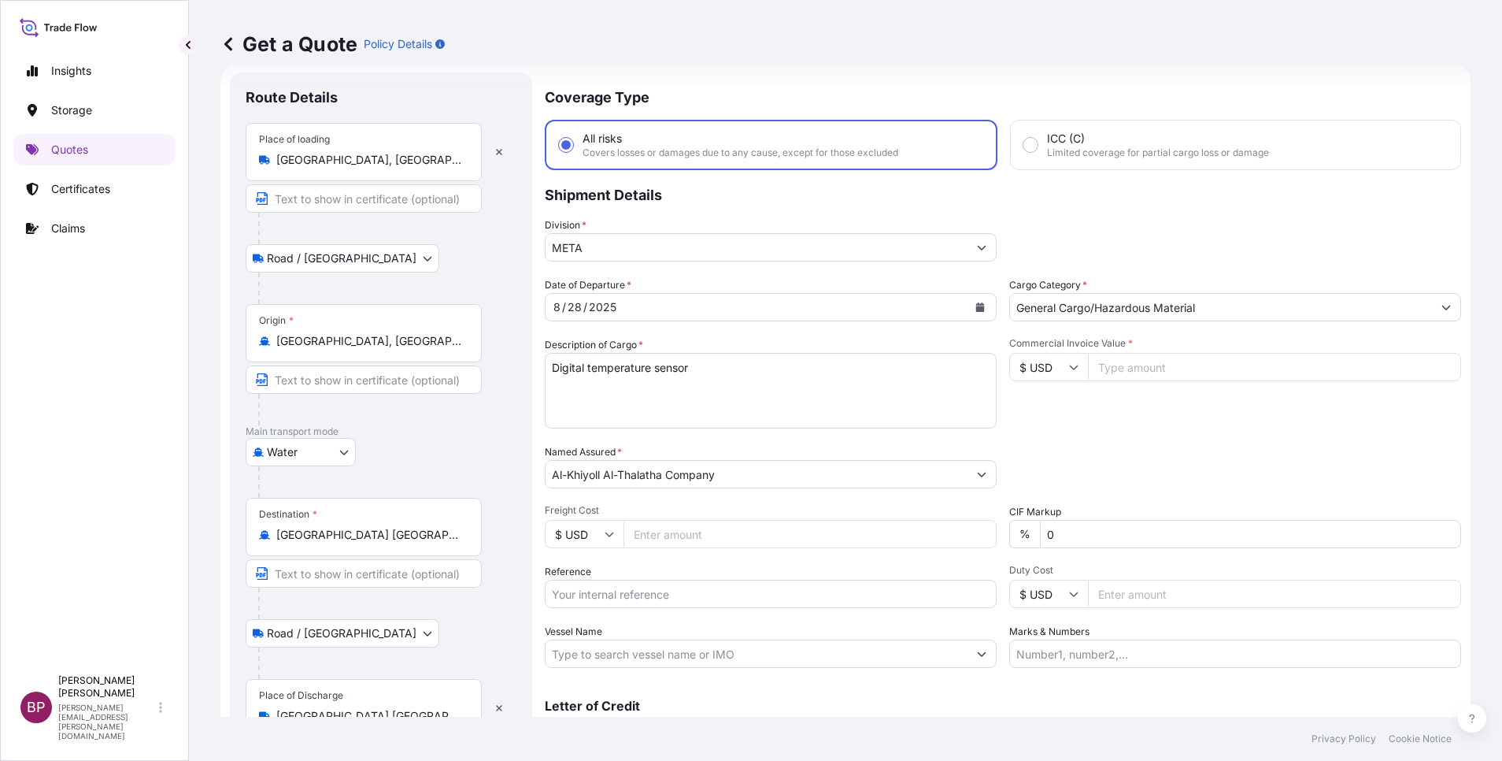
click at [335, 454] on body "5 options available. Insights Storage Quotes Certificates Claims BP [PERSON_NAM…" at bounding box center [751, 380] width 1502 height 761
click at [308, 494] on div "Air" at bounding box center [301, 493] width 98 height 28
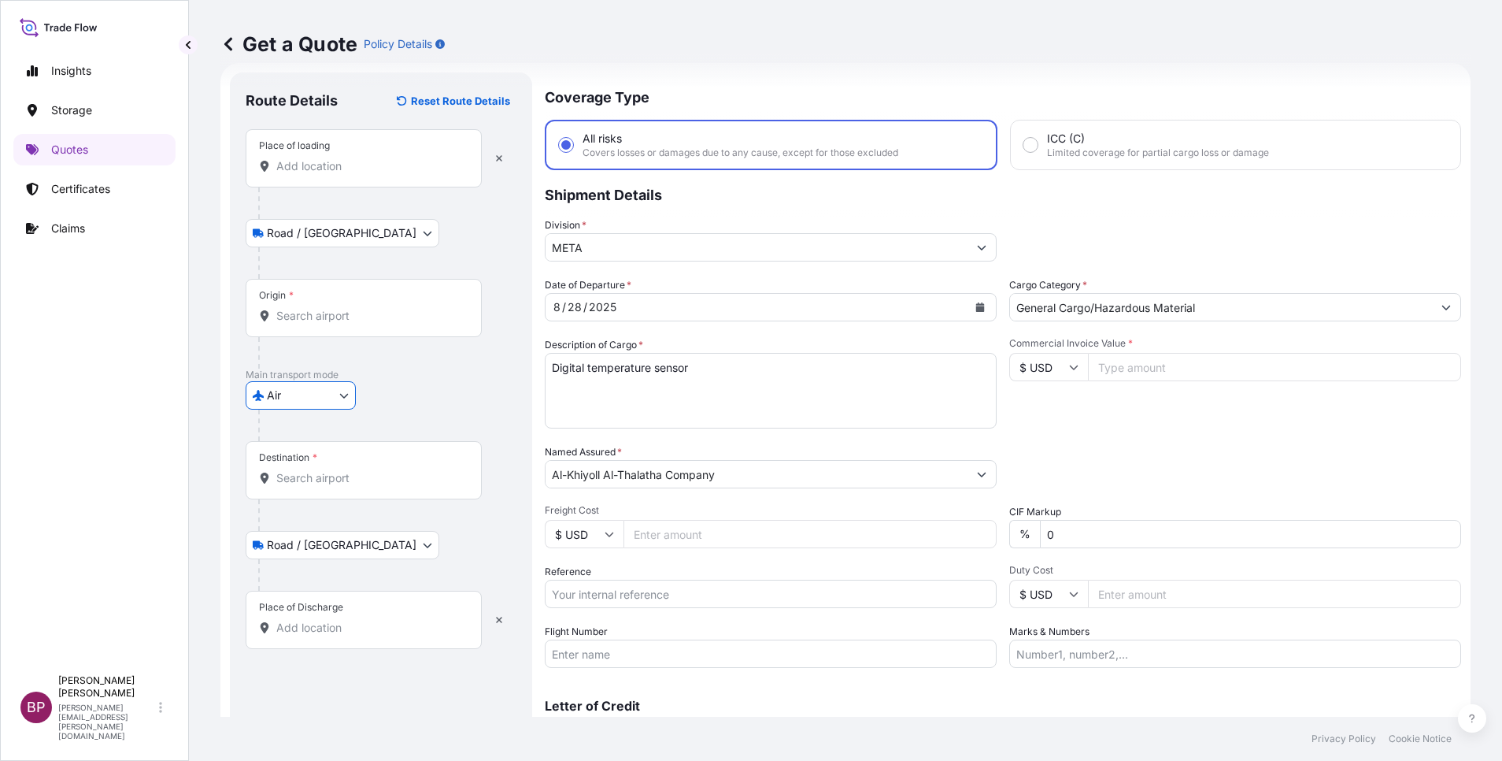
click at [346, 169] on input "Place of loading" at bounding box center [369, 166] width 186 height 16
paste input "Incheon"
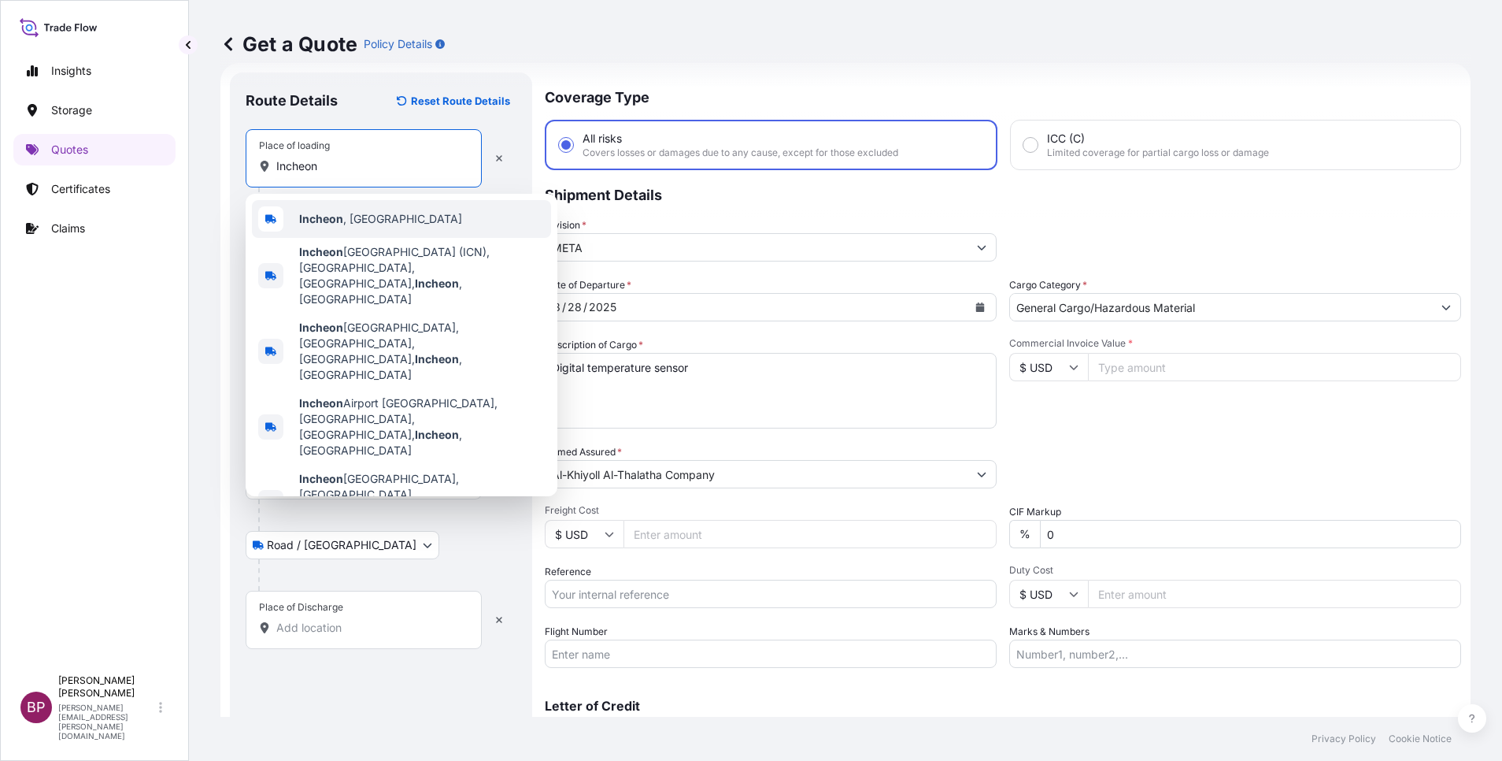
click at [362, 216] on span "[GEOGRAPHIC_DATA] , [GEOGRAPHIC_DATA]" at bounding box center [380, 219] width 163 height 16
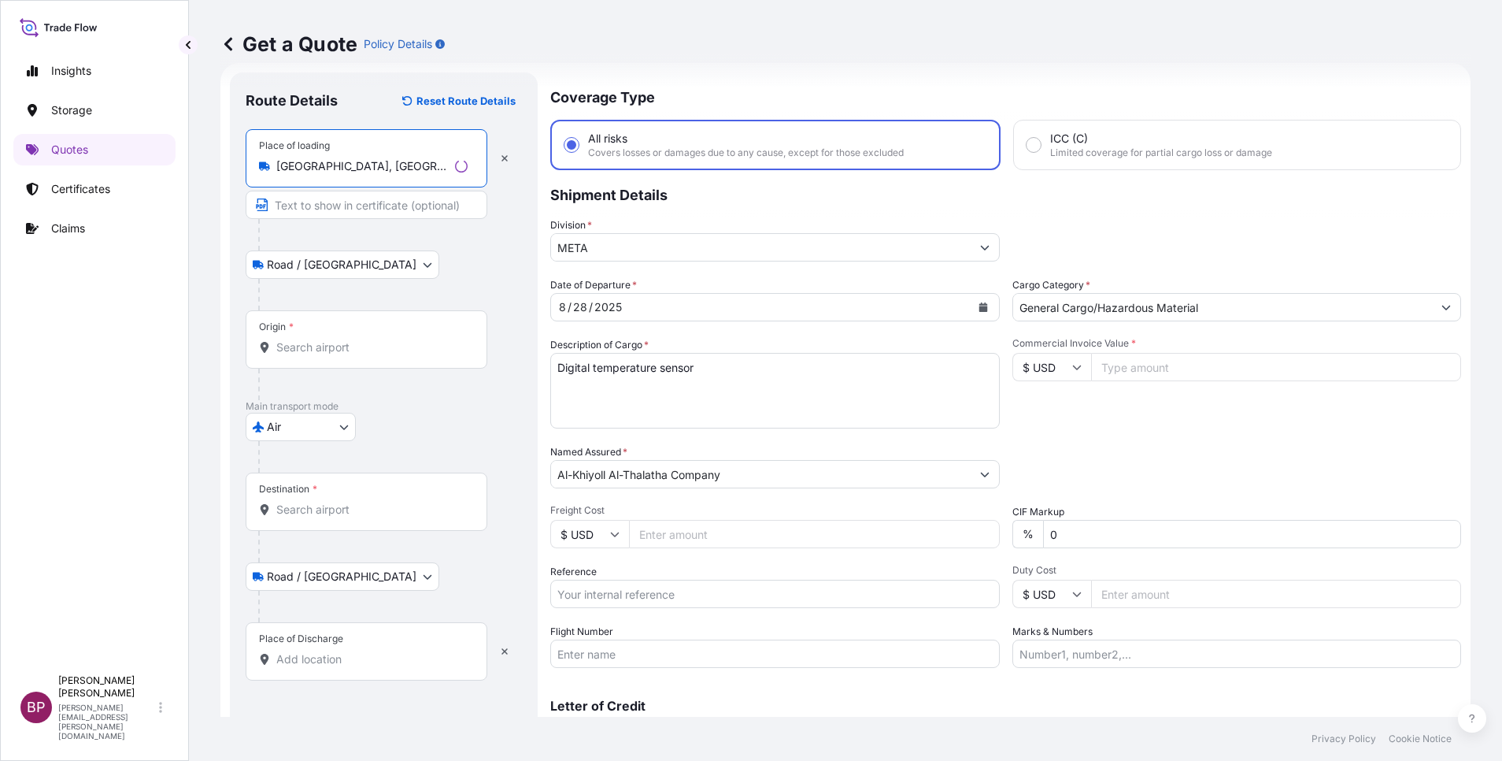
type input "[GEOGRAPHIC_DATA], [GEOGRAPHIC_DATA]"
click at [327, 352] on input "Origin *" at bounding box center [371, 347] width 191 height 16
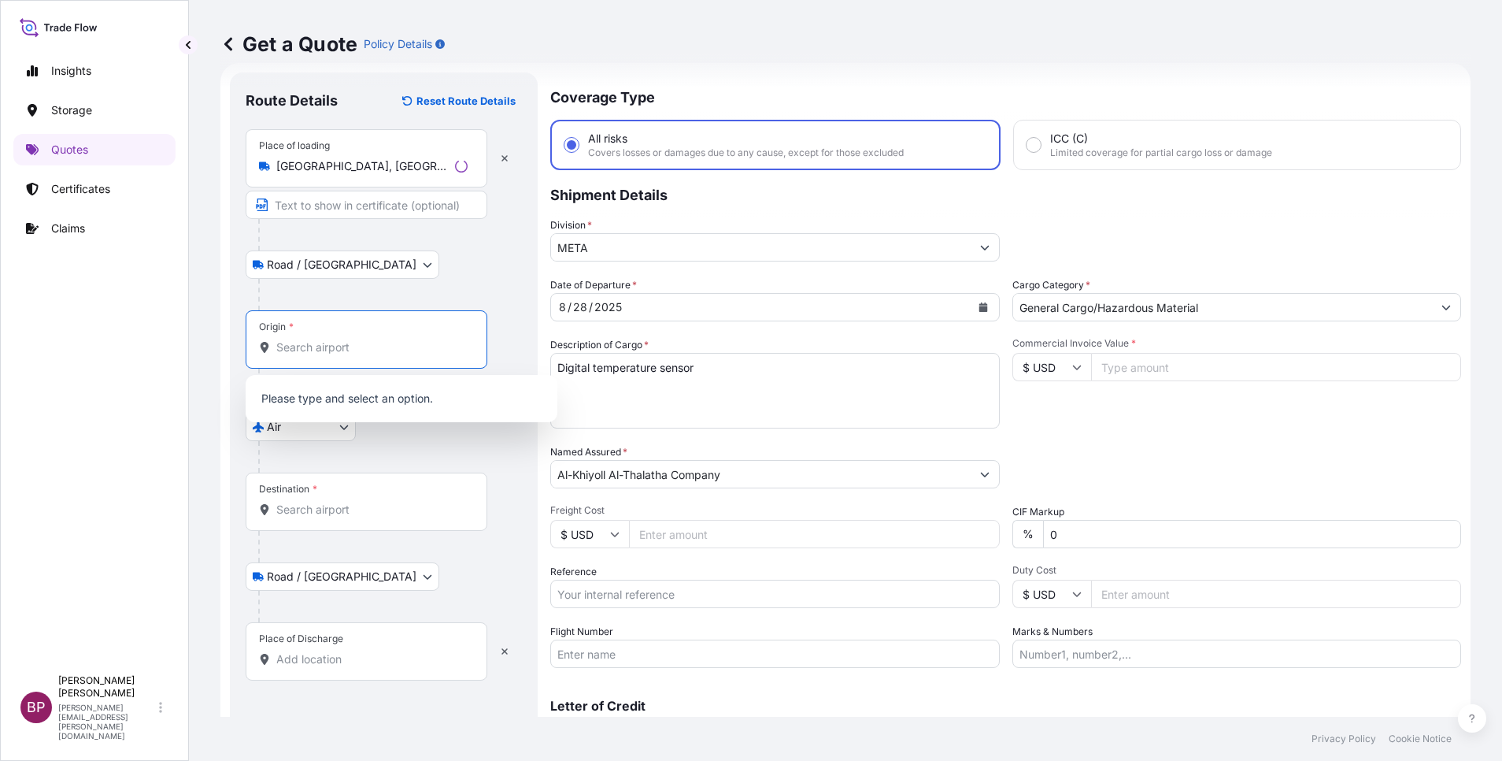
paste input "Incheon"
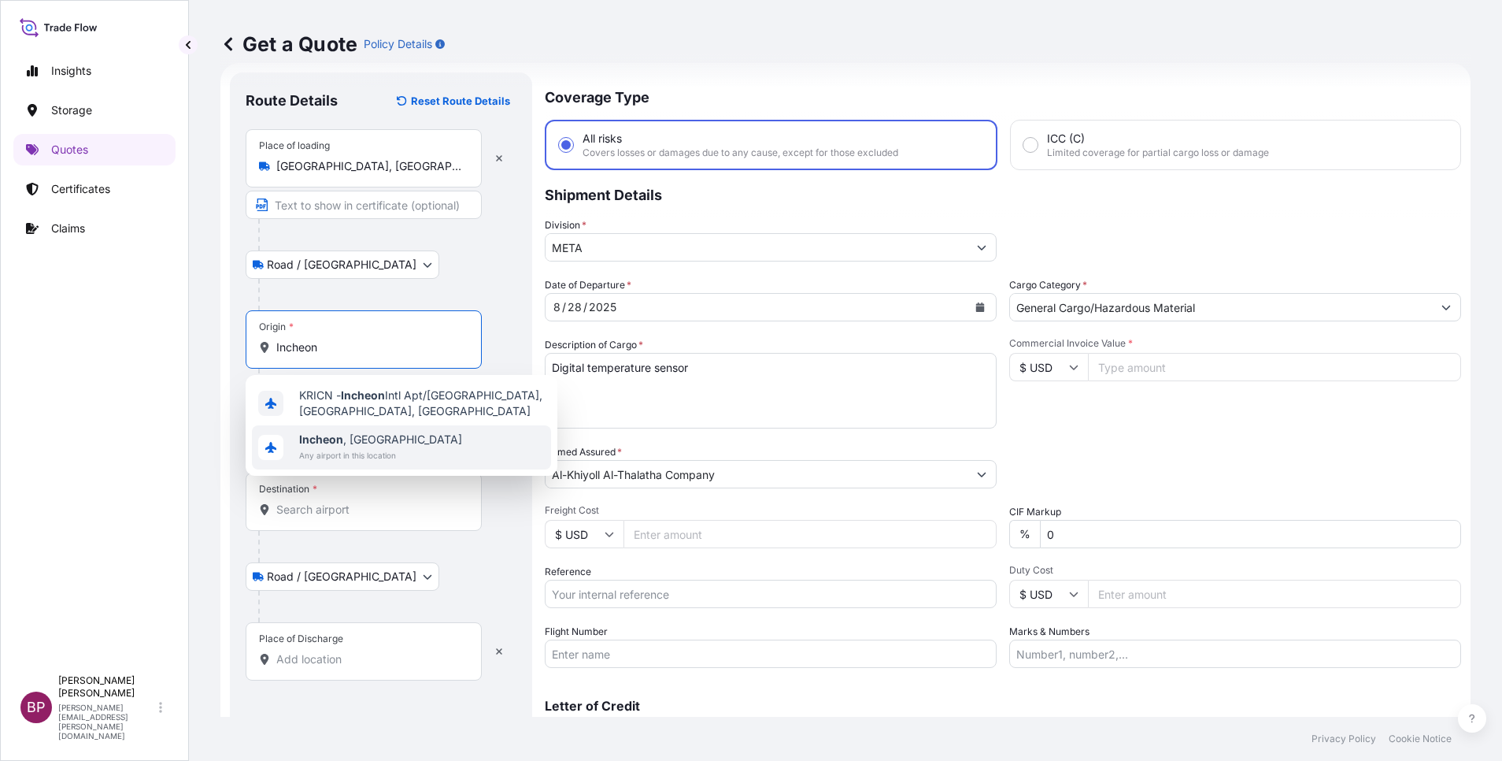
click at [395, 431] on span "[GEOGRAPHIC_DATA] , [GEOGRAPHIC_DATA]" at bounding box center [380, 439] width 163 height 16
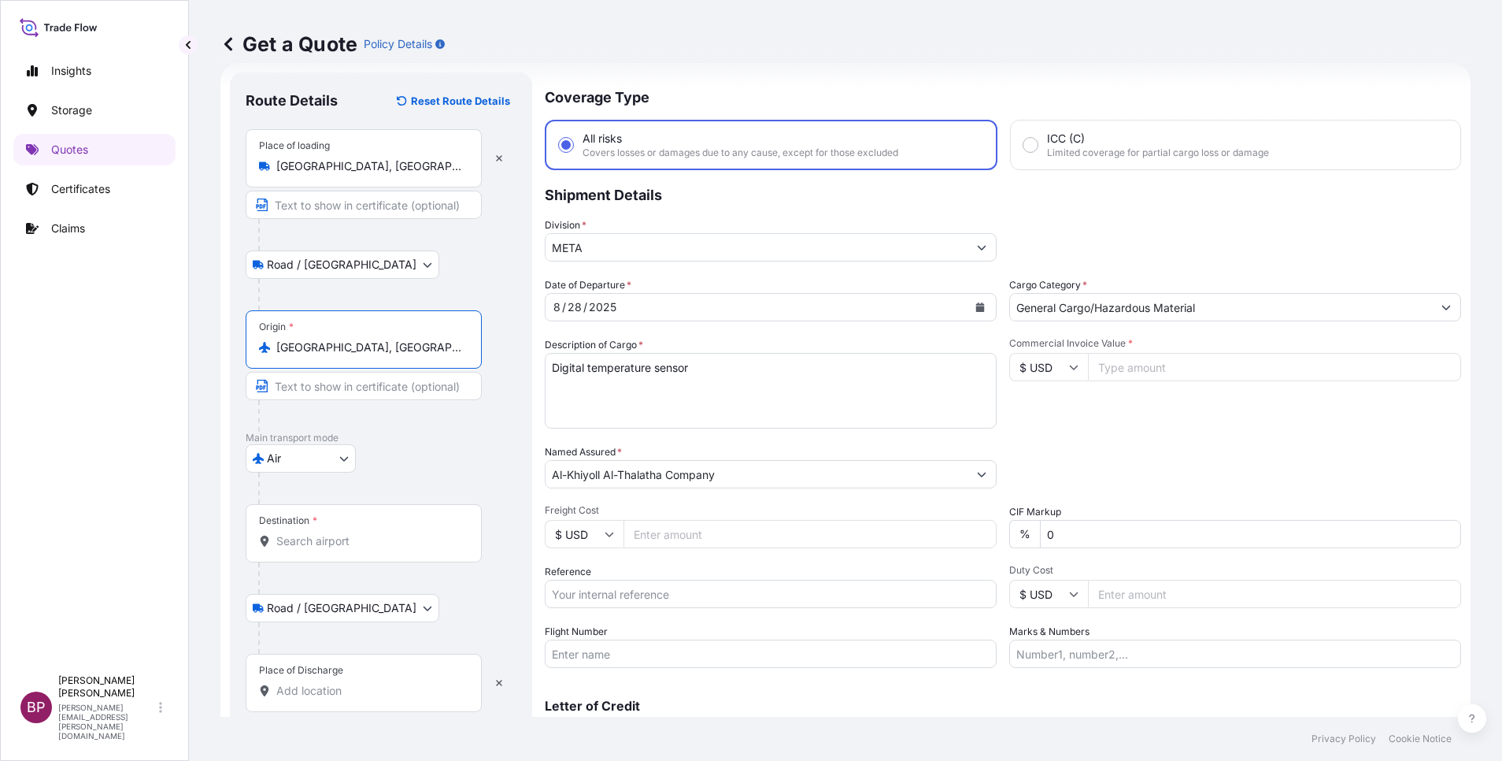
type input "[GEOGRAPHIC_DATA], [GEOGRAPHIC_DATA]"
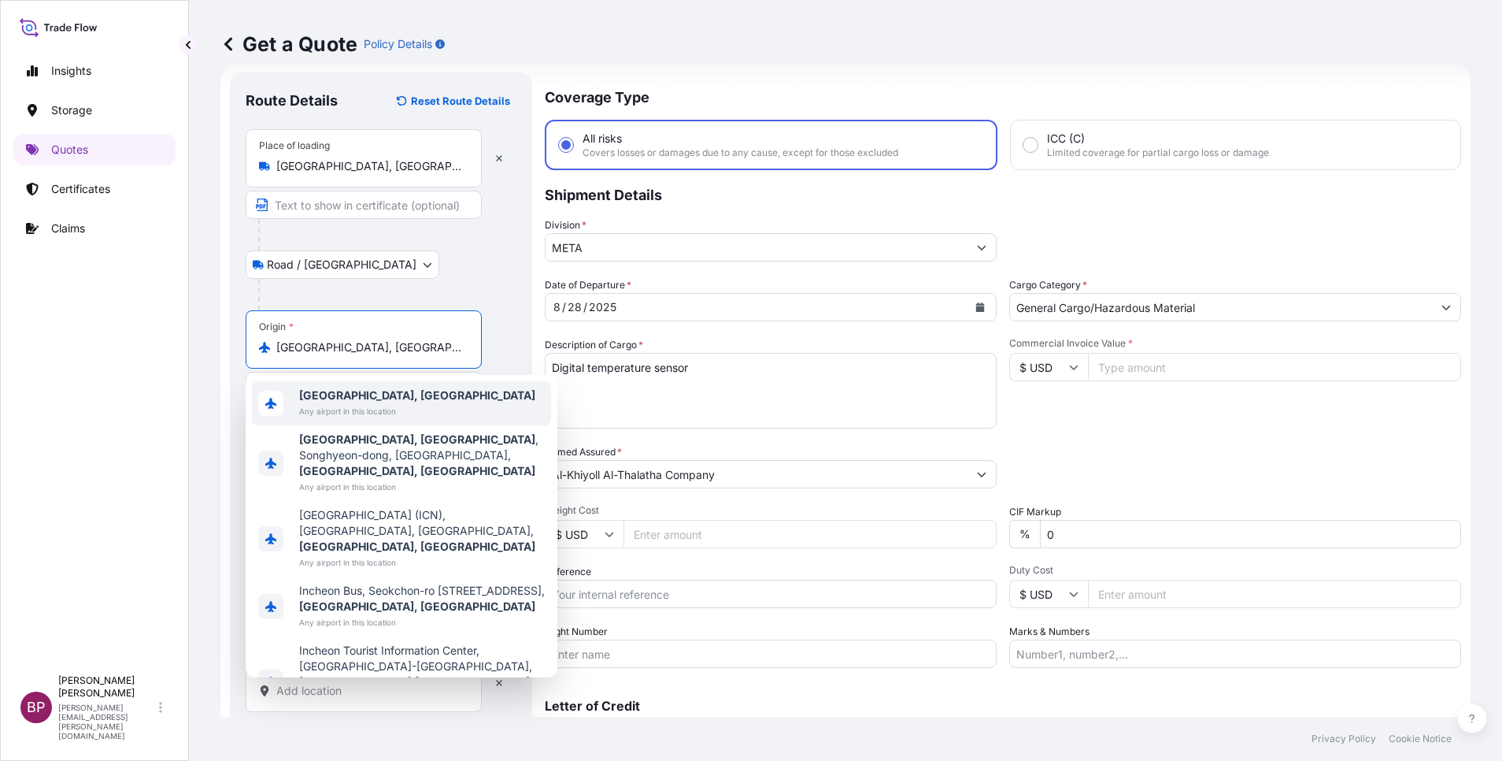
click at [339, 395] on b "[GEOGRAPHIC_DATA], [GEOGRAPHIC_DATA]" at bounding box center [417, 394] width 236 height 13
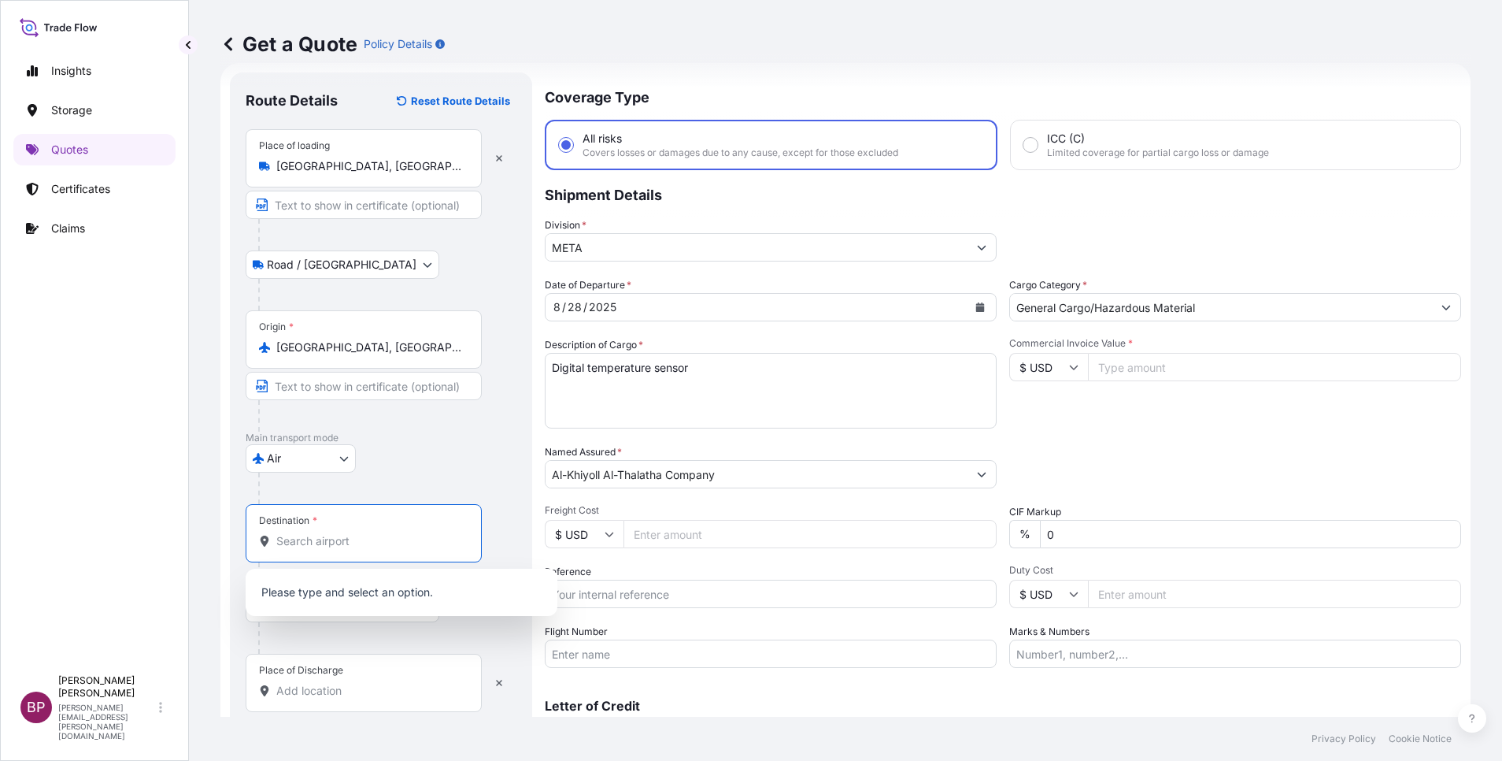
click at [374, 541] on input "Destination *" at bounding box center [369, 541] width 186 height 16
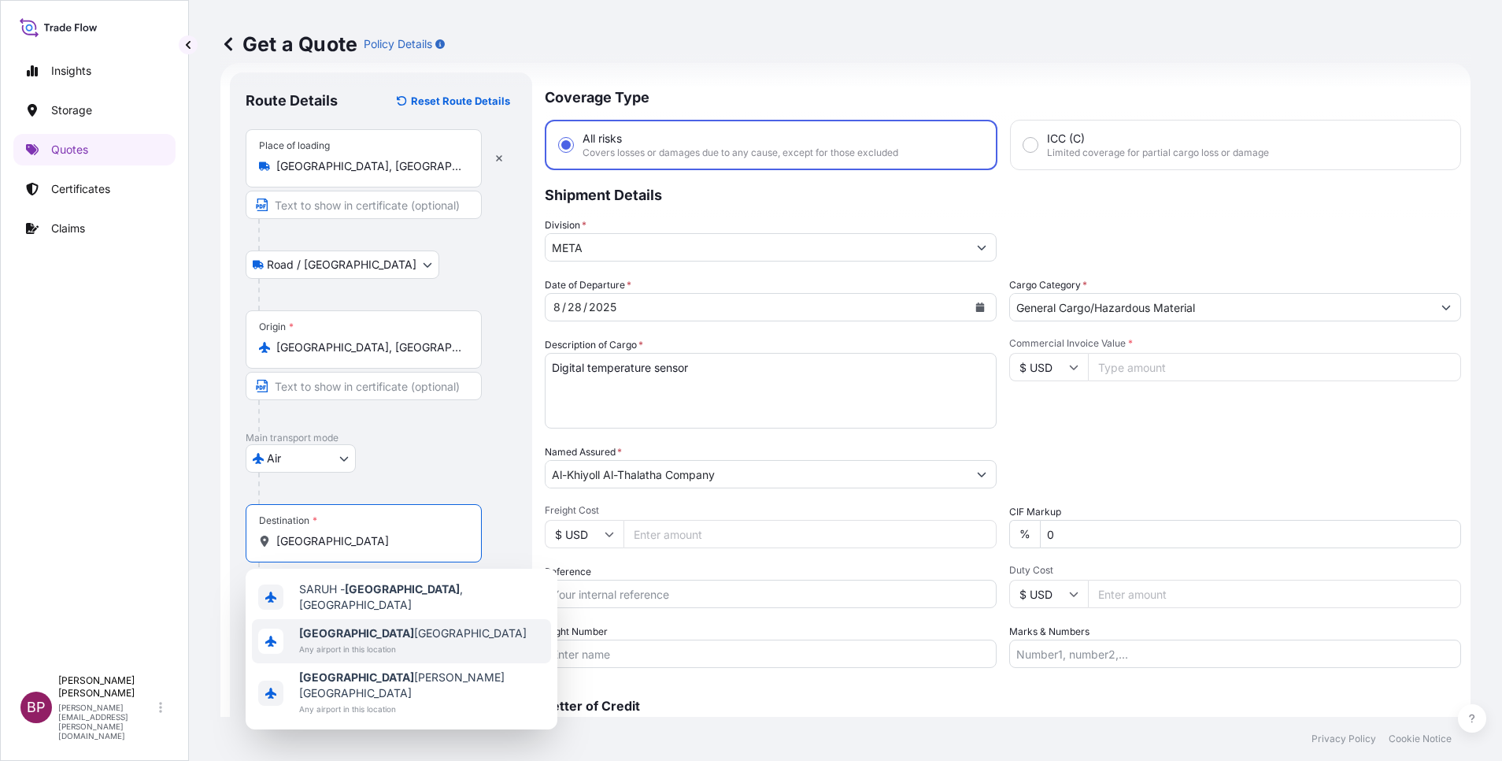
click at [376, 641] on span "Any airport in this location" at bounding box center [413, 649] width 228 height 16
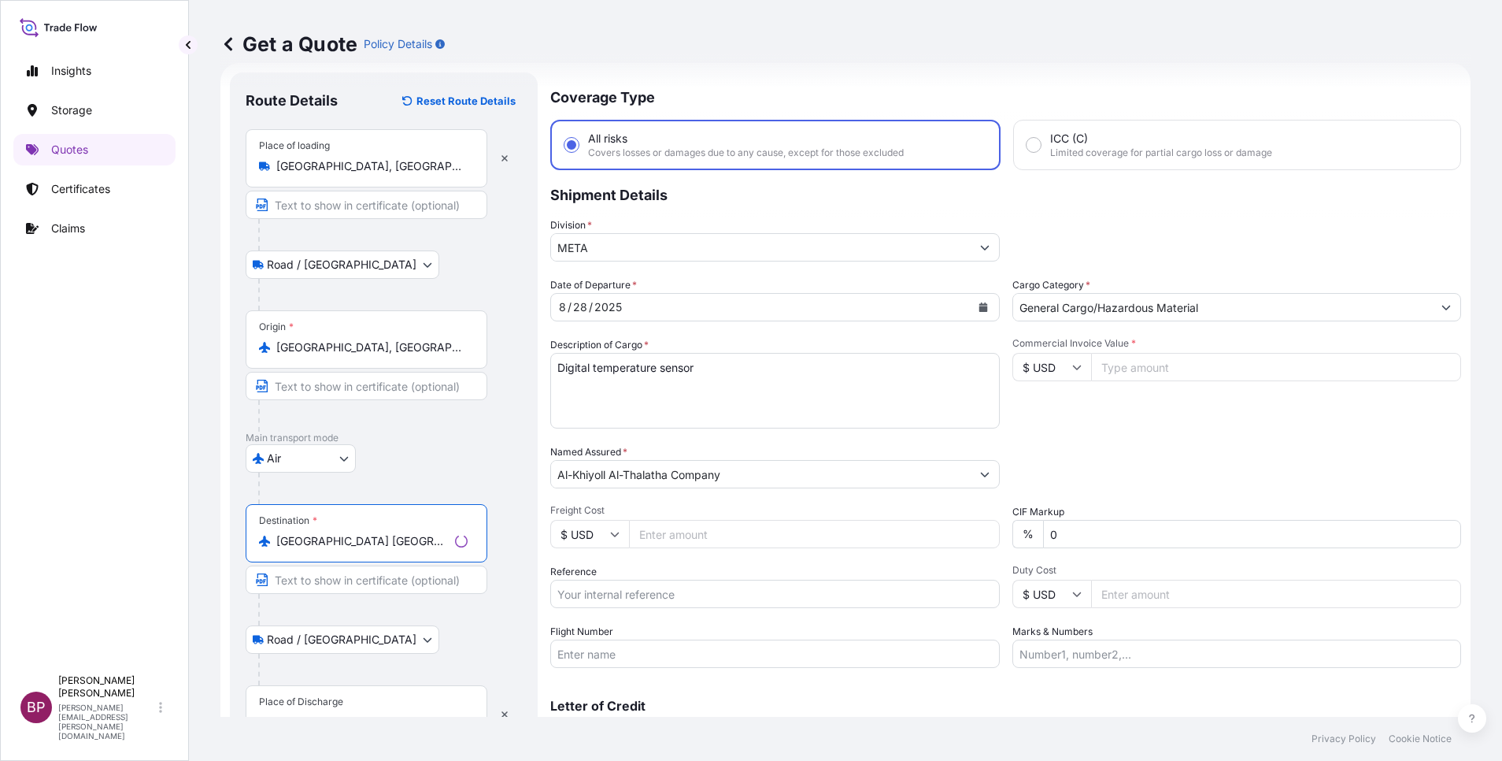
type input "[GEOGRAPHIC_DATA] [GEOGRAPHIC_DATA]"
click at [354, 707] on div "Place of Discharge" at bounding box center [367, 714] width 242 height 58
click at [354, 714] on input "Place of Discharge" at bounding box center [371, 722] width 191 height 16
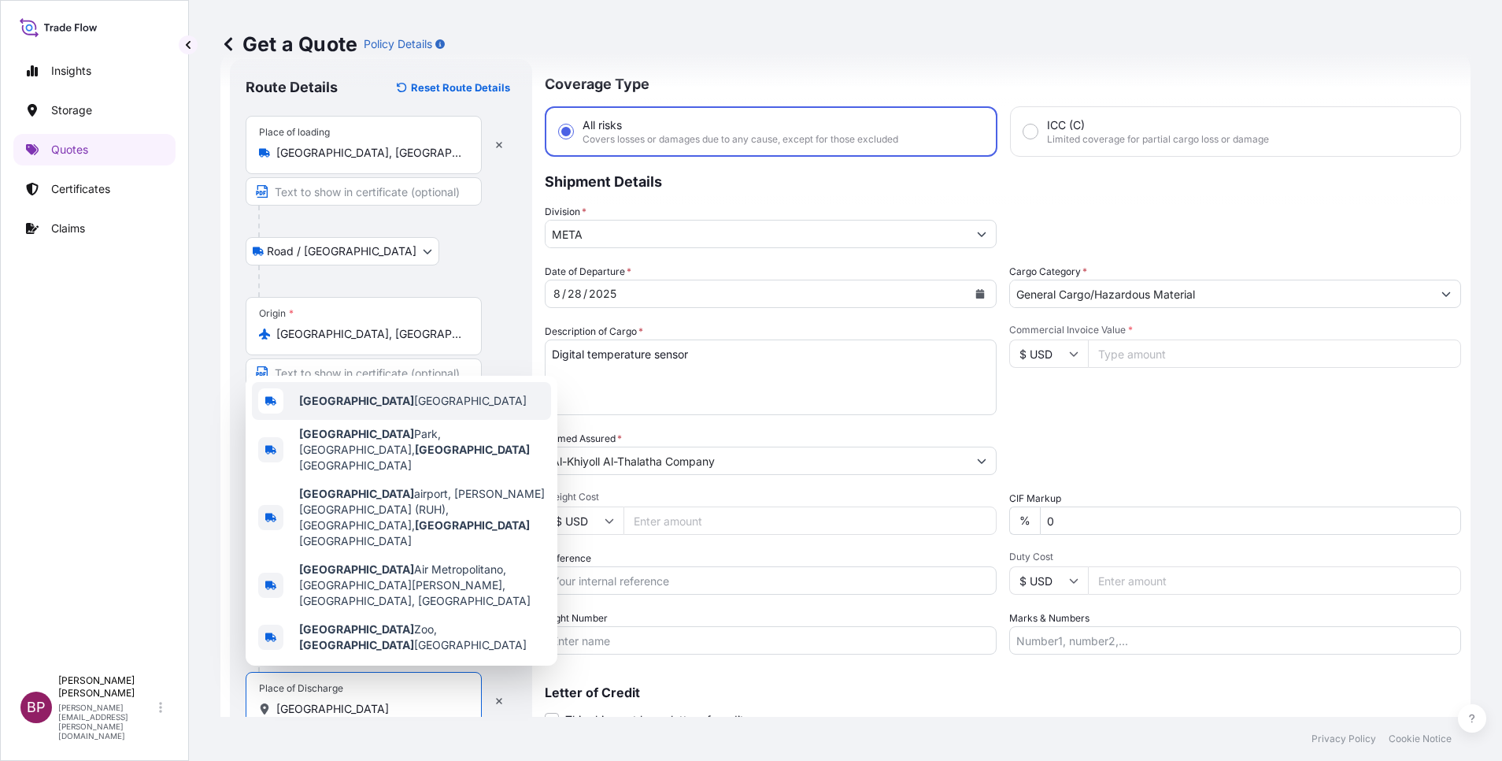
click at [401, 409] on span "[GEOGRAPHIC_DATA] [GEOGRAPHIC_DATA]" at bounding box center [413, 401] width 228 height 16
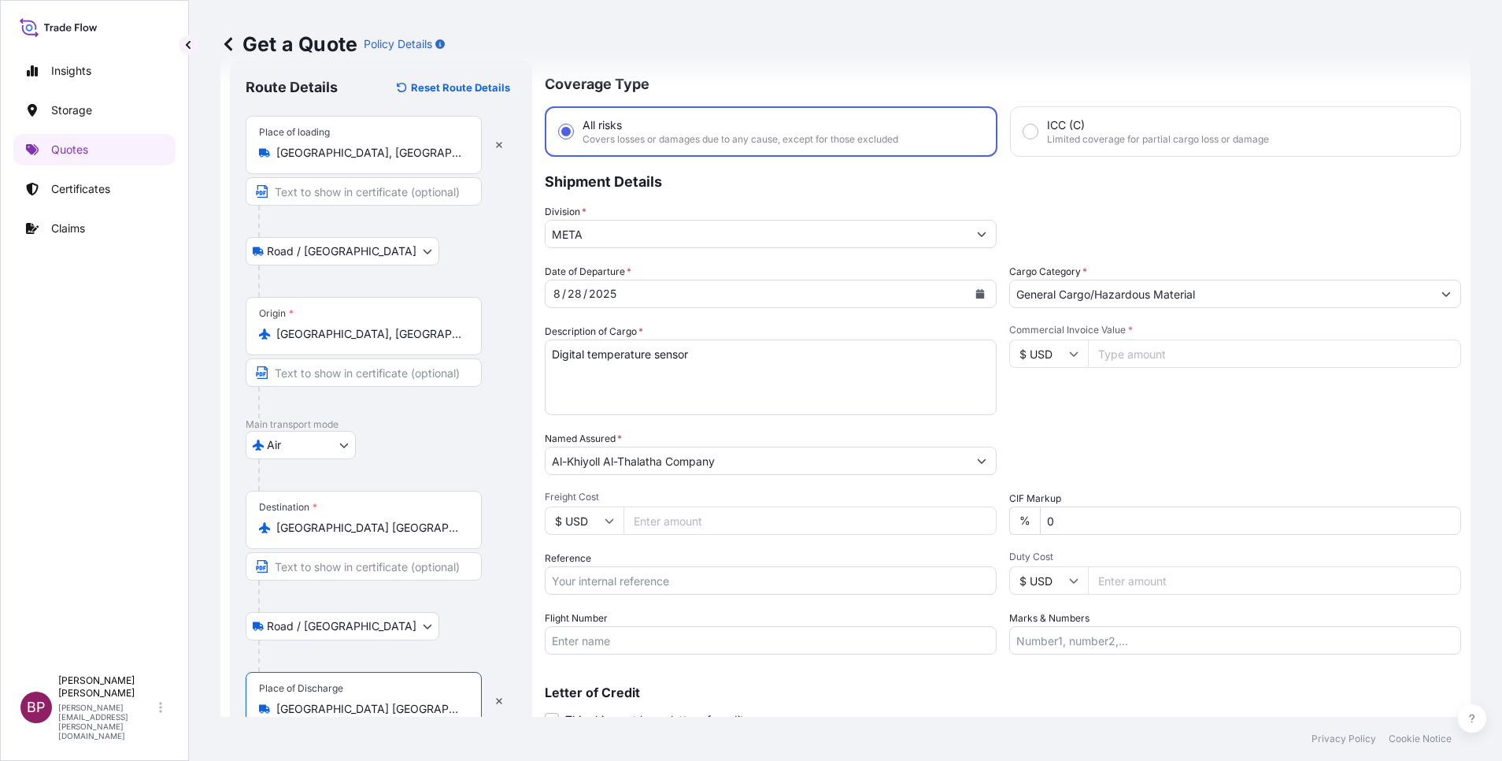
type input "[GEOGRAPHIC_DATA] [GEOGRAPHIC_DATA]"
click at [679, 583] on input "Reference" at bounding box center [771, 580] width 452 height 28
paste input "SSLS3018"
type input "SSLS3018"
click at [1166, 354] on input "Commercial Invoice Value *" at bounding box center [1274, 353] width 373 height 28
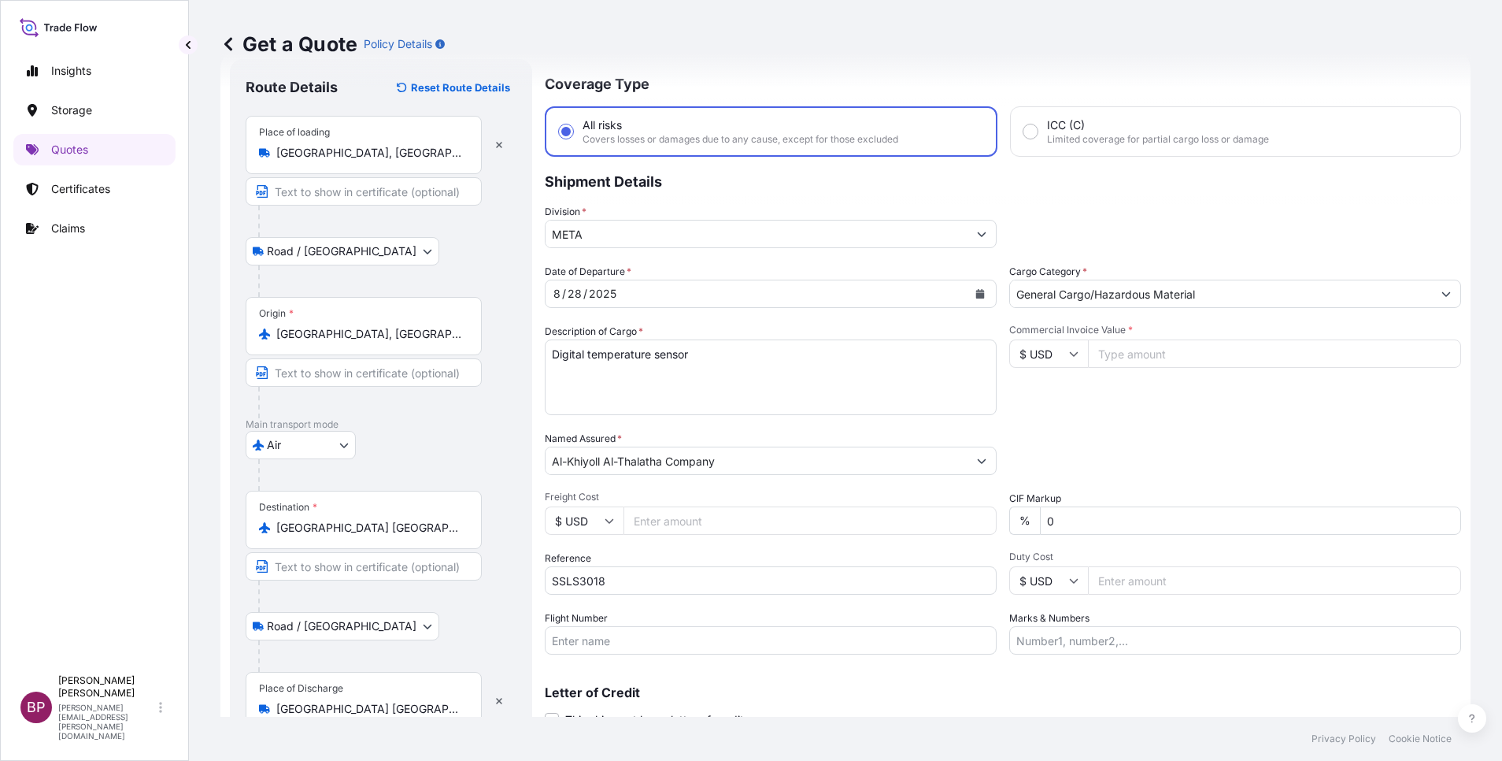
paste input "12000"
type input "12000"
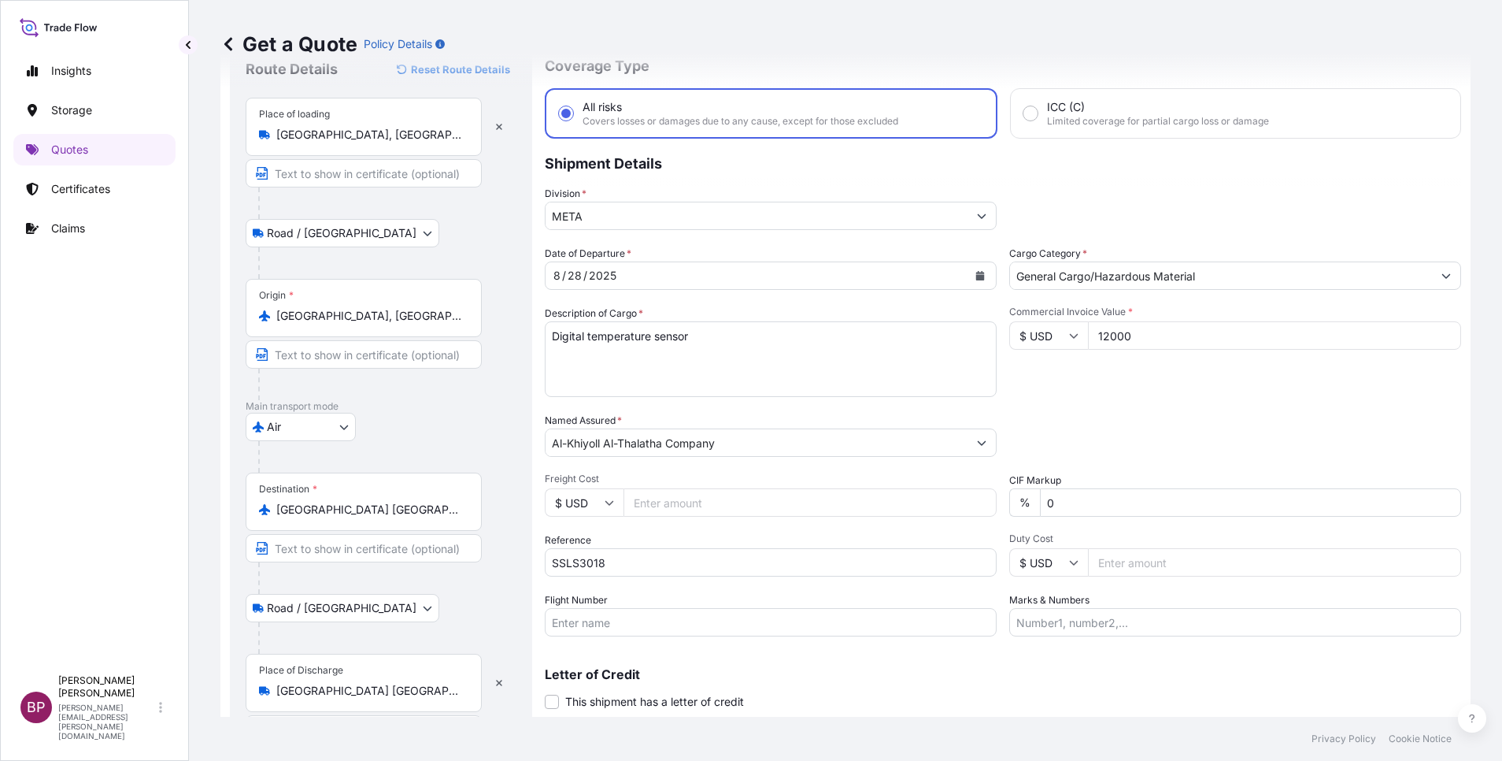
scroll to position [109, 0]
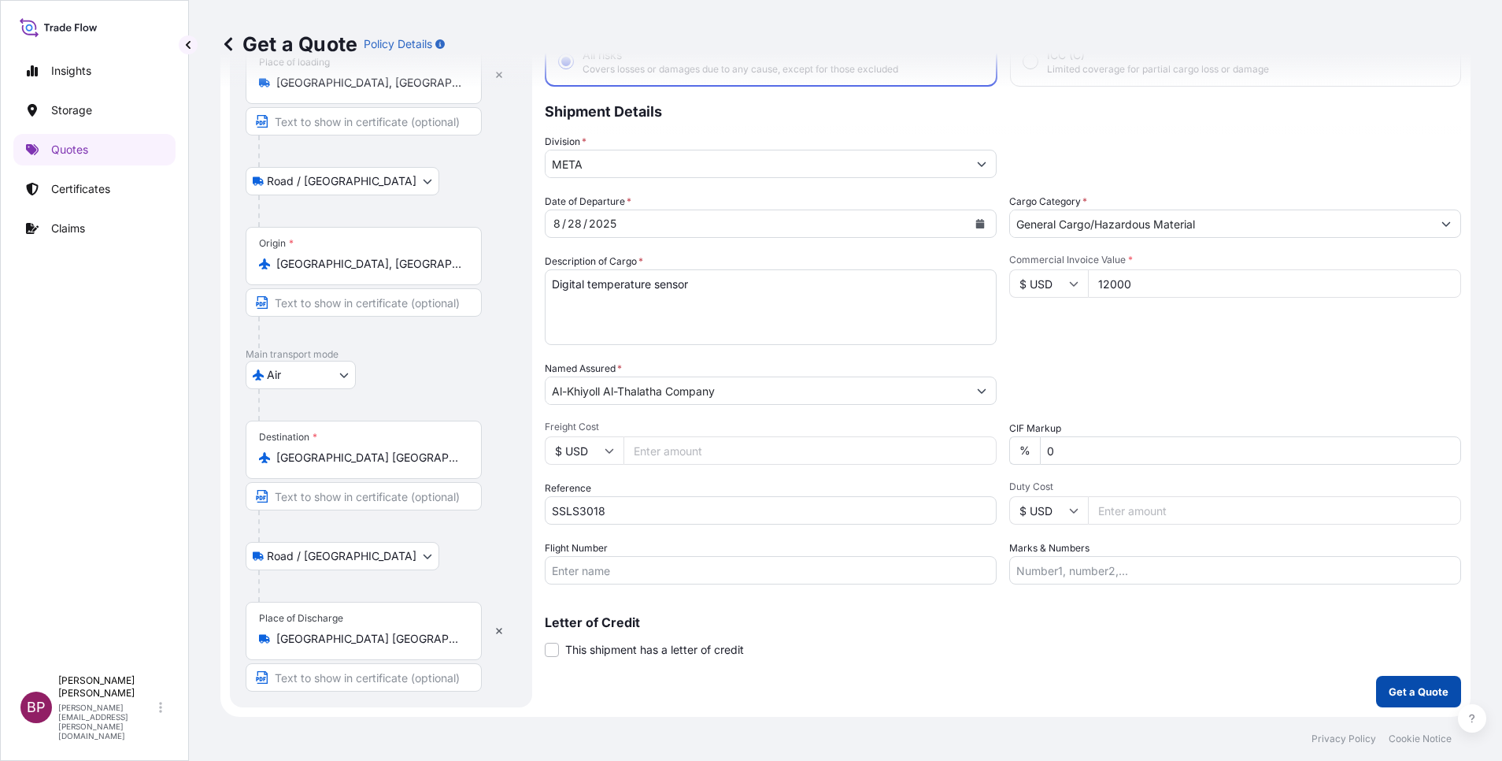
click at [1395, 693] on p "Get a Quote" at bounding box center [1419, 691] width 60 height 16
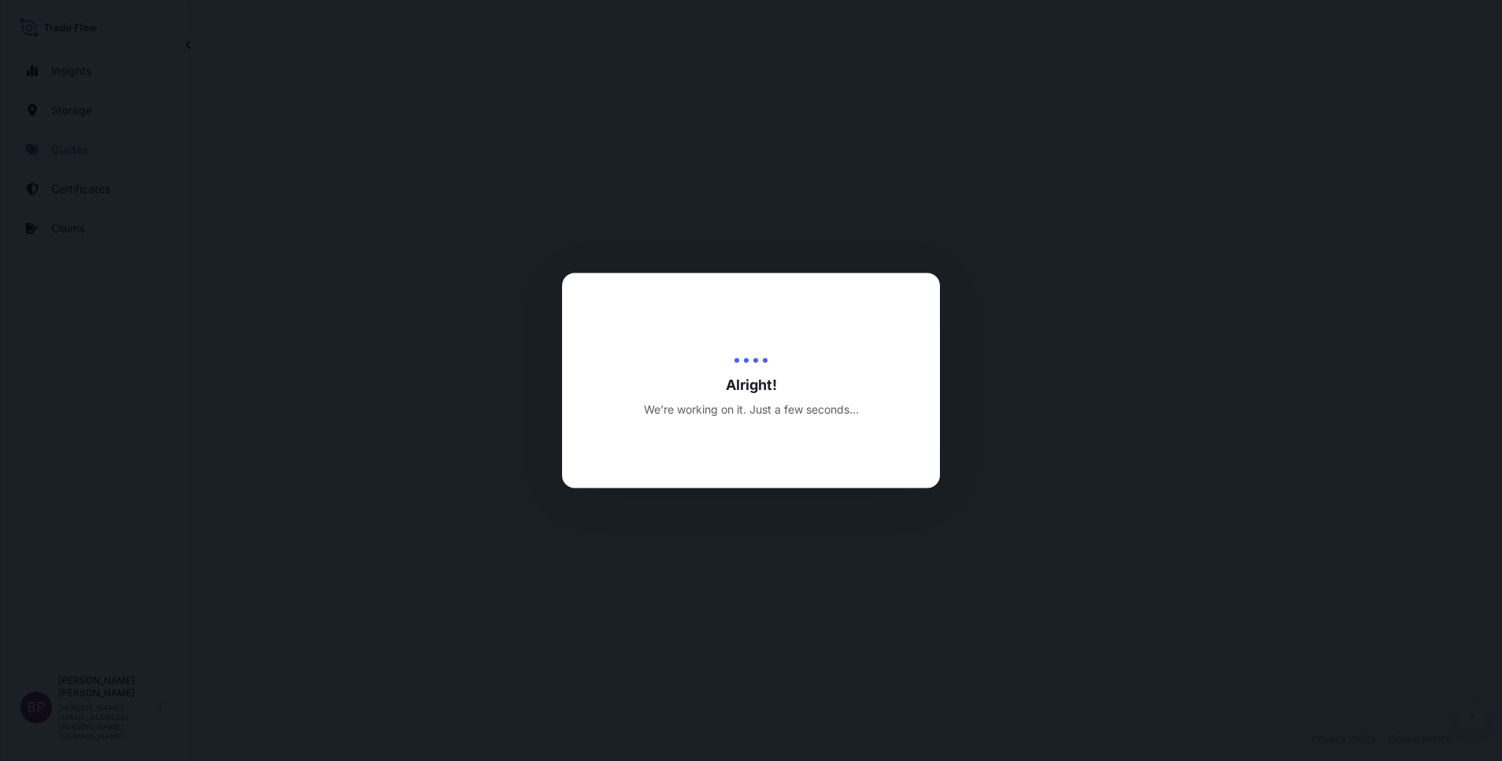
select select "Road / [GEOGRAPHIC_DATA]"
select select "Air"
select select "Road / [GEOGRAPHIC_DATA]"
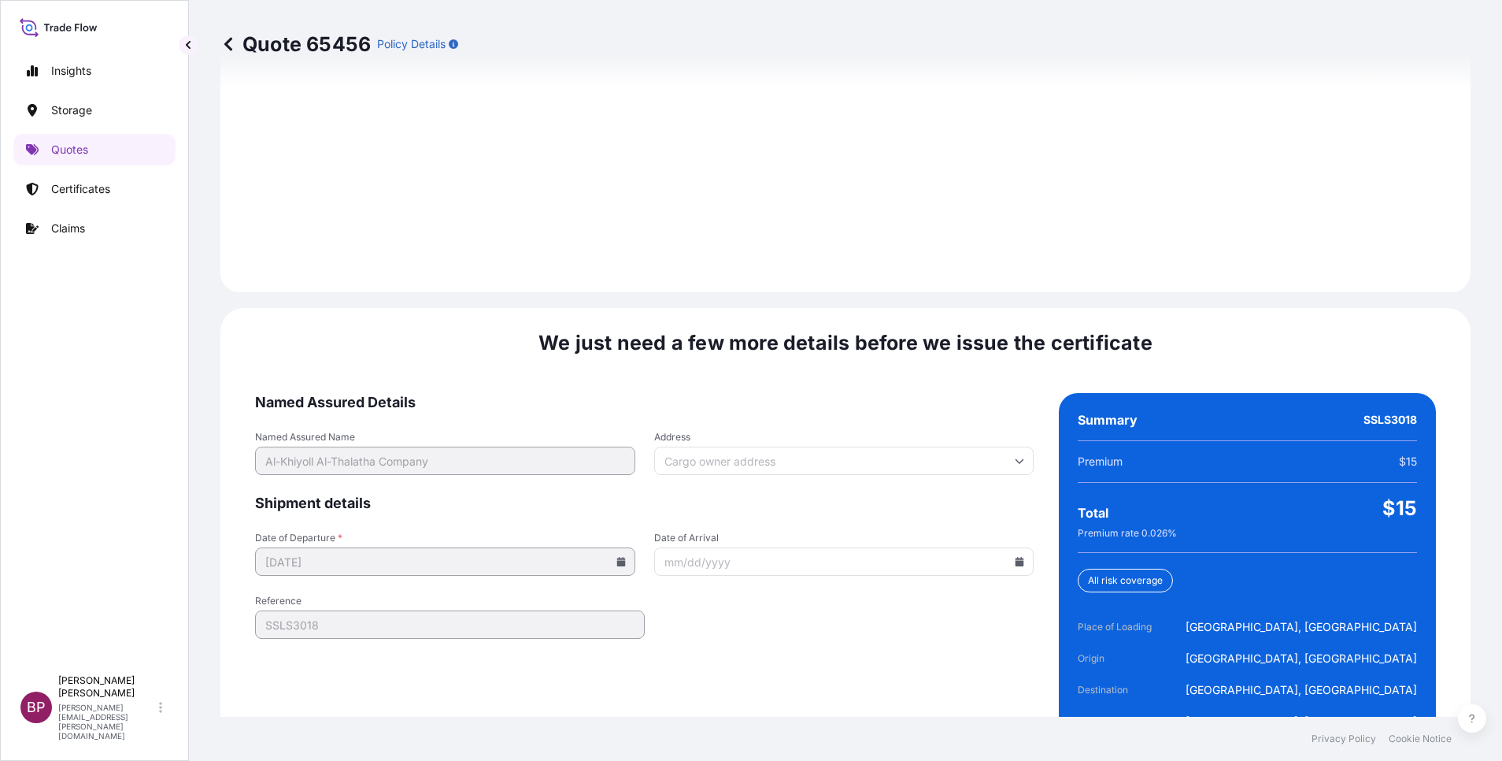
scroll to position [2334, 0]
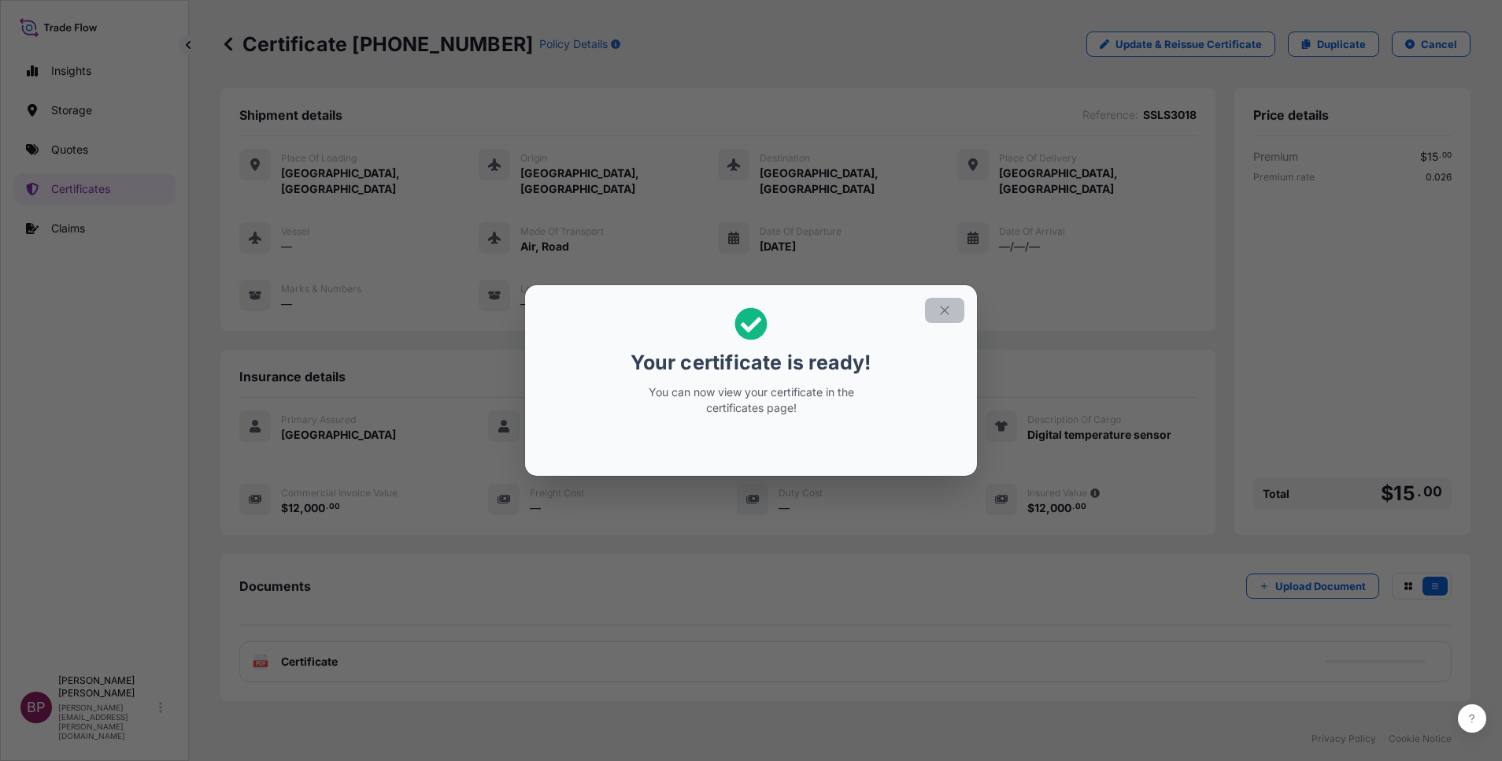
click at [952, 312] on button "button" at bounding box center [944, 310] width 39 height 25
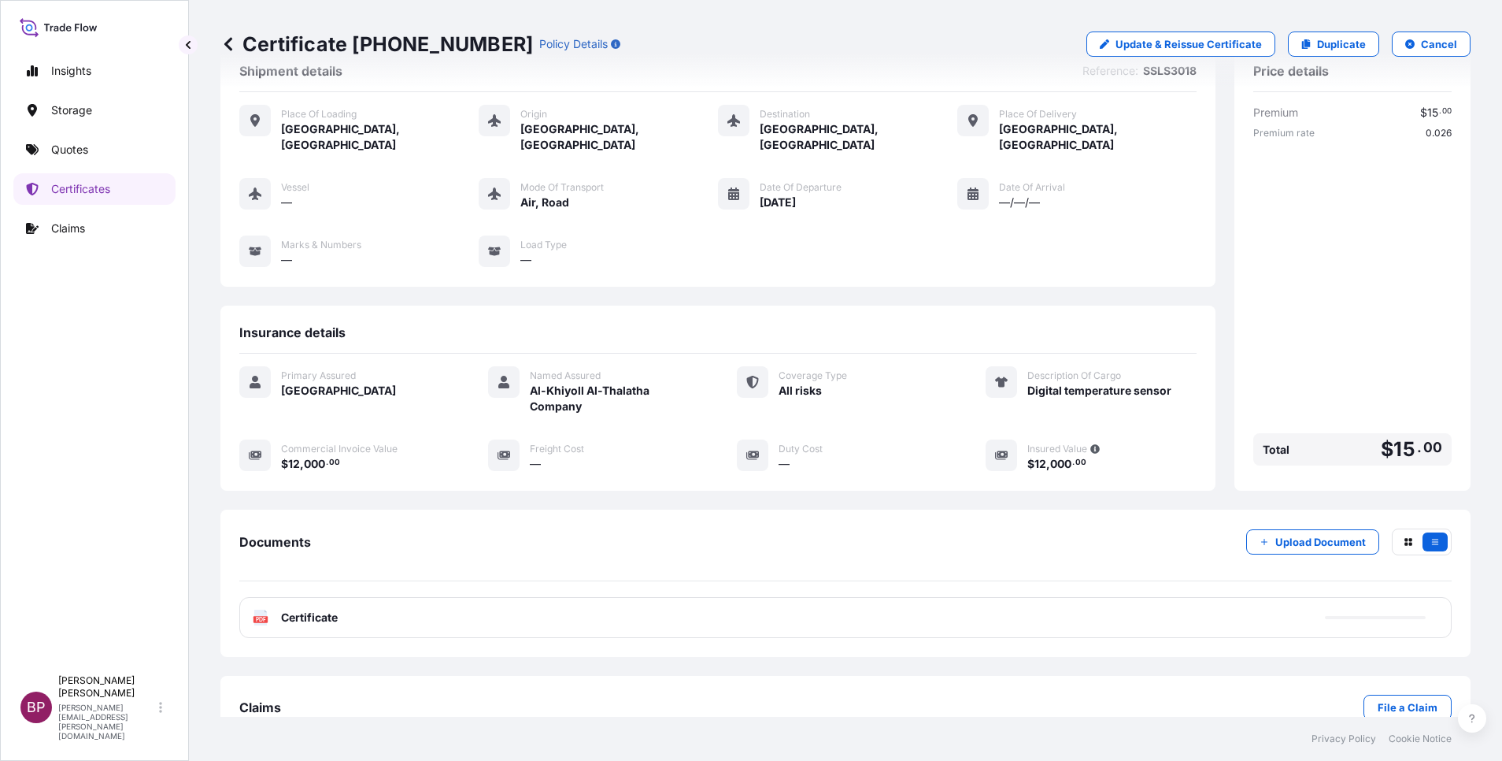
scroll to position [67, 0]
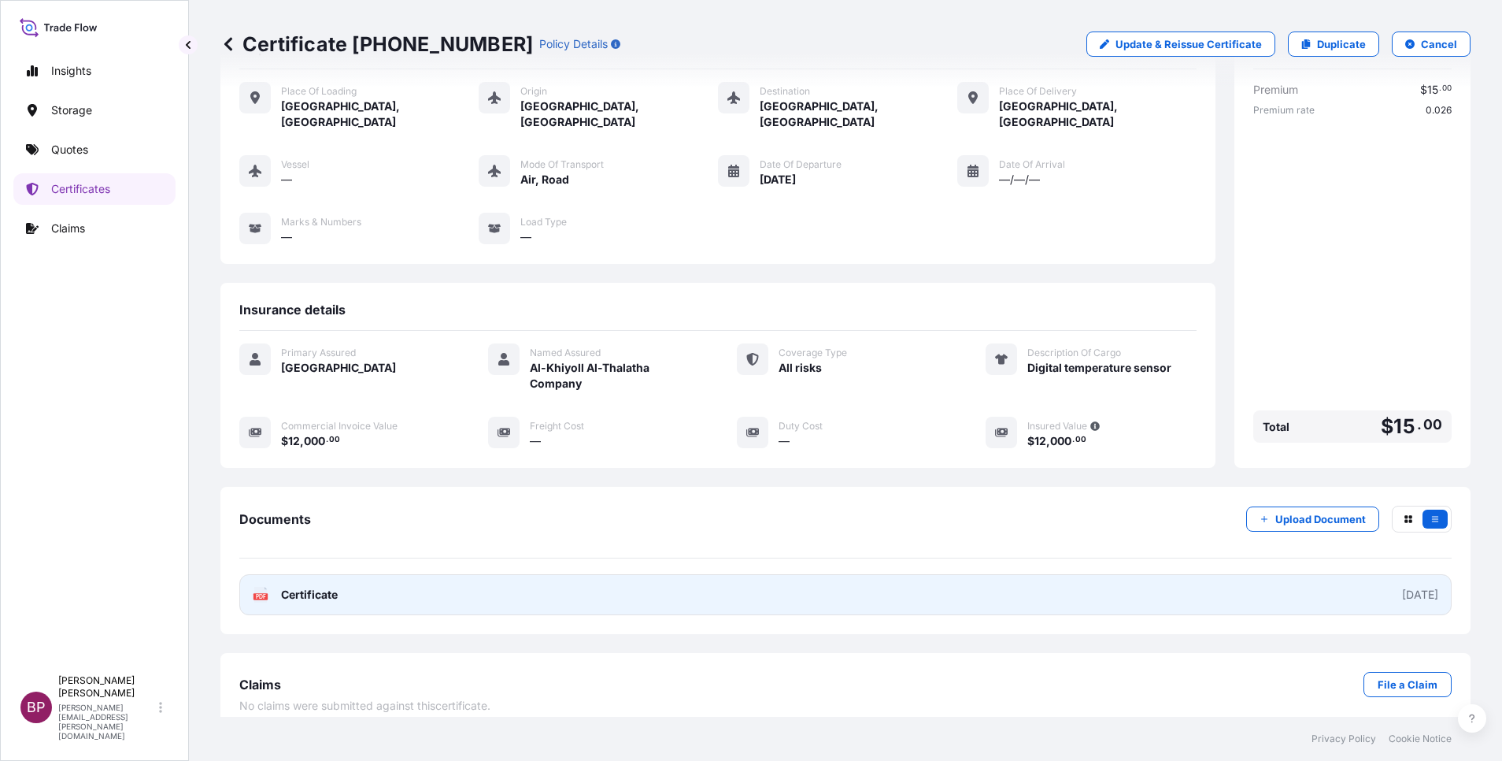
click at [319, 587] on span "Certificate" at bounding box center [309, 595] width 57 height 16
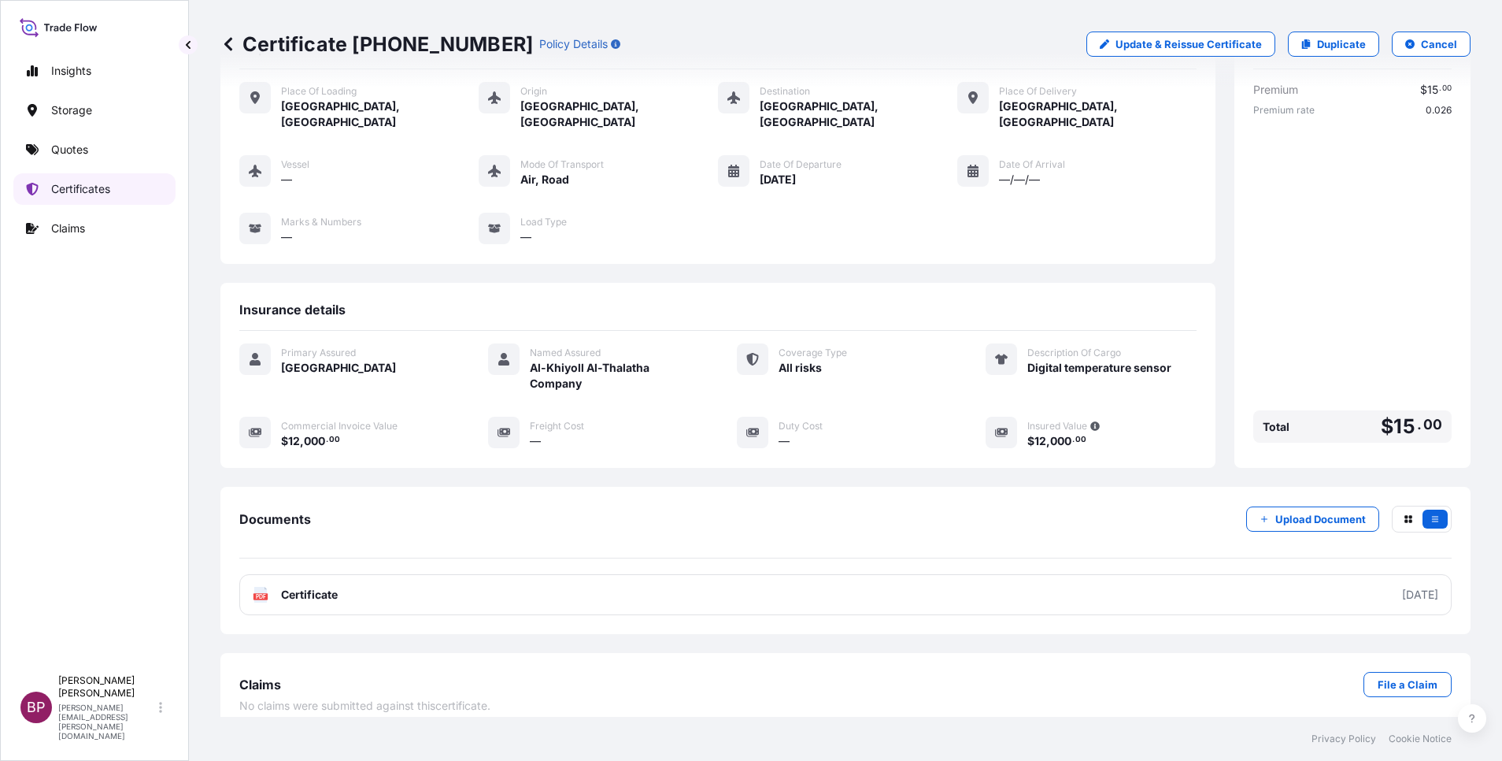
click at [95, 190] on p "Certificates" at bounding box center [80, 189] width 59 height 16
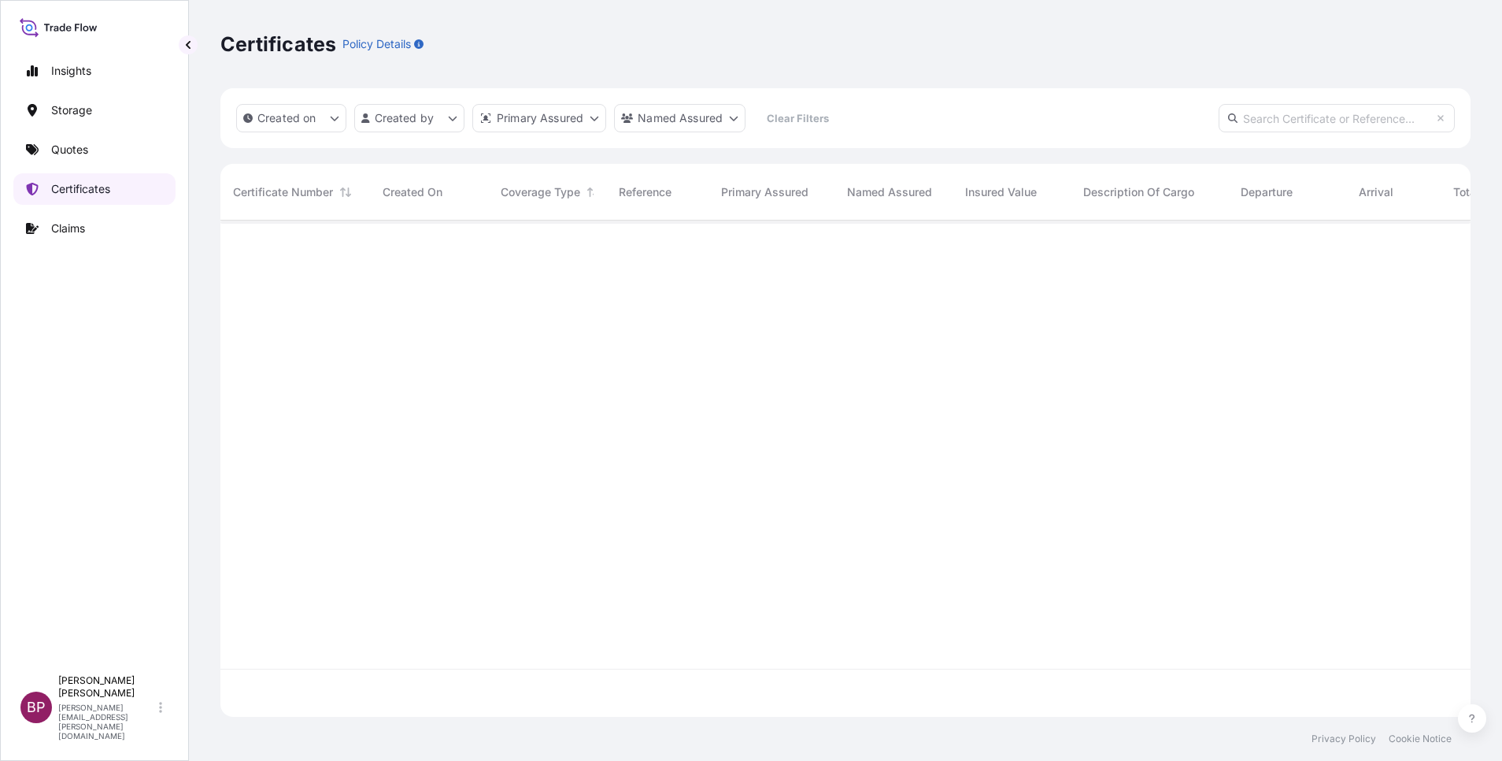
scroll to position [487, 1232]
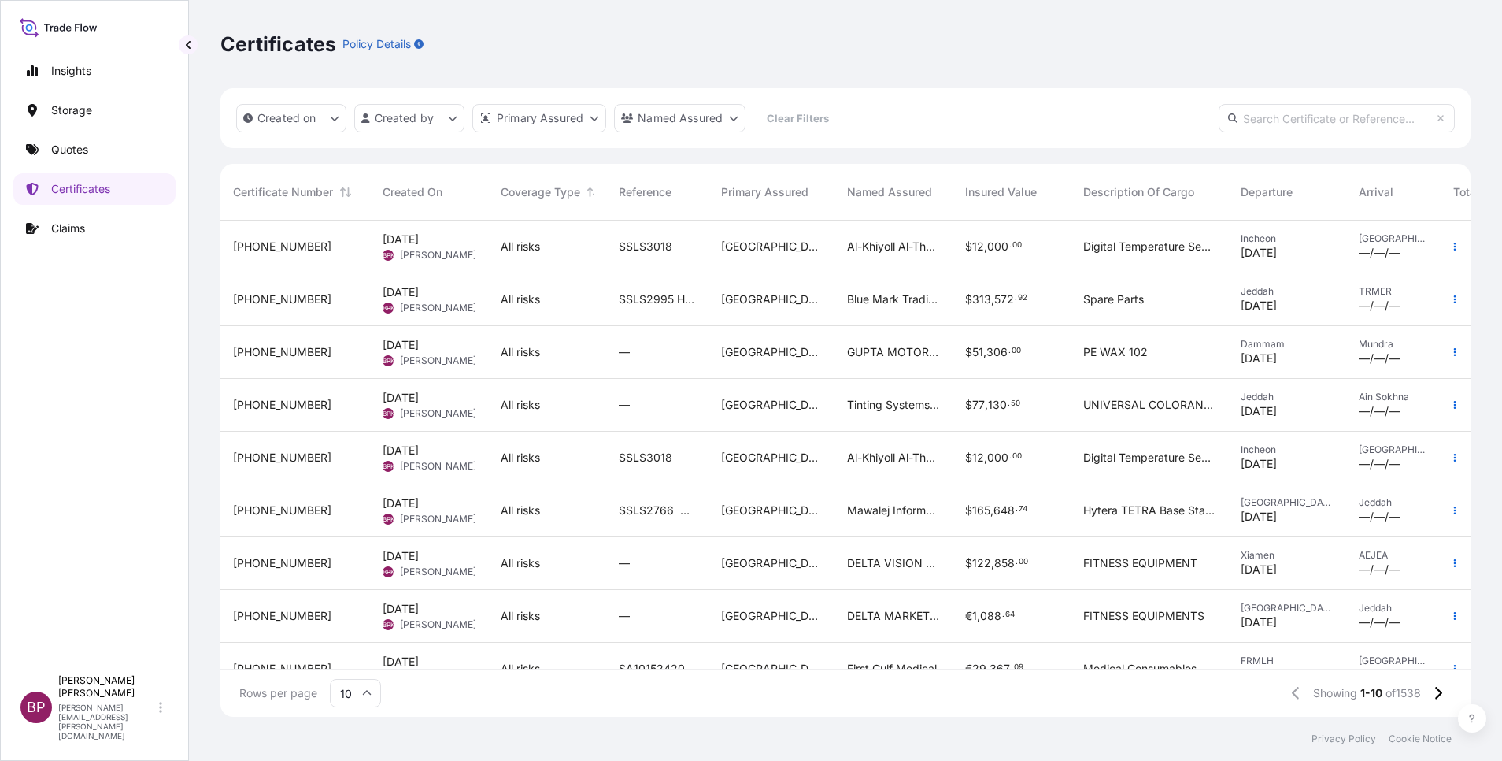
click at [773, 470] on div "[GEOGRAPHIC_DATA]" at bounding box center [772, 457] width 126 height 53
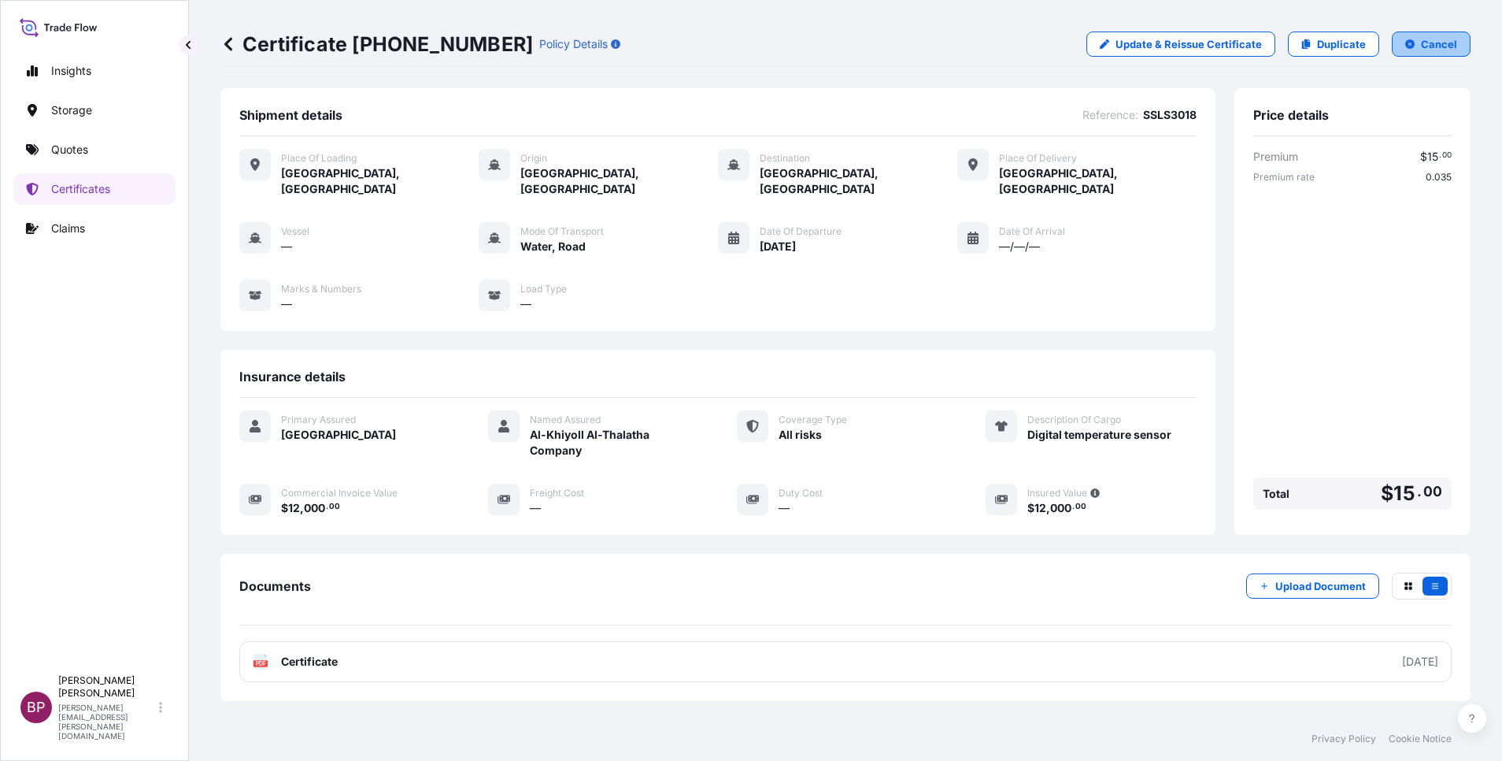
click at [1427, 49] on p "Cancel" at bounding box center [1439, 44] width 36 height 16
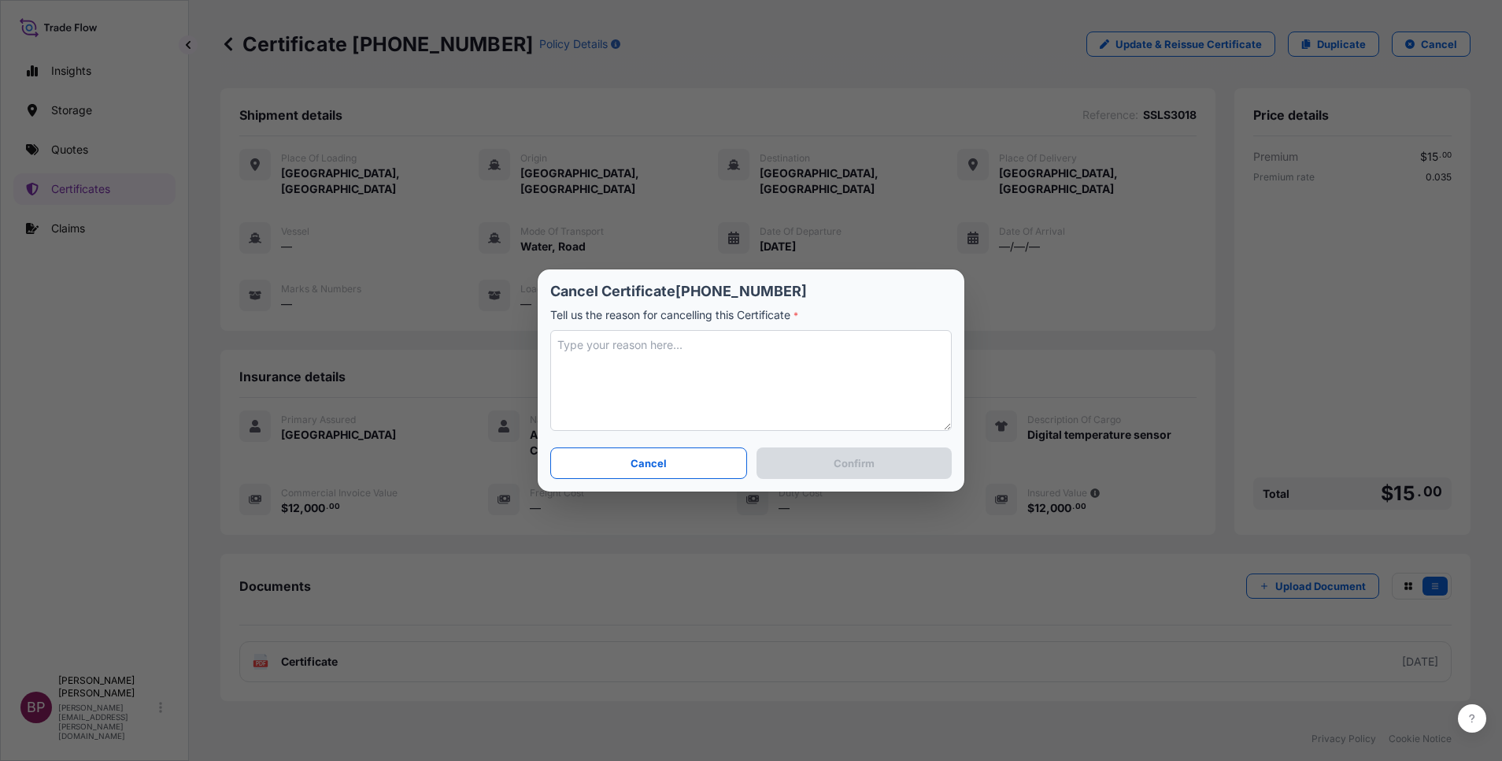
click at [746, 399] on textarea at bounding box center [751, 380] width 402 height 101
type textarea "wrong mode of tpt. amended"
click at [925, 461] on button "Confirm" at bounding box center [854, 462] width 195 height 31
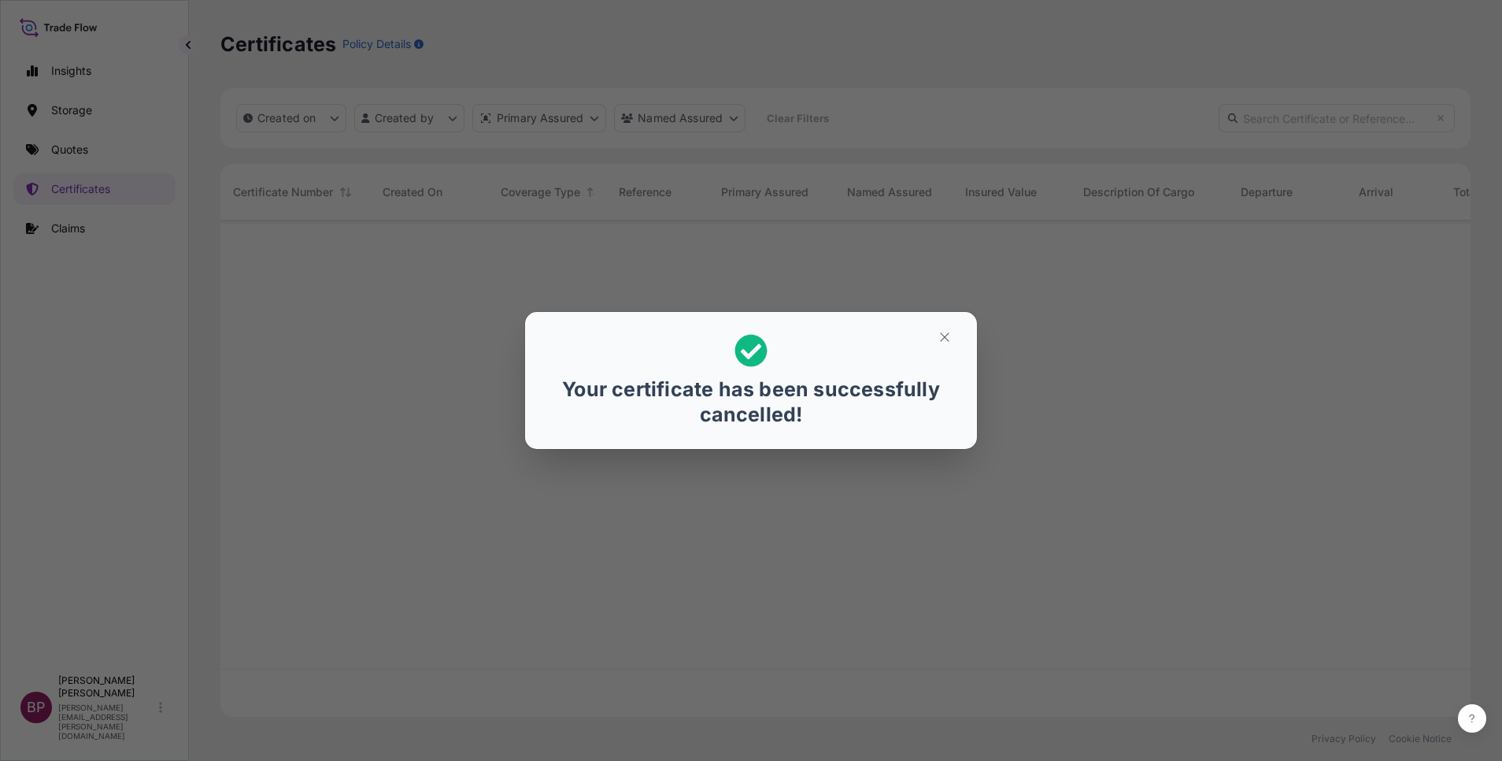
scroll to position [487, 1232]
